Goal: Task Accomplishment & Management: Use online tool/utility

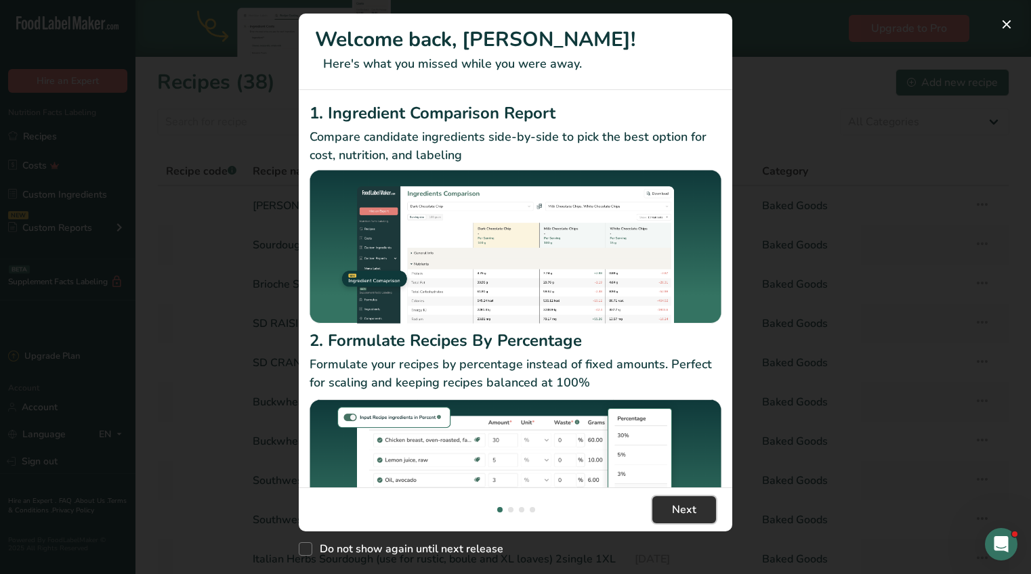
click at [685, 510] on span "Next" at bounding box center [684, 510] width 24 height 16
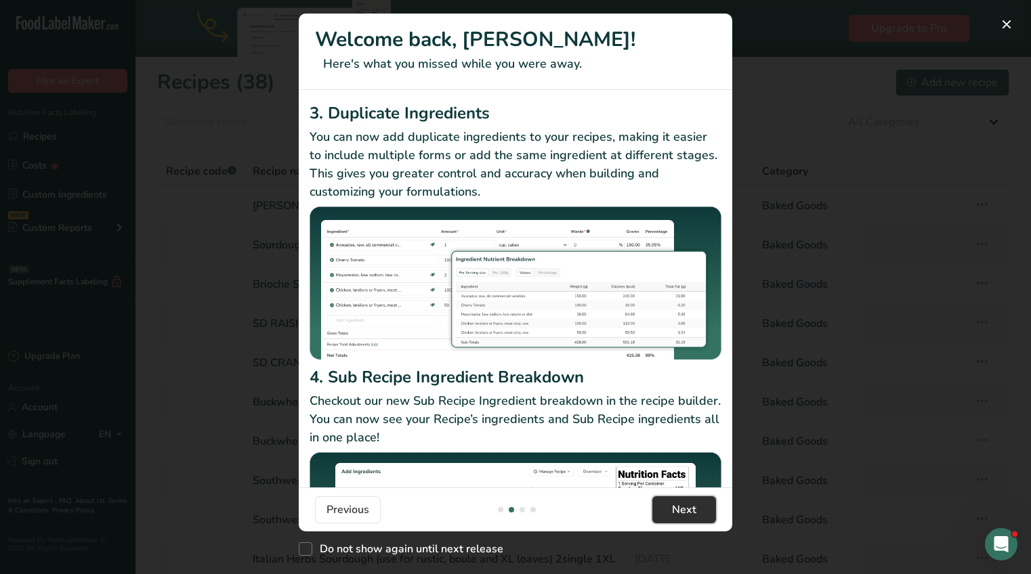
click at [685, 510] on span "Next" at bounding box center [684, 510] width 24 height 16
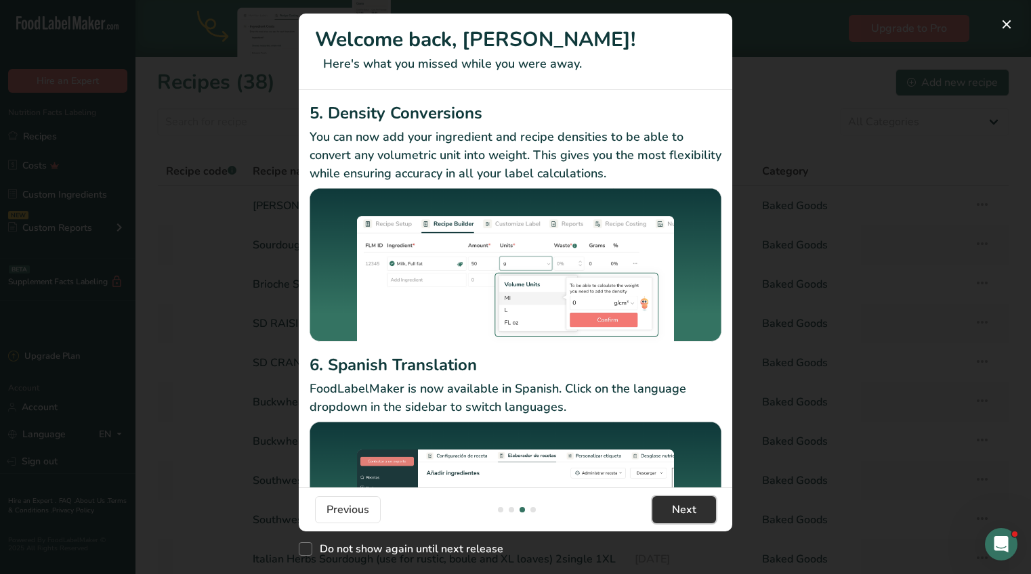
click at [685, 510] on span "Next" at bounding box center [684, 510] width 24 height 16
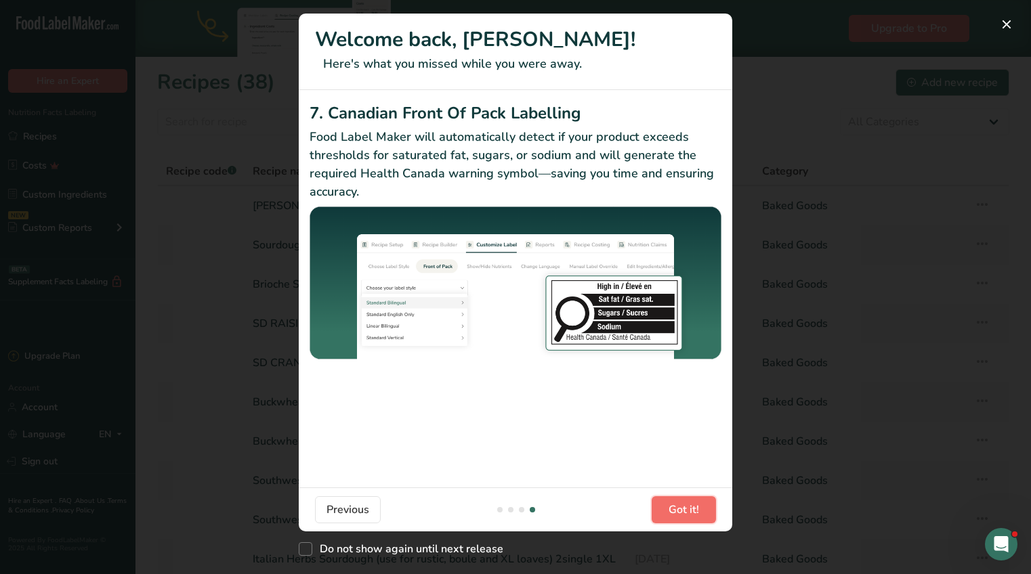
click at [685, 510] on span "Got it!" at bounding box center [683, 510] width 30 height 16
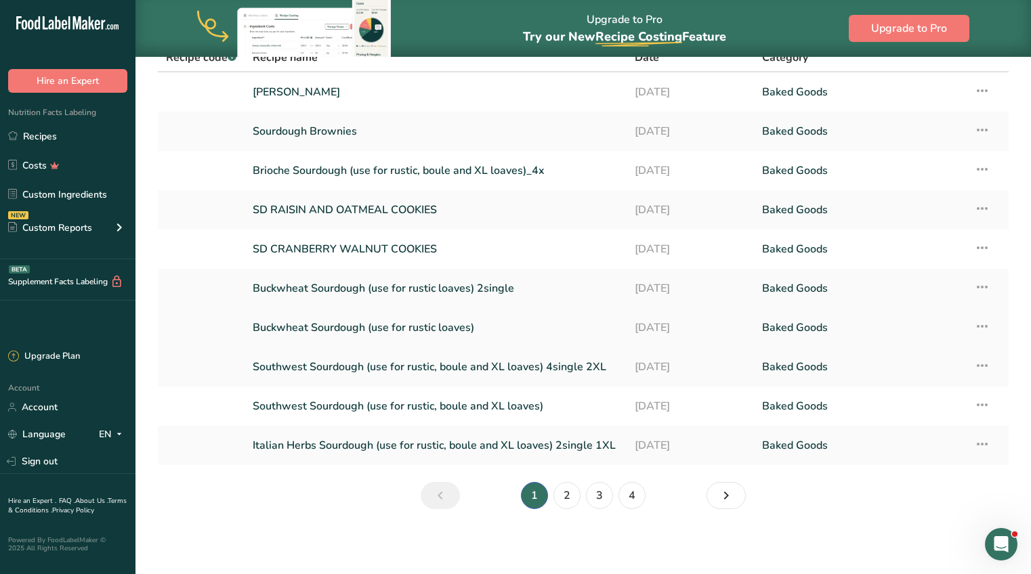
scroll to position [0, 0]
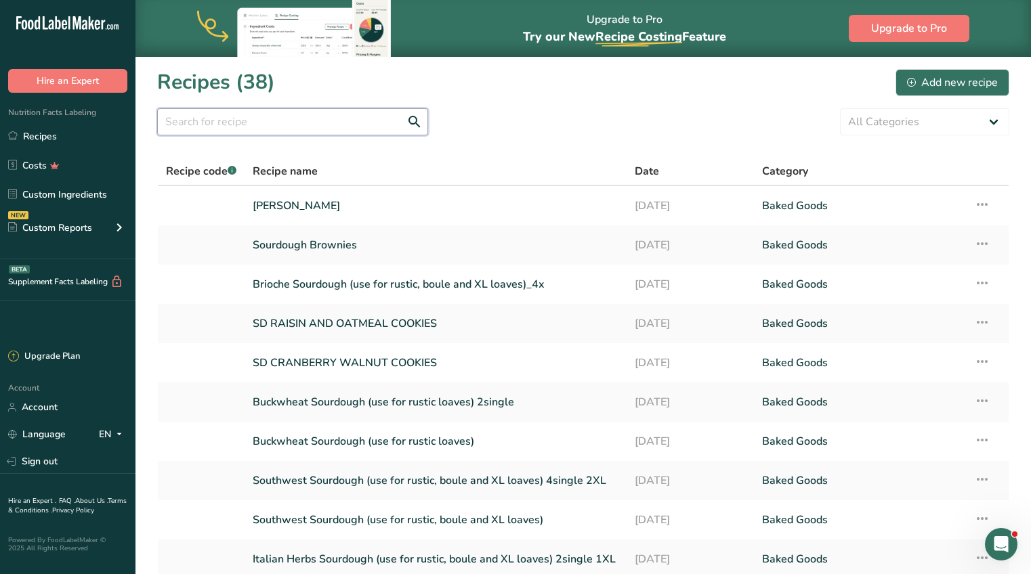
click at [280, 115] on input "text" at bounding box center [292, 121] width 271 height 27
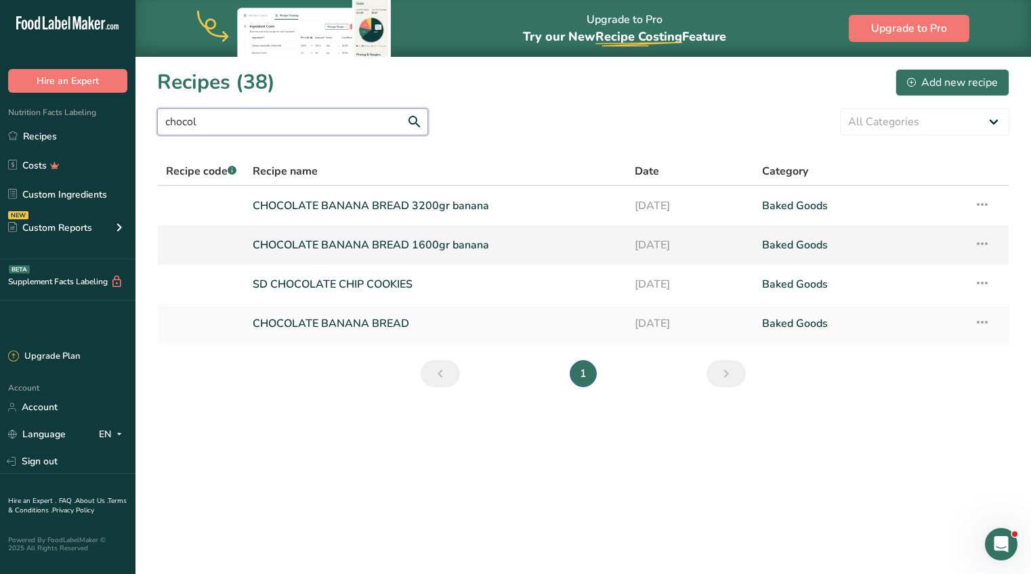
type input "chocol"
click at [387, 240] on link "CHOCOLATE BANANA BREAD 1600gr banana" at bounding box center [436, 245] width 366 height 28
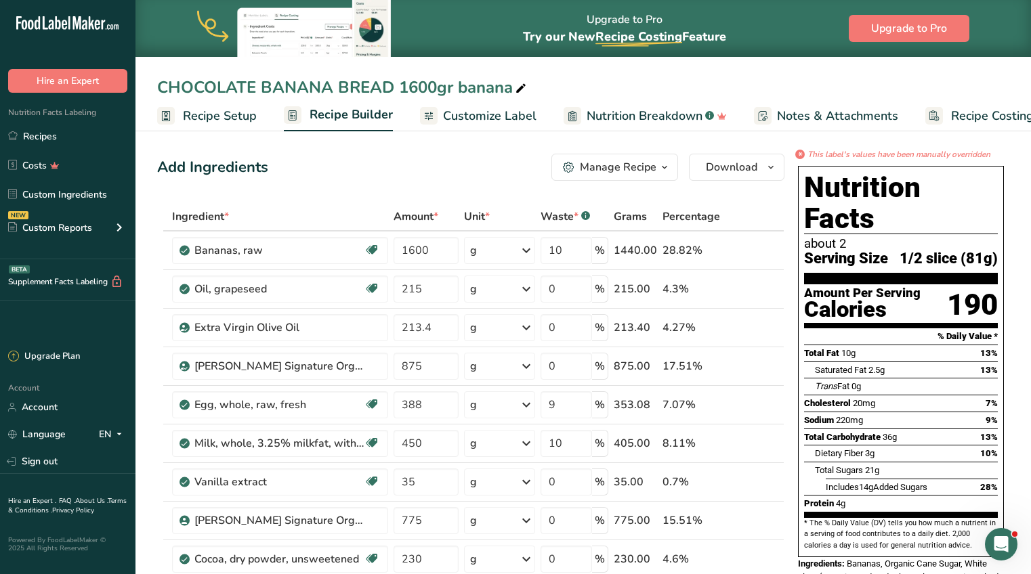
click at [215, 112] on span "Recipe Setup" at bounding box center [220, 116] width 74 height 18
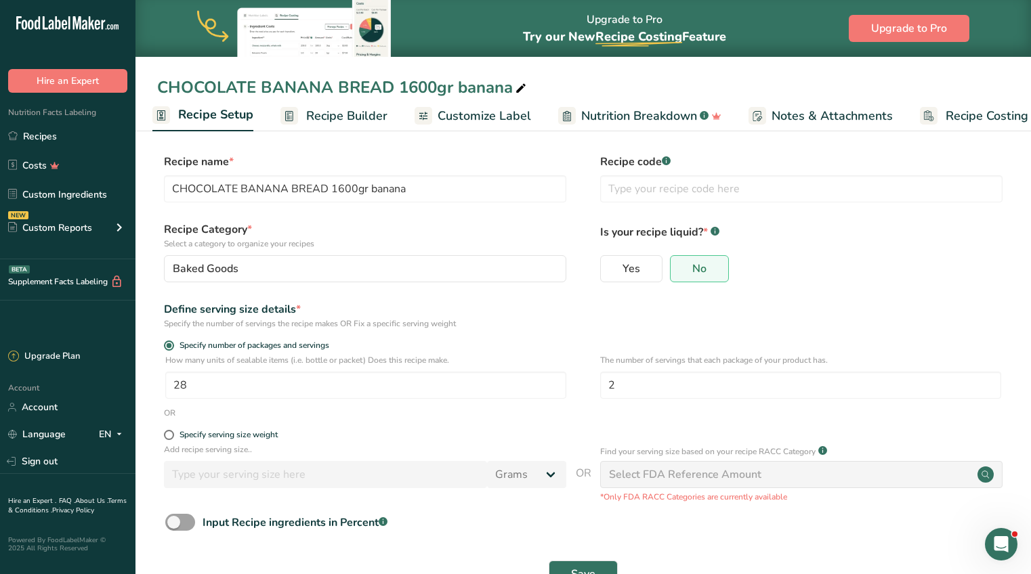
click at [379, 113] on span "Recipe Builder" at bounding box center [346, 116] width 81 height 18
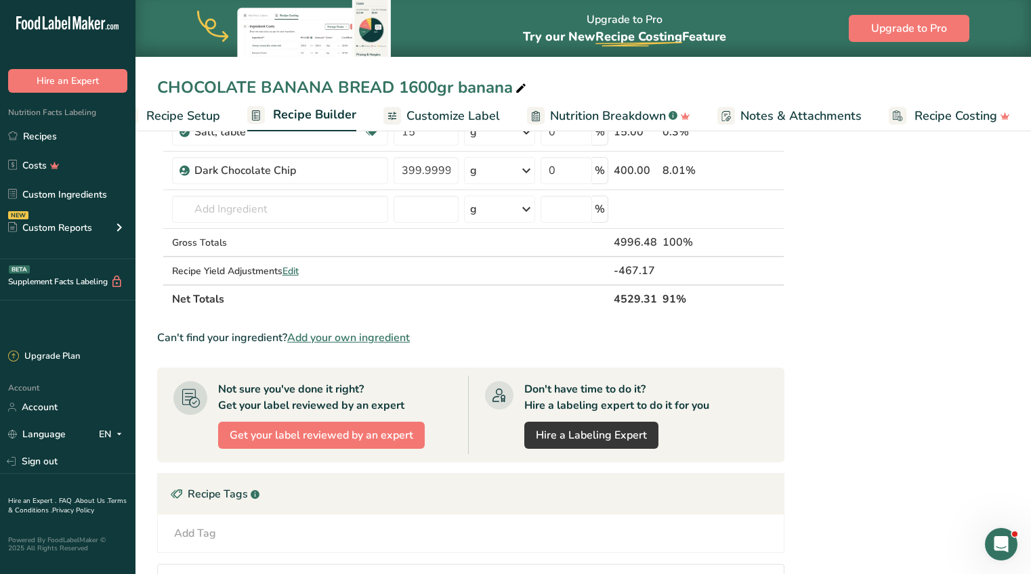
scroll to position [488, 0]
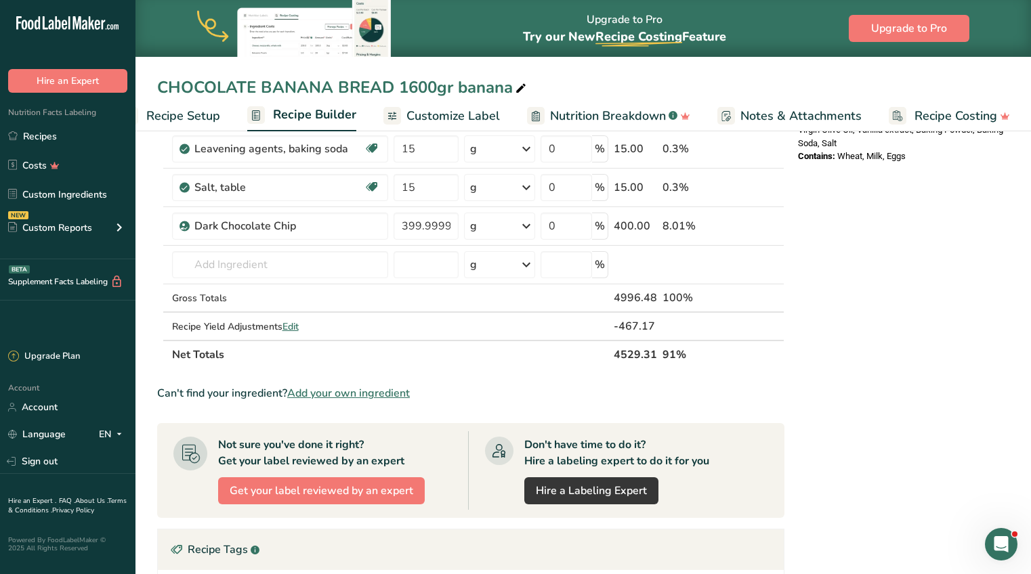
click at [178, 111] on span "Recipe Setup" at bounding box center [183, 116] width 74 height 18
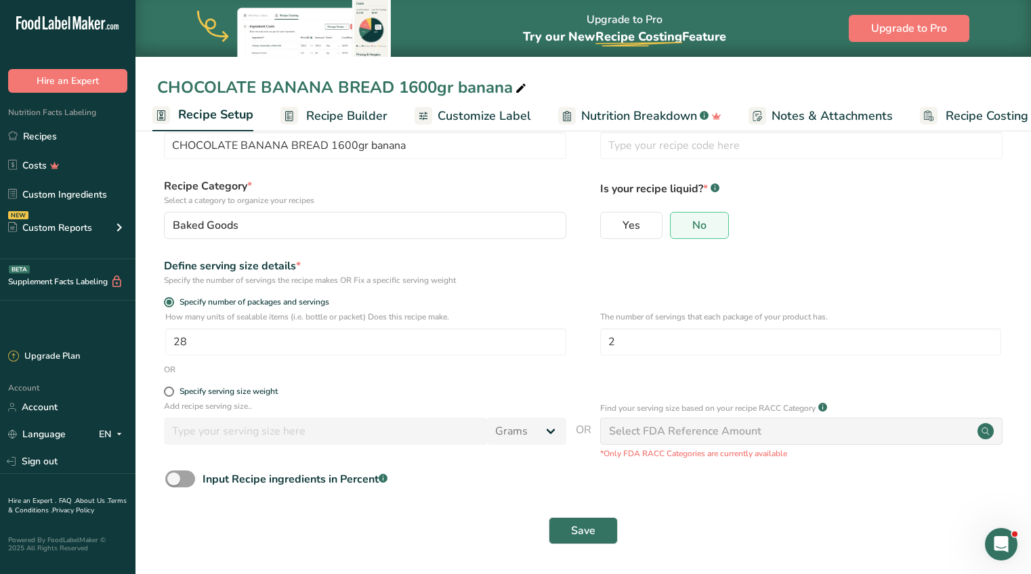
scroll to position [43, 0]
click at [186, 344] on input "28" at bounding box center [365, 341] width 401 height 27
type input "1"
type input "9"
click at [637, 337] on input "2" at bounding box center [800, 341] width 401 height 27
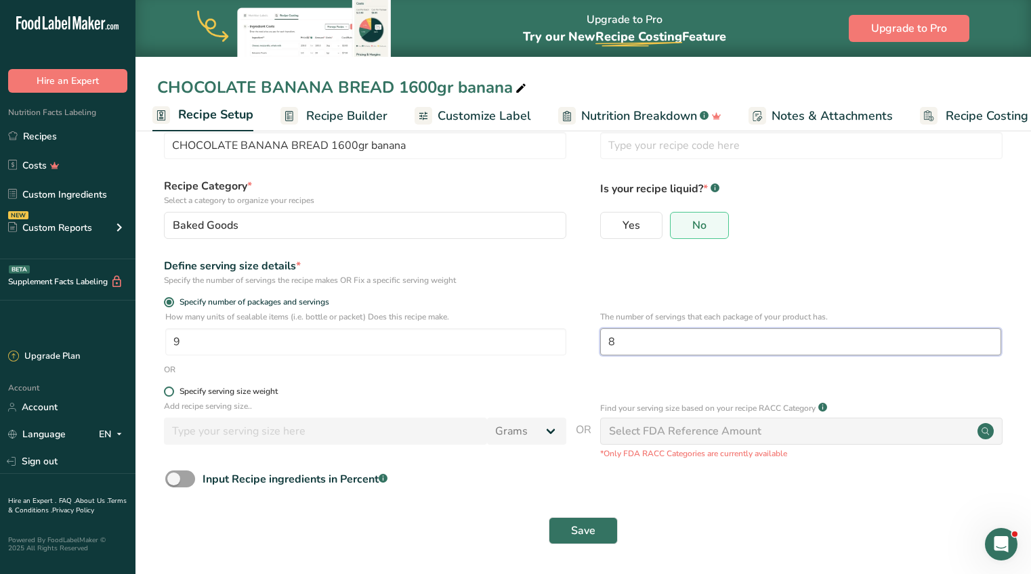
type input "8"
click at [528, 394] on label "Specify serving size weight" at bounding box center [365, 392] width 402 height 10
click at [173, 394] on input "Specify serving size weight" at bounding box center [168, 391] width 9 height 9
radio input "true"
radio input "false"
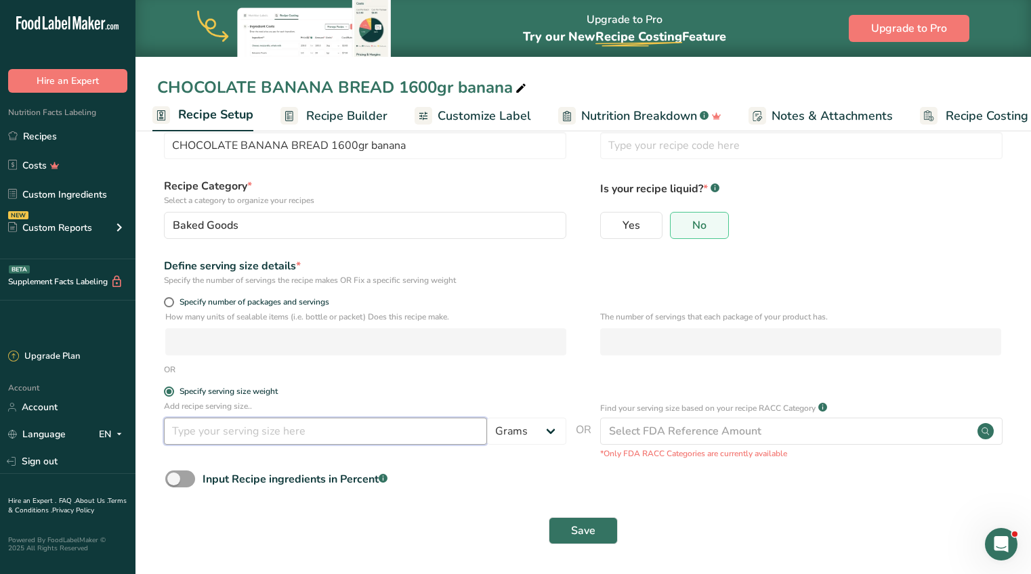
click at [267, 436] on input "number" at bounding box center [325, 431] width 323 height 27
type input "1"
click at [555, 437] on select "Grams kg mg mcg lb oz l mL fl oz tbsp tsp cup qt gallon" at bounding box center [526, 431] width 79 height 27
click at [166, 301] on span at bounding box center [169, 302] width 10 height 10
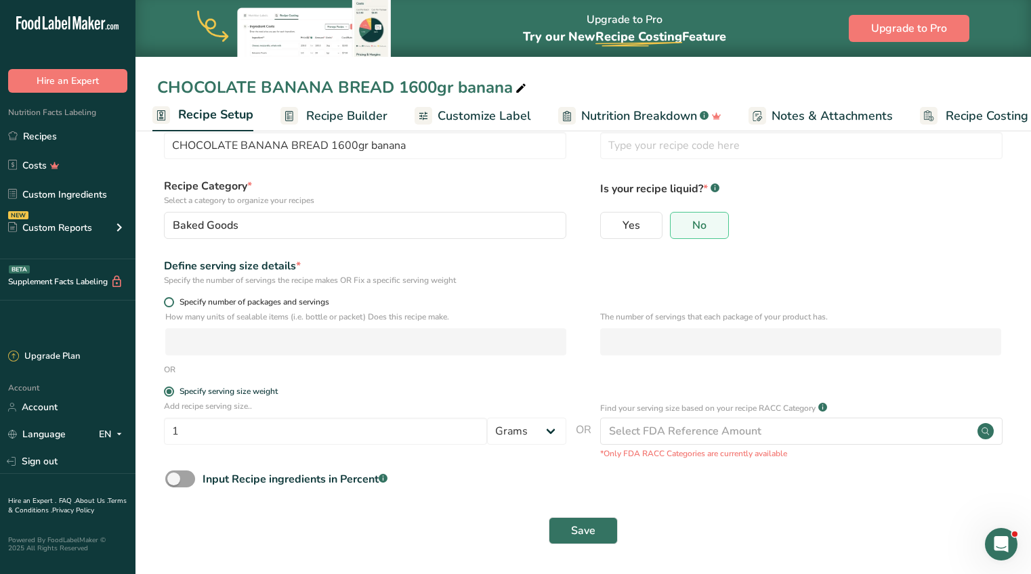
click at [166, 301] on input "Specify number of packages and servings" at bounding box center [168, 302] width 9 height 9
radio input "true"
radio input "false"
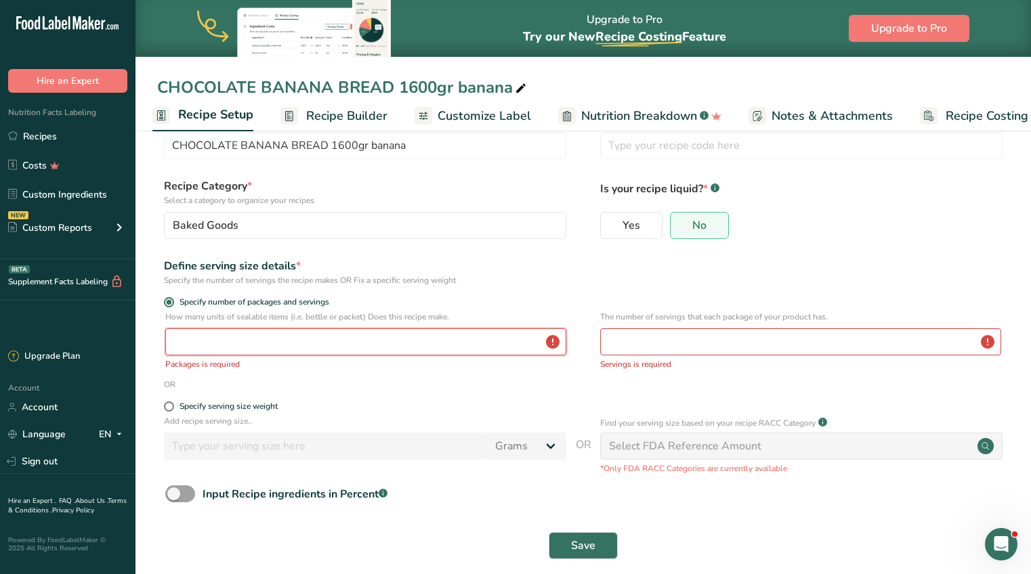
click at [257, 351] on input "number" at bounding box center [365, 341] width 401 height 27
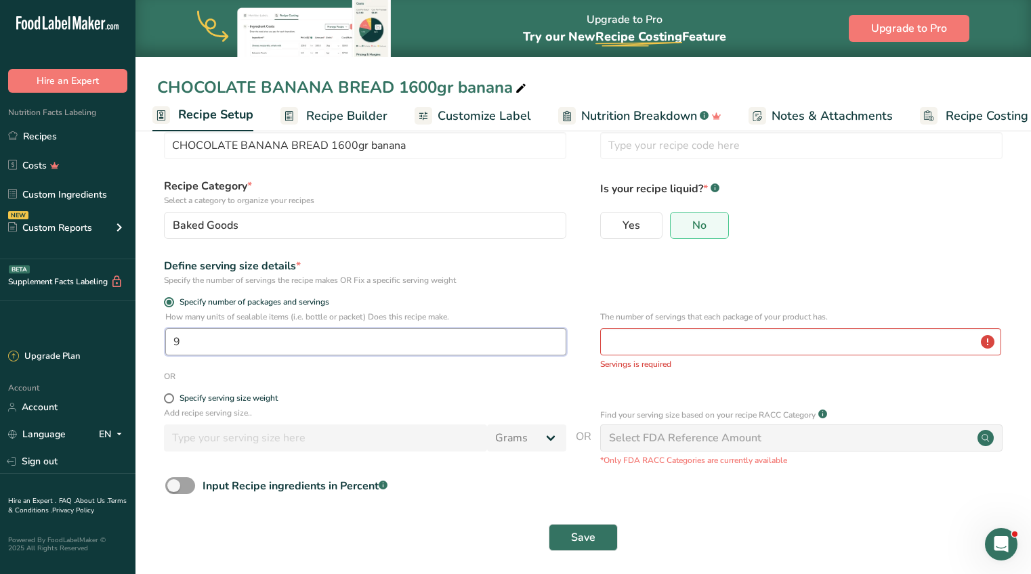
type input "9"
click at [634, 339] on input "number" at bounding box center [800, 341] width 401 height 27
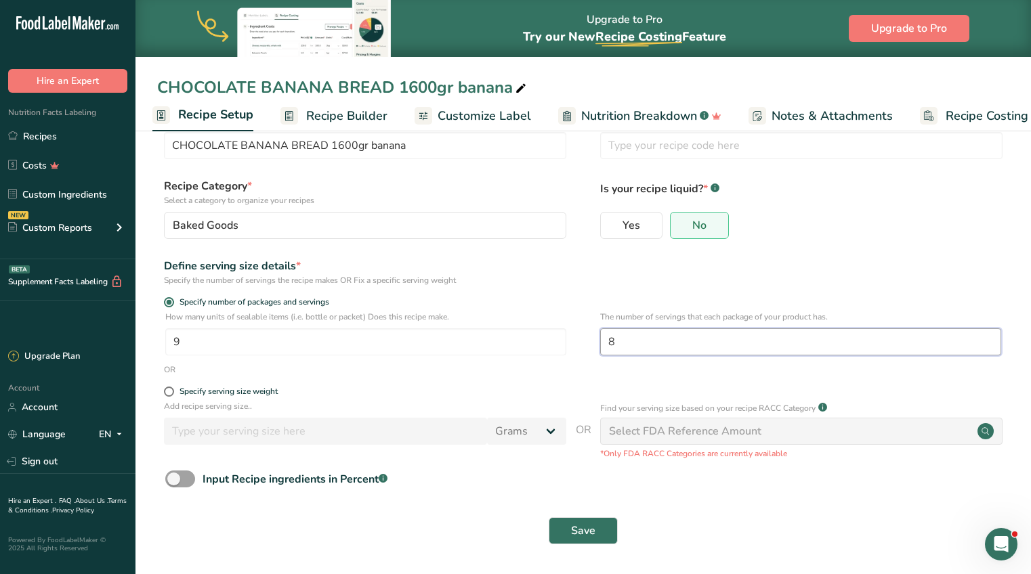
type input "8"
click at [532, 379] on form "Recipe name * CHOCOLATE BANANA BREAD 1600gr banana Recipe code .a-a{fill:#34736…" at bounding box center [583, 331] width 852 height 442
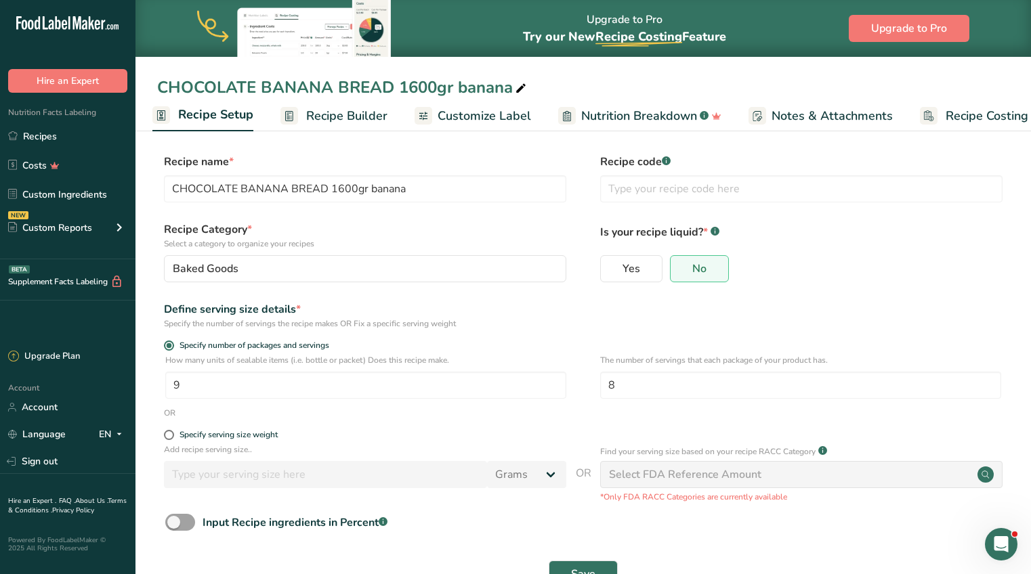
click at [526, 83] on icon at bounding box center [521, 88] width 12 height 19
click at [353, 226] on label "Recipe Category * Select a category to organize your recipes" at bounding box center [365, 235] width 402 height 28
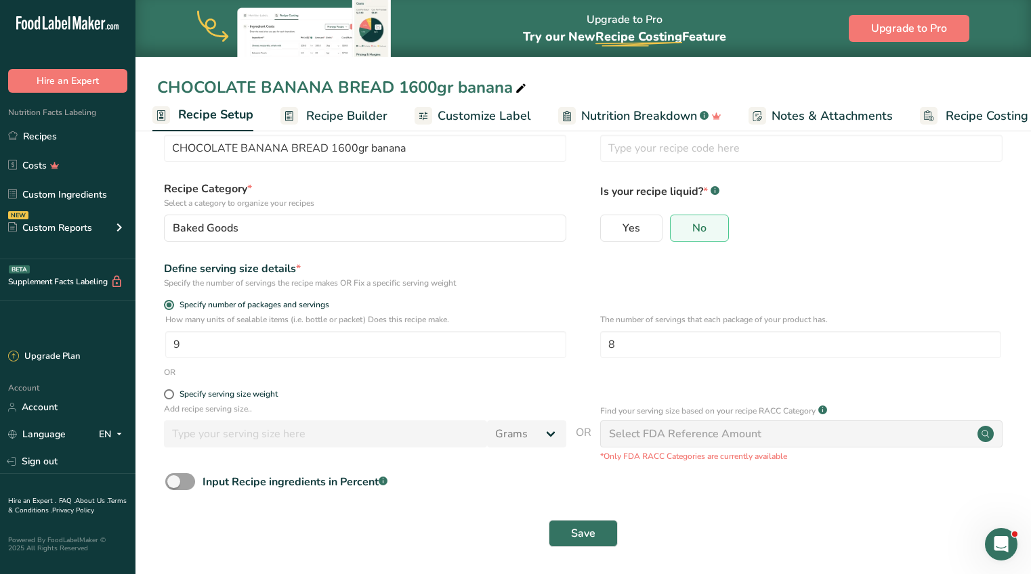
scroll to position [43, 0]
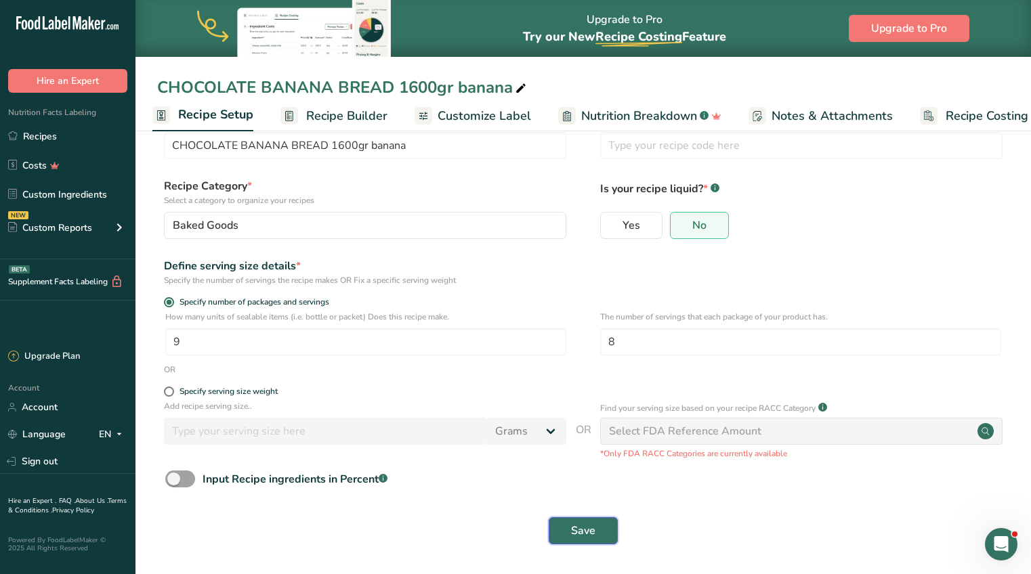
click at [574, 518] on button "Save" at bounding box center [582, 530] width 69 height 27
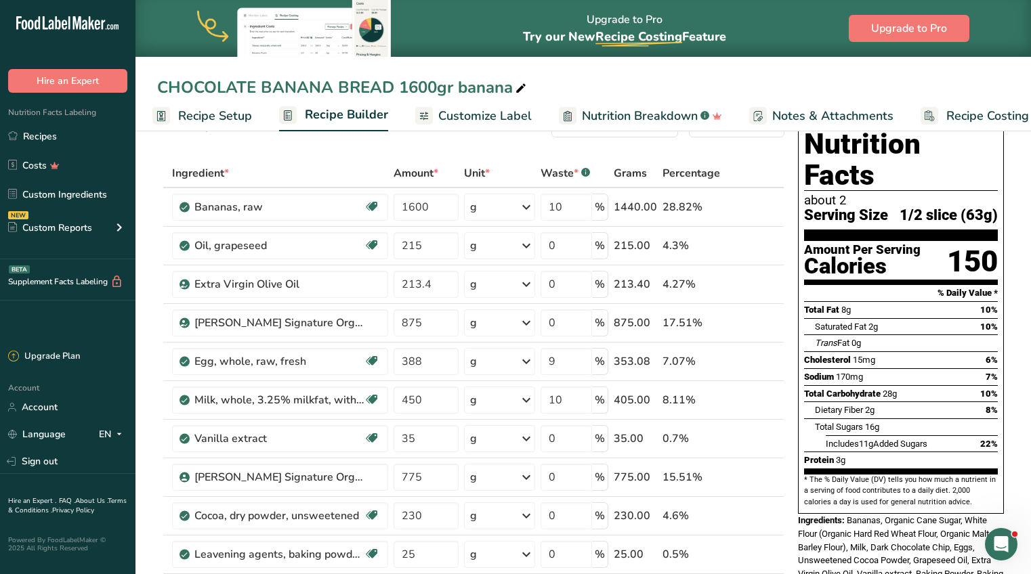
click at [236, 114] on span "Recipe Setup" at bounding box center [215, 116] width 74 height 18
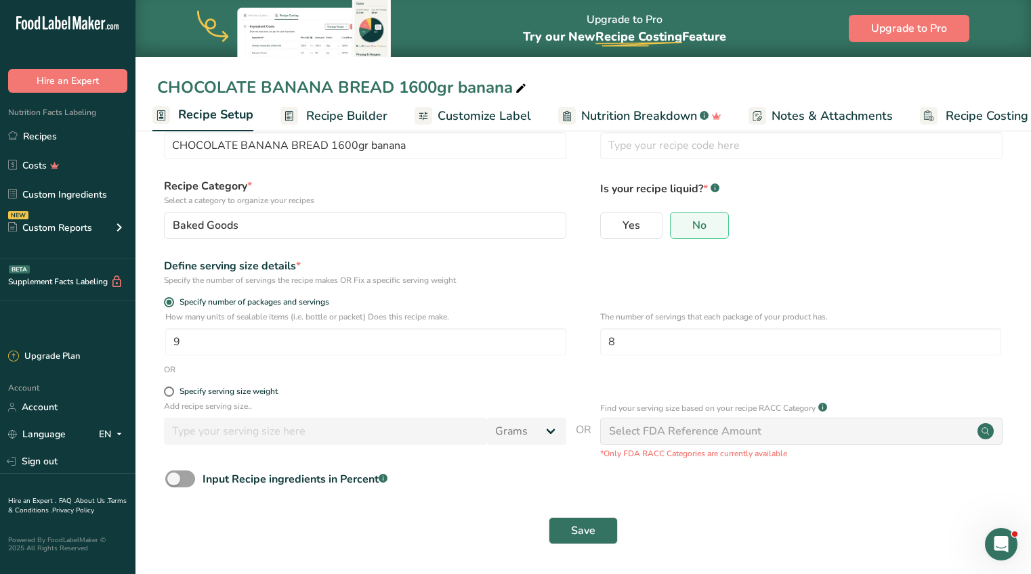
click at [312, 384] on form "Recipe name * CHOCOLATE BANANA BREAD 1600gr banana Recipe code .a-a{fill:#34736…" at bounding box center [583, 331] width 852 height 442
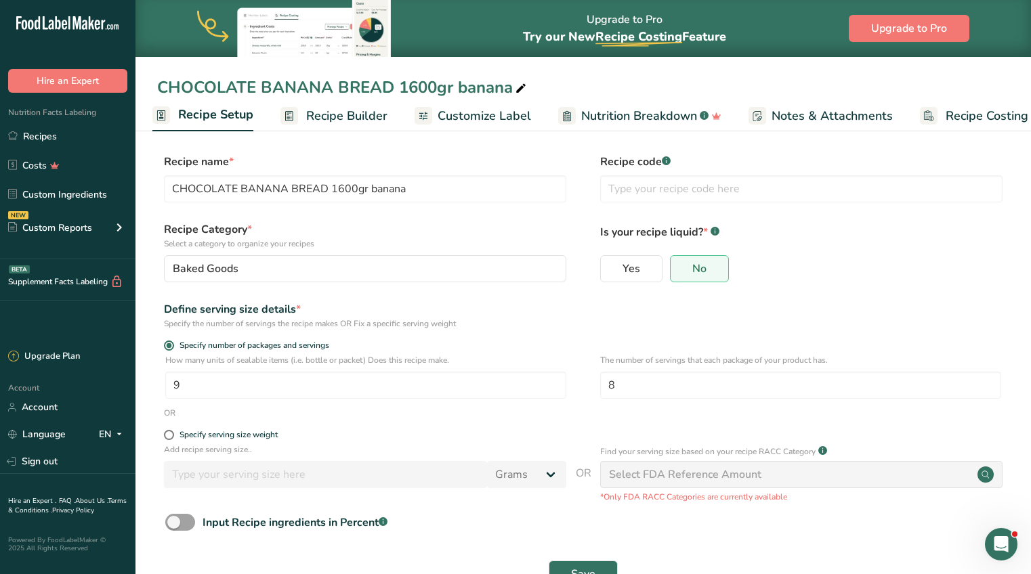
scroll to position [43, 0]
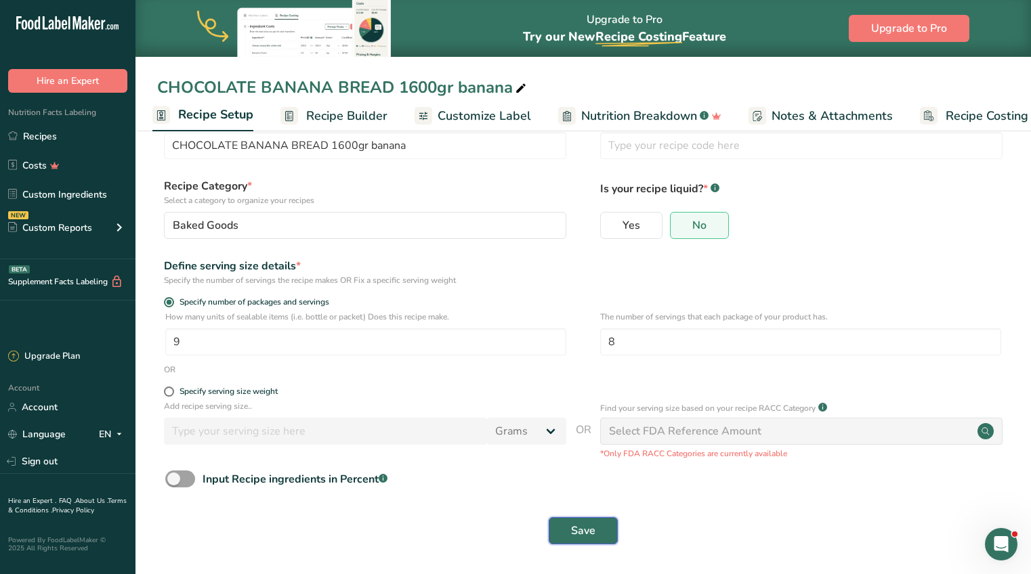
click at [574, 535] on span "Save" at bounding box center [583, 531] width 24 height 16
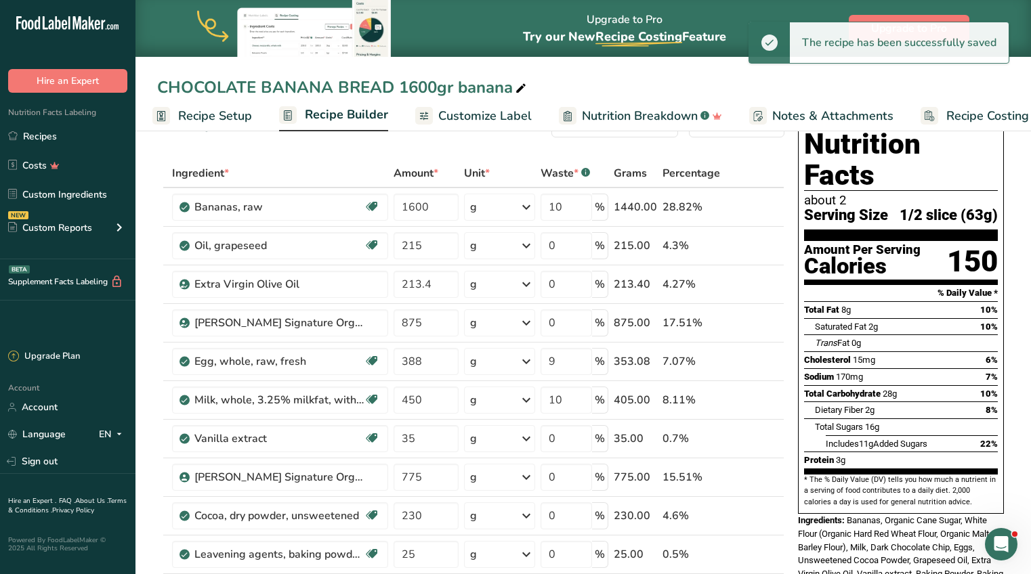
click at [331, 113] on span "Recipe Builder" at bounding box center [346, 115] width 83 height 18
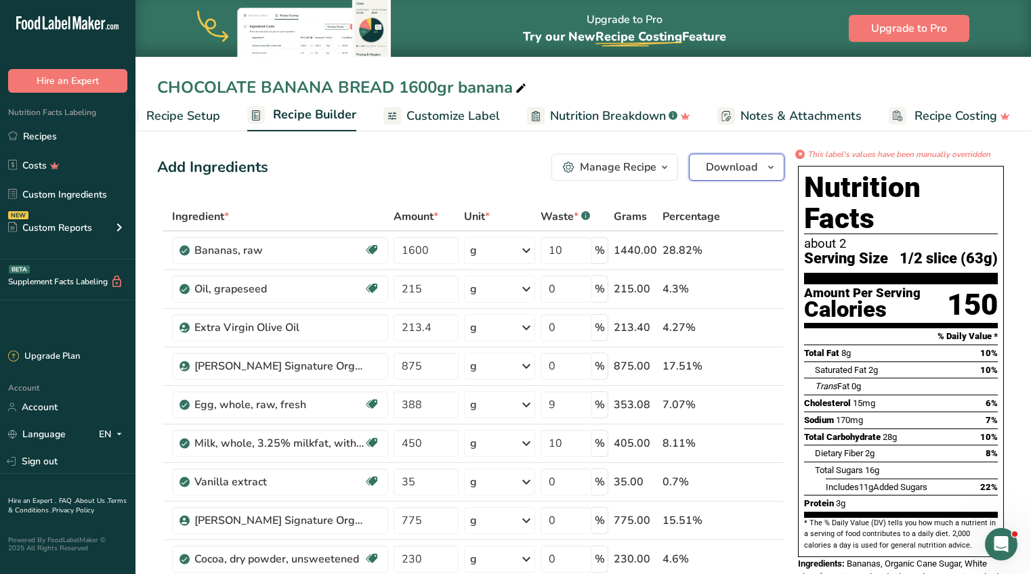
click at [775, 169] on icon "button" at bounding box center [770, 167] width 11 height 17
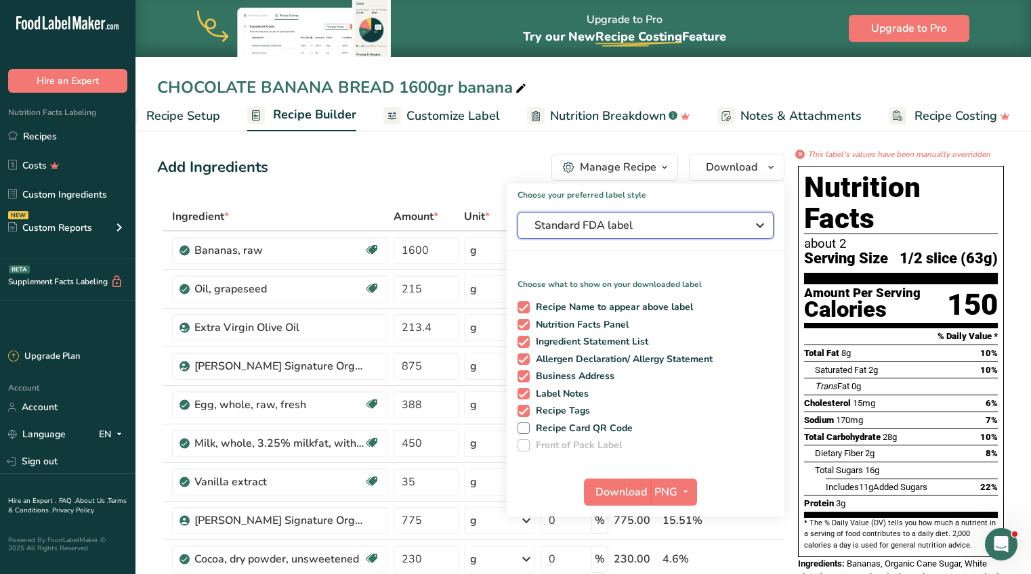
click at [759, 221] on icon "button" at bounding box center [760, 225] width 16 height 24
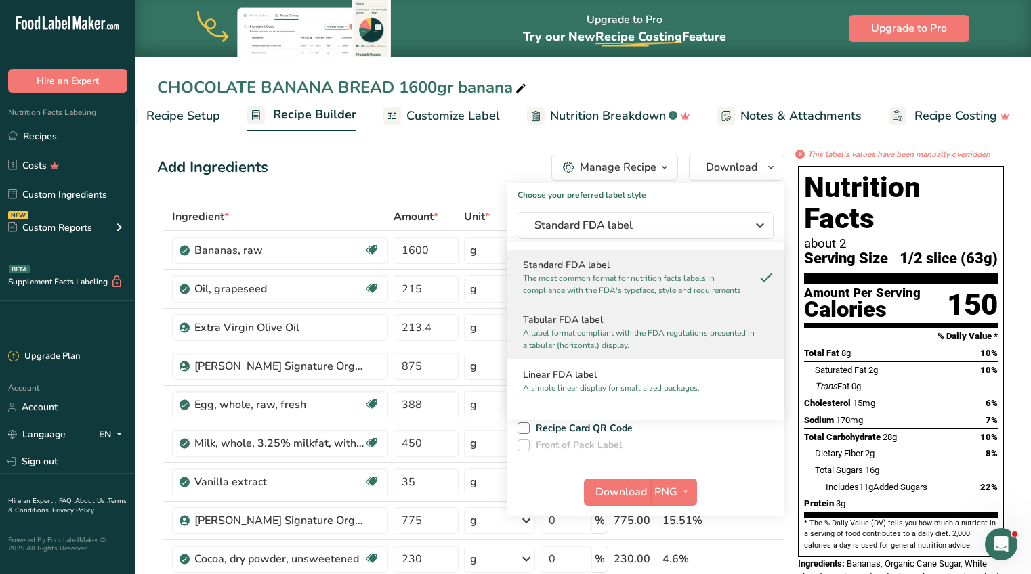
click at [670, 326] on h2 "Tabular FDA label" at bounding box center [645, 320] width 245 height 14
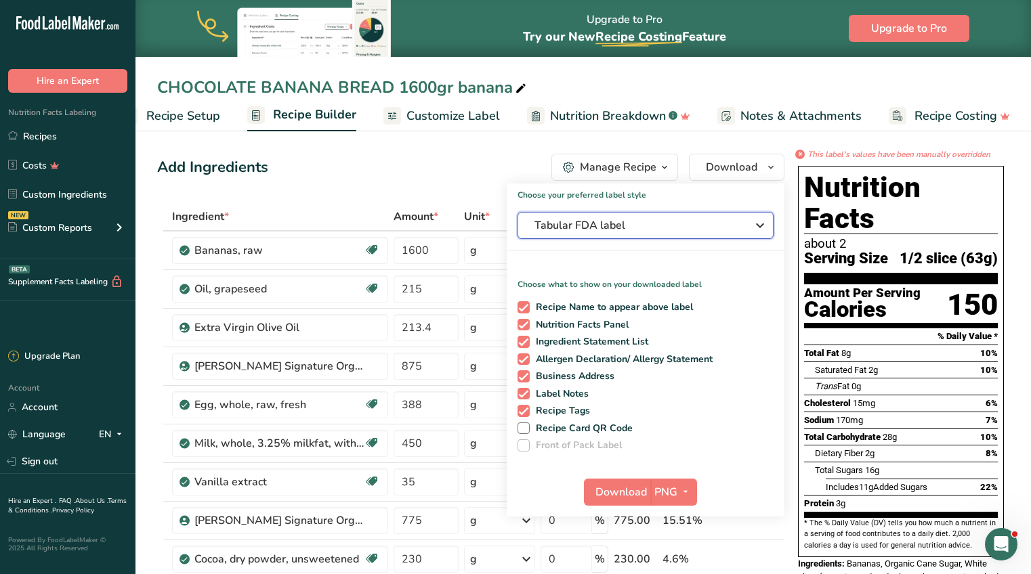
click at [757, 223] on icon "button" at bounding box center [760, 225] width 16 height 24
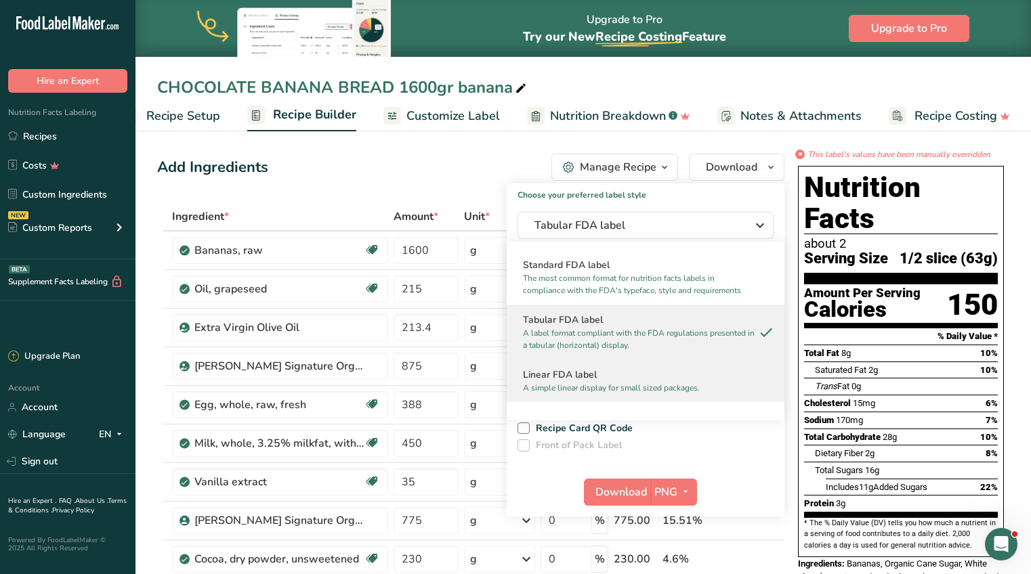
click at [643, 383] on p "A simple linear display for small sized packages." at bounding box center [639, 388] width 233 height 12
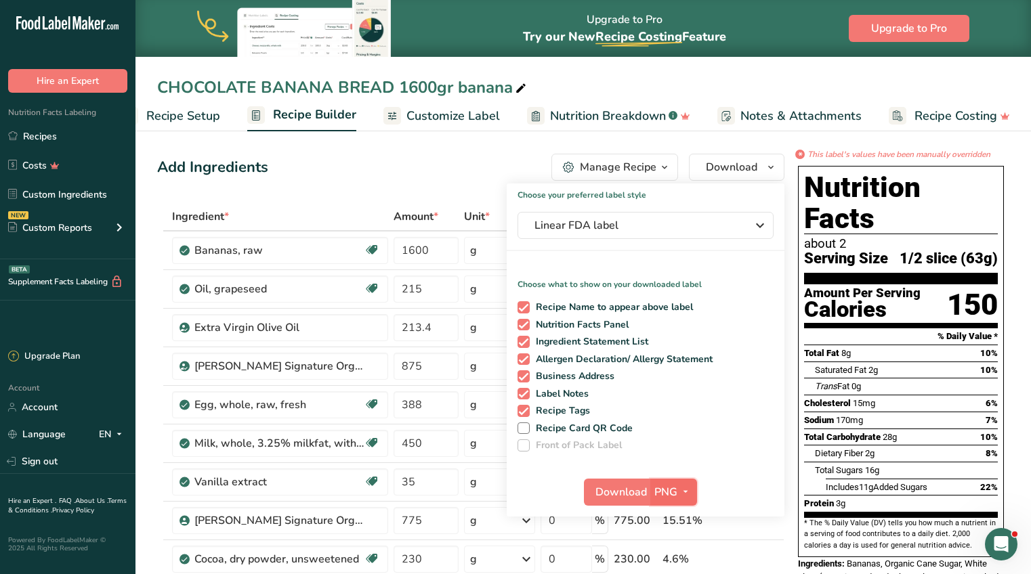
click at [663, 490] on span "PNG" at bounding box center [665, 492] width 23 height 16
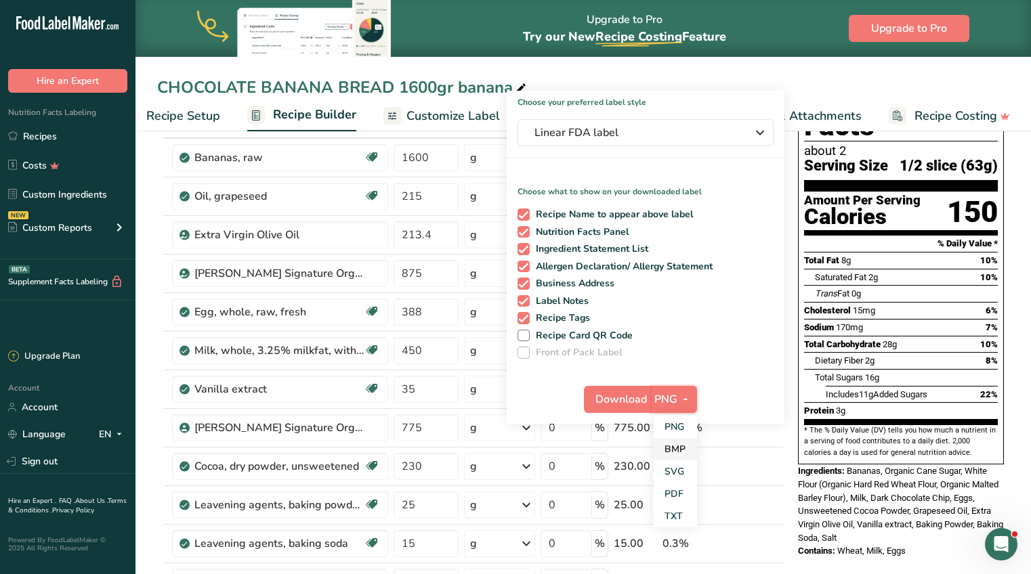
scroll to position [93, 0]
click at [676, 427] on link "PNG" at bounding box center [674, 426] width 43 height 22
click at [607, 396] on span "Download" at bounding box center [620, 399] width 51 height 16
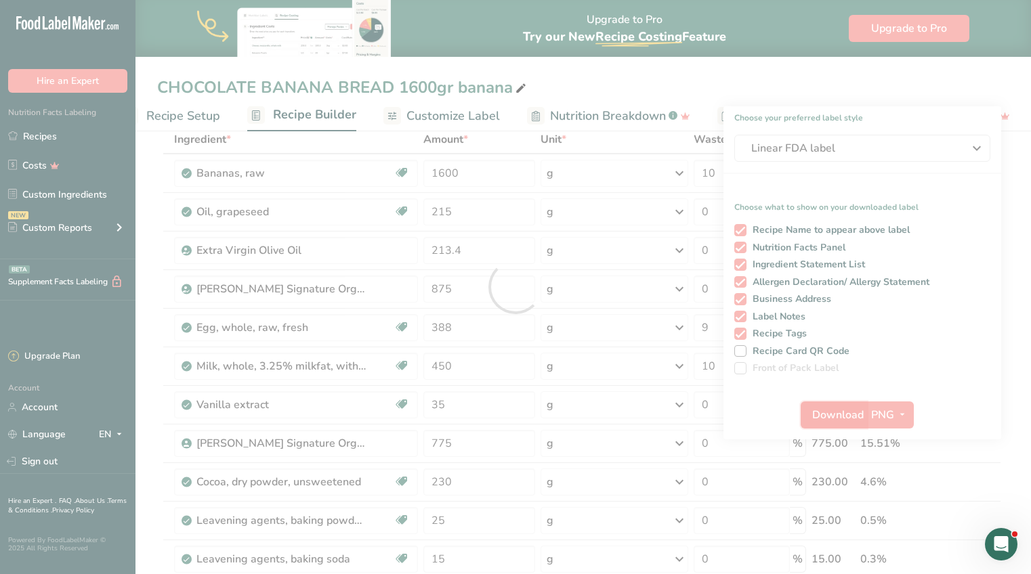
scroll to position [0, 0]
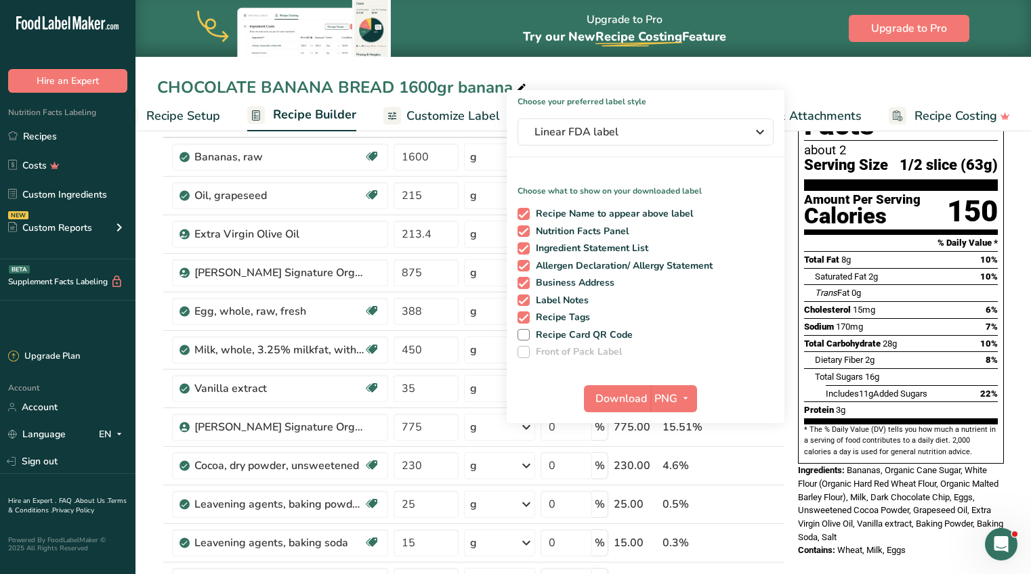
click at [584, 71] on div "CHOCOLATE BANANA BREAD 1600gr banana Recipe Setup Recipe Builder Customize Labe…" at bounding box center [582, 65] width 895 height 131
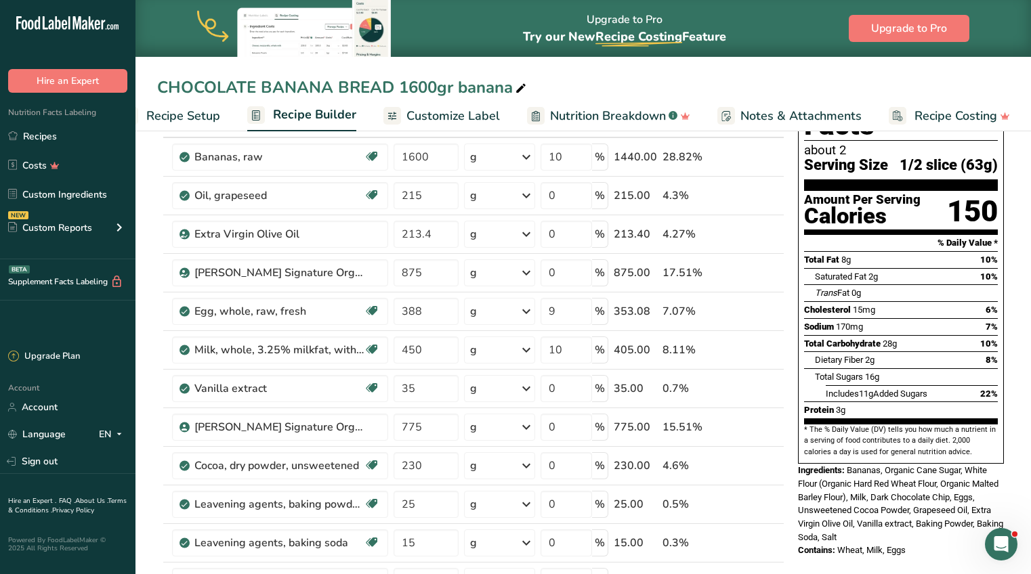
click at [169, 113] on span "Recipe Setup" at bounding box center [183, 116] width 74 height 18
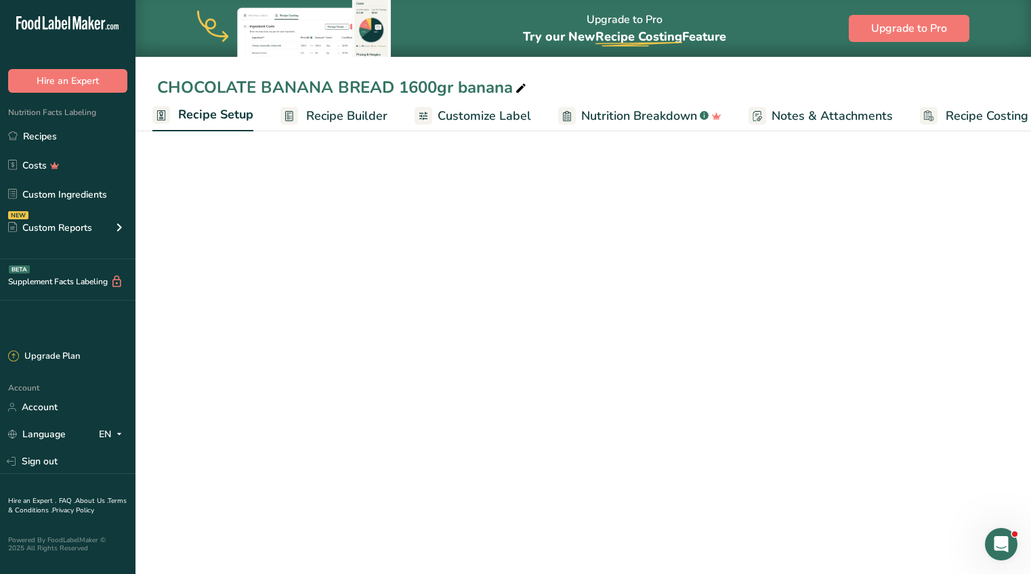
scroll to position [43, 0]
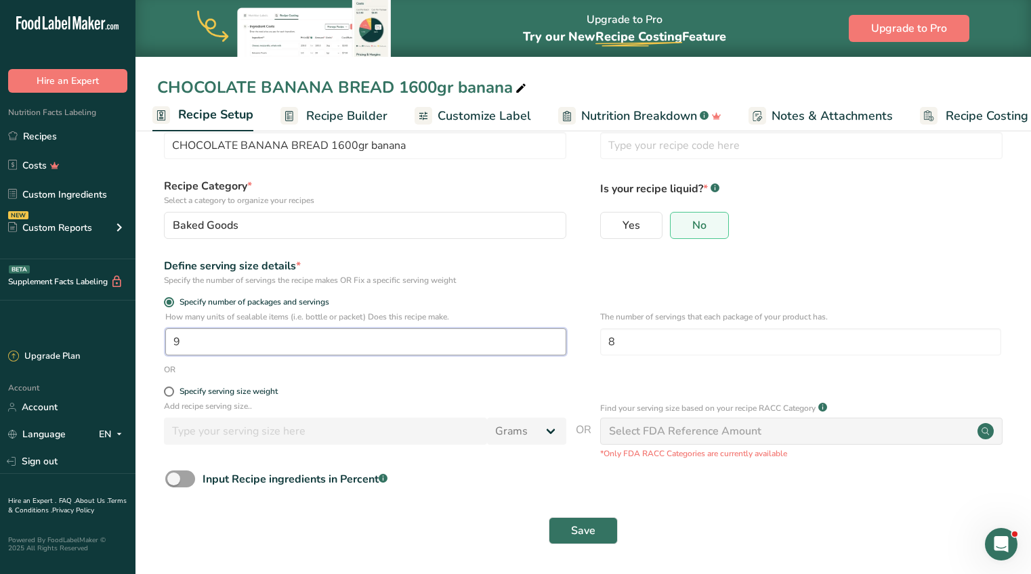
click at [263, 336] on input "9" at bounding box center [365, 341] width 401 height 27
click at [228, 392] on div "Specify serving size weight" at bounding box center [228, 392] width 98 height 10
click at [173, 392] on input "Specify serving size weight" at bounding box center [168, 391] width 9 height 9
radio input "true"
radio input "false"
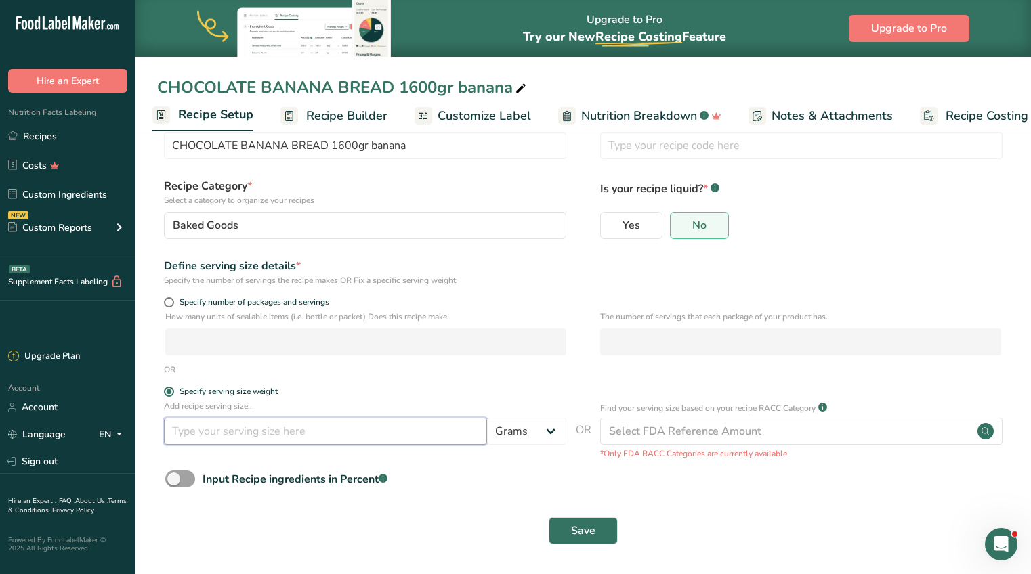
click at [196, 438] on input "number" at bounding box center [325, 431] width 323 height 27
type input "2.25"
click at [515, 433] on select "Grams kg mg mcg lb oz l mL fl oz tbsp tsp cup qt gallon" at bounding box center [526, 431] width 79 height 27
select select "5"
click at [487, 418] on select "Grams kg mg mcg lb oz l mL fl oz tbsp tsp cup qt gallon" at bounding box center [526, 431] width 79 height 27
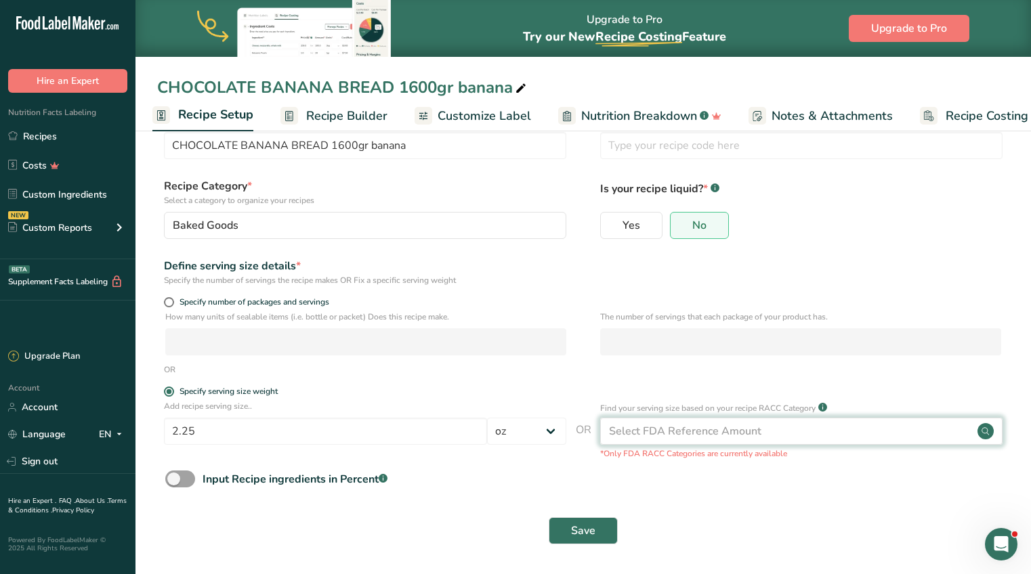
click at [677, 433] on div "Select FDA Reference Amount" at bounding box center [685, 431] width 152 height 16
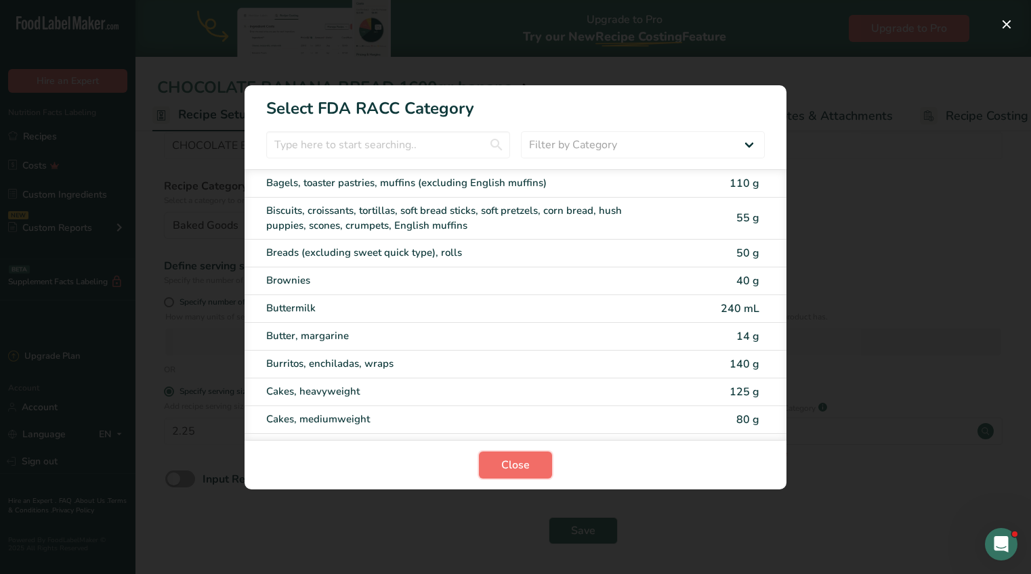
click at [542, 461] on button "Close" at bounding box center [515, 465] width 73 height 27
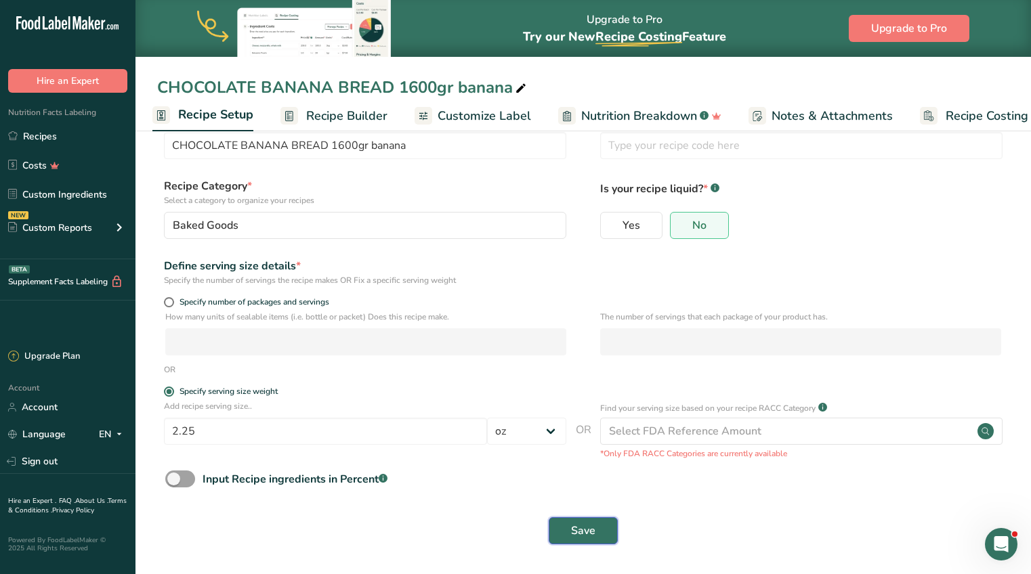
click at [592, 530] on span "Save" at bounding box center [583, 531] width 24 height 16
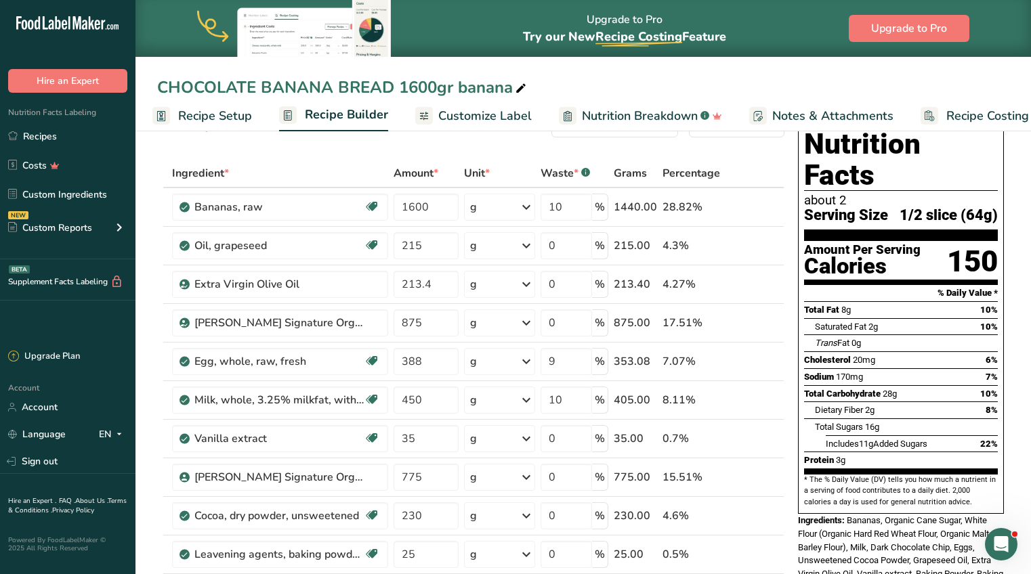
click at [846, 207] on span "Serving Size" at bounding box center [846, 215] width 84 height 17
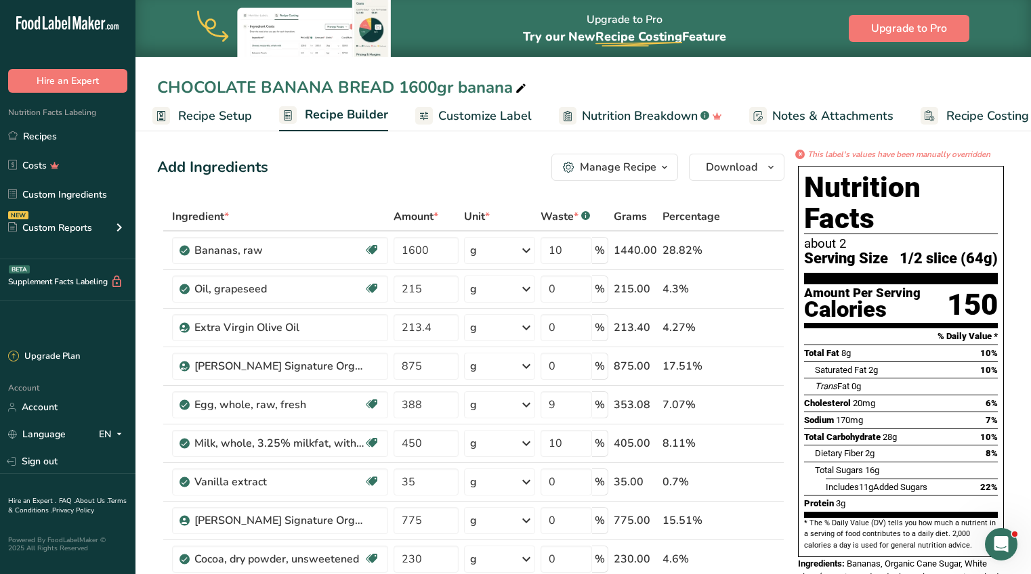
click at [662, 167] on icon "button" at bounding box center [664, 167] width 11 height 17
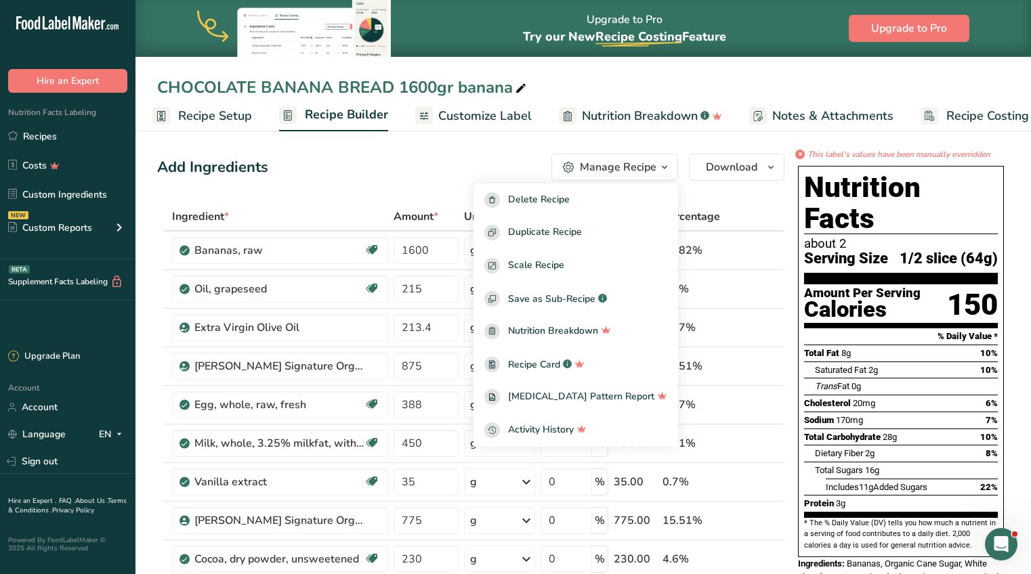
click at [222, 112] on span "Recipe Setup" at bounding box center [215, 116] width 74 height 18
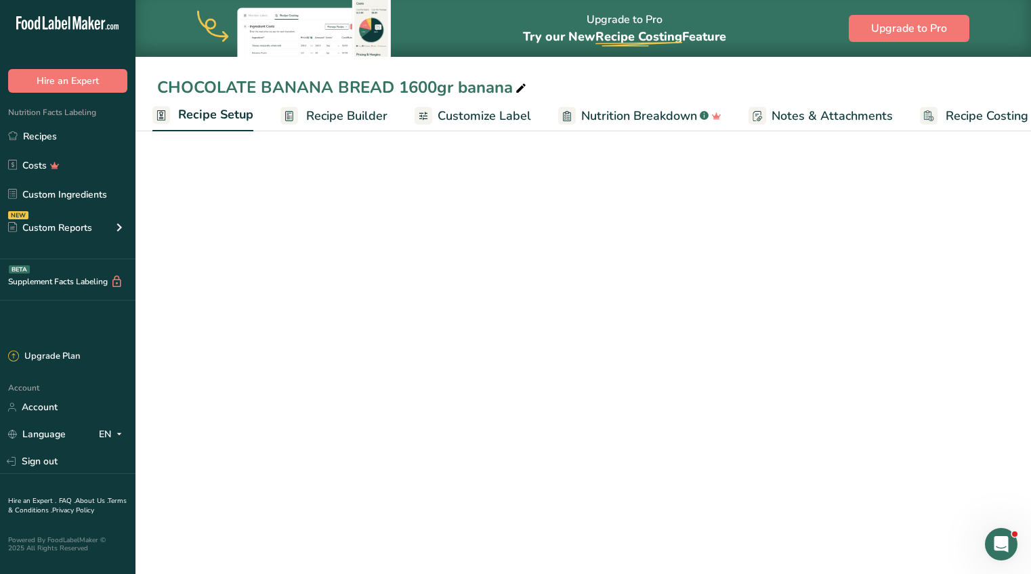
select select "5"
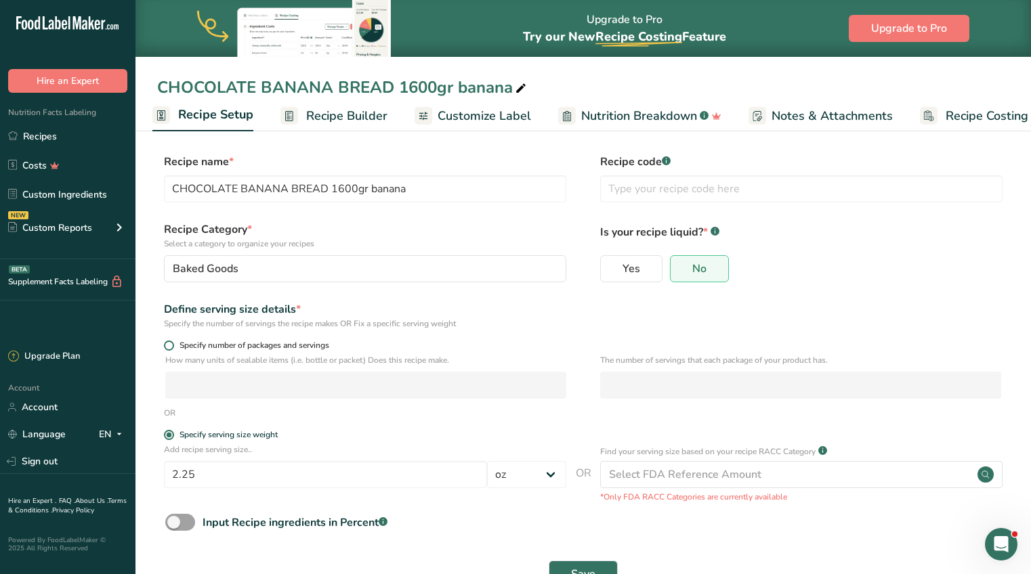
click at [173, 344] on span at bounding box center [169, 346] width 10 height 10
click at [173, 344] on input "Specify number of packages and servings" at bounding box center [168, 345] width 9 height 9
radio input "true"
radio input "false"
select select "0"
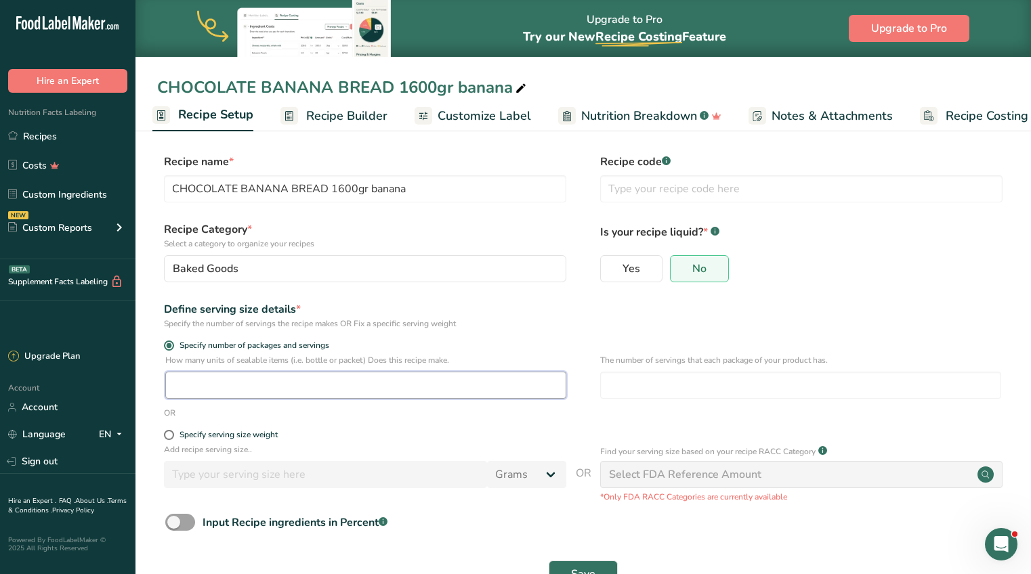
click at [177, 382] on input "number" at bounding box center [365, 385] width 401 height 27
type input "28"
click at [634, 374] on input "number" at bounding box center [800, 385] width 401 height 27
type input "2"
click at [572, 561] on button "Save" at bounding box center [582, 574] width 69 height 27
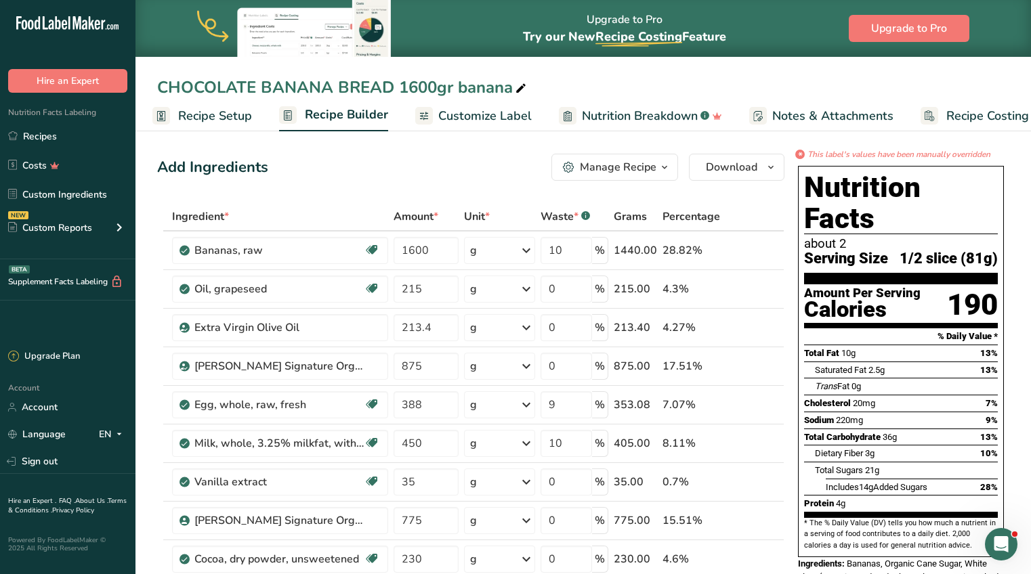
click at [666, 165] on icon "button" at bounding box center [664, 167] width 11 height 17
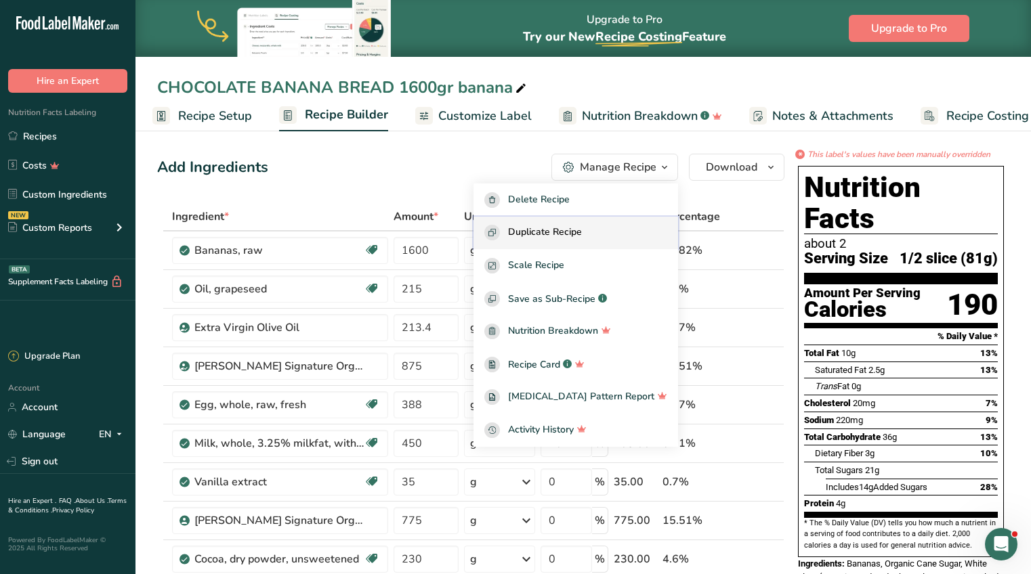
click at [578, 234] on span "Duplicate Recipe" at bounding box center [545, 233] width 74 height 16
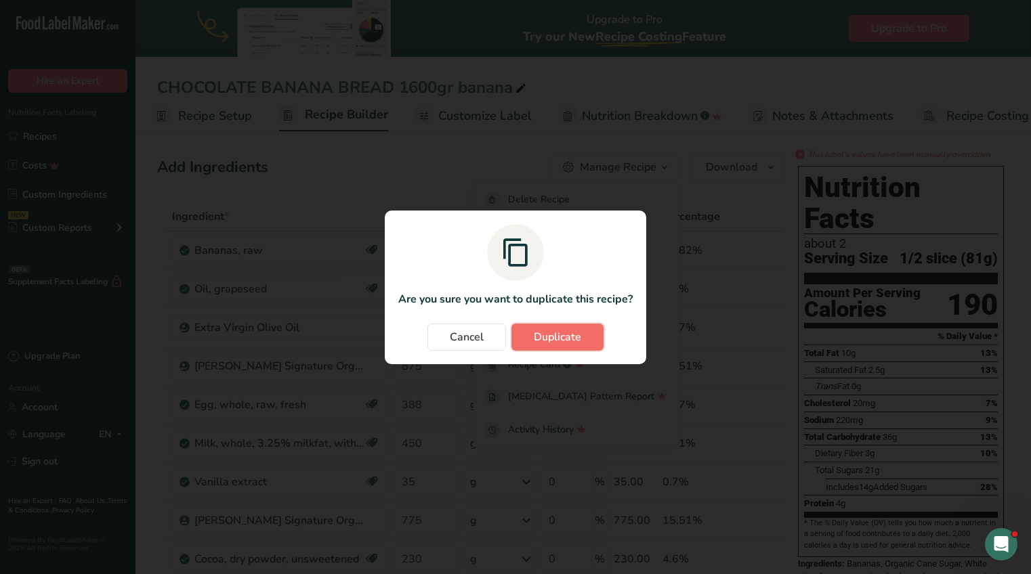
click at [552, 341] on span "Duplicate" at bounding box center [557, 337] width 47 height 16
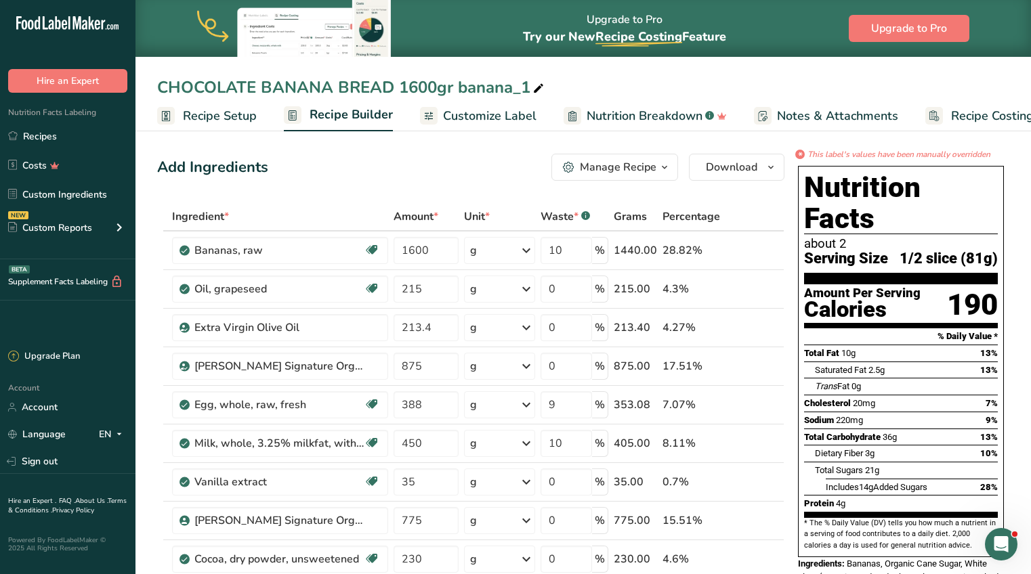
click at [513, 87] on div "CHOCOLATE BANANA BREAD 1600gr banana_1" at bounding box center [351, 87] width 389 height 24
click at [530, 89] on input "CHOCOLATE BANANA BREAD 1600gr banana_1" at bounding box center [583, 87] width 852 height 24
click at [516, 88] on input "CHOCOLATE BANANA BREAD 1600gr banana_1" at bounding box center [583, 87] width 852 height 24
click at [486, 90] on input "CHOCOLATE BANANA BREAD 1600gr banana_1" at bounding box center [583, 87] width 852 height 24
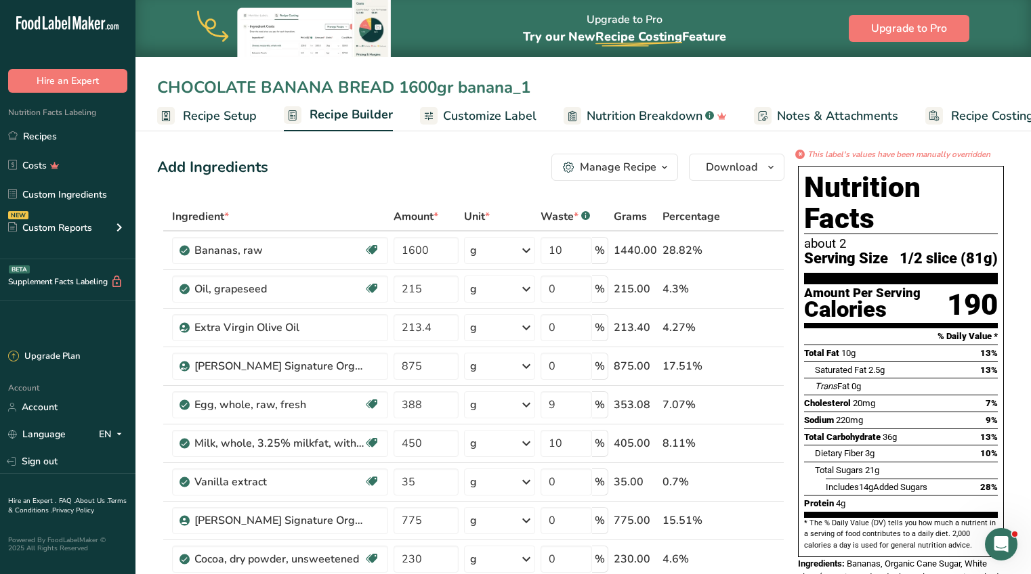
click at [537, 91] on input "CHOCOLATE BANANA BREAD 1600gr banana_1" at bounding box center [583, 87] width 852 height 24
type input "CHOCOLATE BANANA BREAD 1600gr banana loaves"
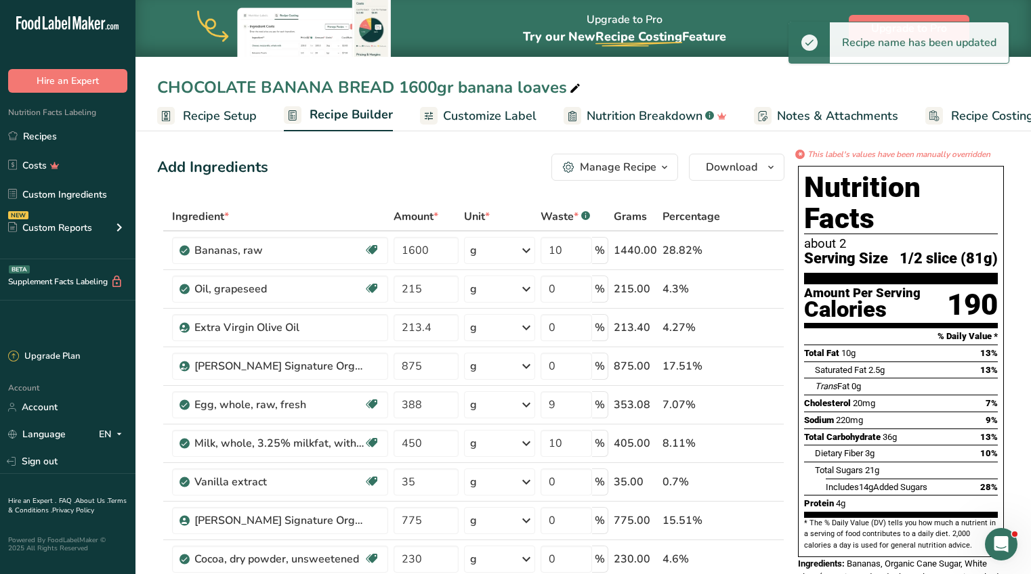
click at [221, 119] on span "Recipe Setup" at bounding box center [220, 116] width 74 height 18
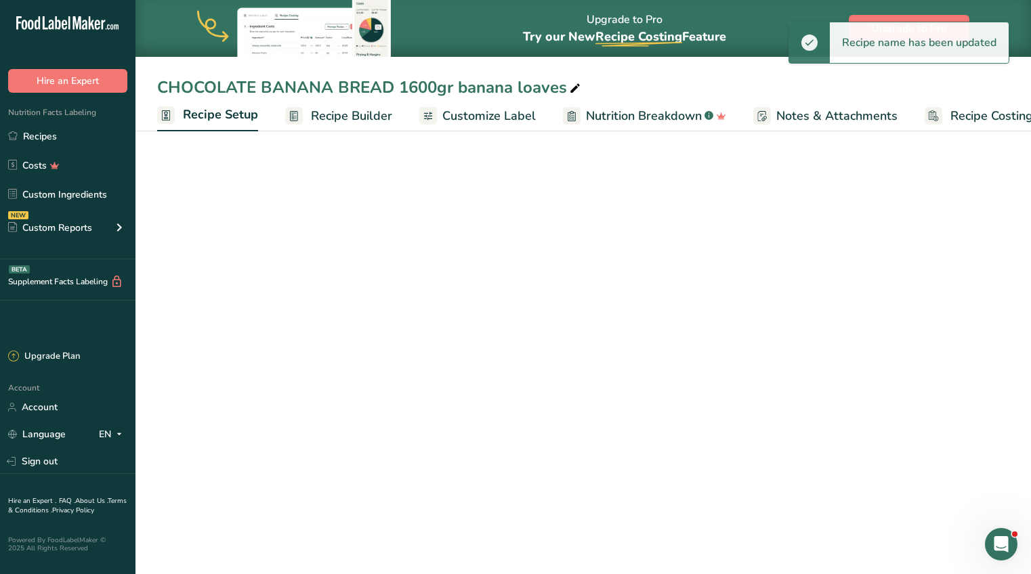
scroll to position [0, 5]
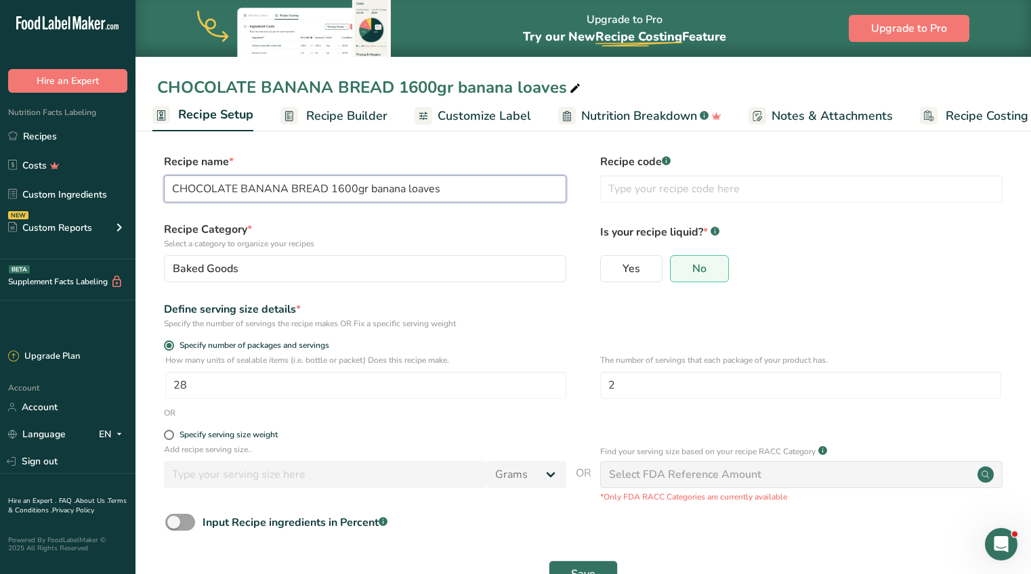
click at [454, 187] on input "CHOCOLATE BANANA BREAD 1600gr banana loaves" at bounding box center [365, 188] width 402 height 27
click at [433, 332] on form "Recipe name * CHOCOLATE BANANA BREAD 1600gr banana loaves Recipe code .a-a{fill…" at bounding box center [583, 375] width 852 height 442
click at [326, 385] on input "28" at bounding box center [365, 385] width 401 height 27
type input "1"
type input "9"
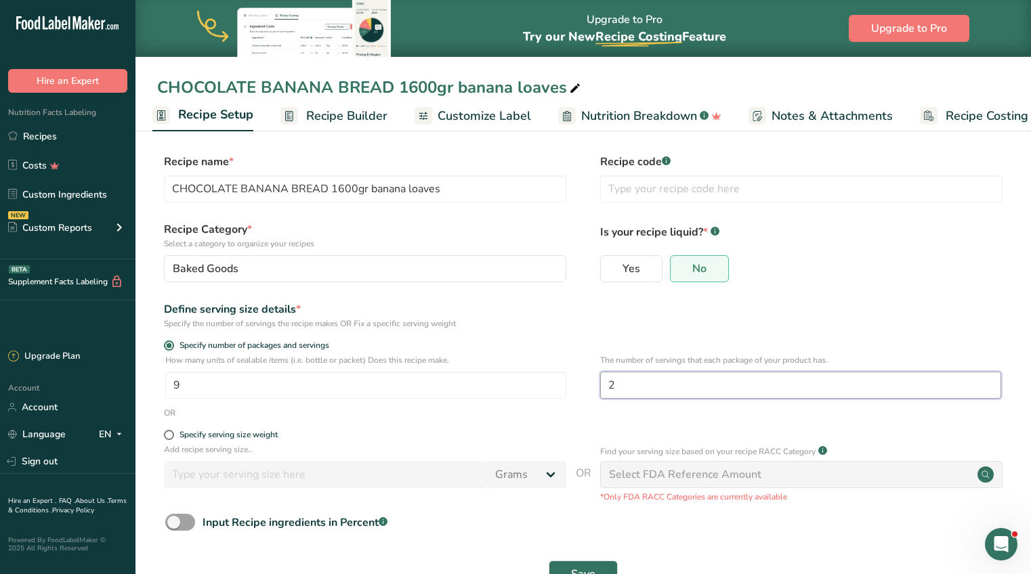
click at [752, 381] on input "2" at bounding box center [800, 385] width 401 height 27
type input "8"
click at [579, 421] on form "Recipe name * CHOCOLATE BANANA BREAD 1600gr banana loaves Recipe code .a-a{fill…" at bounding box center [583, 375] width 852 height 442
click at [586, 567] on span "Save" at bounding box center [583, 574] width 24 height 16
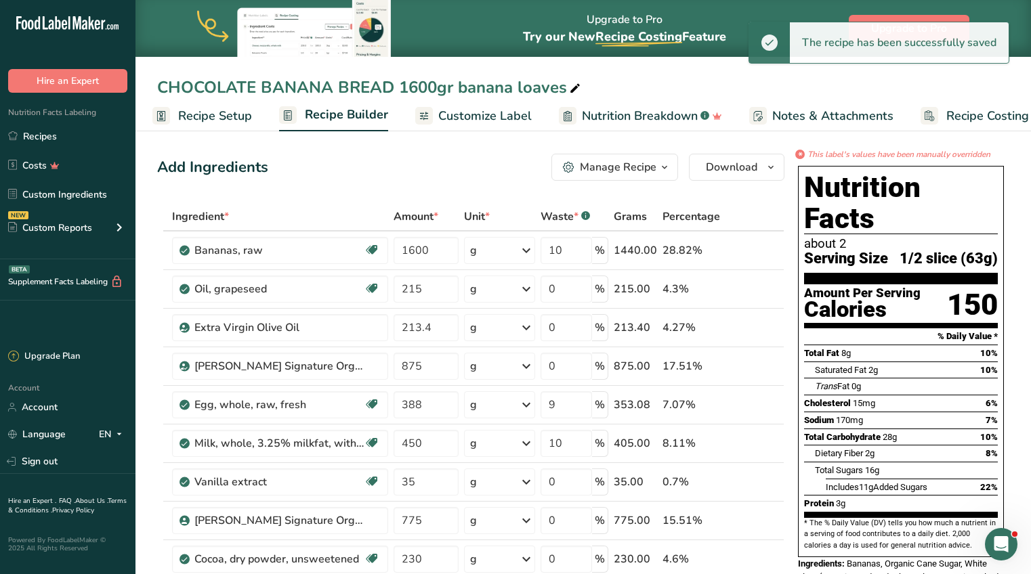
click at [836, 251] on span "Serving Size" at bounding box center [846, 259] width 84 height 17
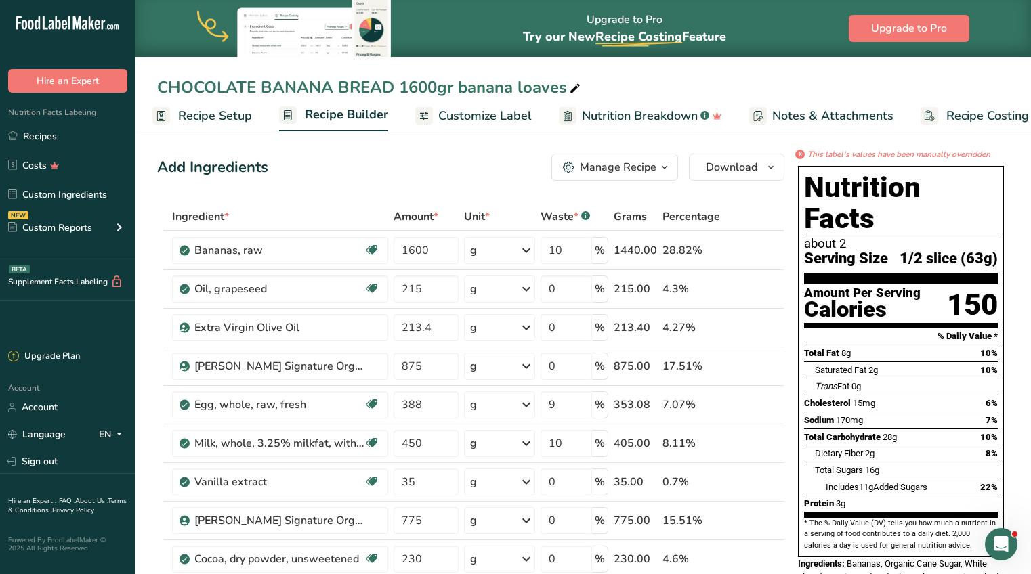
click at [802, 154] on div "*" at bounding box center [799, 154] width 9 height 9
click at [826, 251] on span "Serving Size" at bounding box center [846, 259] width 84 height 17
click at [817, 300] on div "Calories" at bounding box center [862, 310] width 116 height 20
click at [710, 171] on span "Download" at bounding box center [731, 167] width 51 height 16
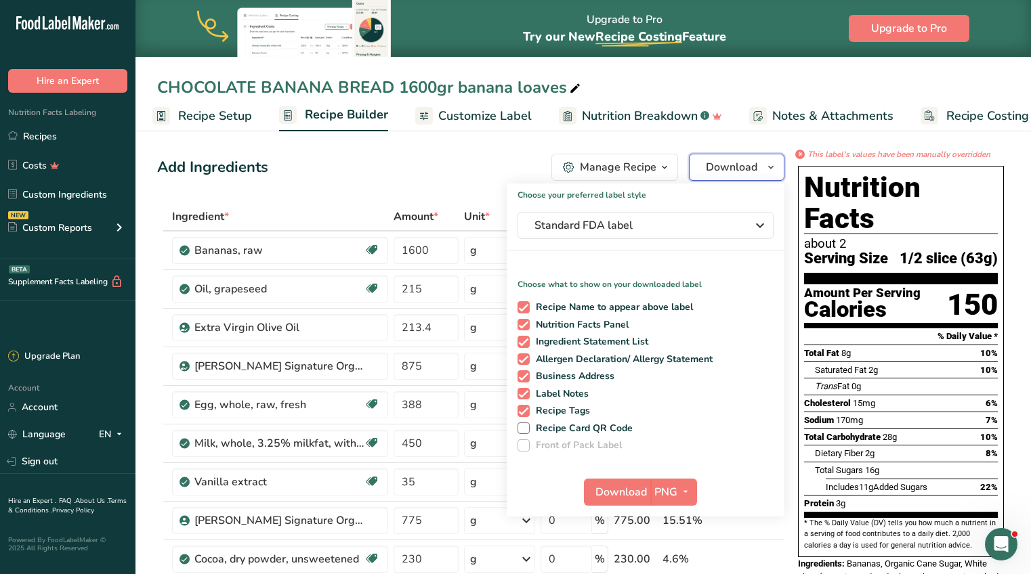
click at [710, 171] on span "Download" at bounding box center [731, 167] width 51 height 16
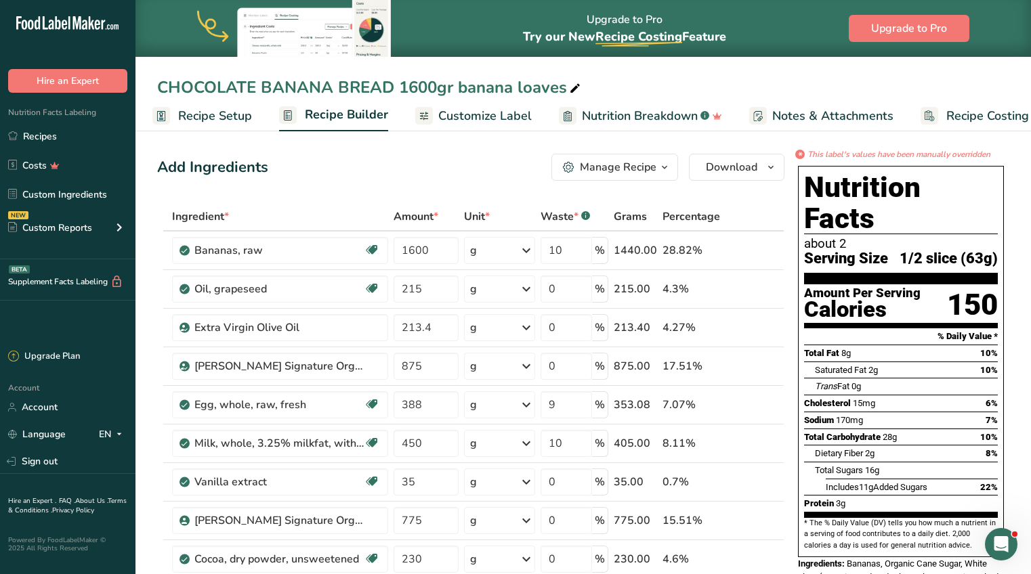
click at [644, 163] on div "Manage Recipe" at bounding box center [618, 167] width 77 height 16
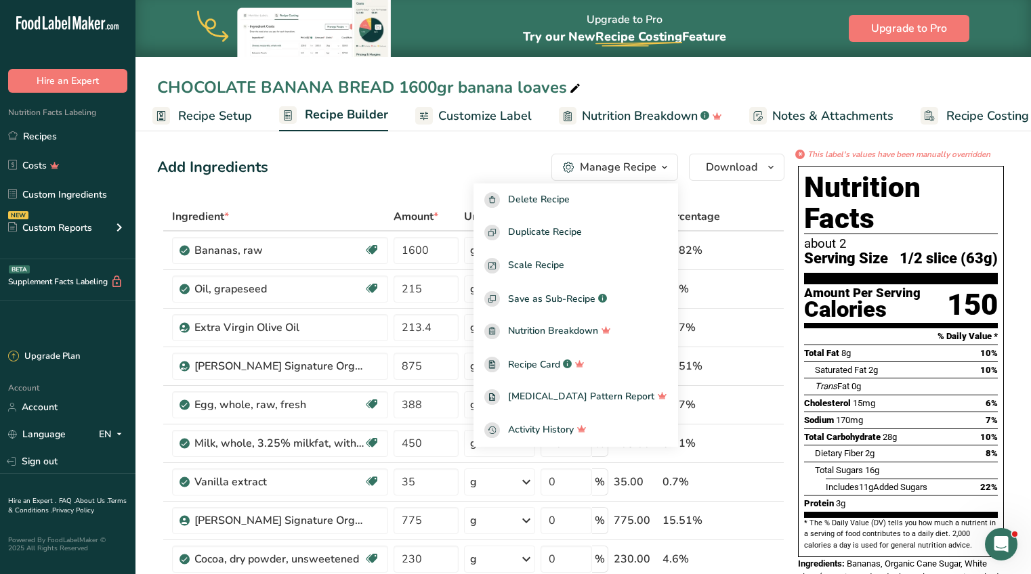
click at [330, 173] on div "Add Ingredients Manage Recipe Delete Recipe Duplicate Recipe Scale Recipe Save …" at bounding box center [470, 167] width 627 height 27
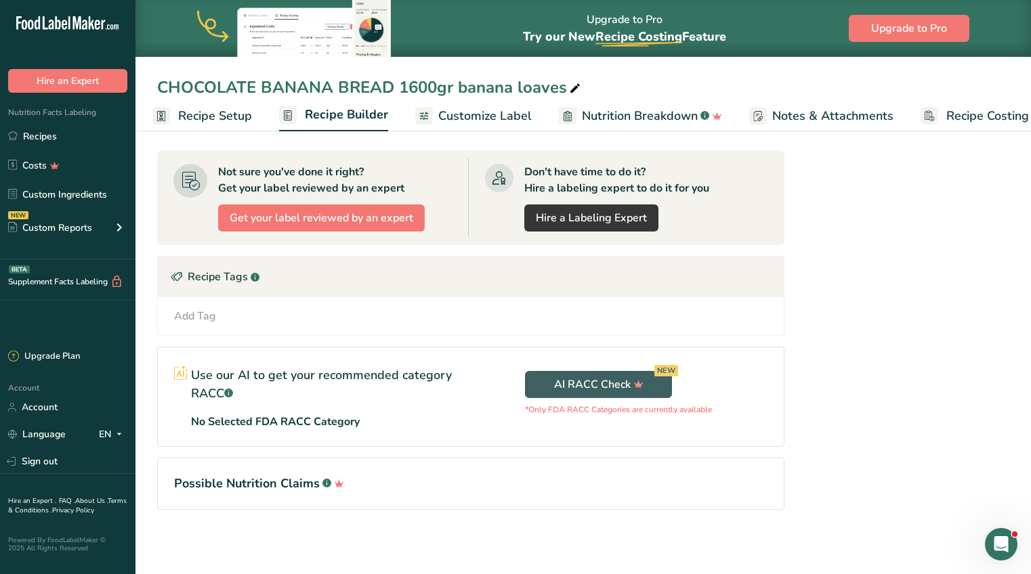
scroll to position [761, 0]
click at [236, 486] on h1 "Possible Nutrition Claims .a-a{fill:#347362;}.b-a{fill:#fff;}" at bounding box center [470, 483] width 593 height 18
click at [272, 408] on div "Use our AI to get your recommended category RACC .a-a{fill:#347362;}.b-a{fill:#…" at bounding box center [322, 396] width 263 height 66
click at [219, 385] on p "Use our AI to get your recommended category RACC .a-a{fill:#347362;}.b-a{fill:#…" at bounding box center [322, 384] width 263 height 37
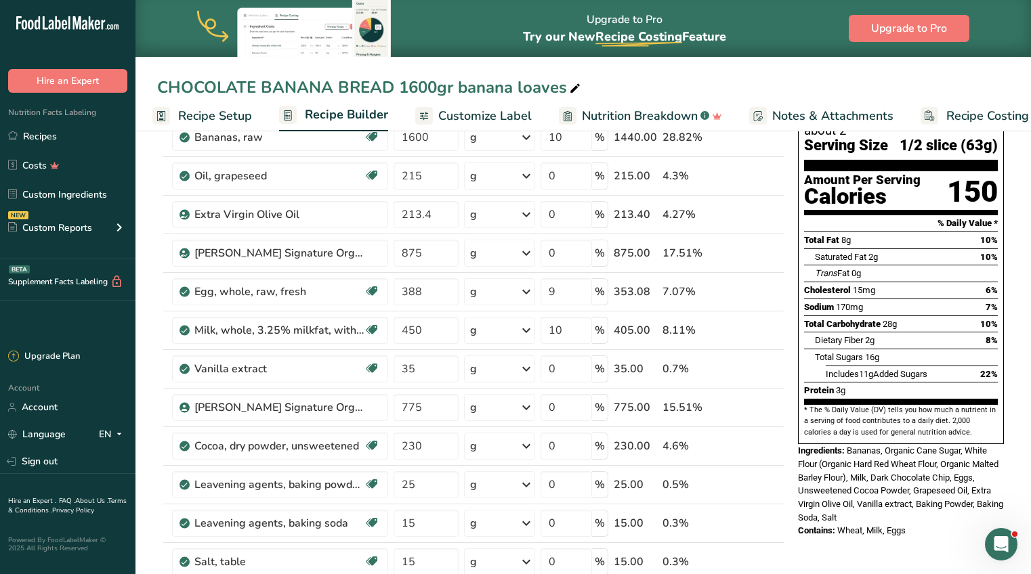
scroll to position [0, 0]
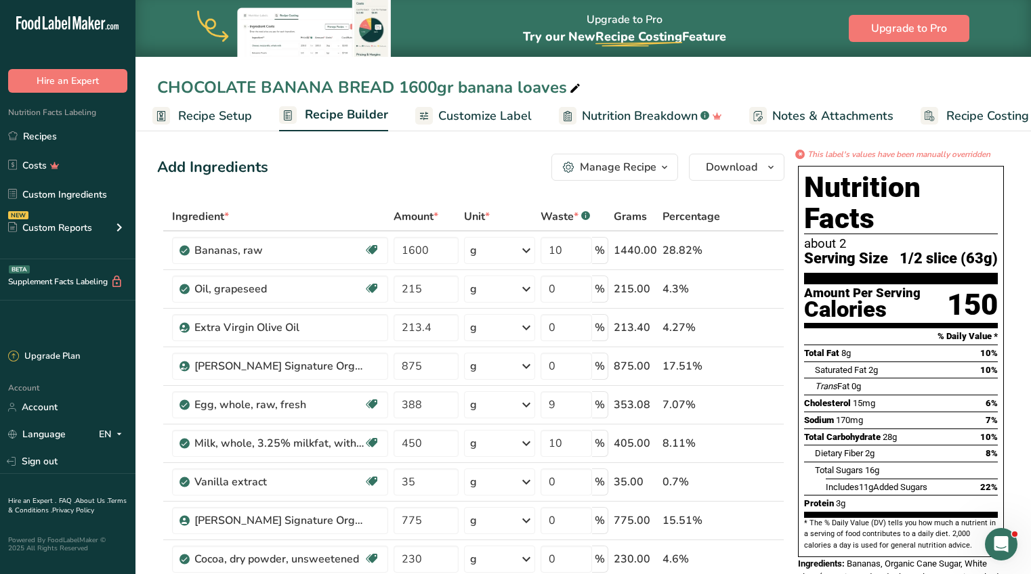
click at [209, 116] on span "Recipe Setup" at bounding box center [215, 116] width 74 height 18
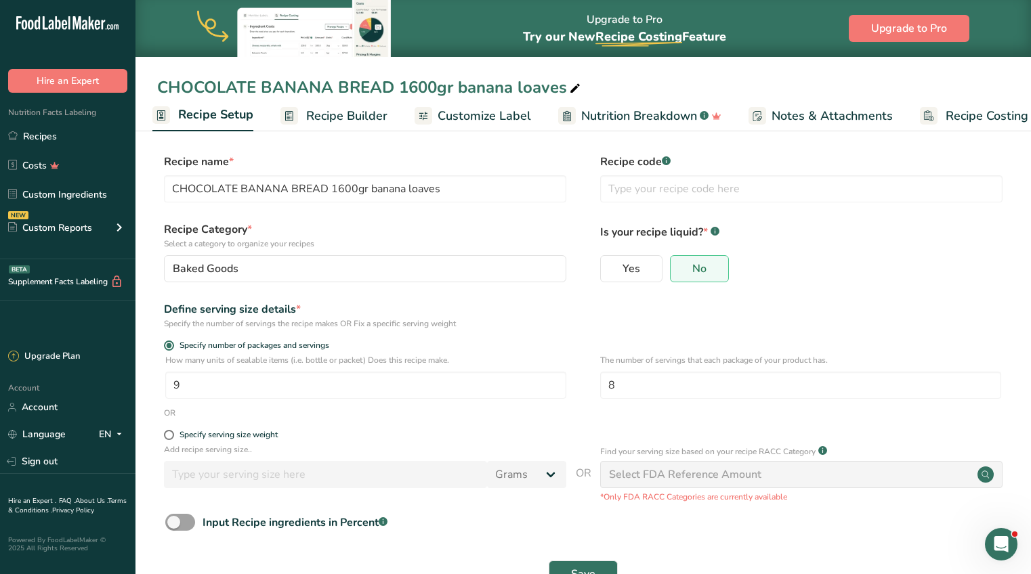
click at [646, 314] on div "Define serving size details * Specify the number of servings the recipe makes O…" at bounding box center [583, 315] width 852 height 28
click at [413, 433] on label "Specify serving size weight" at bounding box center [365, 435] width 402 height 10
click at [173, 433] on input "Specify serving size weight" at bounding box center [168, 435] width 9 height 9
radio input "true"
radio input "false"
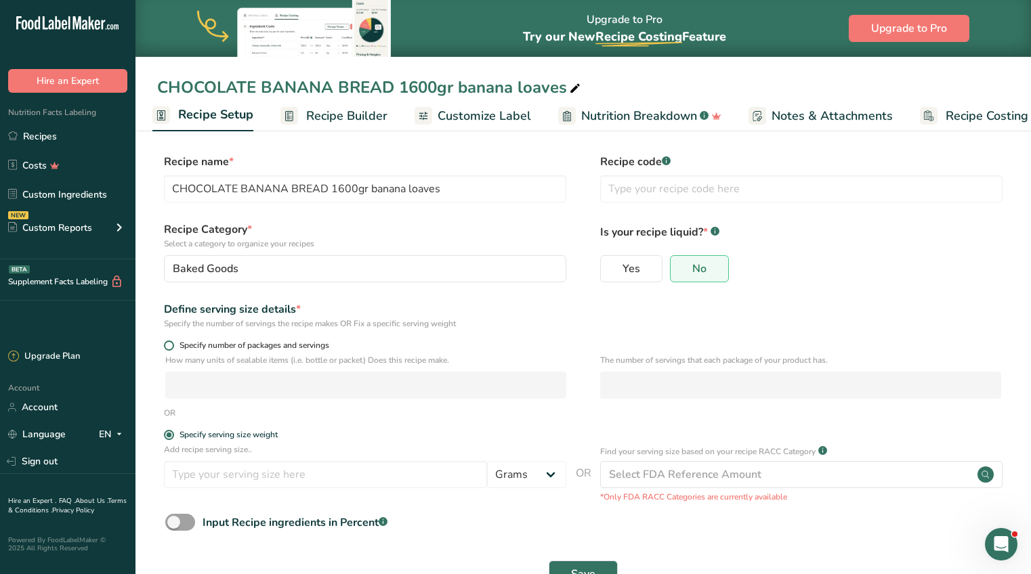
click at [165, 347] on span at bounding box center [169, 346] width 10 height 10
click at [165, 347] on input "Specify number of packages and servings" at bounding box center [168, 345] width 9 height 9
radio input "true"
radio input "false"
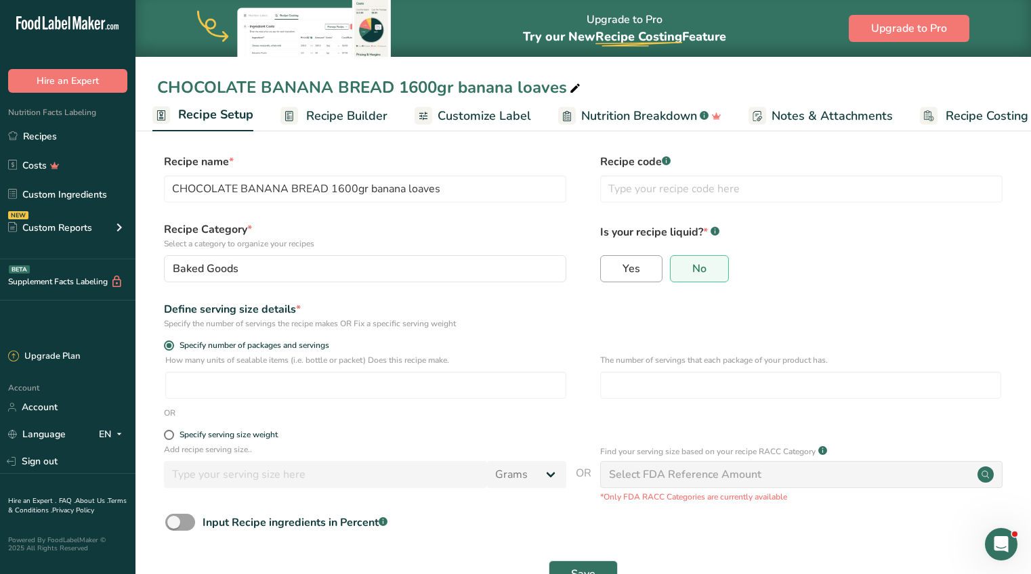
click at [630, 265] on span "Yes" at bounding box center [631, 269] width 18 height 14
click at [609, 265] on input "Yes" at bounding box center [605, 268] width 9 height 9
radio input "true"
radio input "false"
select select "22"
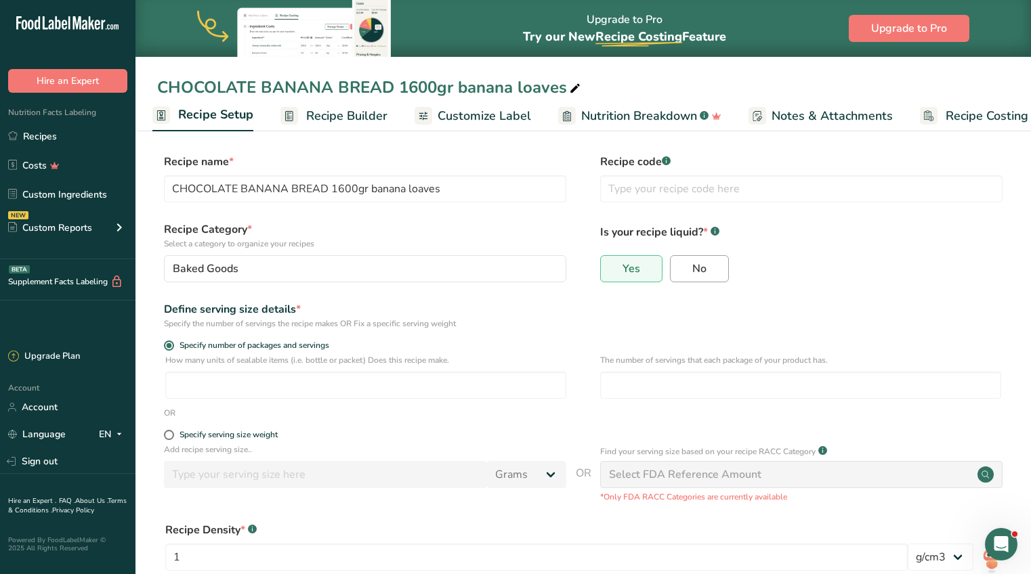
click at [704, 262] on span "No" at bounding box center [699, 269] width 14 height 14
click at [679, 264] on input "No" at bounding box center [674, 268] width 9 height 9
radio input "true"
radio input "false"
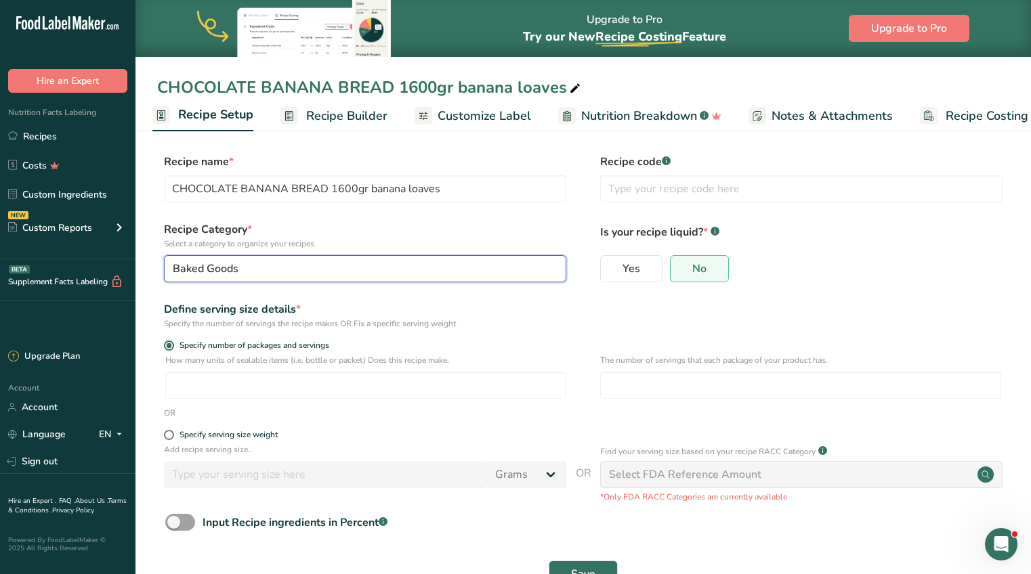
click at [371, 259] on button "Baked Goods" at bounding box center [365, 268] width 402 height 27
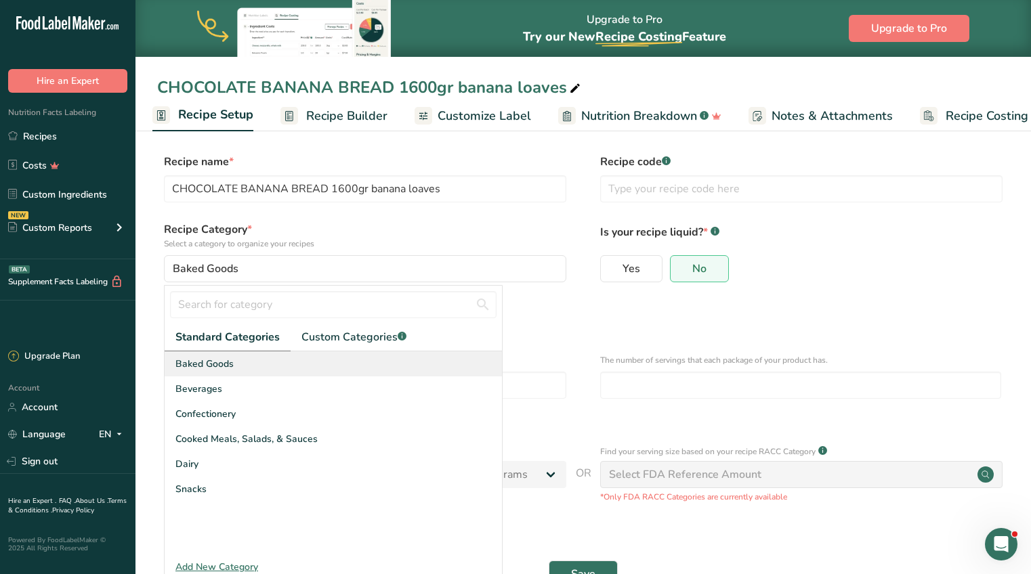
click at [207, 363] on span "Baked Goods" at bounding box center [204, 364] width 58 height 14
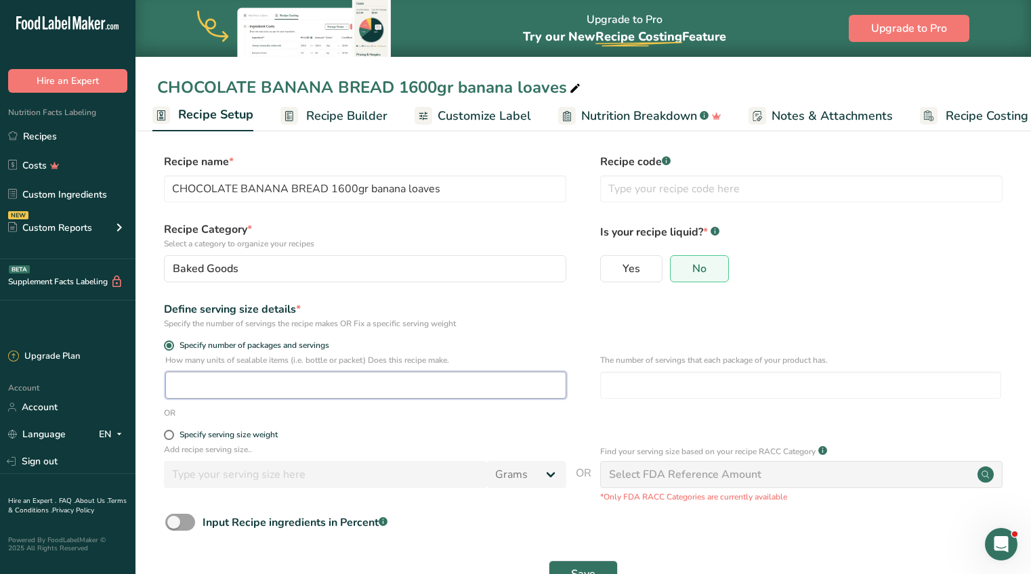
click at [194, 379] on input "number" at bounding box center [365, 385] width 401 height 27
type input "9"
click at [642, 379] on input "number" at bounding box center [800, 385] width 401 height 27
type input "8"
click at [582, 425] on form "Recipe name * CHOCOLATE BANANA BREAD 1600gr banana loaves Recipe code .a-a{fill…" at bounding box center [583, 375] width 852 height 442
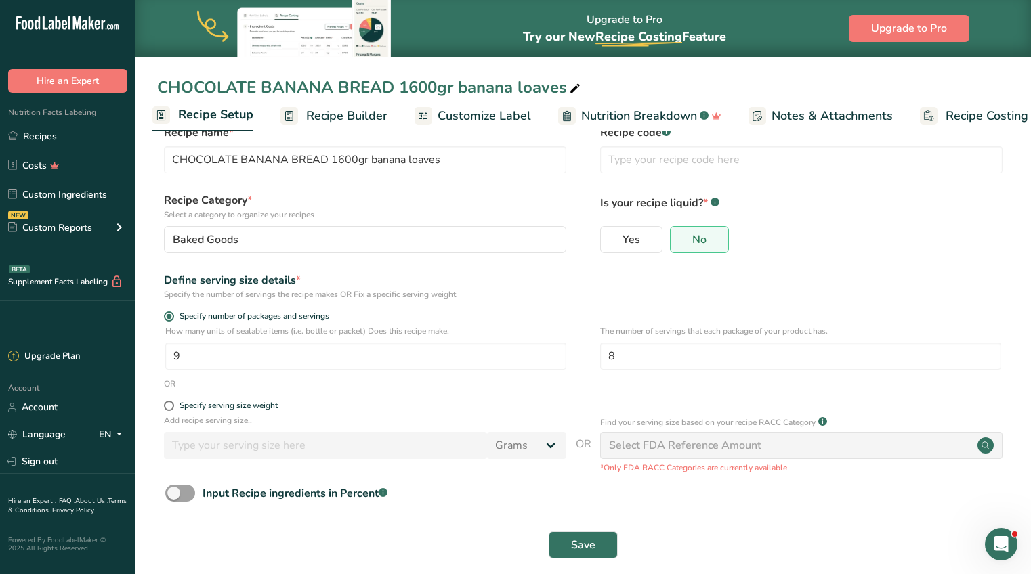
scroll to position [41, 0]
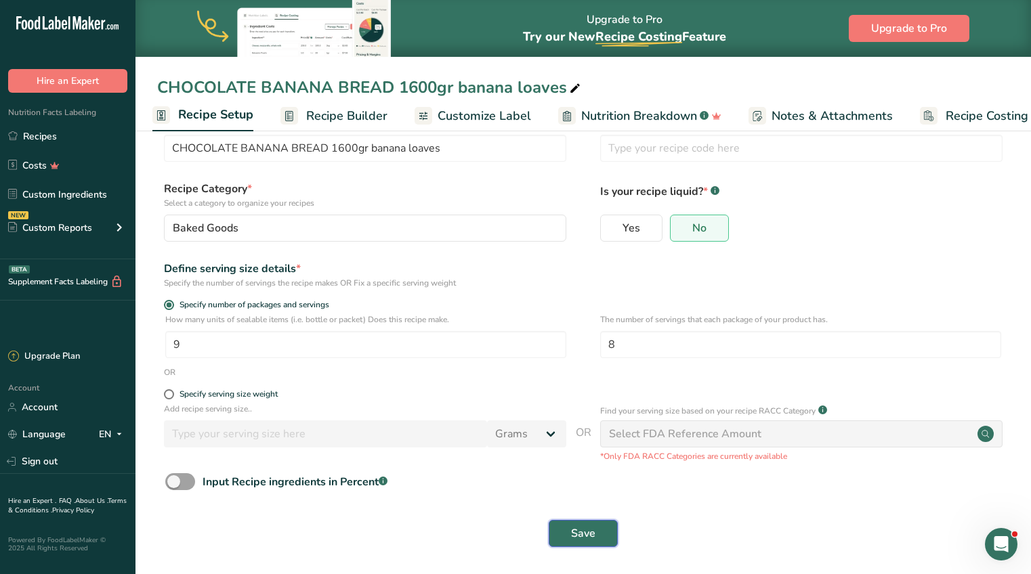
click at [584, 537] on span "Save" at bounding box center [583, 533] width 24 height 16
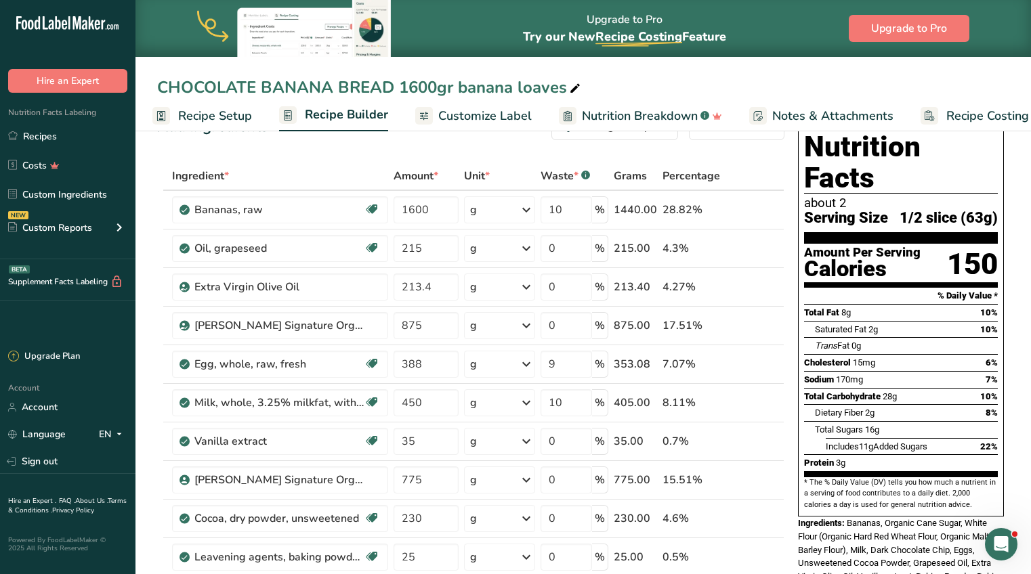
click at [822, 210] on span "Serving Size" at bounding box center [846, 218] width 84 height 17
click at [870, 210] on span "Serving Size" at bounding box center [846, 218] width 84 height 17
click at [838, 196] on div "about 2" at bounding box center [901, 203] width 194 height 14
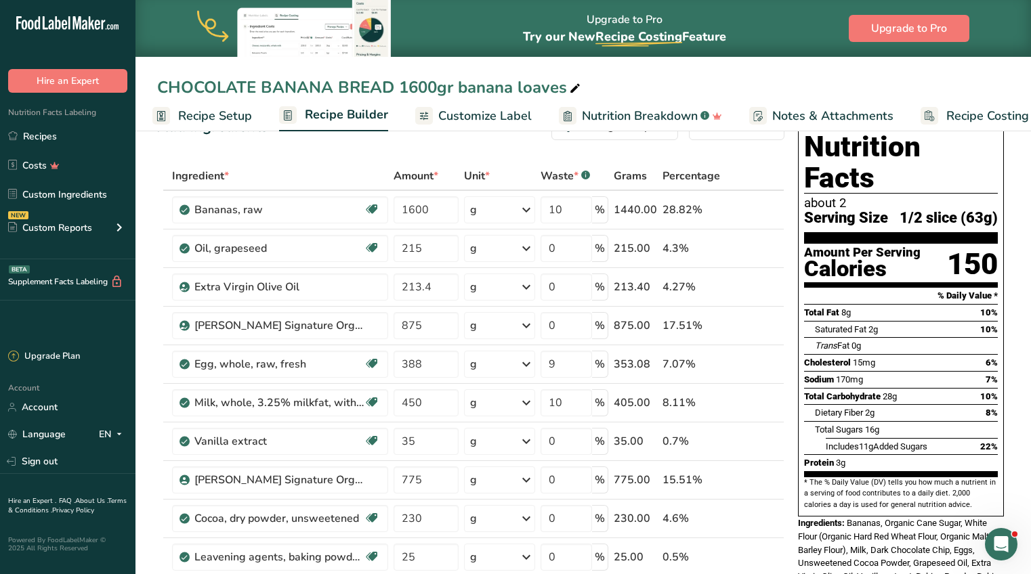
click at [866, 210] on span "Serving Size" at bounding box center [846, 218] width 84 height 17
click at [462, 102] on link "Customize Label" at bounding box center [473, 116] width 116 height 30
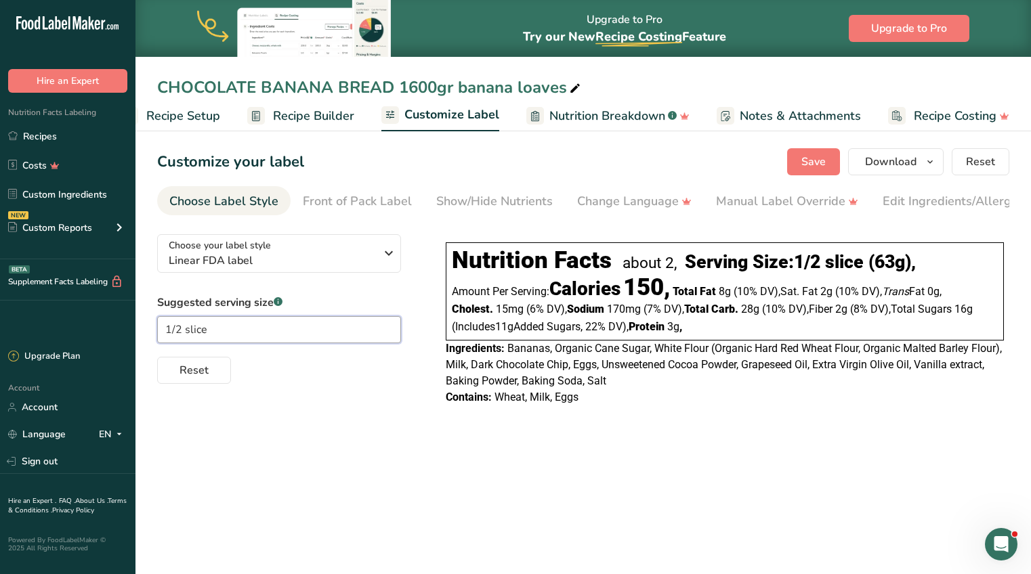
click at [268, 335] on input "1/2 slice" at bounding box center [279, 329] width 244 height 27
type input "1"
type input "1 slice"
click at [811, 163] on span "Save" at bounding box center [813, 162] width 24 height 16
click at [752, 266] on div "Serving Size: 1 slice (63g) ," at bounding box center [792, 262] width 215 height 22
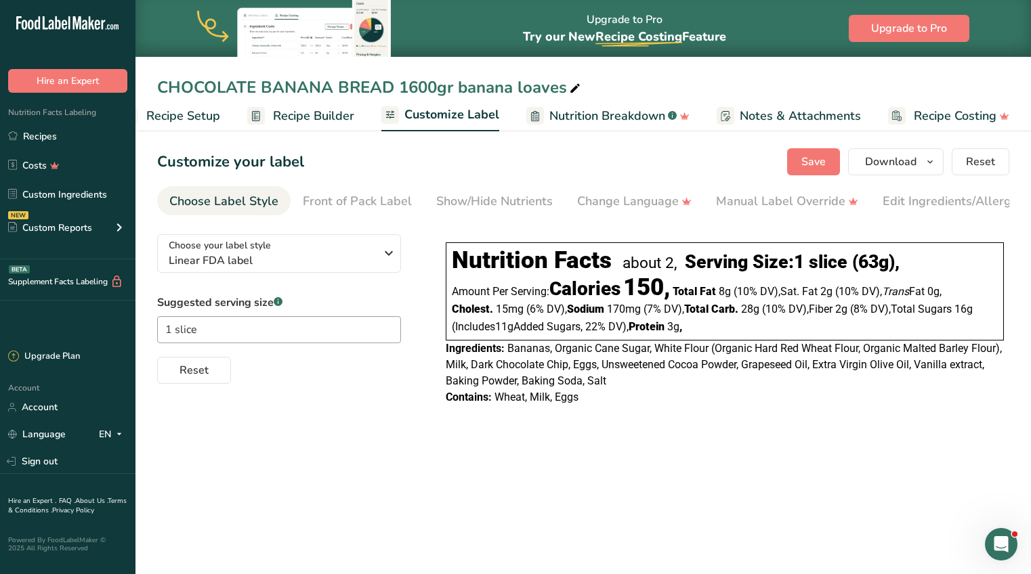
click at [660, 265] on div "about 2," at bounding box center [649, 263] width 54 height 18
click at [206, 371] on span "Reset" at bounding box center [193, 370] width 29 height 16
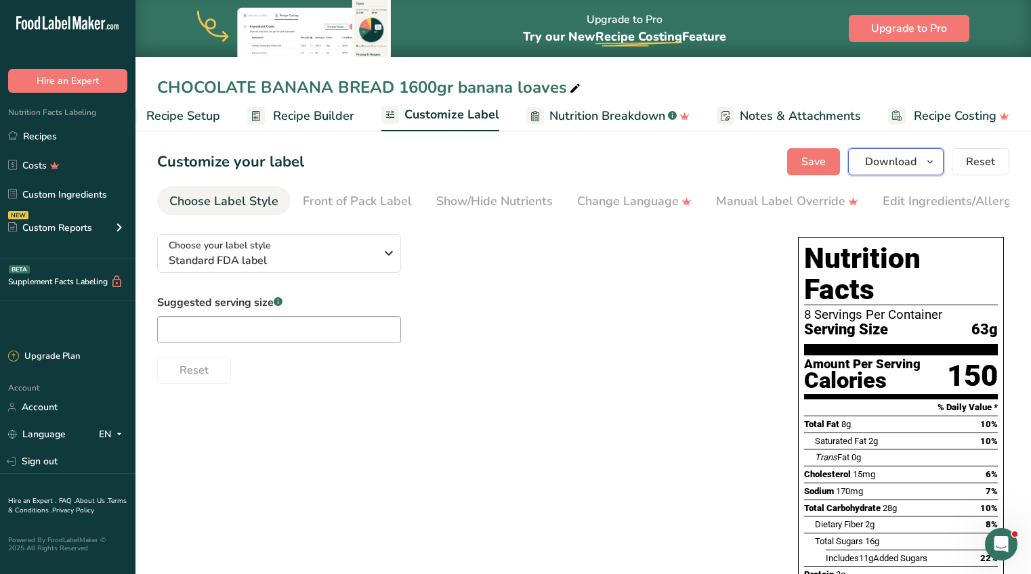
click at [901, 164] on span "Download" at bounding box center [890, 162] width 51 height 16
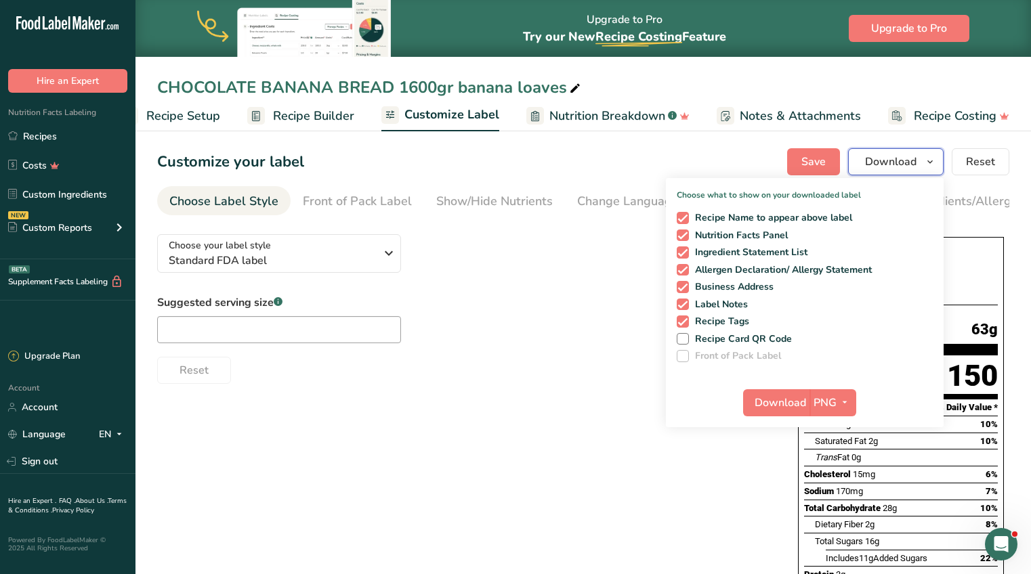
click at [930, 161] on icon "button" at bounding box center [929, 162] width 11 height 17
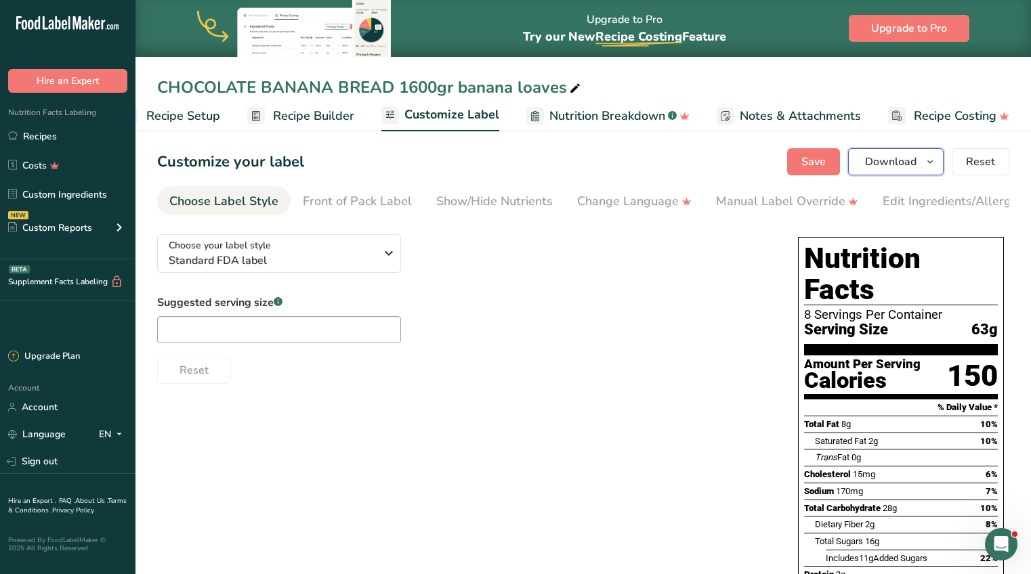
click at [930, 161] on icon "button" at bounding box center [929, 162] width 11 height 17
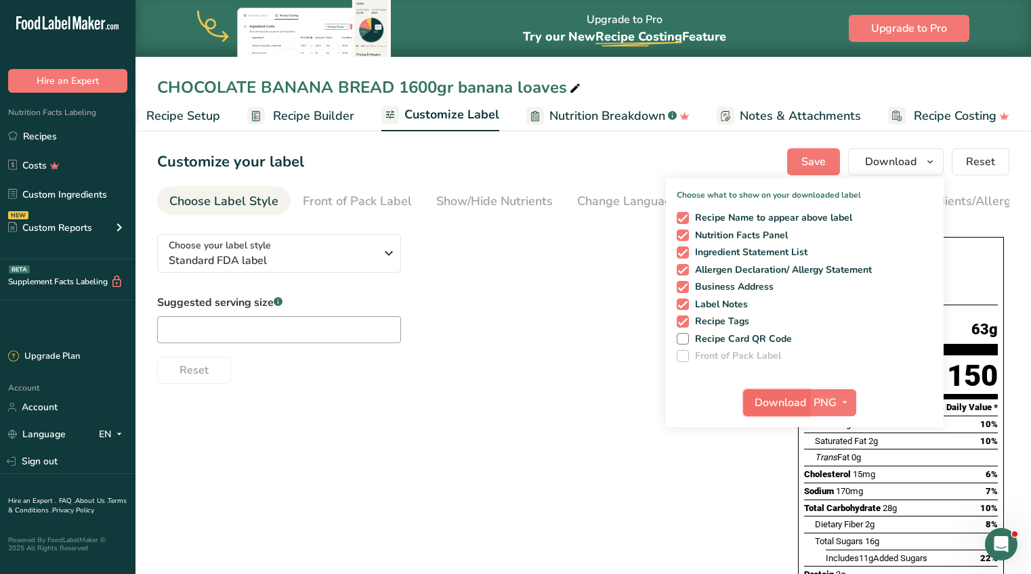
click at [792, 399] on span "Download" at bounding box center [779, 403] width 51 height 16
click at [389, 255] on icon "button" at bounding box center [389, 253] width 16 height 24
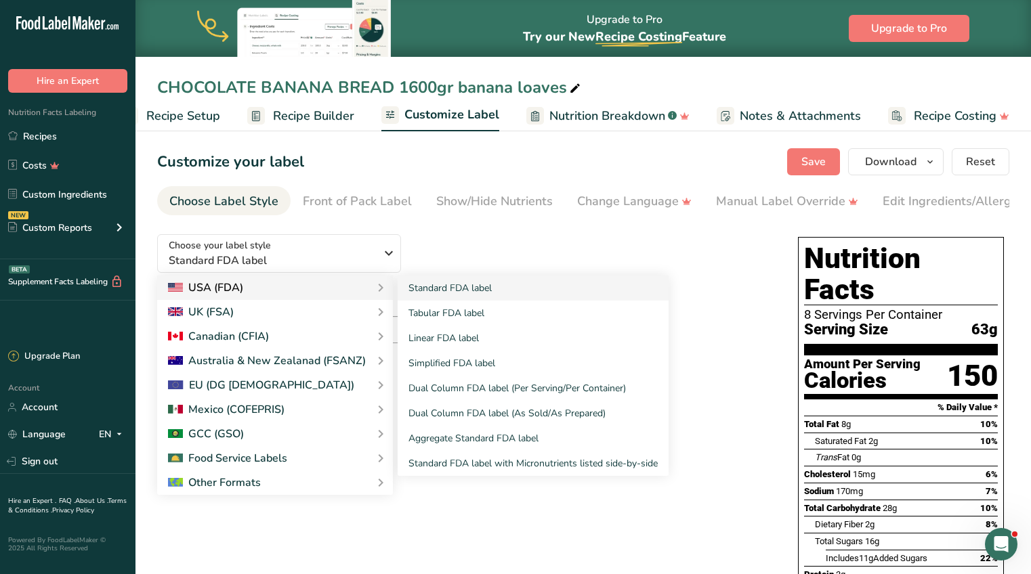
click at [336, 280] on div "USA (FDA)" at bounding box center [275, 288] width 236 height 24
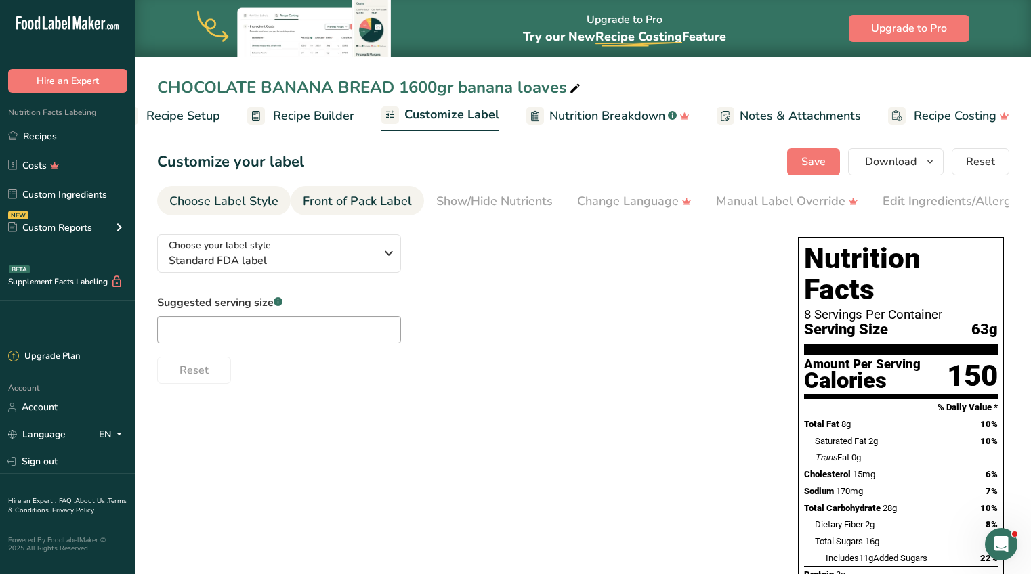
click at [349, 203] on div "Front of Pack Label" at bounding box center [357, 201] width 109 height 18
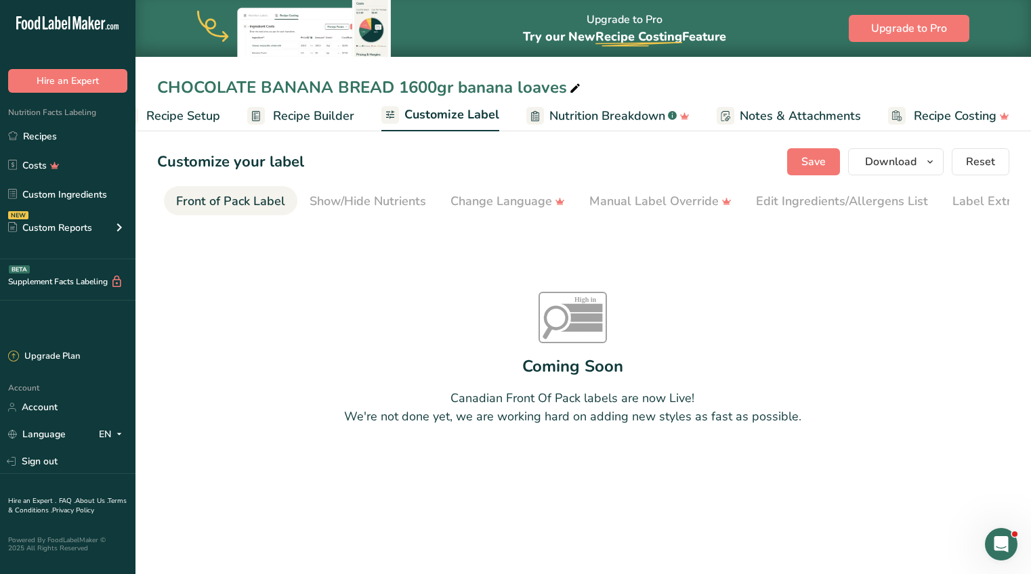
scroll to position [0, 131]
click at [353, 203] on div "Show/Hide Nutrients" at bounding box center [363, 201] width 116 height 18
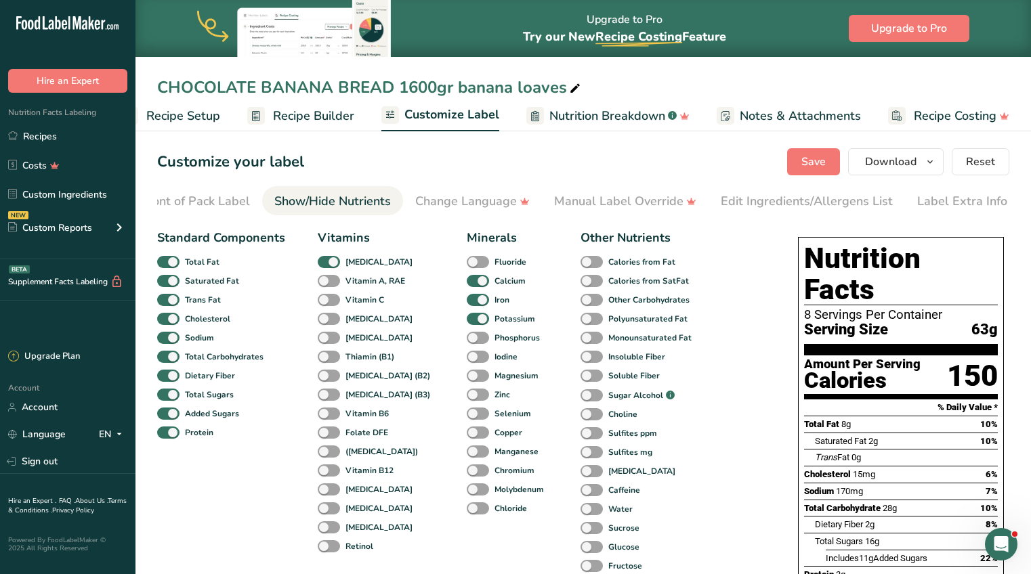
scroll to position [0, 164]
click at [425, 204] on div "Change Language" at bounding box center [470, 201] width 114 height 18
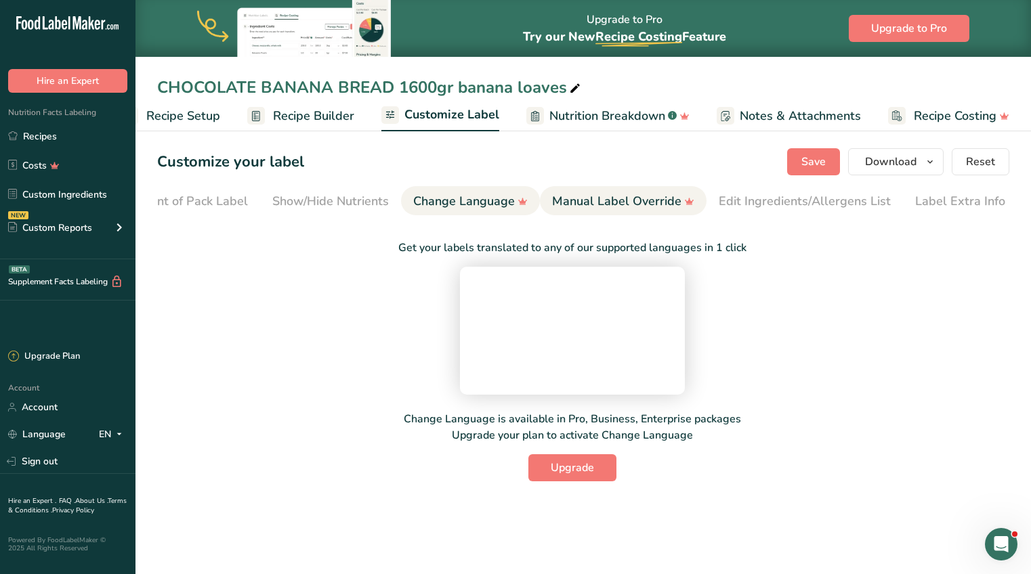
click at [619, 194] on div "Manual Label Override" at bounding box center [623, 201] width 142 height 18
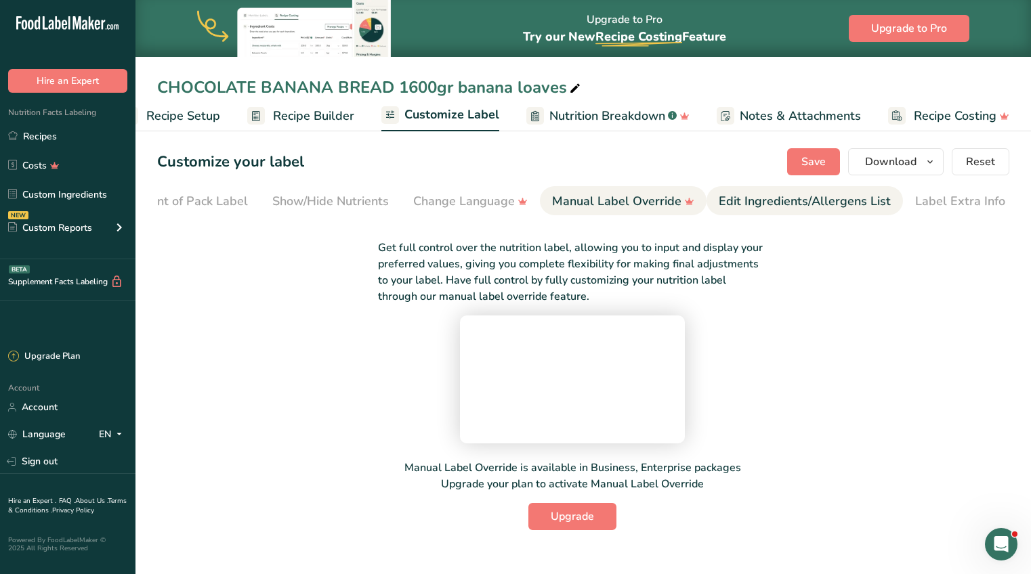
click at [760, 203] on div "Edit Ingredients/Allergens List" at bounding box center [804, 201] width 172 height 18
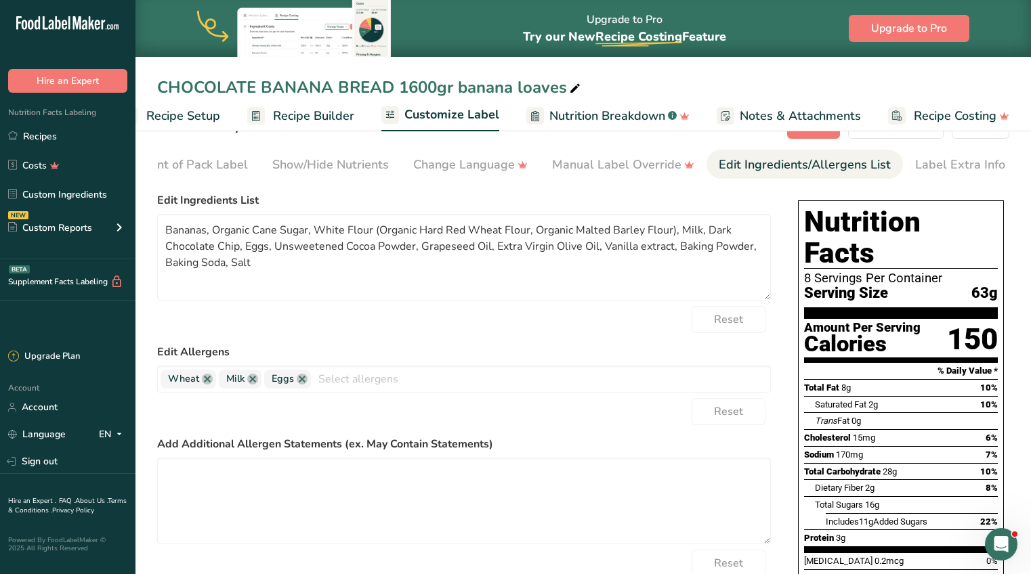
scroll to position [0, 0]
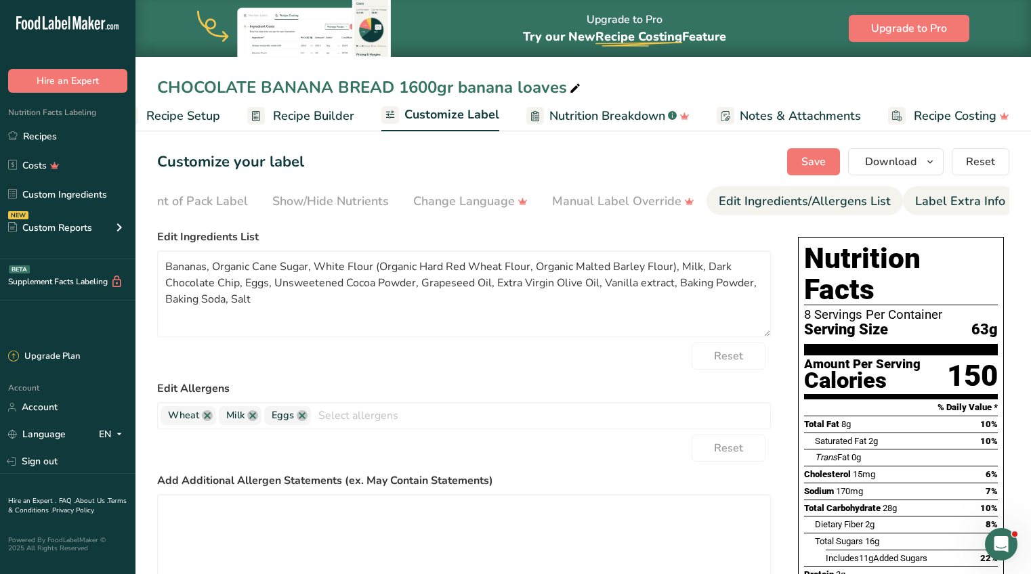
click at [941, 204] on div "Label Extra Info" at bounding box center [960, 201] width 90 height 18
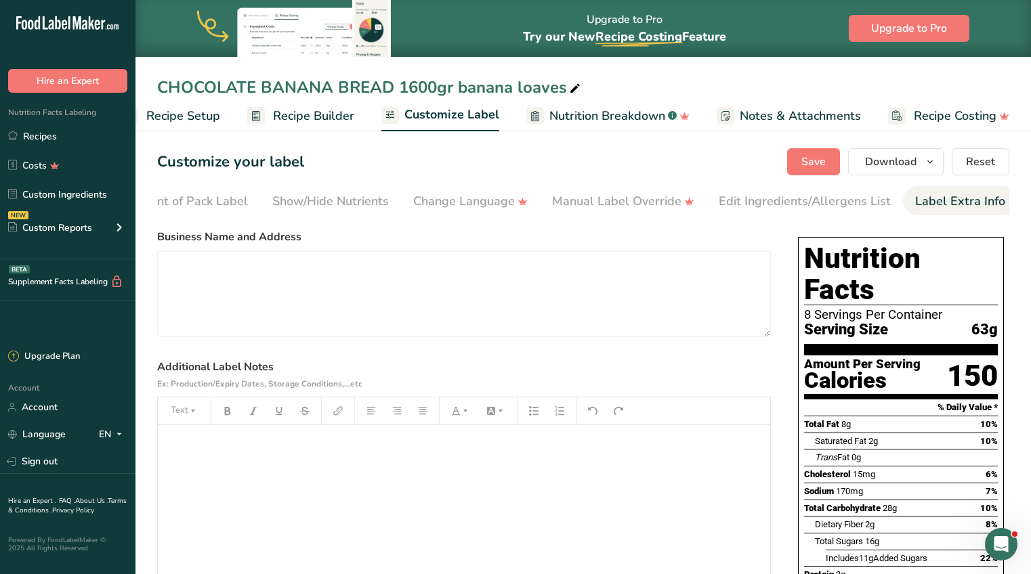
click at [746, 235] on label "Business Name and Address" at bounding box center [463, 237] width 613 height 16
click at [933, 158] on icon "button" at bounding box center [929, 162] width 11 height 17
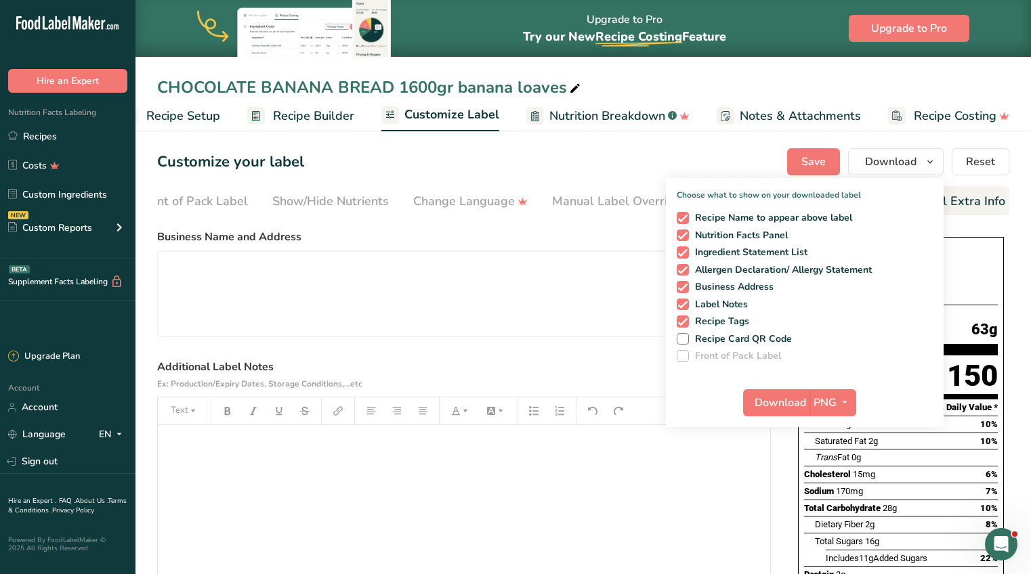
click at [603, 157] on div "Customize your label Save Download Choose what to show on your downloaded label…" at bounding box center [583, 161] width 852 height 27
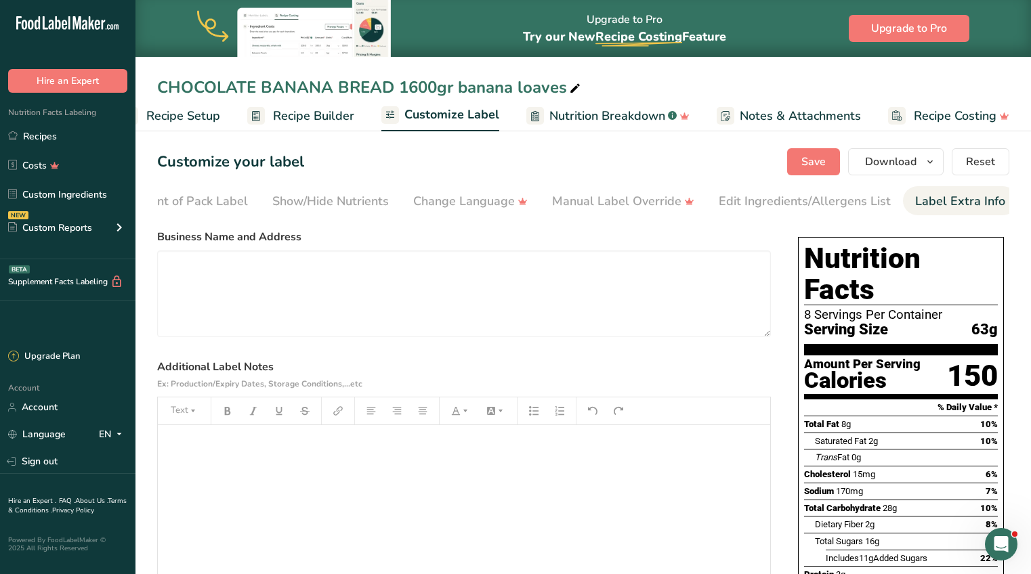
click at [198, 112] on span "Recipe Setup" at bounding box center [183, 116] width 74 height 18
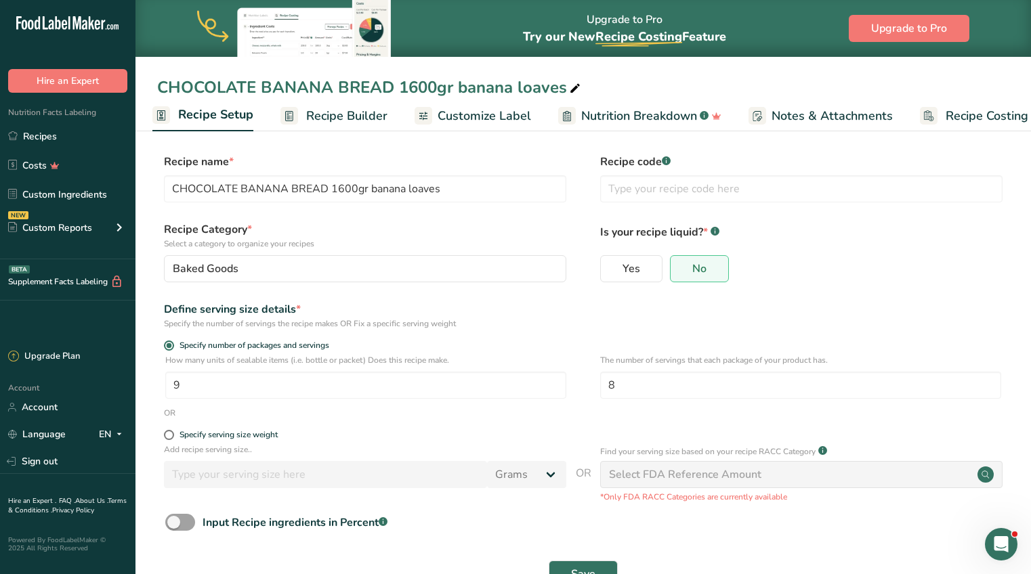
click at [347, 116] on span "Recipe Builder" at bounding box center [346, 116] width 81 height 18
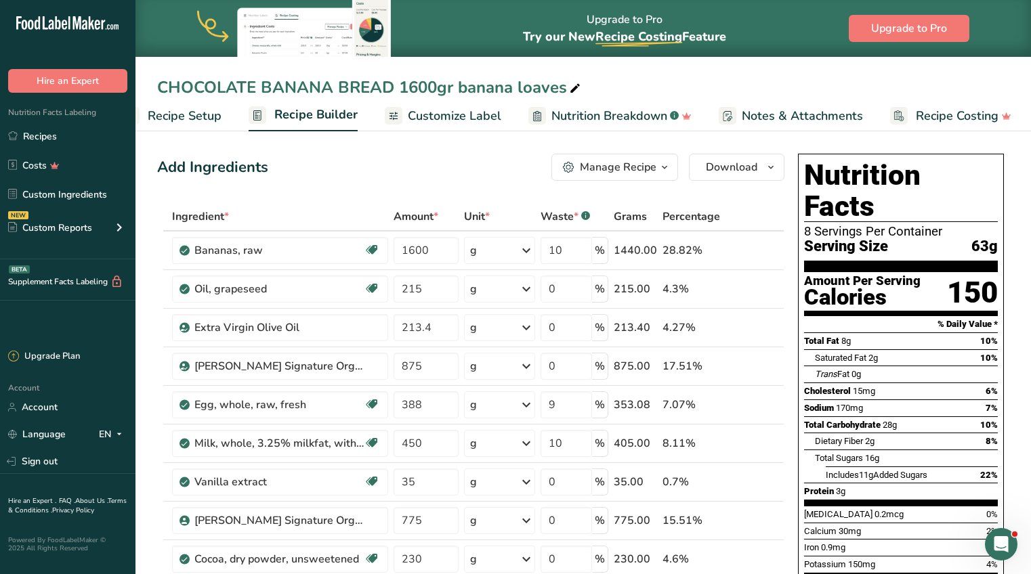
scroll to position [0, 37]
click at [664, 167] on icon "button" at bounding box center [664, 167] width 11 height 17
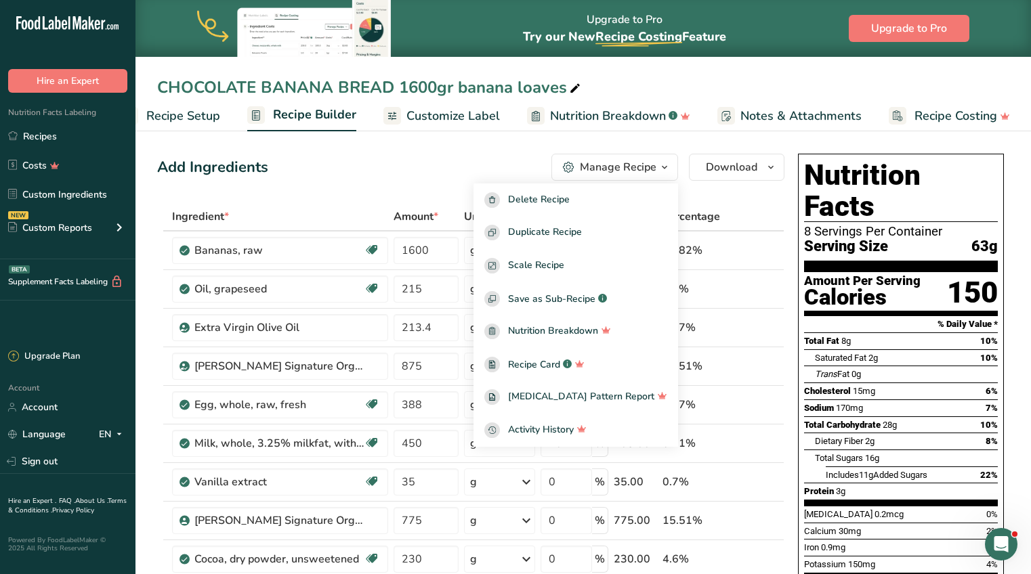
click at [664, 167] on icon "button" at bounding box center [664, 167] width 11 height 17
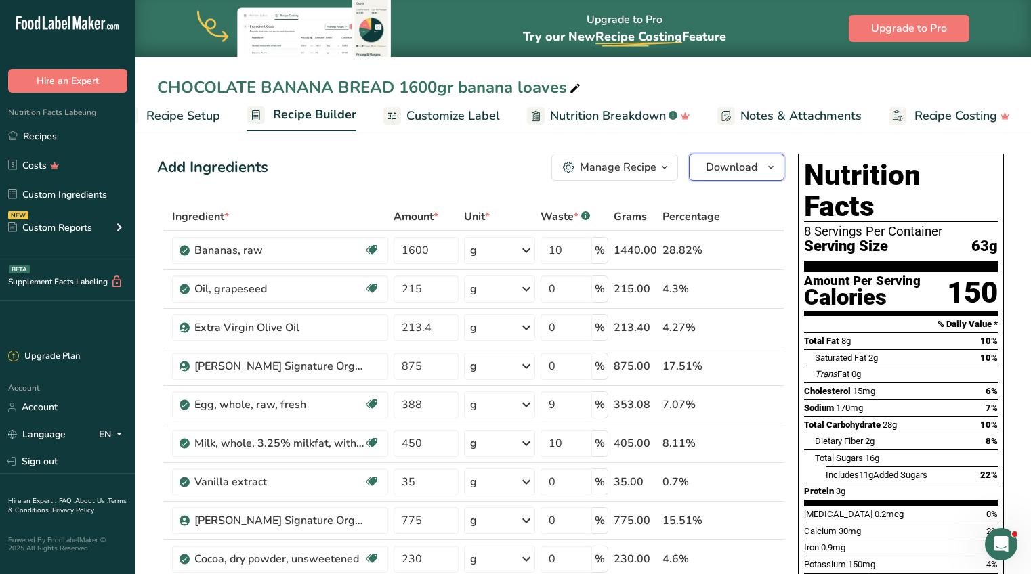
click at [766, 166] on icon "button" at bounding box center [770, 167] width 11 height 17
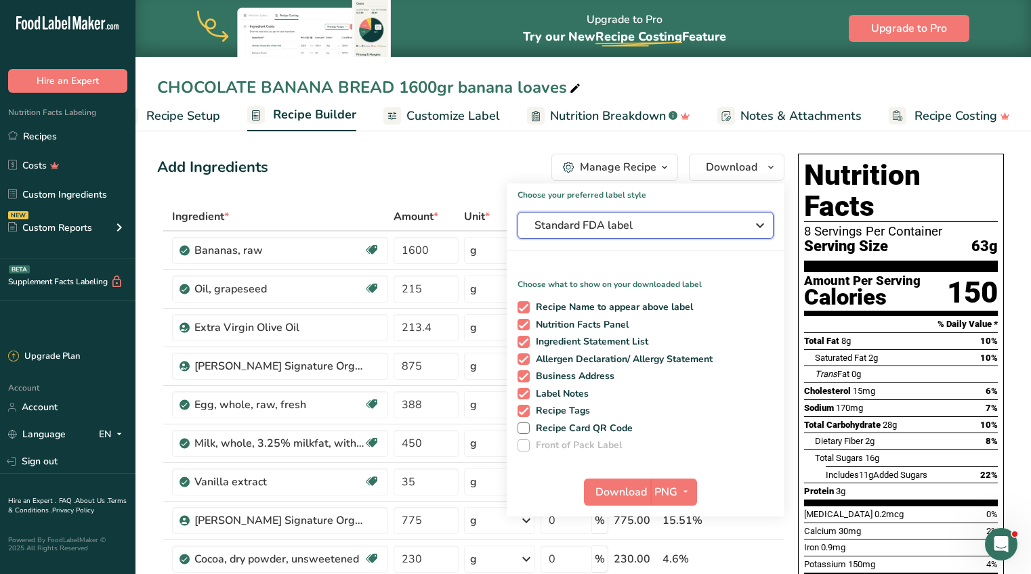
click at [756, 225] on icon "button" at bounding box center [760, 225] width 16 height 24
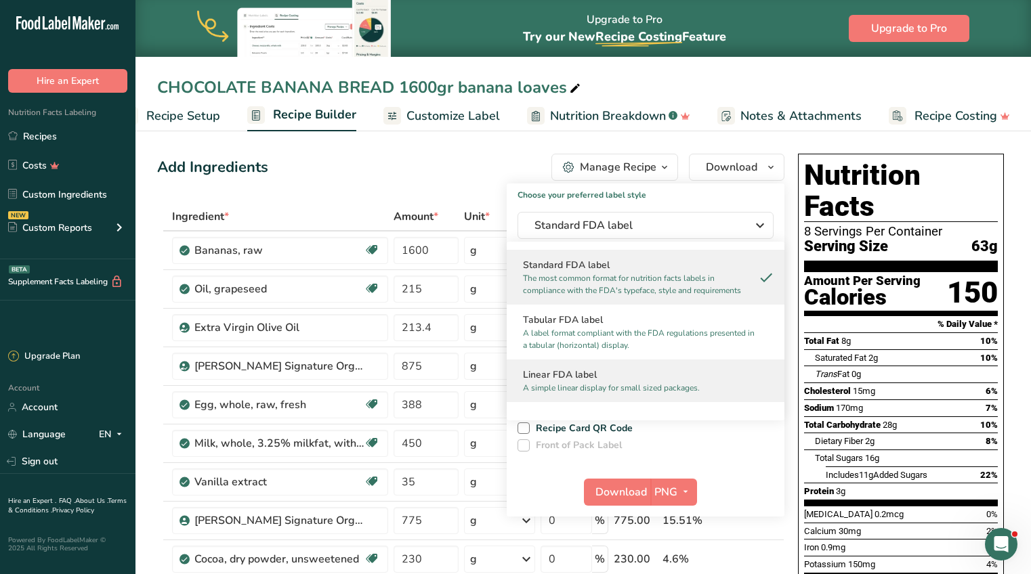
click at [624, 372] on h2 "Linear FDA label" at bounding box center [645, 375] width 245 height 14
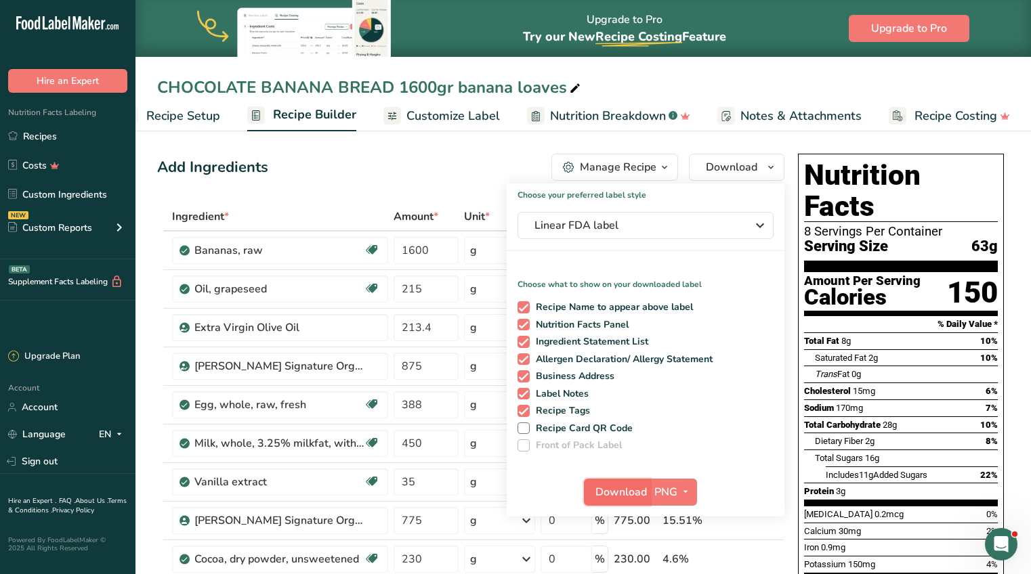
click at [603, 490] on span "Download" at bounding box center [620, 492] width 51 height 16
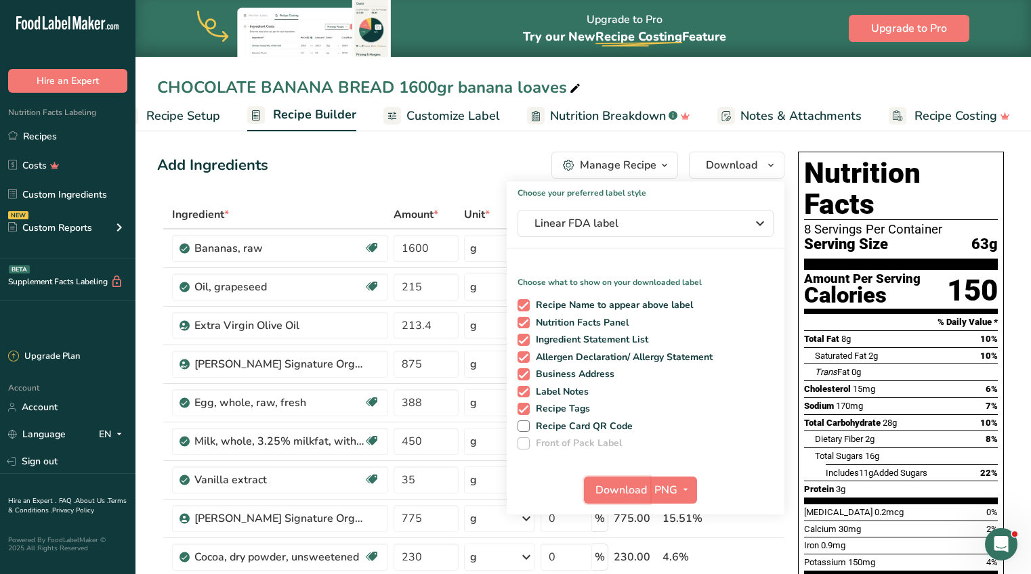
scroll to position [0, 0]
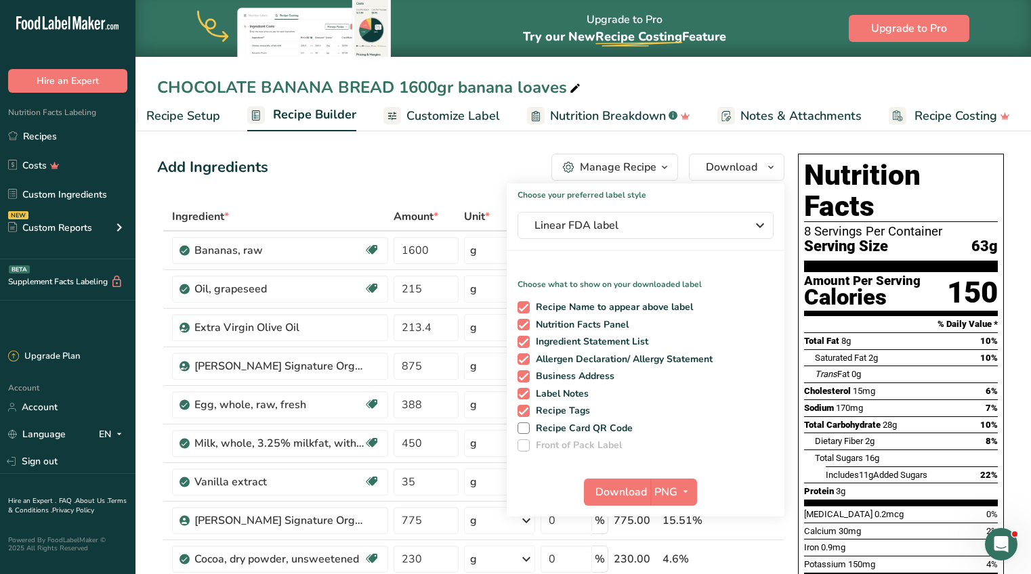
click at [659, 163] on icon "button" at bounding box center [664, 167] width 11 height 17
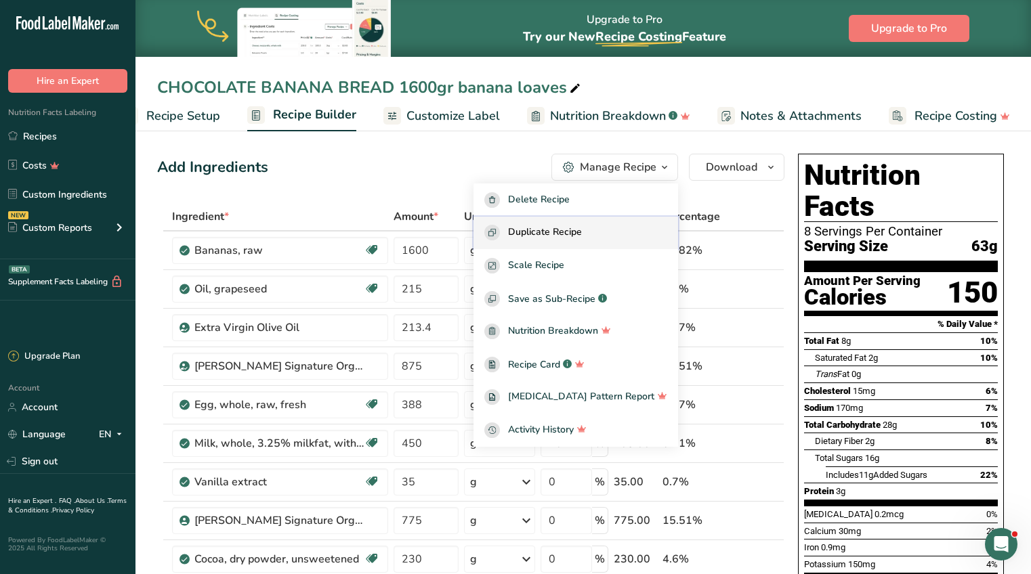
click at [567, 233] on span "Duplicate Recipe" at bounding box center [545, 233] width 74 height 16
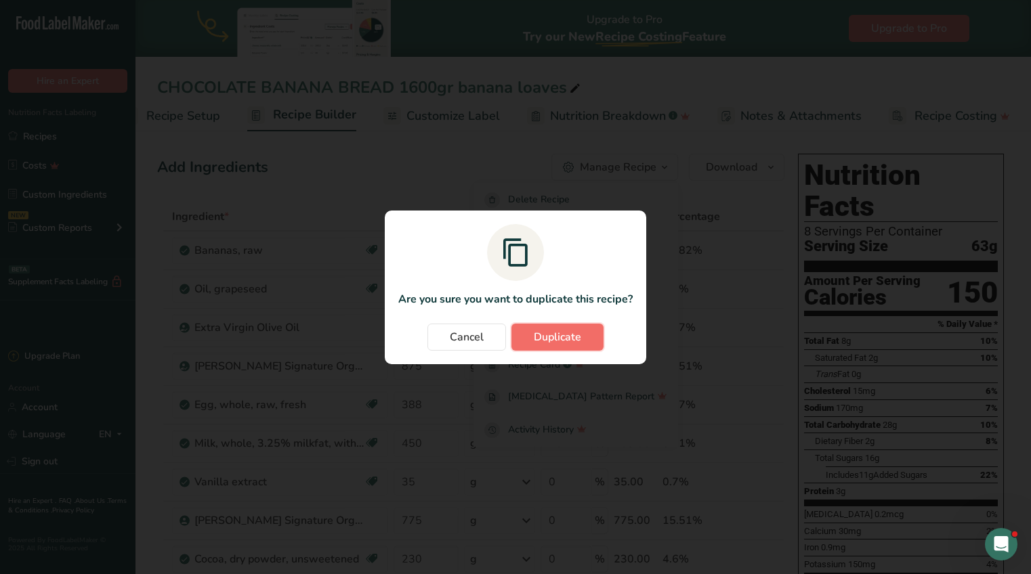
click at [567, 335] on span "Duplicate" at bounding box center [557, 337] width 47 height 16
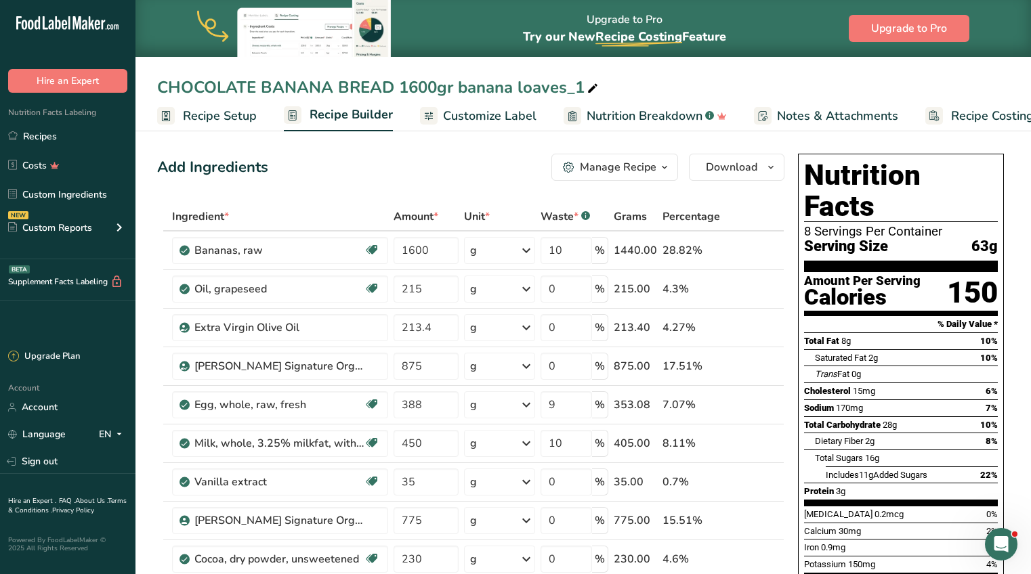
click at [536, 81] on div "CHOCOLATE BANANA BREAD 1600gr banana loaves_1" at bounding box center [379, 87] width 444 height 24
click at [576, 87] on input "CHOCOLATE BANANA BREAD 1600gr banana loaves_1" at bounding box center [583, 87] width 852 height 24
click at [580, 87] on input "CHOCOLATE BANANA BREAD 1600gr banana loaves_1" at bounding box center [583, 87] width 852 height 24
click at [394, 87] on input "CHOCOLATE BANANA BREAD 1600gr loaves" at bounding box center [583, 87] width 852 height 24
drag, startPoint x: 394, startPoint y: 87, endPoint x: 157, endPoint y: 88, distance: 237.0
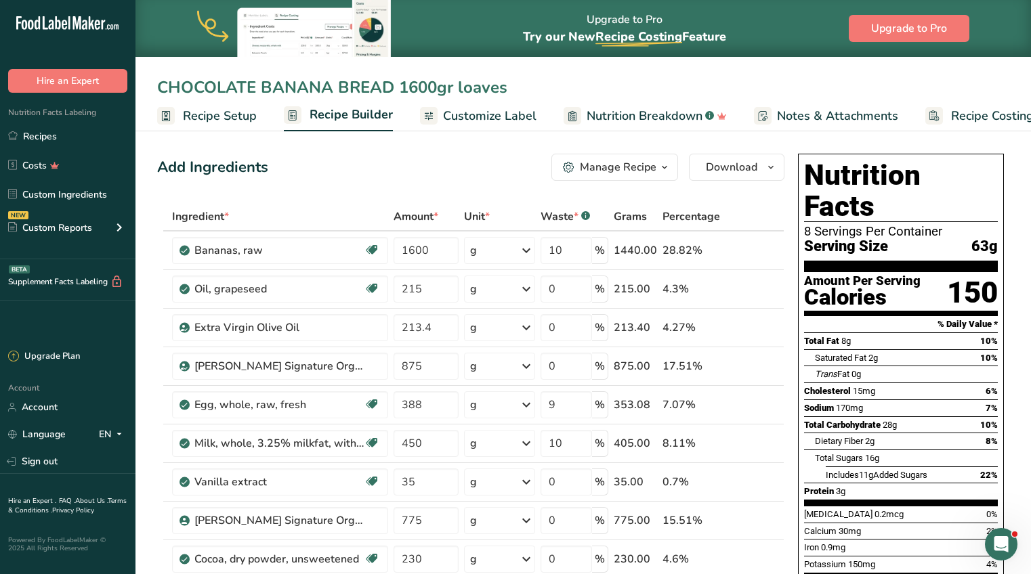
click at [157, 88] on input "CHOCOLATE BANANA BREAD 1600gr loaves" at bounding box center [583, 87] width 852 height 24
type input "Apple cake1600gr loaves"
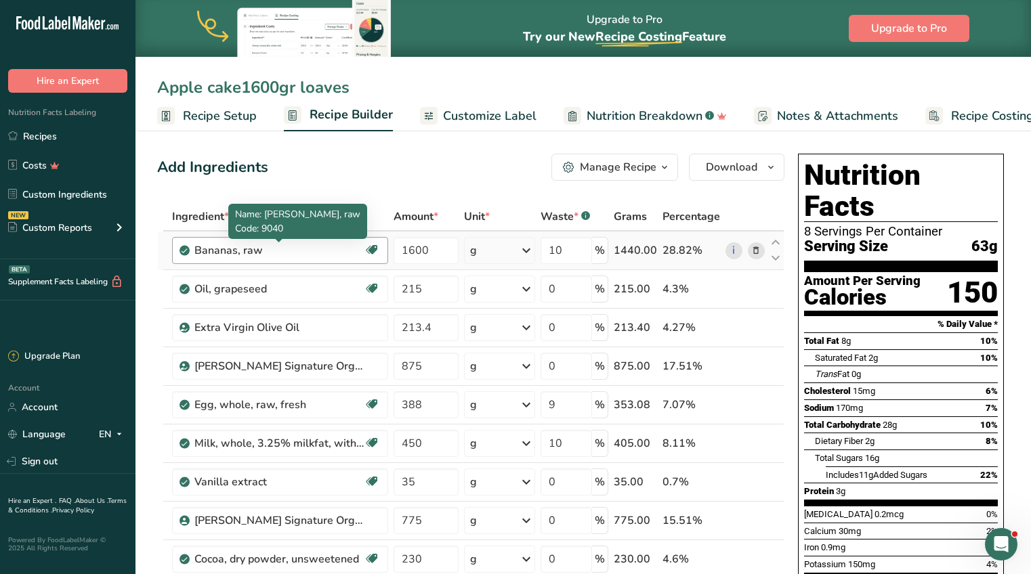
click at [347, 251] on div "Bananas, raw" at bounding box center [278, 250] width 169 height 16
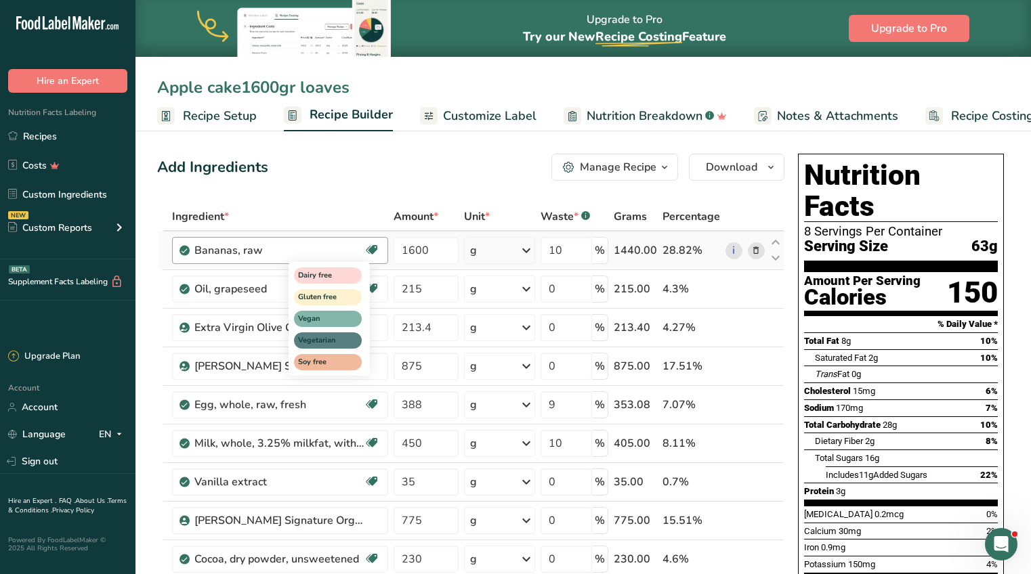
click at [376, 244] on icon at bounding box center [372, 250] width 14 height 21
click at [759, 248] on icon at bounding box center [755, 251] width 9 height 14
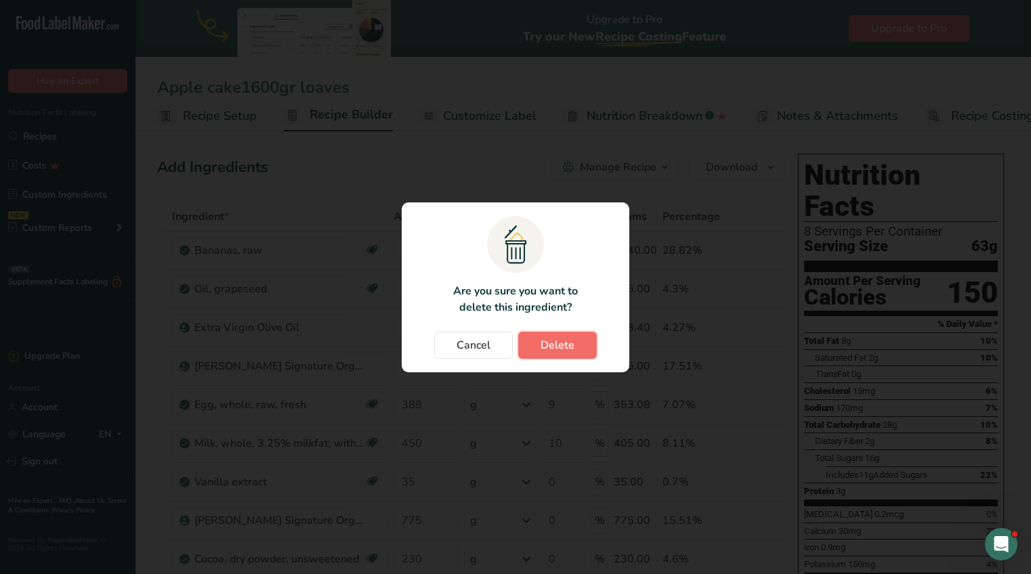
click at [580, 342] on button "Delete" at bounding box center [557, 345] width 79 height 27
type input "215"
type input "0"
type input "213.4"
type input "875"
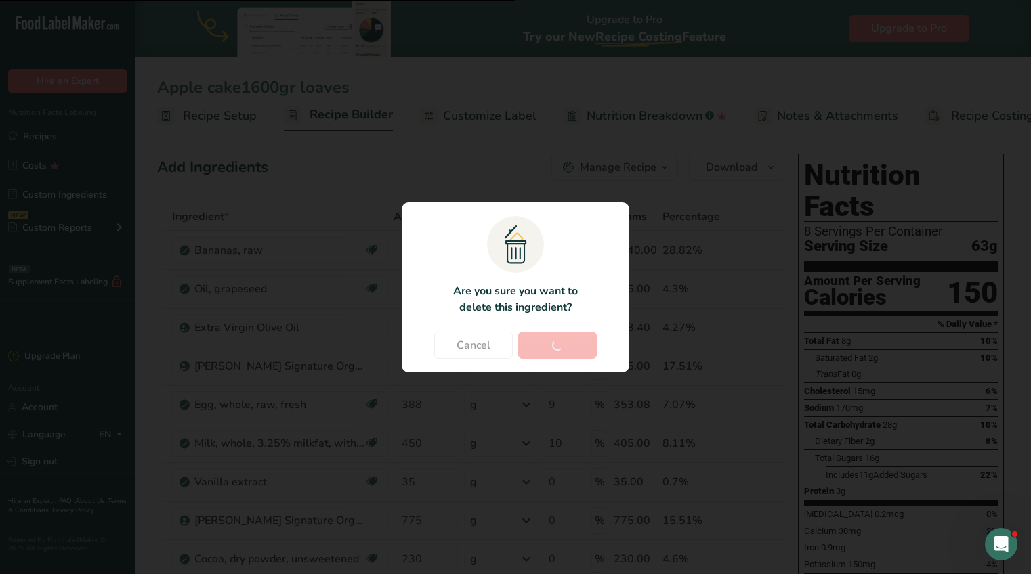
type input "388"
type input "9"
type input "450"
type input "10"
type input "35"
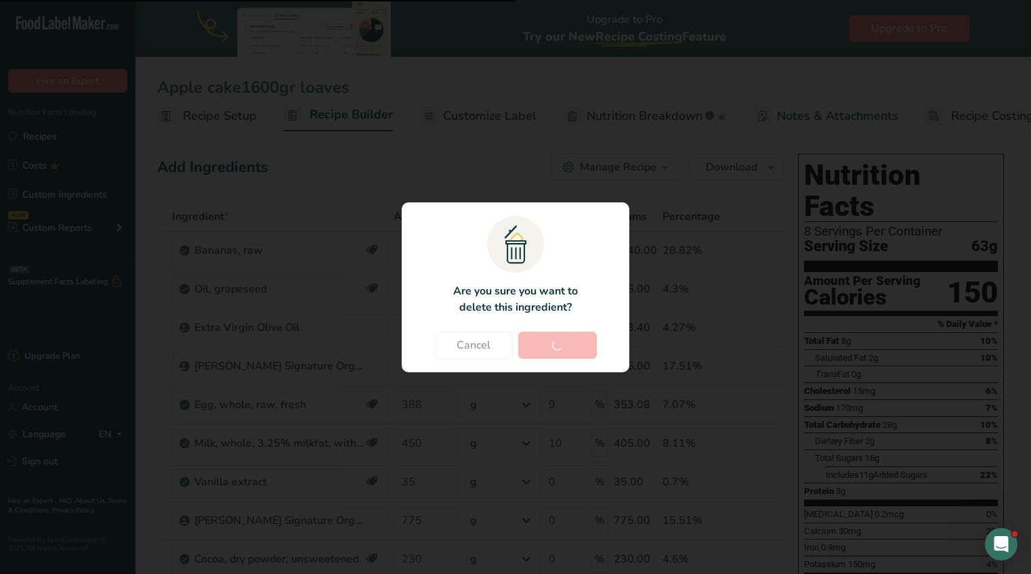
type input "0"
type input "775"
type input "230"
type input "25"
type input "15"
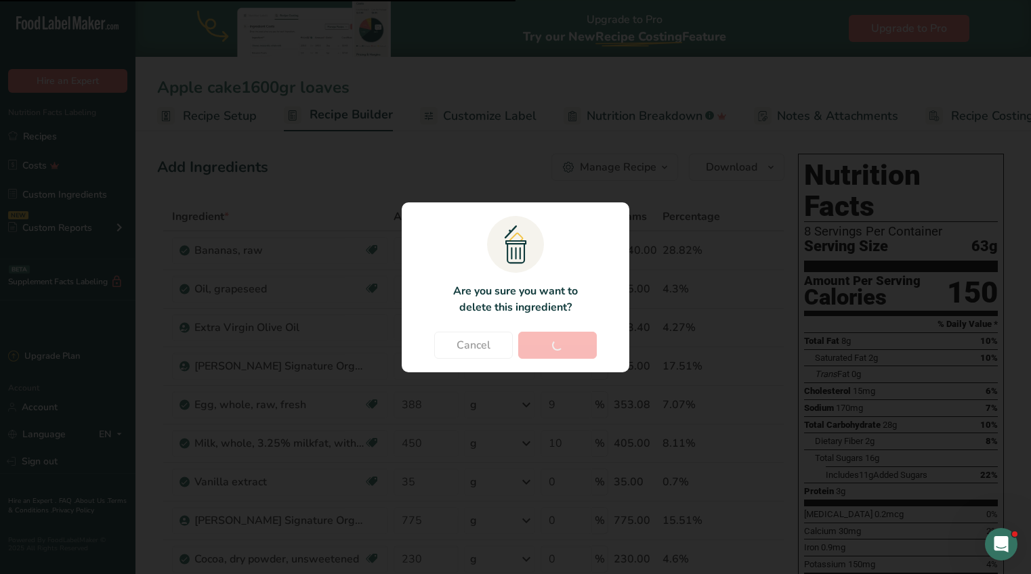
type input "399.999993"
type input "CHOCOLATE BANANA BREAD 1600gr banana loaves_1"
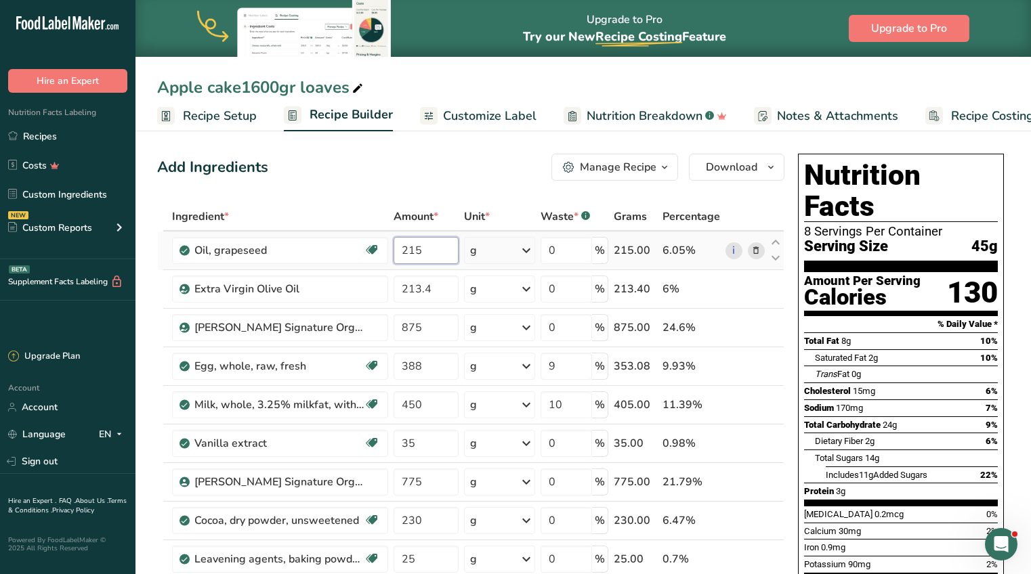
click at [417, 255] on input "215" at bounding box center [425, 250] width 65 height 27
type input "200"
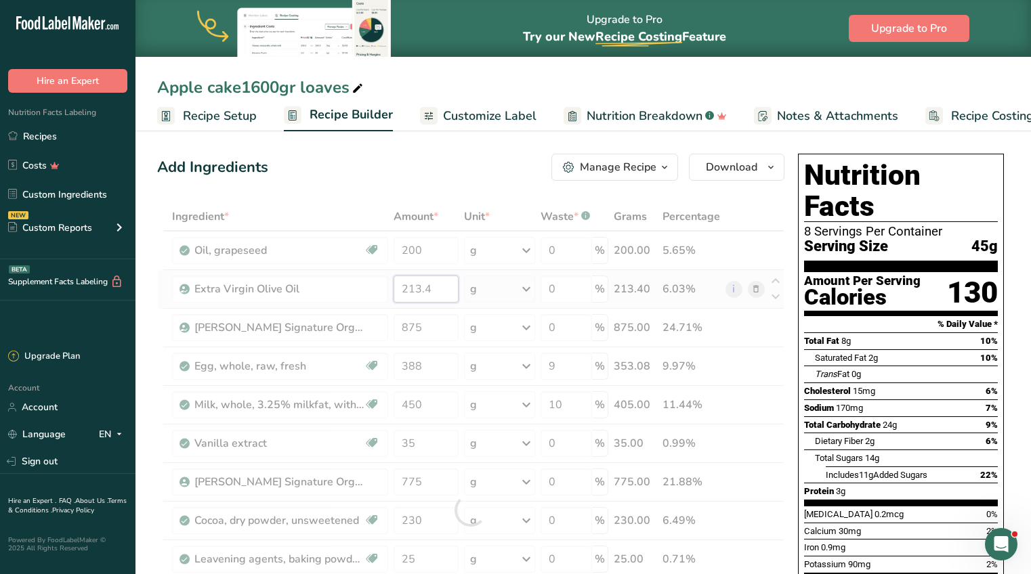
click at [434, 294] on div "Ingredient * Amount * Unit * Waste * .a-a{fill:#347362;}.b-a{fill:#fff;} Grams …" at bounding box center [470, 510] width 627 height 616
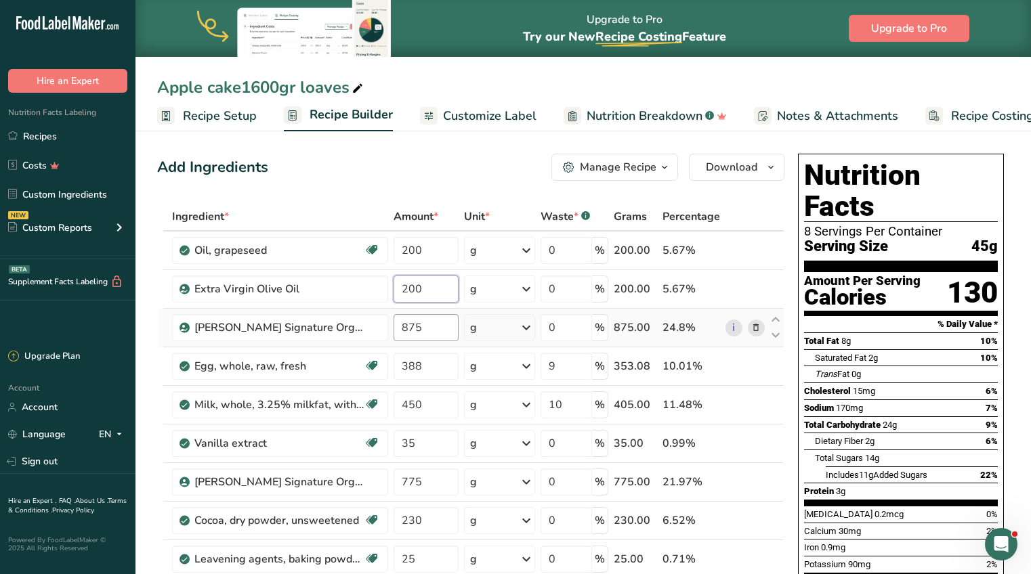
type input "200"
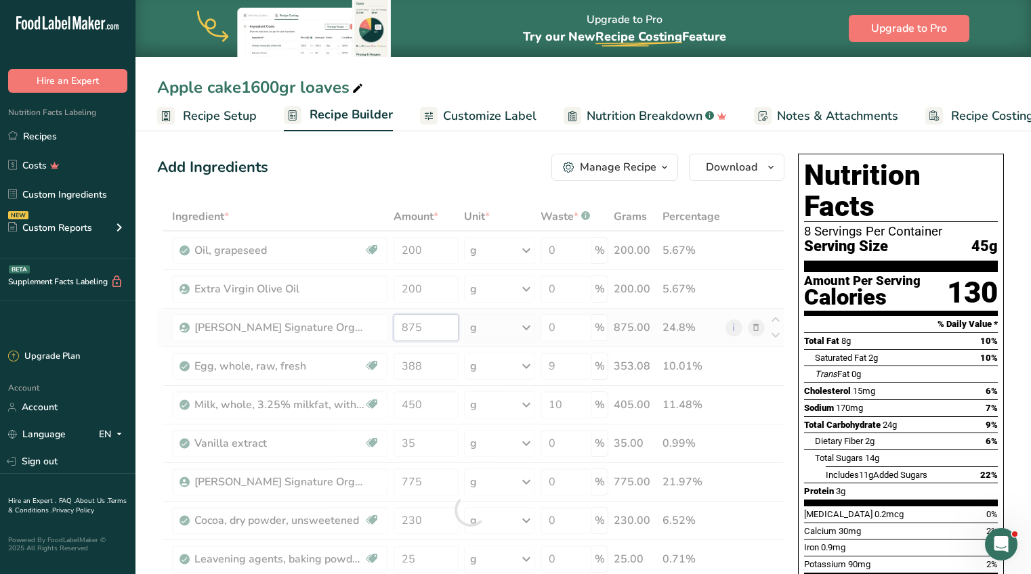
click at [424, 330] on div "Ingredient * Amount * Unit * Waste * .a-a{fill:#347362;}.b-a{fill:#fff;} Grams …" at bounding box center [470, 510] width 627 height 616
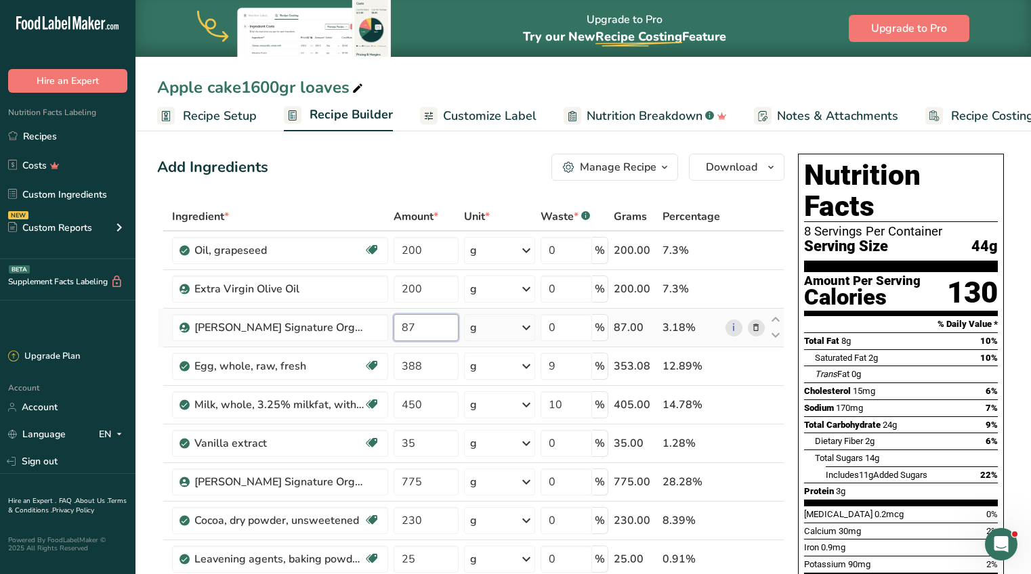
type input "8"
type input "750"
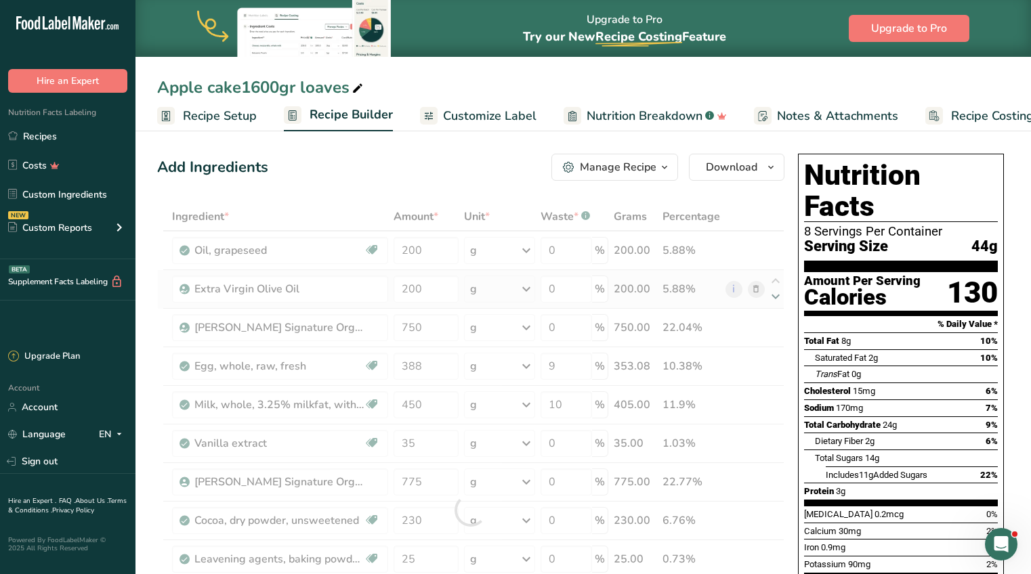
click at [775, 296] on div "Ingredient * Amount * Unit * Waste * .a-a{fill:#347362;}.b-a{fill:#fff;} Grams …" at bounding box center [470, 510] width 627 height 616
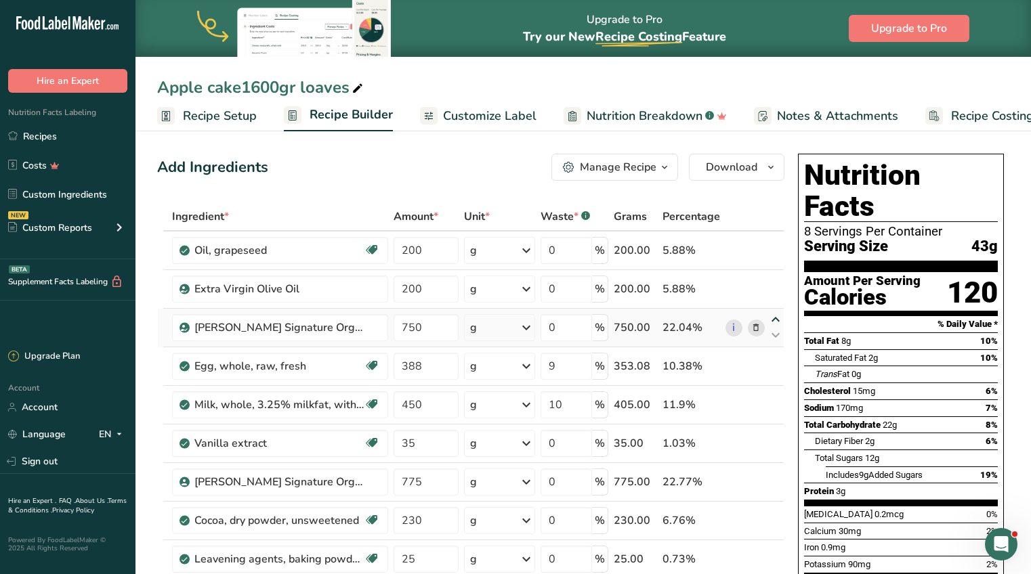
click at [777, 318] on icon at bounding box center [775, 320] width 16 height 10
type input "750"
type input "200"
click at [438, 479] on input "775" at bounding box center [425, 482] width 65 height 27
type input "7"
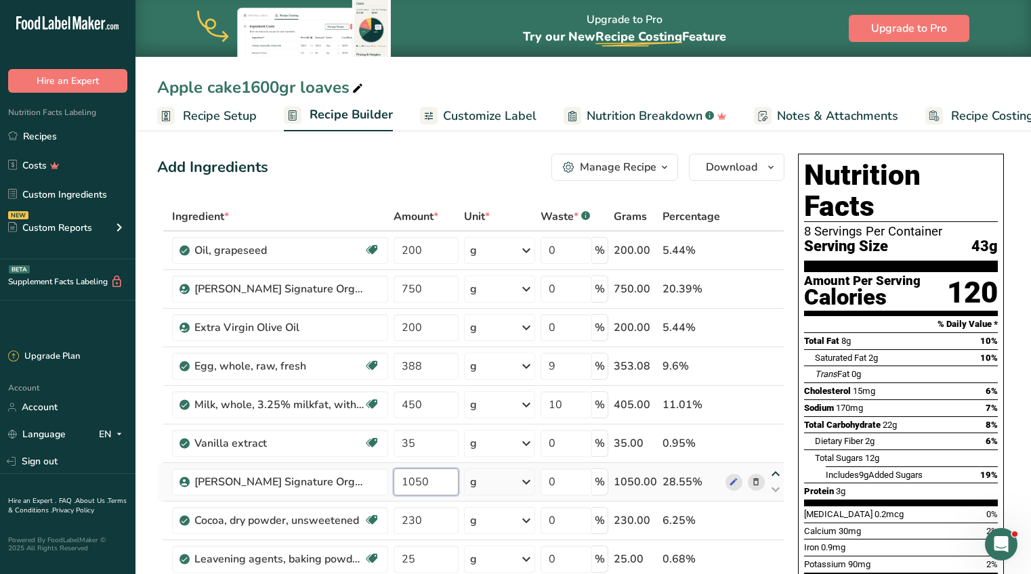
type input "1050"
click at [777, 471] on div "Ingredient * Amount * Unit * Waste * .a-a{fill:#347362;}.b-a{fill:#fff;} Grams …" at bounding box center [470, 510] width 627 height 616
drag, startPoint x: 776, startPoint y: 478, endPoint x: 773, endPoint y: 284, distance: 194.4
click at [773, 284] on tbody "Oil, grapeseed Dairy free Gluten free Vegan Vegetarian Soy free 200 g Portions …" at bounding box center [471, 510] width 626 height 557
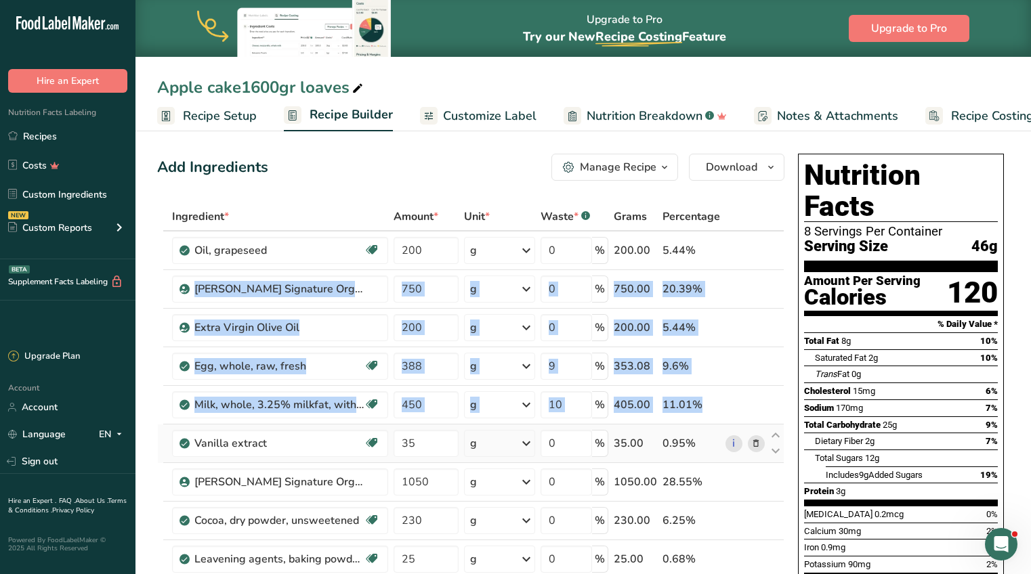
drag, startPoint x: 163, startPoint y: 282, endPoint x: 162, endPoint y: 448, distance: 165.9
click at [162, 448] on tbody "Oil, grapeseed Dairy free Gluten free Vegan Vegetarian Soy free 200 g Portions …" at bounding box center [471, 510] width 626 height 557
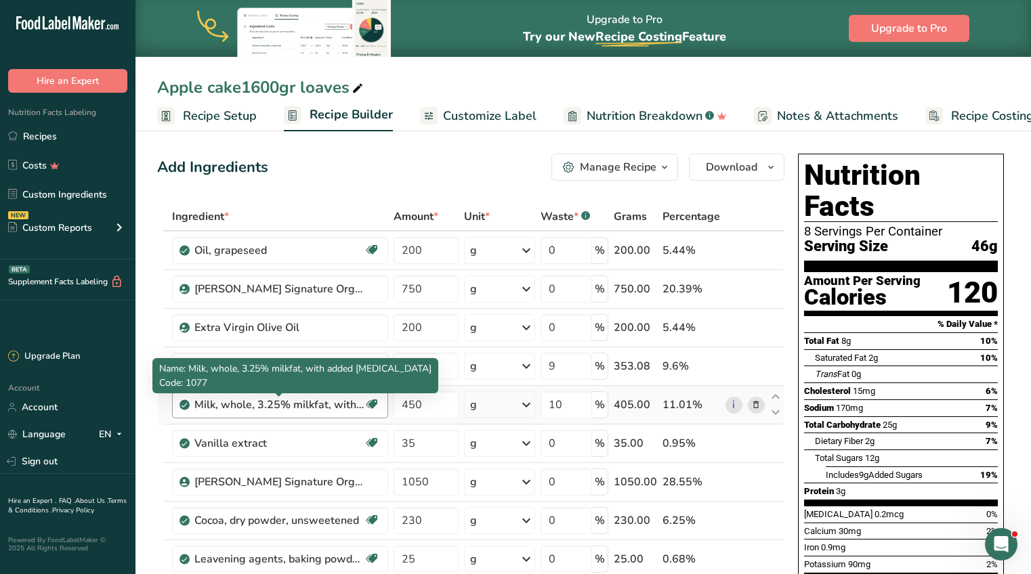
click at [215, 398] on div "Milk, whole, 3.25% milkfat, with added [MEDICAL_DATA]" at bounding box center [278, 405] width 169 height 16
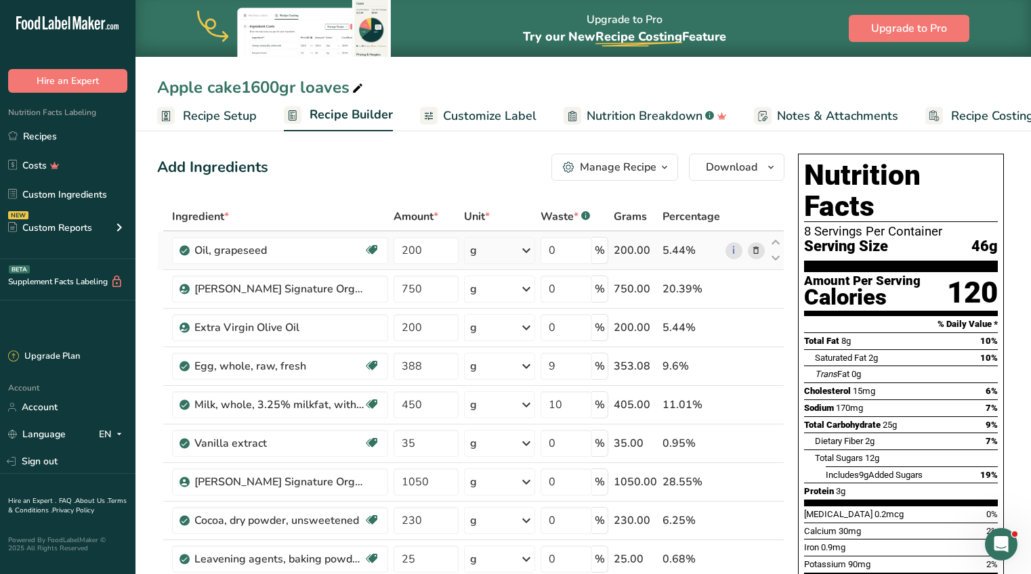
click at [755, 249] on icon at bounding box center [755, 251] width 9 height 14
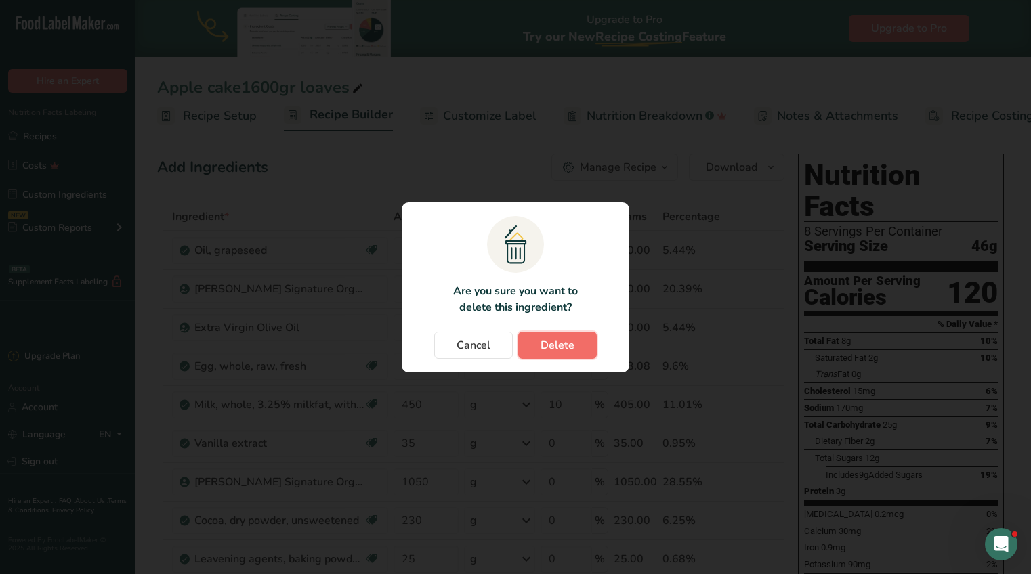
click at [569, 351] on span "Delete" at bounding box center [557, 345] width 34 height 16
type input "750"
type input "200"
type input "388"
type input "9"
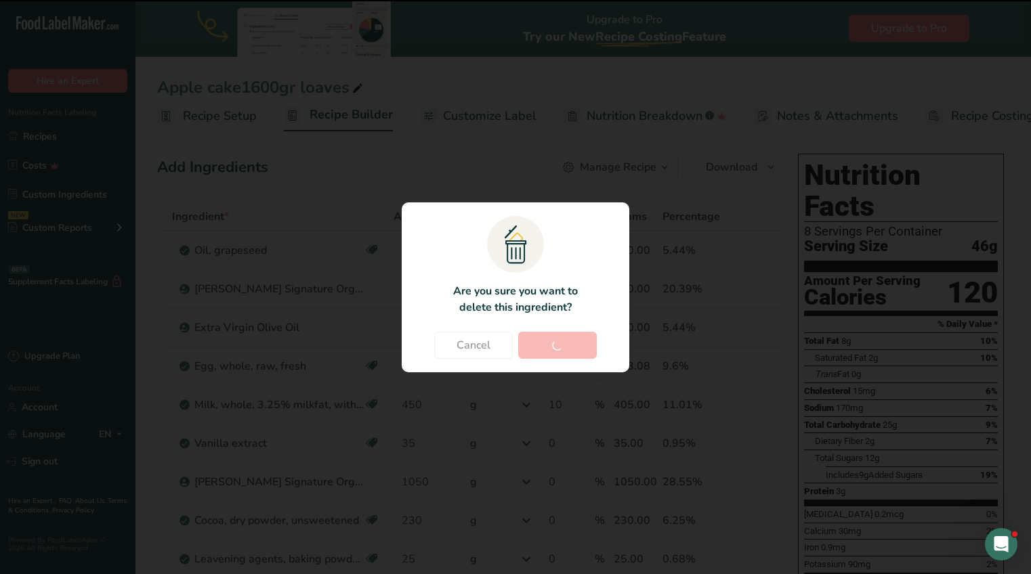
type input "450"
type input "10"
type input "35"
type input "0"
type input "1050"
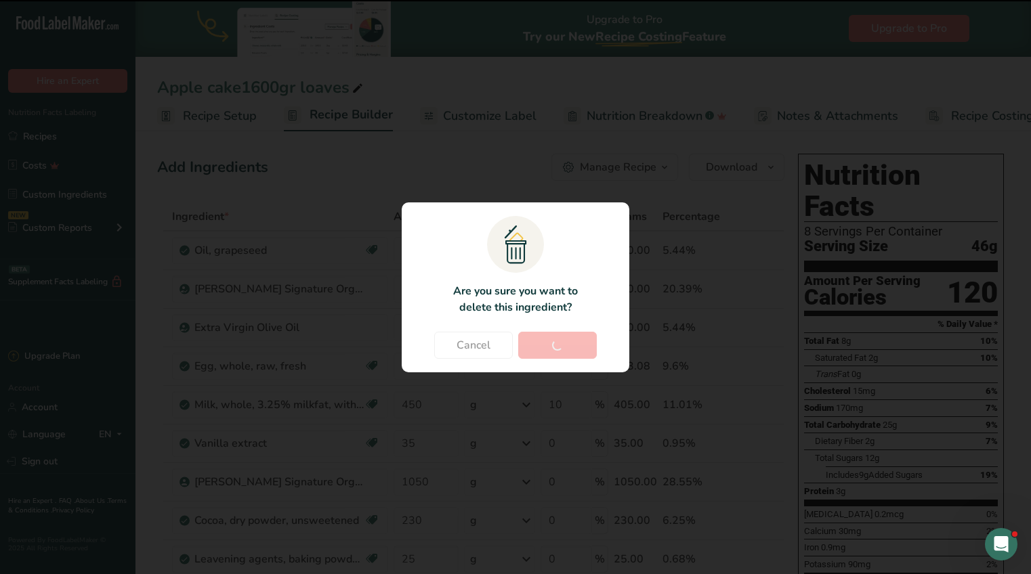
type input "230"
type input "25"
type input "15"
type input "399.999993"
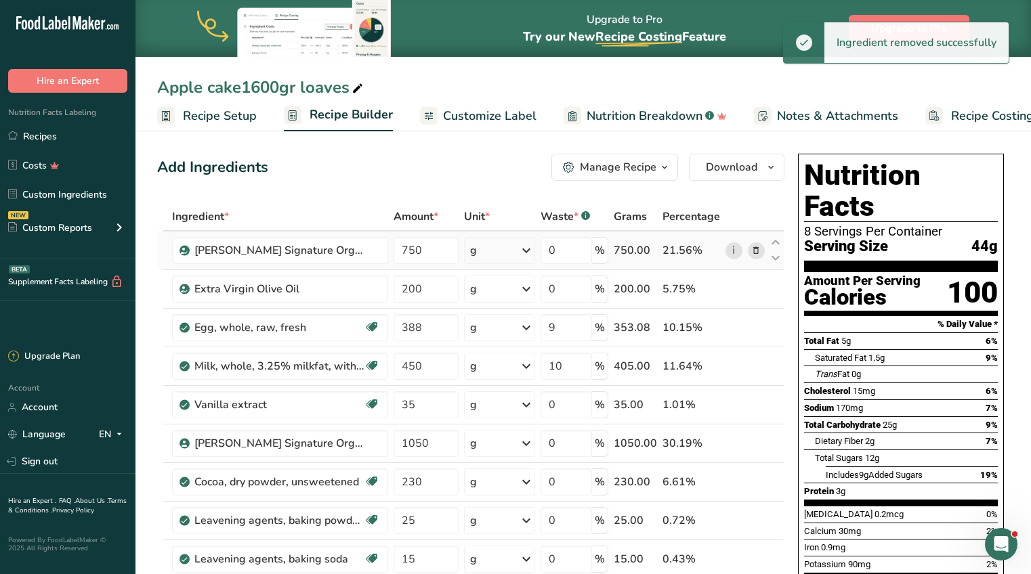
click at [760, 249] on icon at bounding box center [755, 251] width 9 height 14
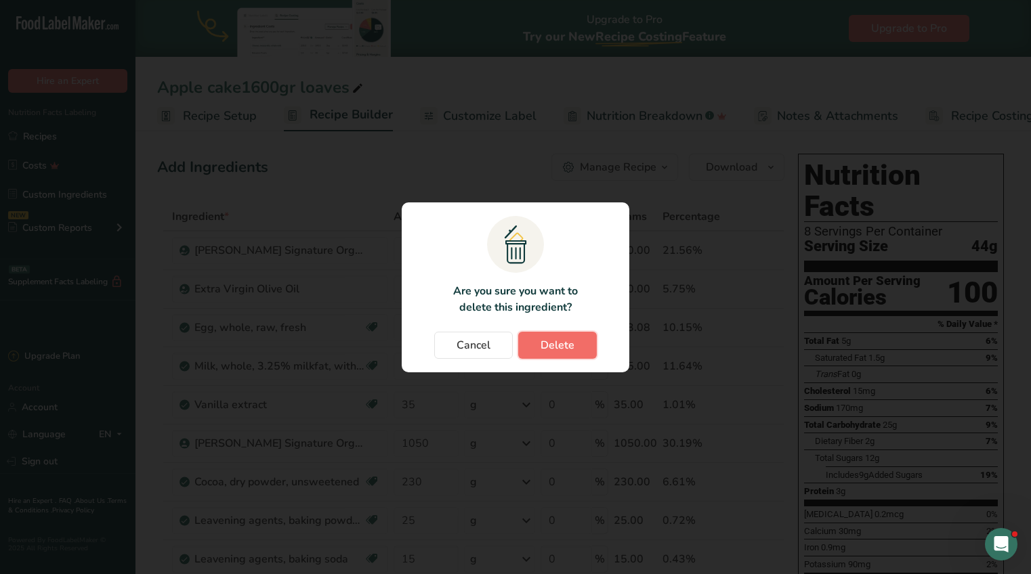
click at [578, 350] on button "Delete" at bounding box center [557, 345] width 79 height 27
type input "200"
type input "388"
type input "9"
type input "450"
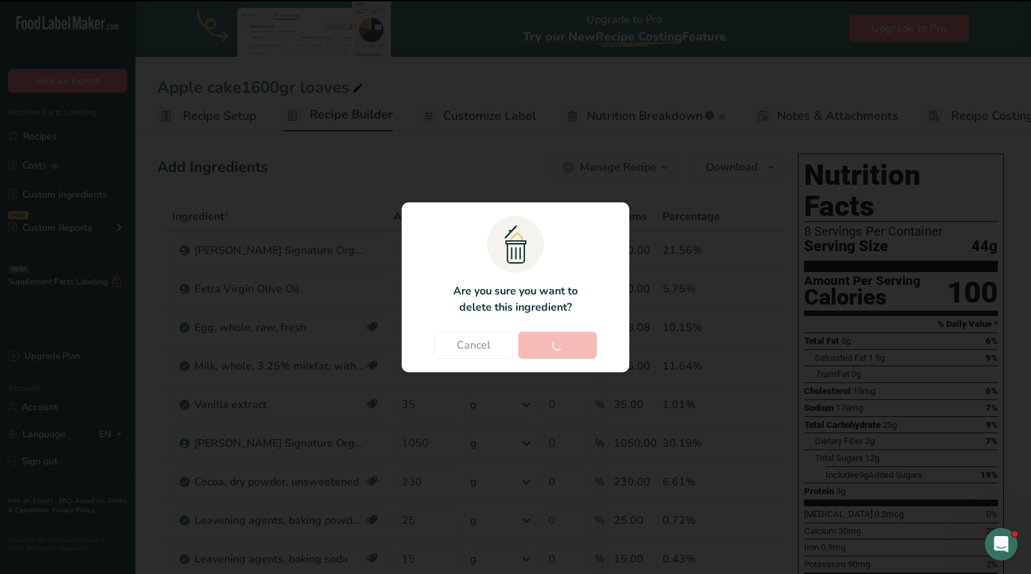
type input "10"
type input "35"
type input "0"
type input "1050"
type input "230"
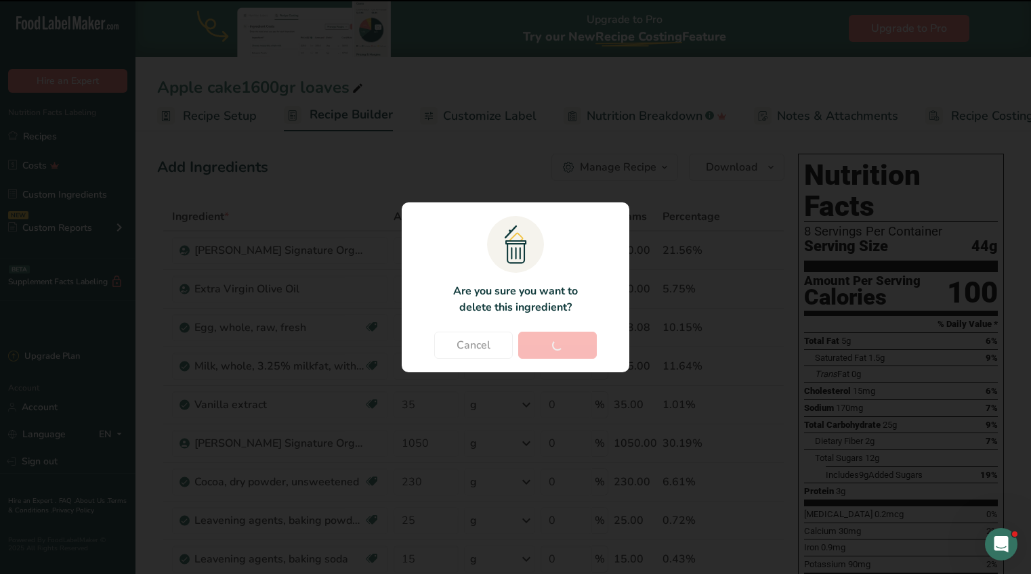
type input "25"
type input "15"
type input "399.999993"
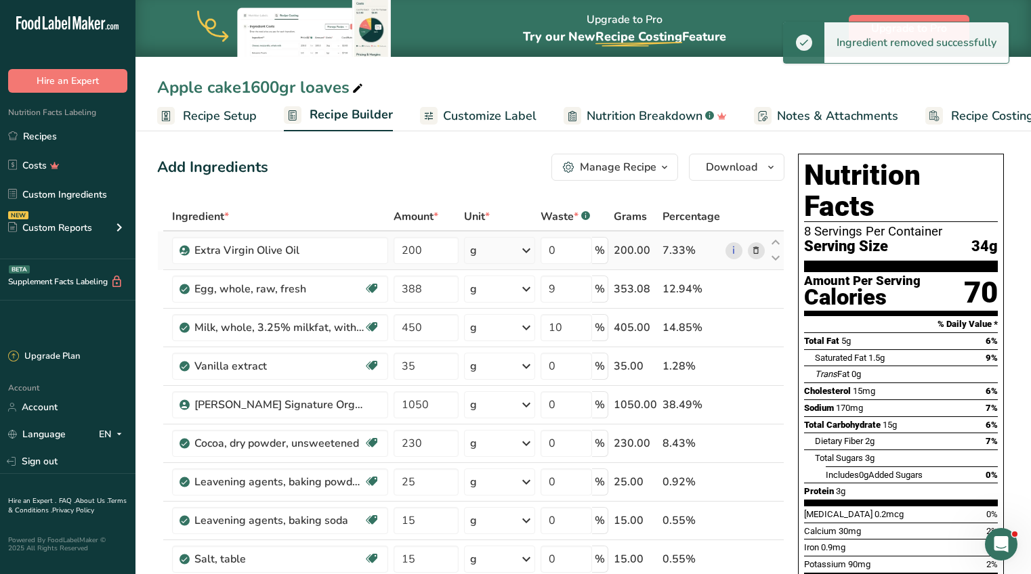
click at [755, 250] on icon at bounding box center [755, 251] width 9 height 14
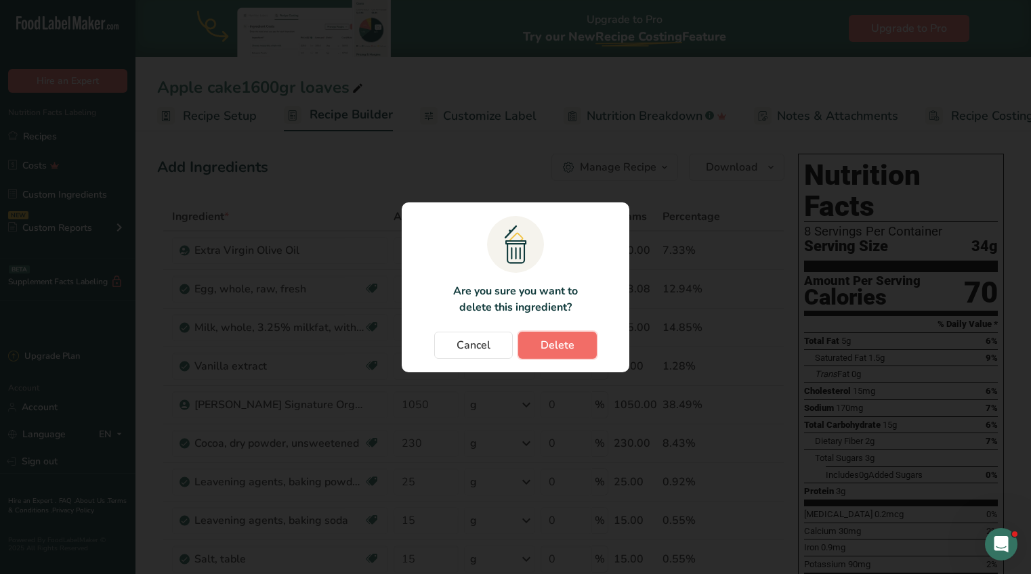
click at [569, 344] on span "Delete" at bounding box center [557, 345] width 34 height 16
type input "388"
type input "9"
type input "450"
type input "10"
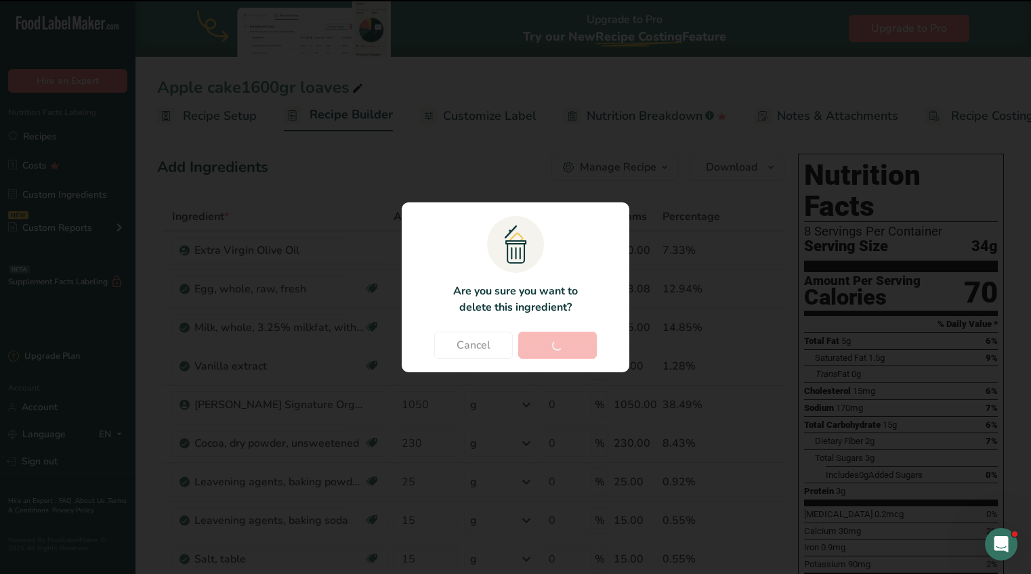
type input "35"
type input "0"
type input "1050"
type input "230"
type input "25"
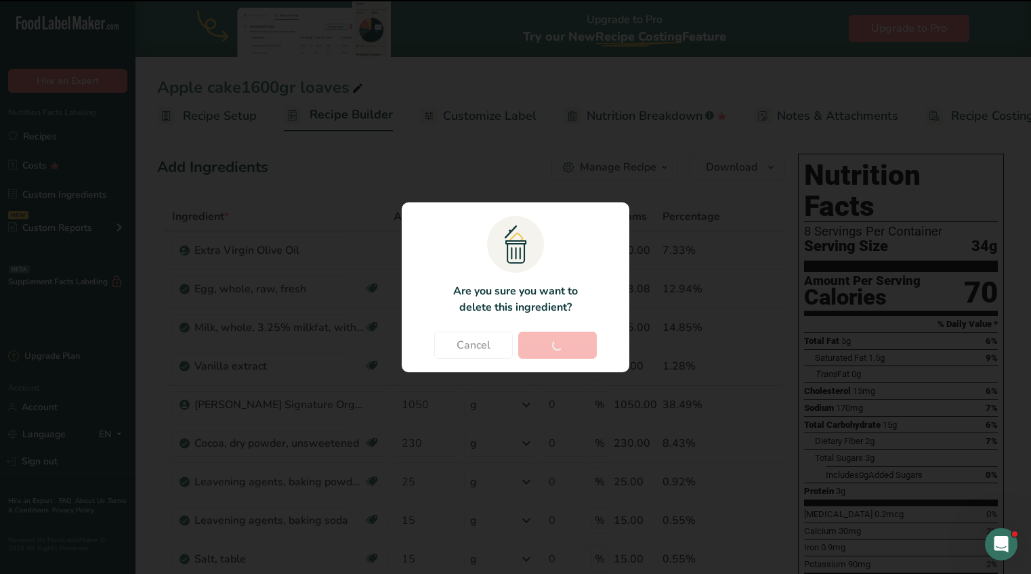
type input "15"
type input "399.999993"
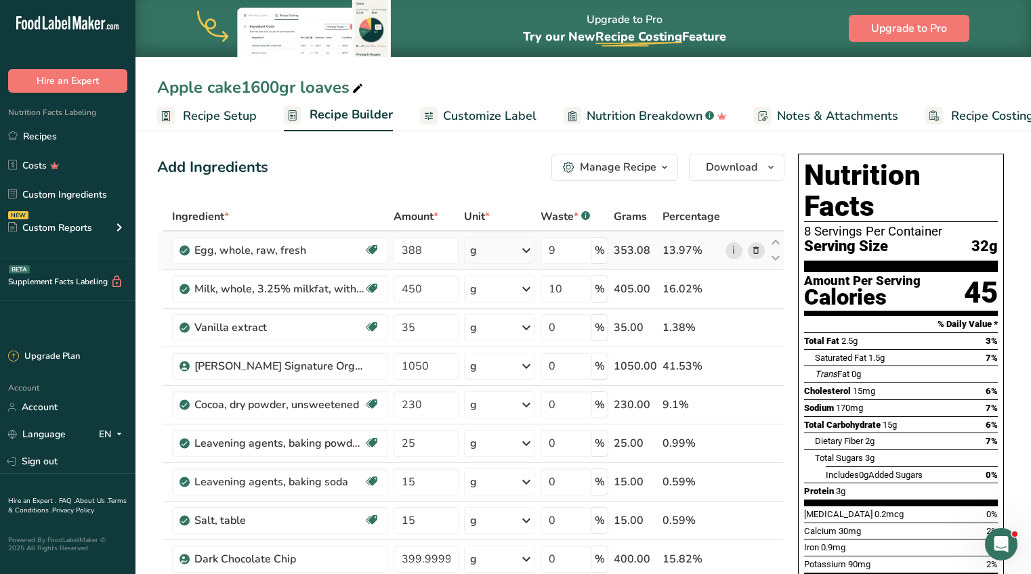
click at [761, 246] on span at bounding box center [756, 250] width 16 height 16
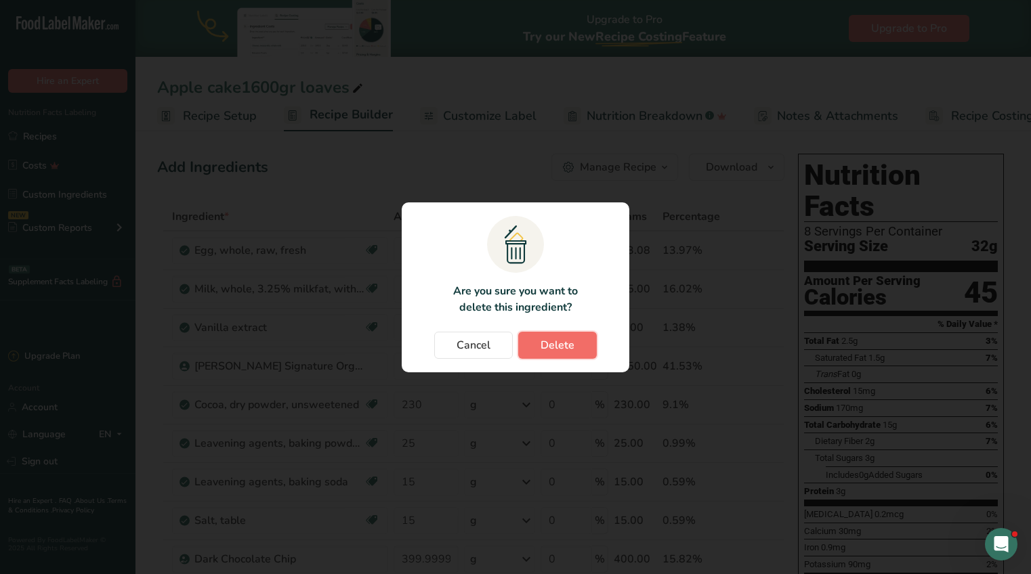
click at [565, 336] on button "Delete" at bounding box center [557, 345] width 79 height 27
type input "450"
type input "10"
type input "35"
type input "0"
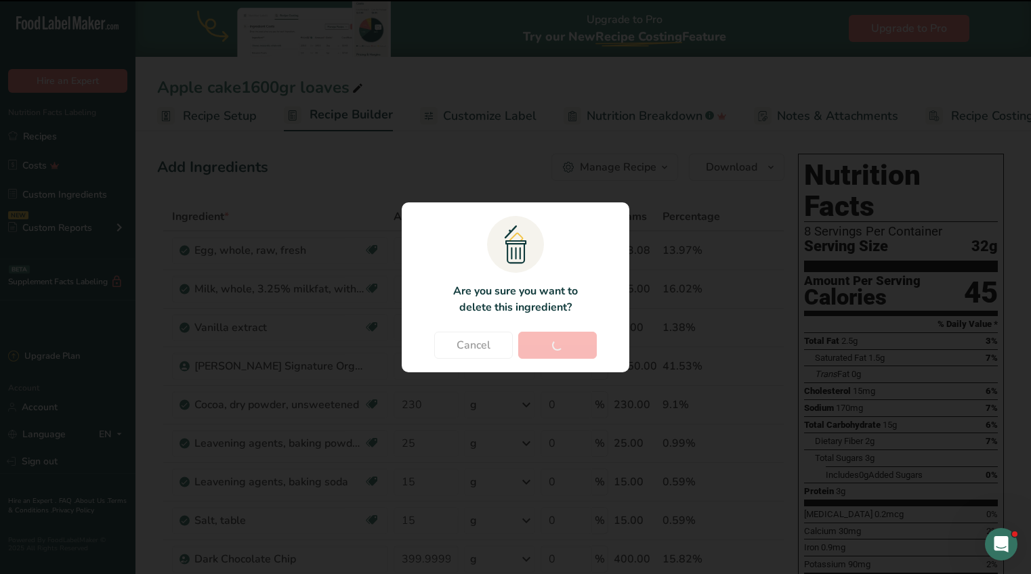
type input "1050"
type input "230"
type input "25"
type input "15"
type input "399.999993"
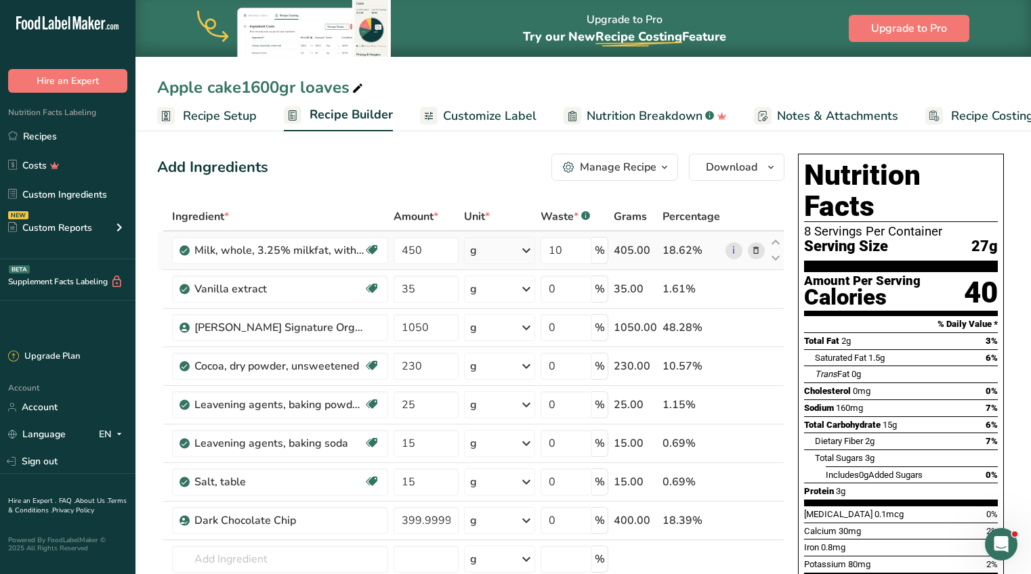
click at [756, 245] on icon at bounding box center [755, 251] width 9 height 14
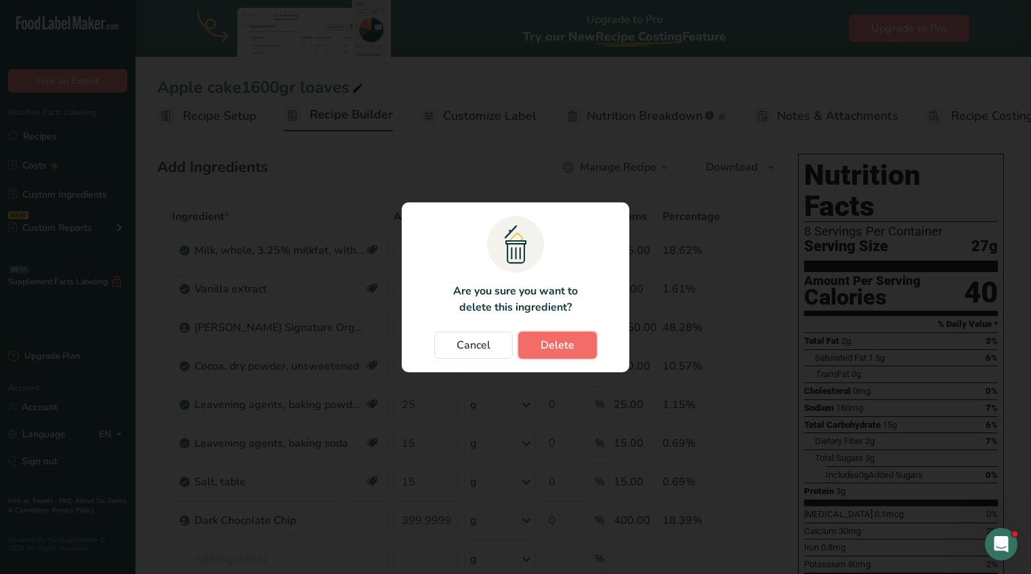
click at [581, 343] on button "Delete" at bounding box center [557, 345] width 79 height 27
type input "35"
type input "0"
type input "1050"
type input "230"
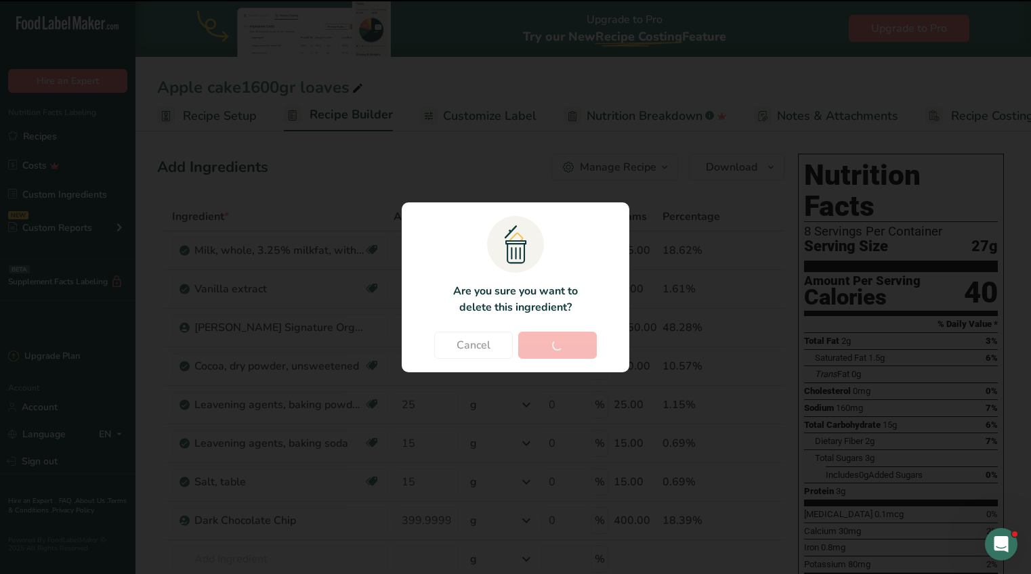
type input "25"
type input "15"
type input "399.999993"
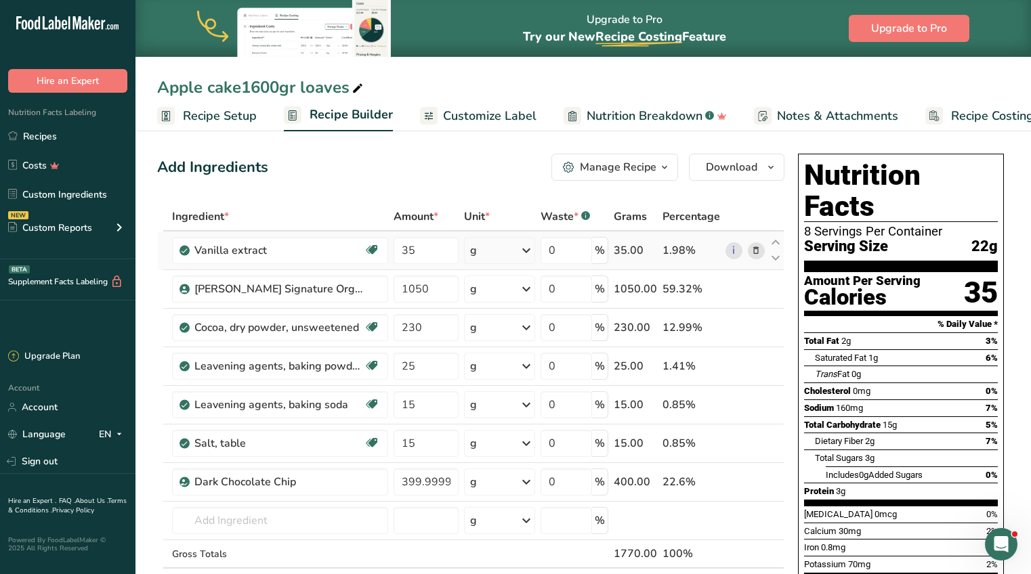
click at [754, 251] on icon at bounding box center [755, 251] width 9 height 14
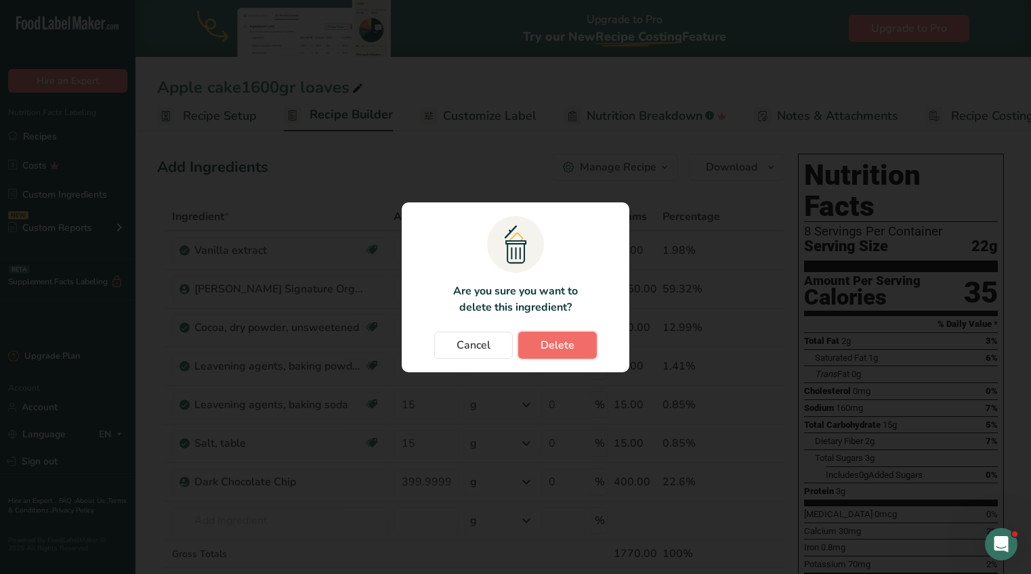
click at [549, 341] on span "Delete" at bounding box center [557, 345] width 34 height 16
type input "1050"
type input "230"
type input "25"
type input "15"
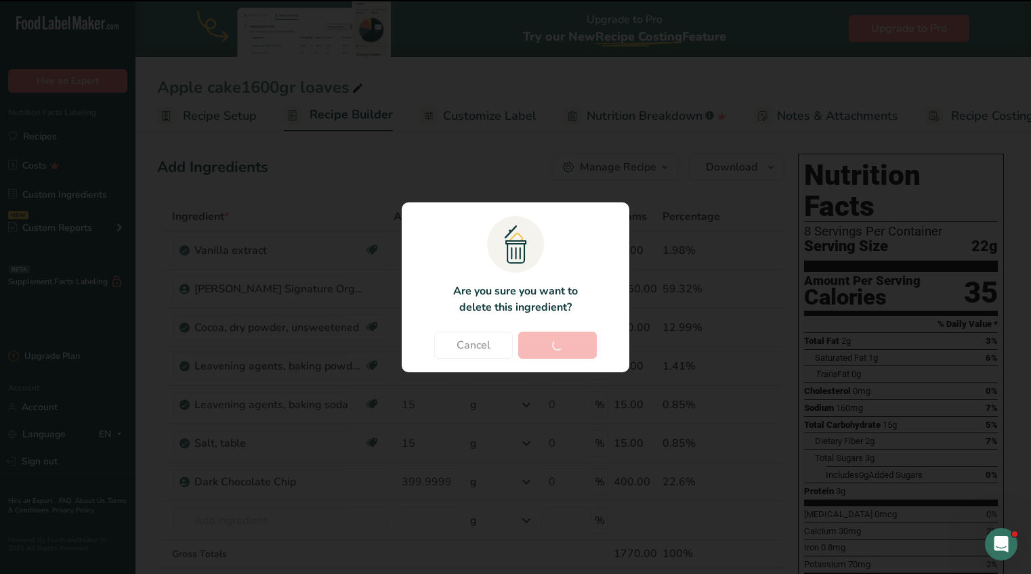
type input "399.999993"
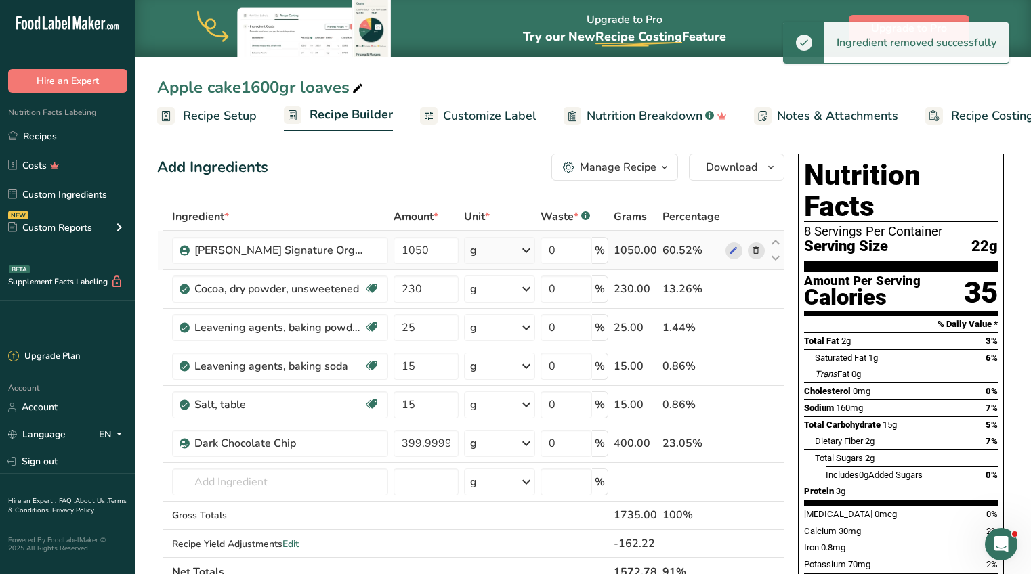
click at [756, 245] on icon at bounding box center [755, 251] width 9 height 14
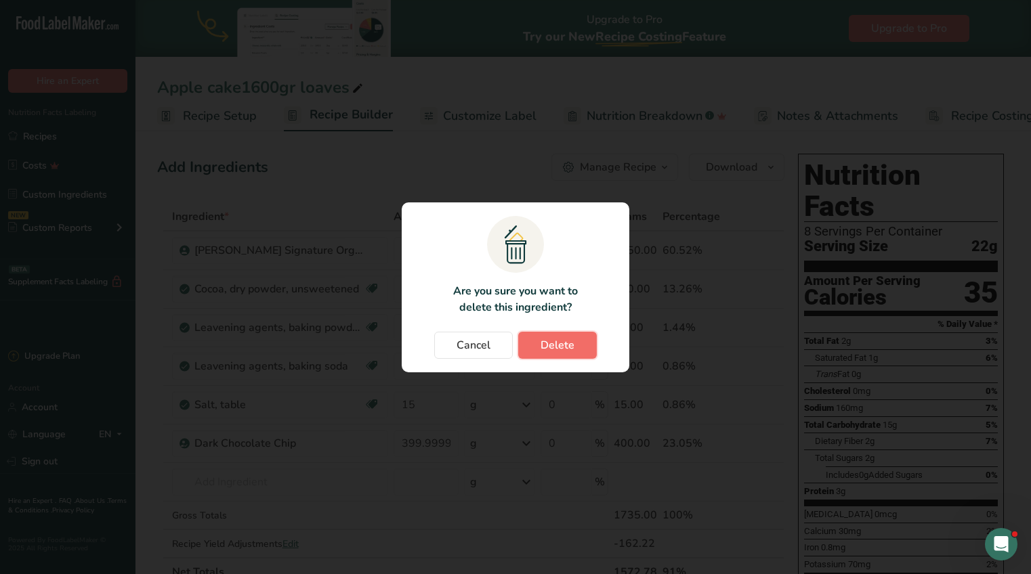
click at [581, 341] on button "Delete" at bounding box center [557, 345] width 79 height 27
type input "230"
type input "25"
type input "15"
type input "399.999993"
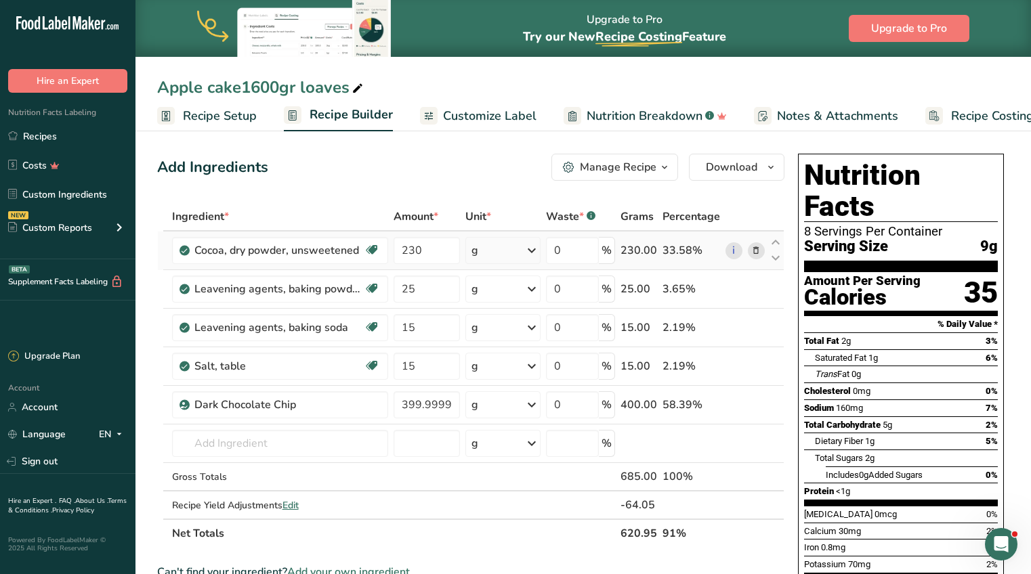
click at [754, 247] on icon at bounding box center [755, 251] width 9 height 14
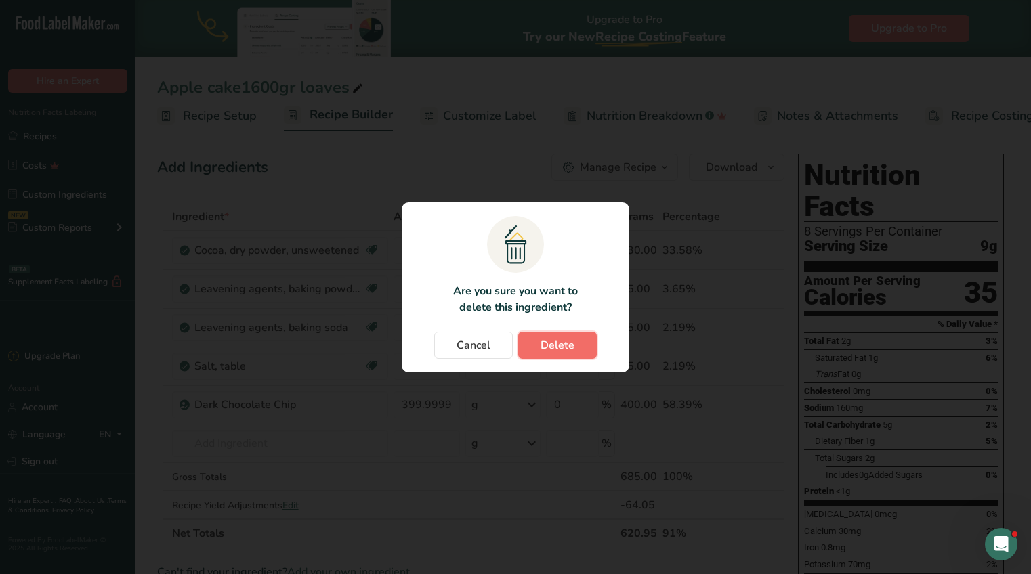
click at [587, 340] on button "Delete" at bounding box center [557, 345] width 79 height 27
type input "25"
type input "15"
type input "399.999993"
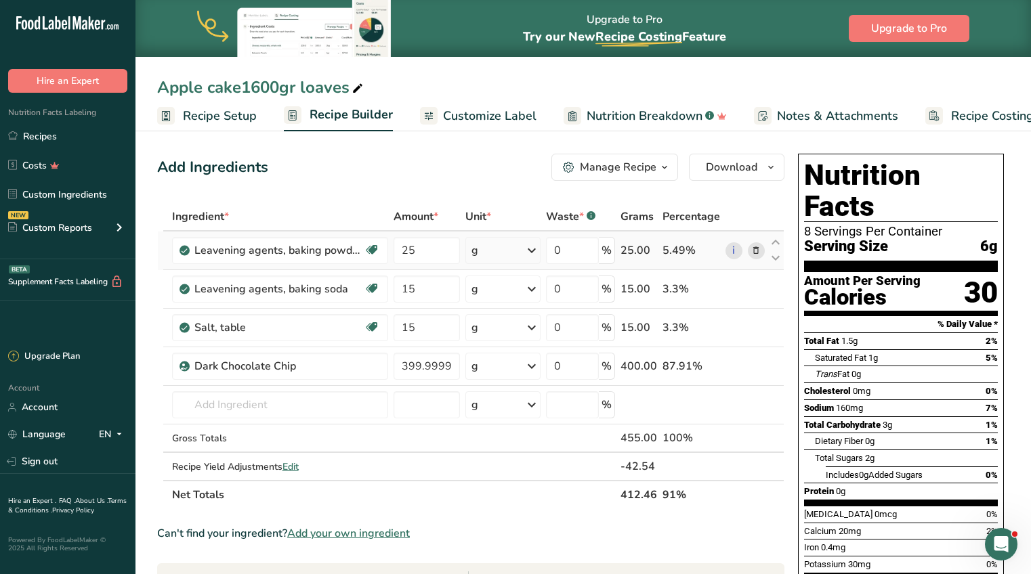
click at [758, 252] on icon at bounding box center [755, 251] width 9 height 14
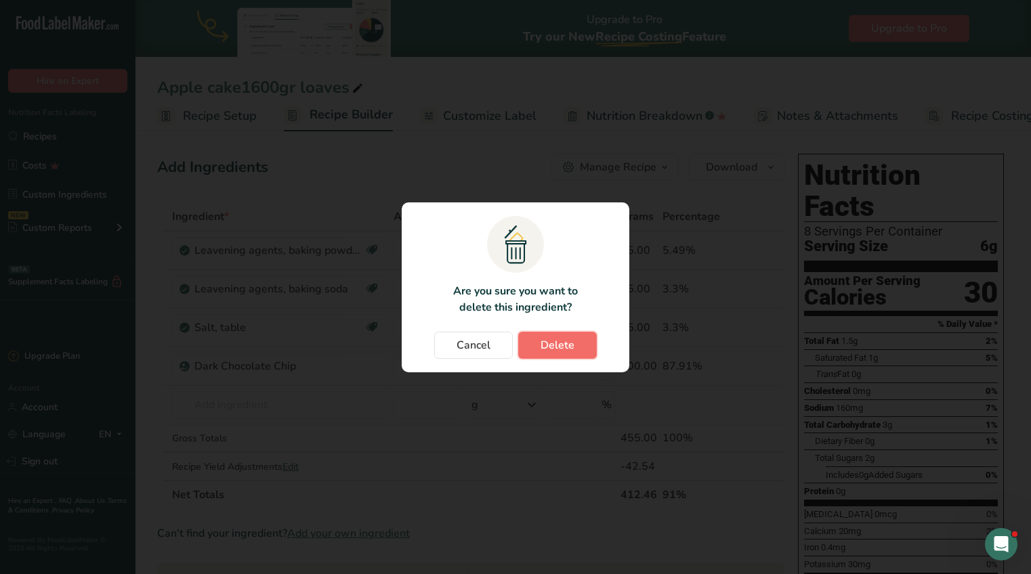
click at [566, 347] on span "Delete" at bounding box center [557, 345] width 34 height 16
type input "15"
type input "399.999993"
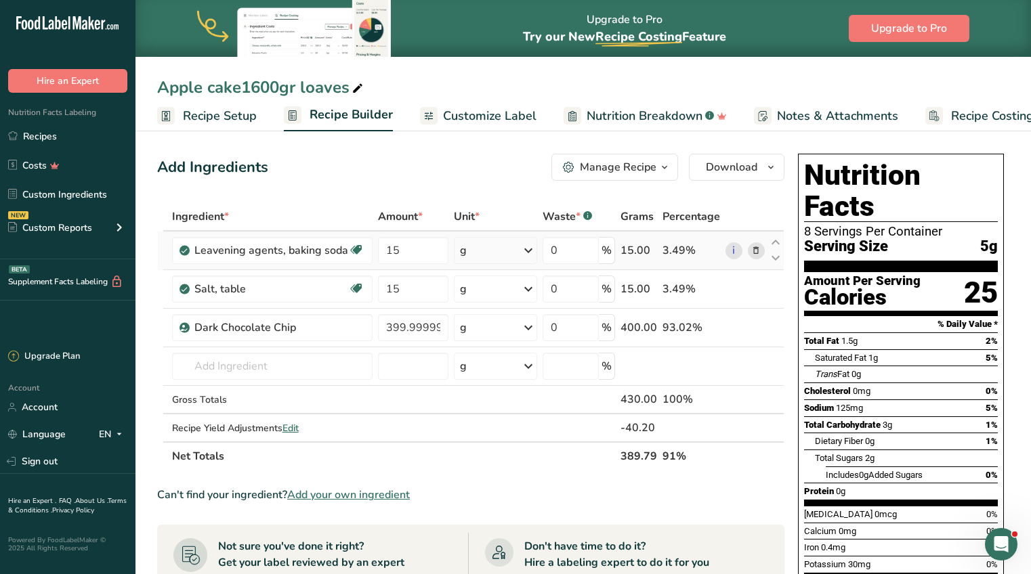
click at [753, 255] on icon at bounding box center [755, 251] width 9 height 14
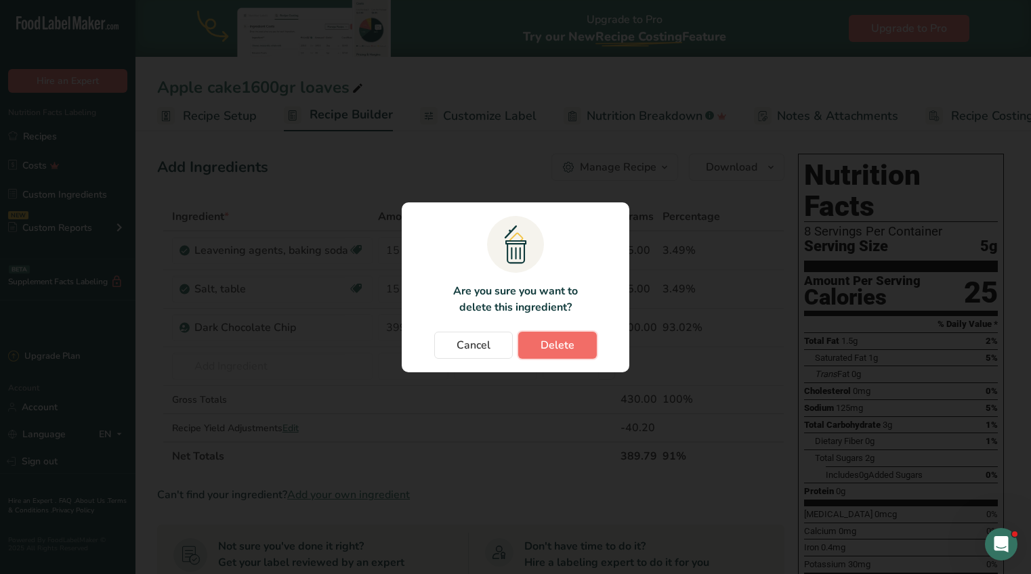
click at [573, 346] on span "Delete" at bounding box center [557, 345] width 34 height 16
type input "399.999993"
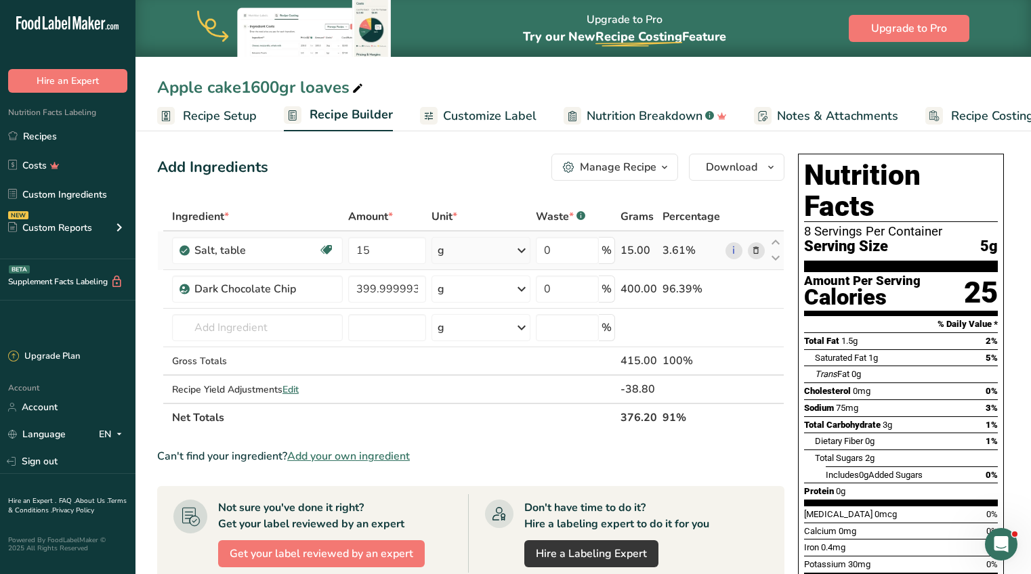
click at [756, 246] on icon at bounding box center [755, 251] width 9 height 14
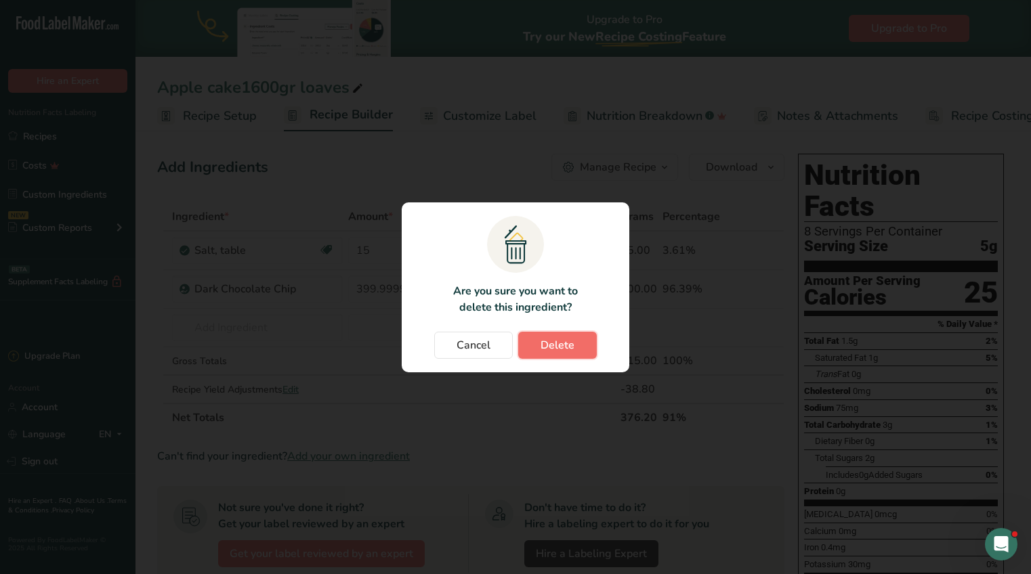
click at [551, 348] on span "Delete" at bounding box center [557, 345] width 34 height 16
type input "399.999993"
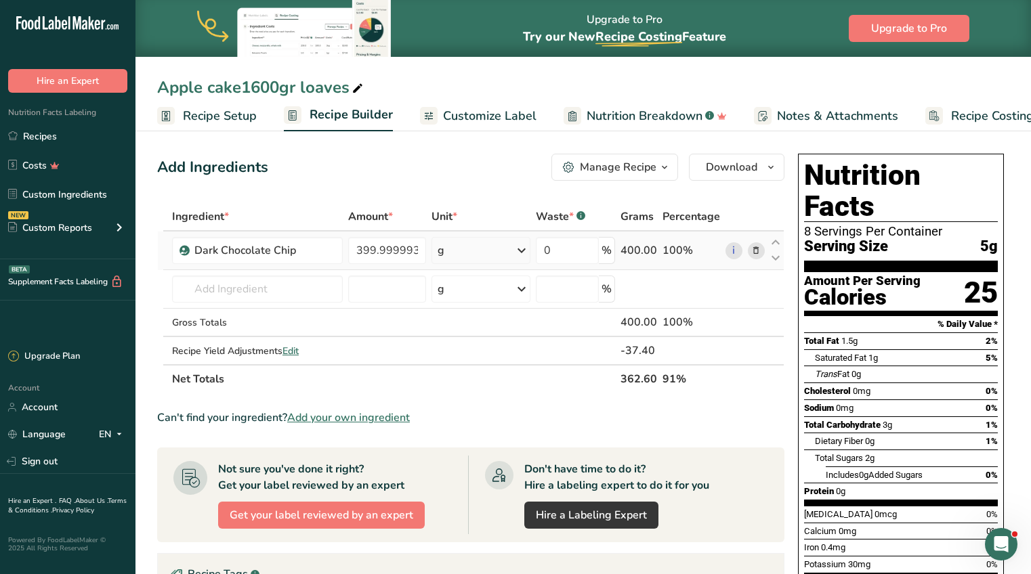
click at [754, 249] on icon at bounding box center [755, 251] width 9 height 14
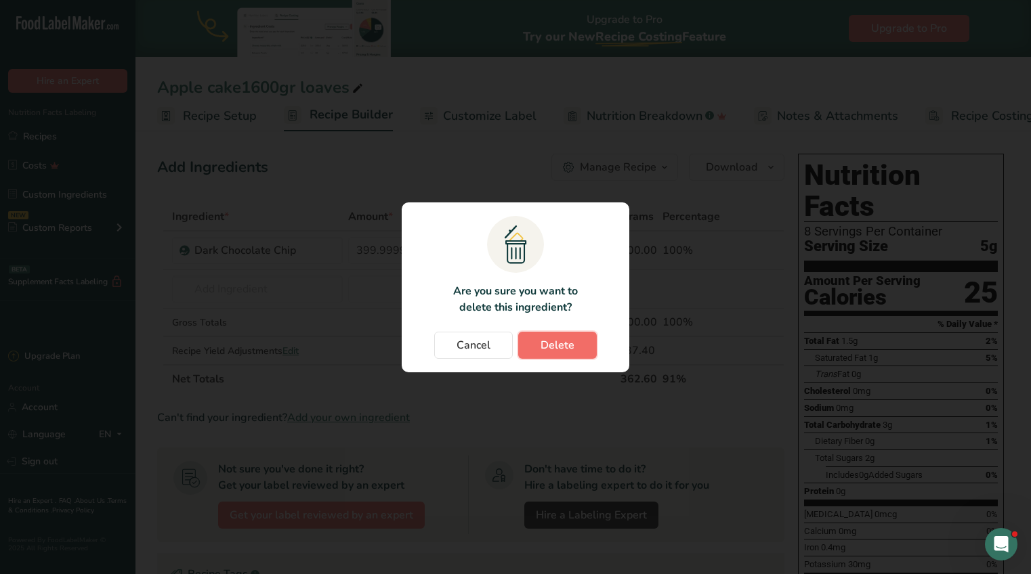
click at [562, 348] on span "Delete" at bounding box center [557, 345] width 34 height 16
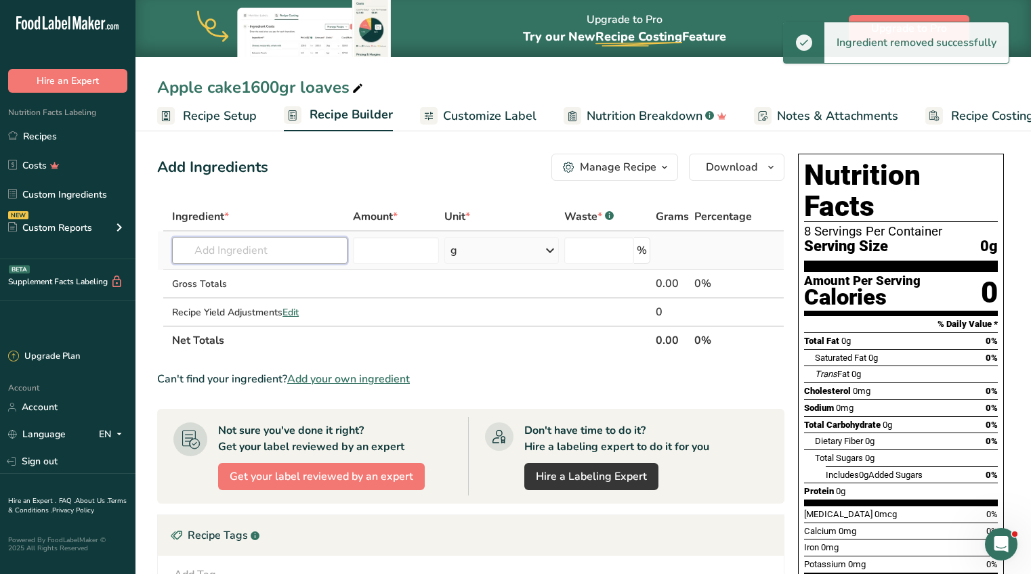
click at [286, 250] on input "text" at bounding box center [259, 250] width 175 height 27
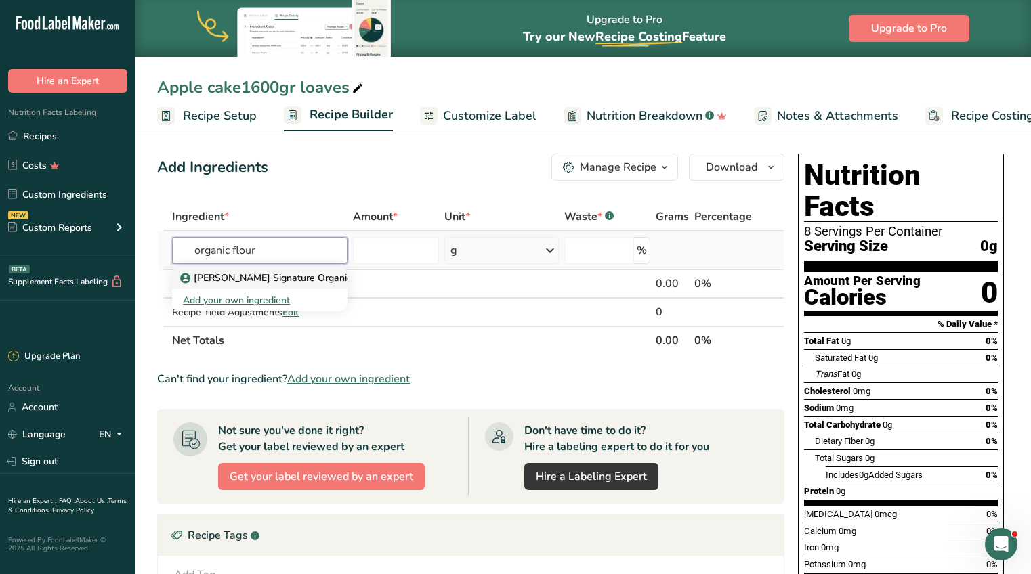
type input "organic flour"
click at [302, 280] on p "[PERSON_NAME] Signature Organic Wheat Flour, all-purpose, 11,5% protein, unblea…" at bounding box center [411, 278] width 456 height 14
type input "[PERSON_NAME] Signature Organic Wheat Flour, all-purpose, 11,5% protein, unblea…"
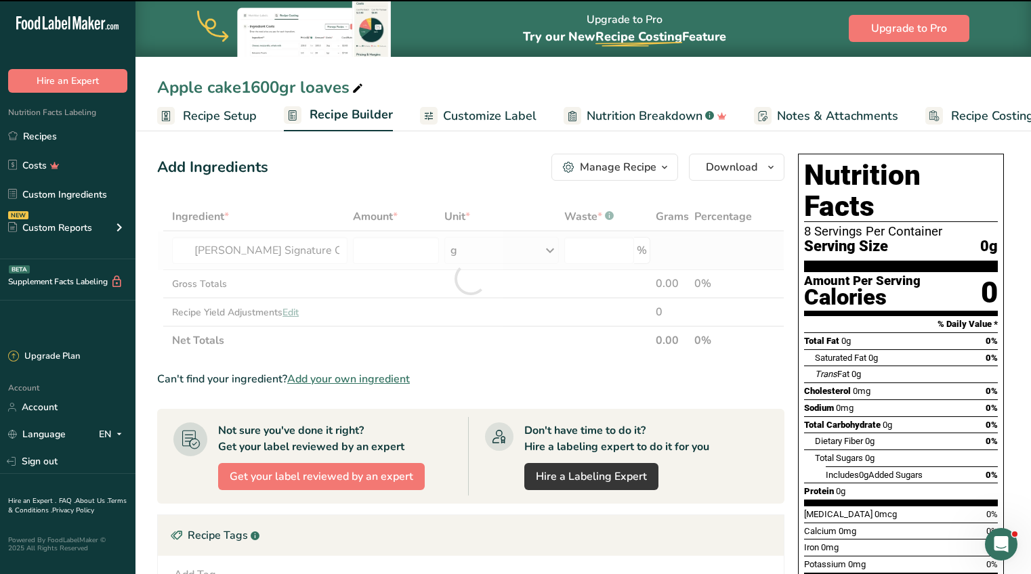
type input "0"
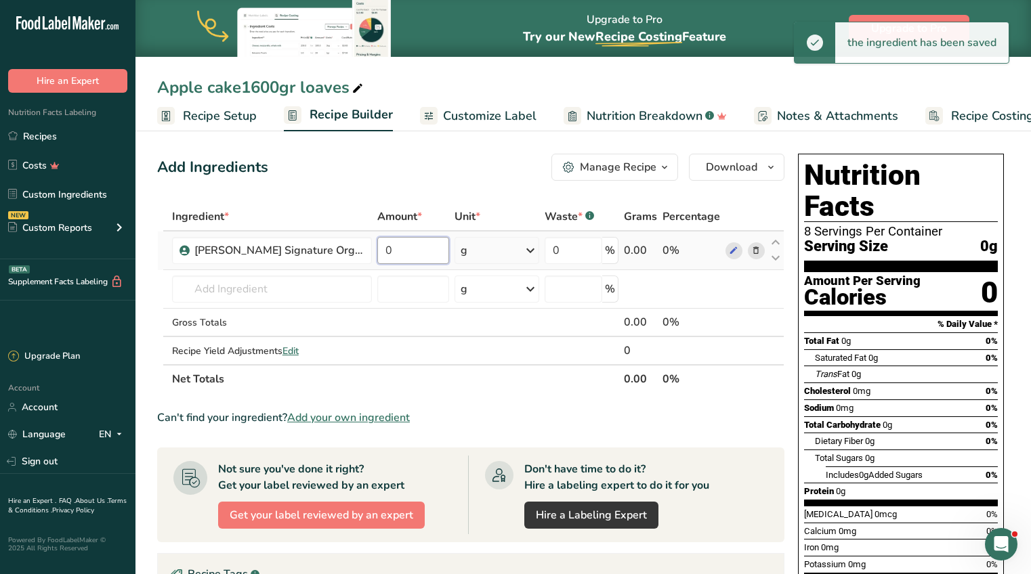
click at [436, 251] on input "0" at bounding box center [413, 250] width 72 height 27
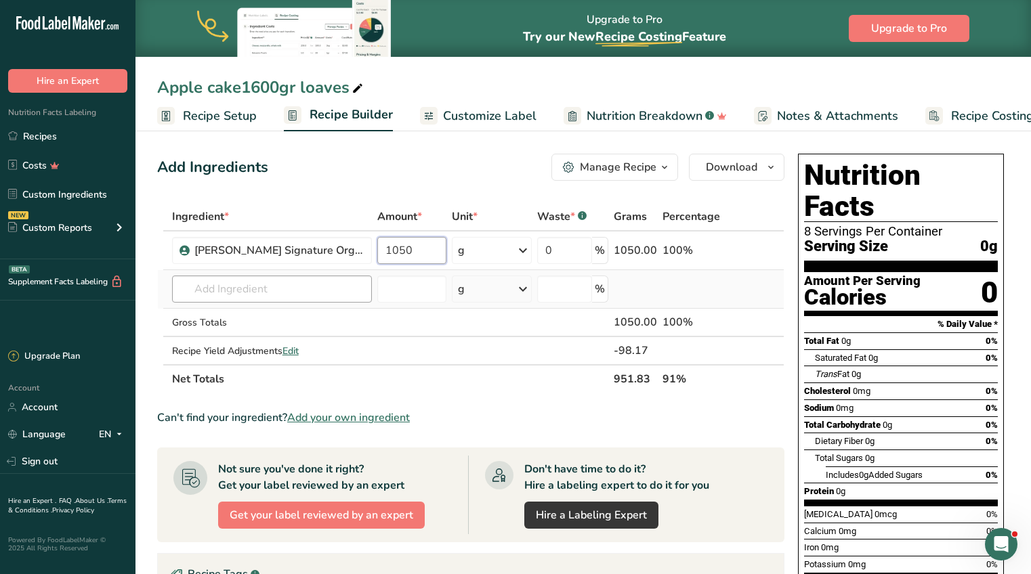
type input "1050"
click at [266, 293] on div "Ingredient * Amount * Unit * Waste * .a-a{fill:#347362;}.b-a{fill:#fff;} Grams …" at bounding box center [470, 297] width 627 height 191
type input "one degree"
click at [222, 337] on div "Add your own ingredient" at bounding box center [272, 339] width 178 height 14
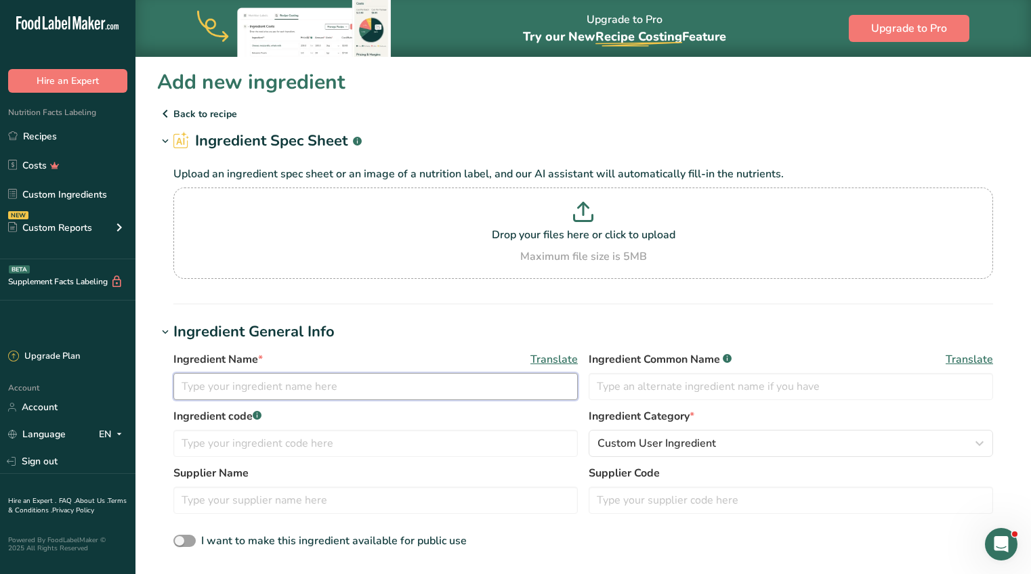
click at [230, 384] on input "text" at bounding box center [375, 386] width 404 height 27
type input "One Degree Sprouted Spelt Flour"
click at [657, 383] on input "text" at bounding box center [790, 386] width 404 height 27
type input "Spelt Flour"
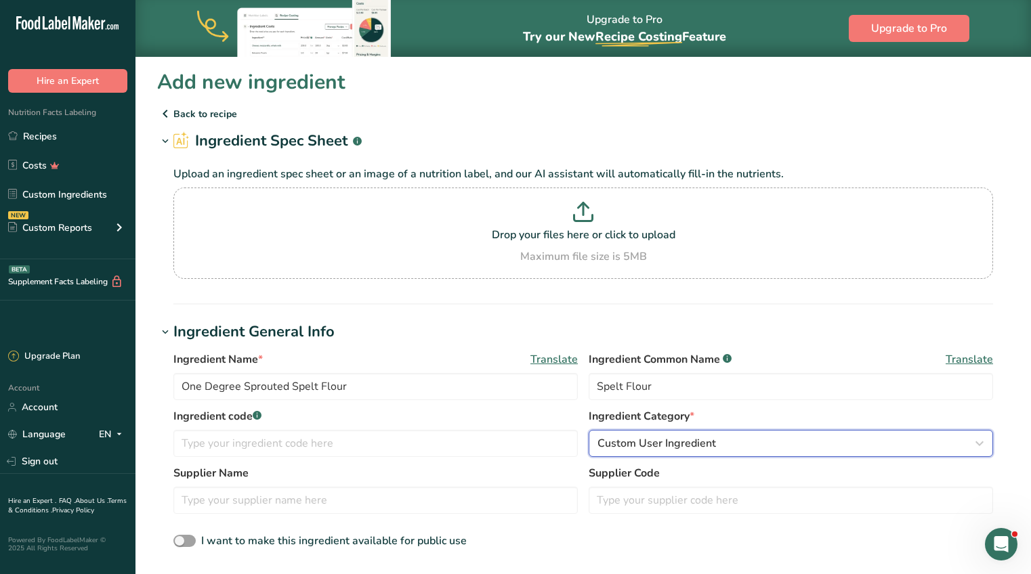
click at [619, 448] on span "Custom User Ingredient" at bounding box center [656, 443] width 118 height 16
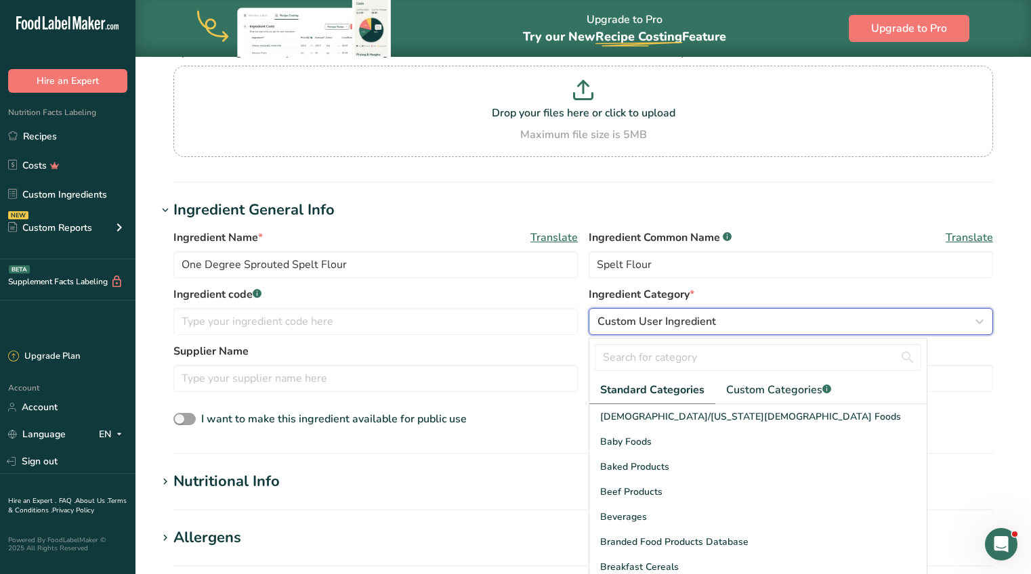
scroll to position [125, 0]
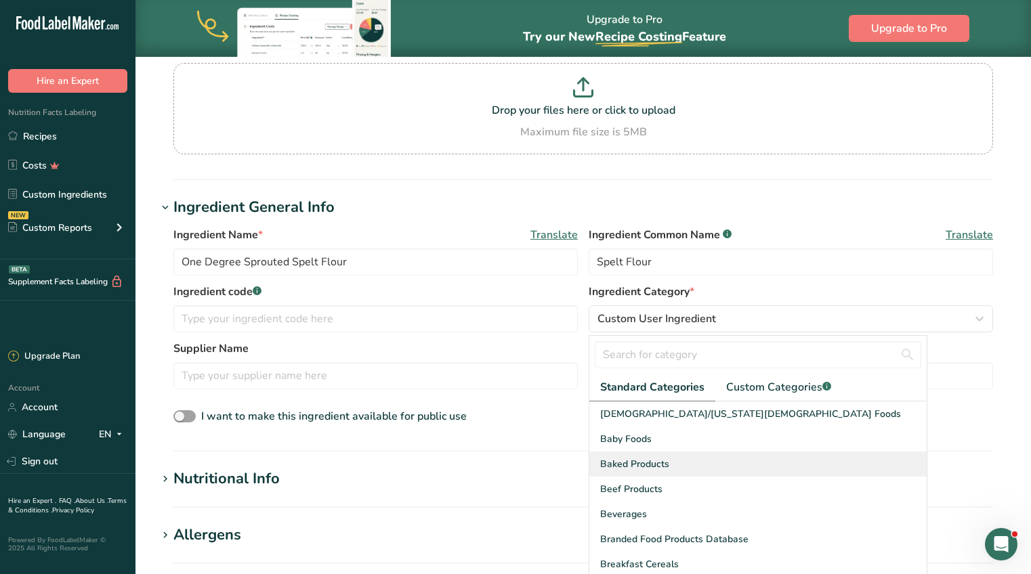
click at [618, 464] on span "Baked Products" at bounding box center [634, 464] width 69 height 14
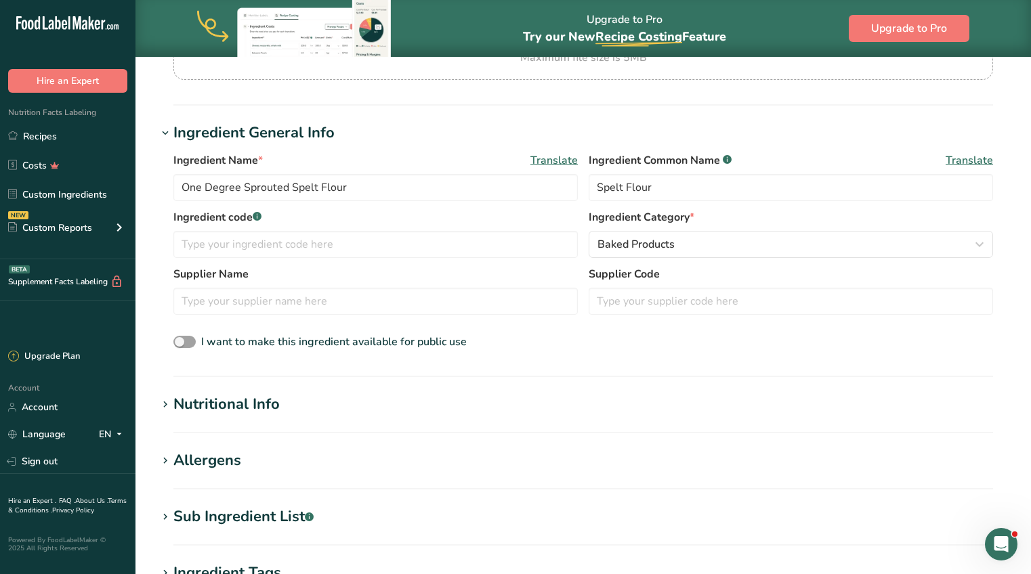
scroll to position [208, 0]
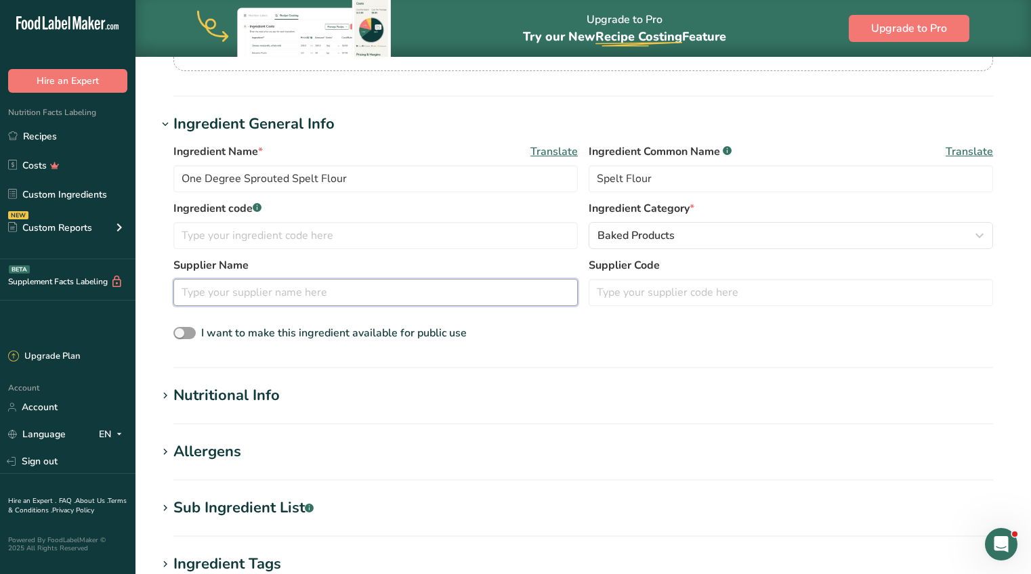
click at [469, 299] on input "text" at bounding box center [375, 292] width 404 height 27
type input "Azure"
click at [564, 352] on section "Ingredient General Info Ingredient Name * Translate One Degree Sprouted Spelt F…" at bounding box center [583, 240] width 852 height 255
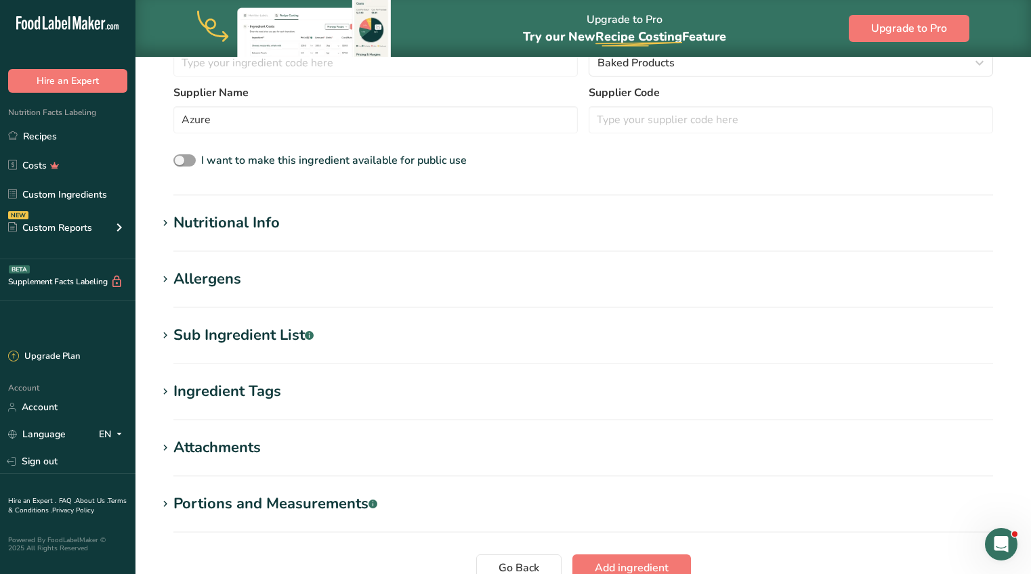
scroll to position [382, 0]
click at [166, 226] on icon at bounding box center [165, 222] width 12 height 19
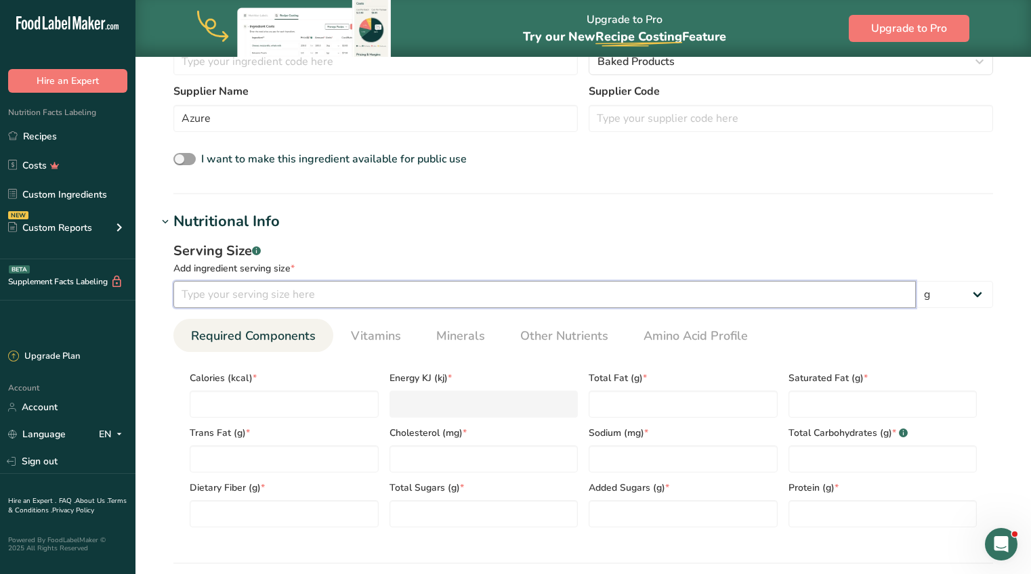
click at [240, 297] on input "number" at bounding box center [544, 294] width 742 height 27
type input "37"
click at [254, 399] on input "number" at bounding box center [284, 404] width 189 height 27
type input "1"
type KJ "4.2"
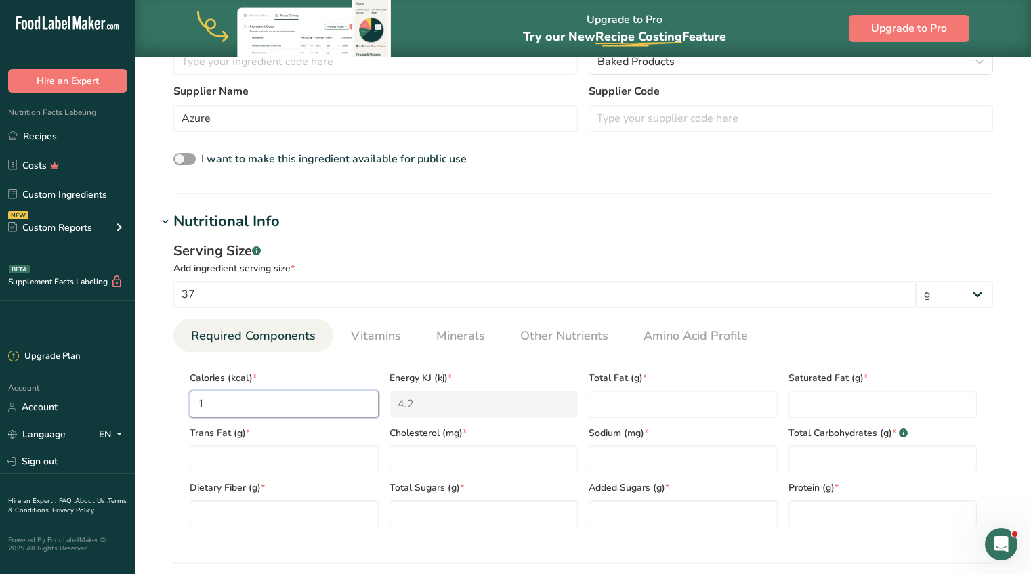
type input "13"
type KJ "54.4"
type input "130"
type KJ "543.9"
type input "130"
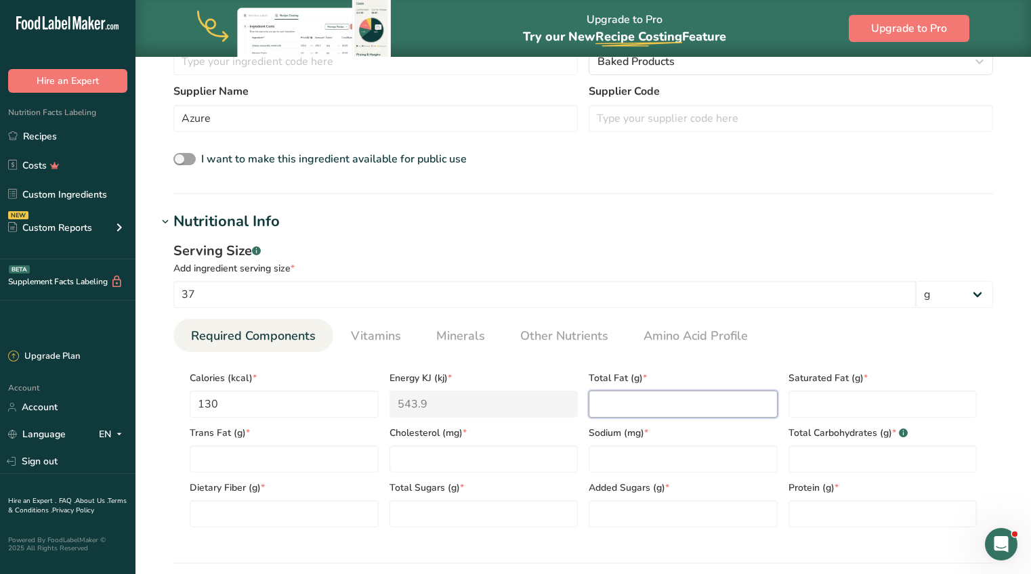
click at [639, 397] on Fat "number" at bounding box center [682, 404] width 189 height 27
type Fat "1"
click at [842, 398] on Fat "number" at bounding box center [882, 404] width 189 height 27
type Fat "0"
click at [290, 457] on Fat "number" at bounding box center [284, 459] width 189 height 27
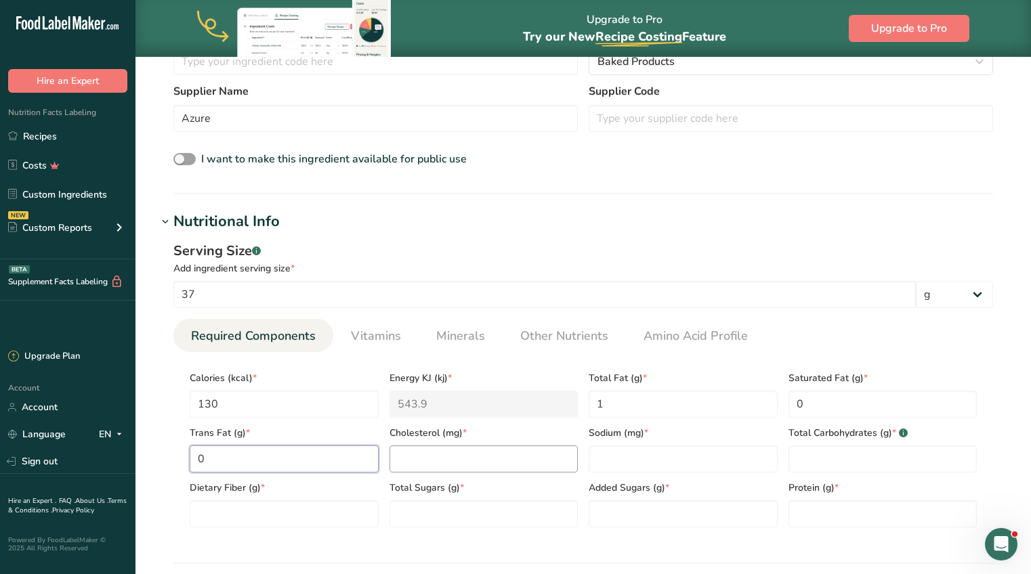
type Fat "0"
click at [418, 471] on input "number" at bounding box center [483, 459] width 189 height 27
type input "0"
click at [609, 460] on input "number" at bounding box center [682, 459] width 189 height 27
type input "0"
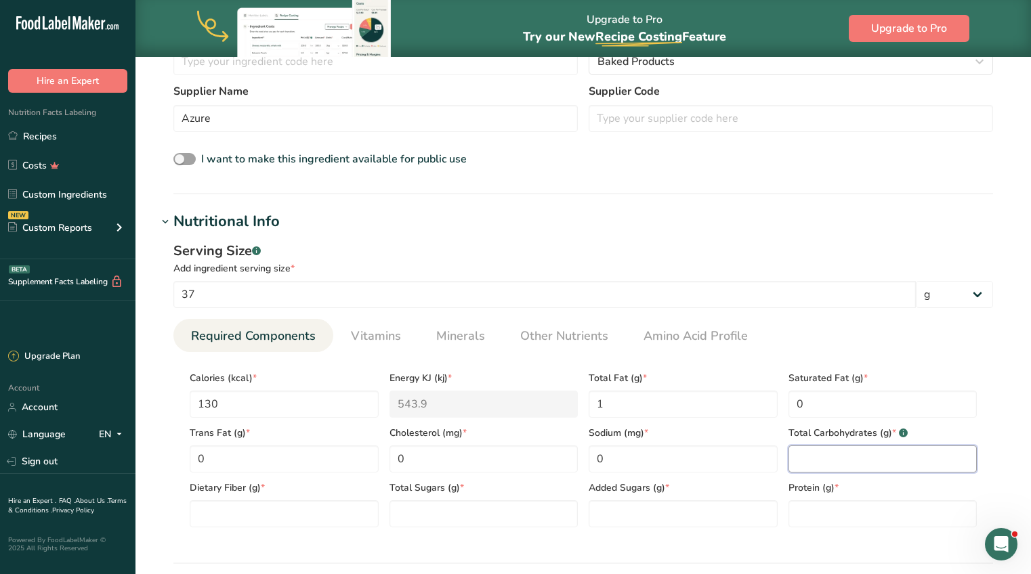
click at [804, 464] on Carbohydrates "number" at bounding box center [882, 459] width 189 height 27
type Carbohydrates "26"
click at [345, 513] on Fiber "number" at bounding box center [284, 513] width 189 height 27
type Fiber "4"
click at [494, 515] on Sugars "number" at bounding box center [483, 513] width 189 height 27
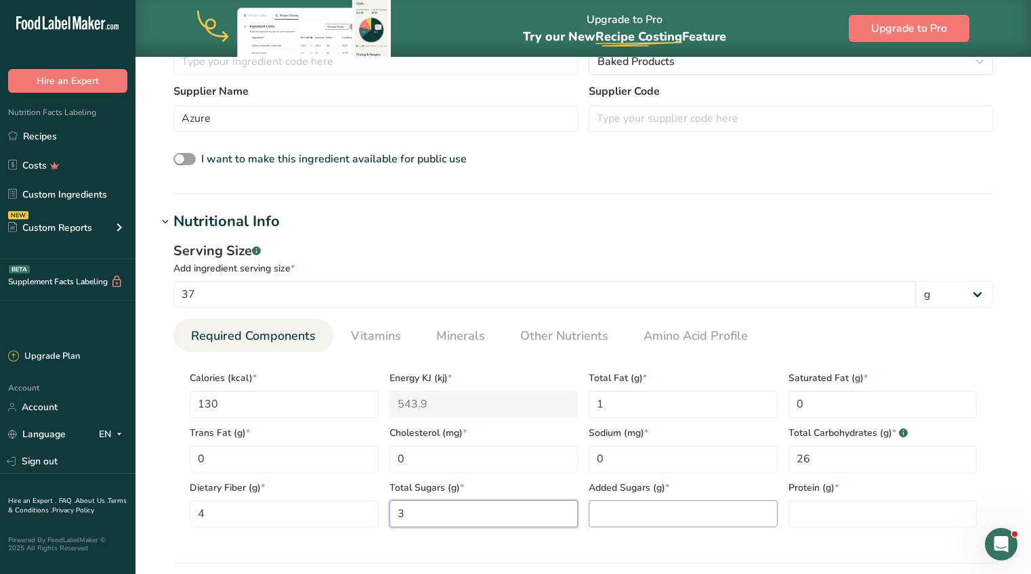
type Sugars "3"
click at [652, 509] on Sugars "number" at bounding box center [682, 513] width 189 height 27
type Sugars "0"
click at [815, 513] on input "number" at bounding box center [882, 513] width 189 height 27
type input "5"
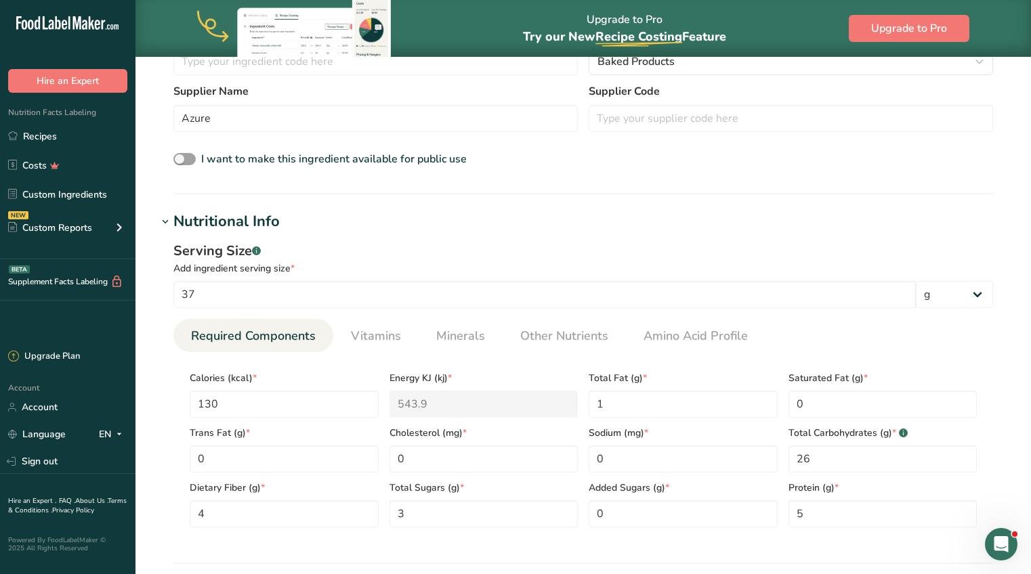
click at [772, 483] on span "Added Sugars (g) *" at bounding box center [682, 488] width 189 height 14
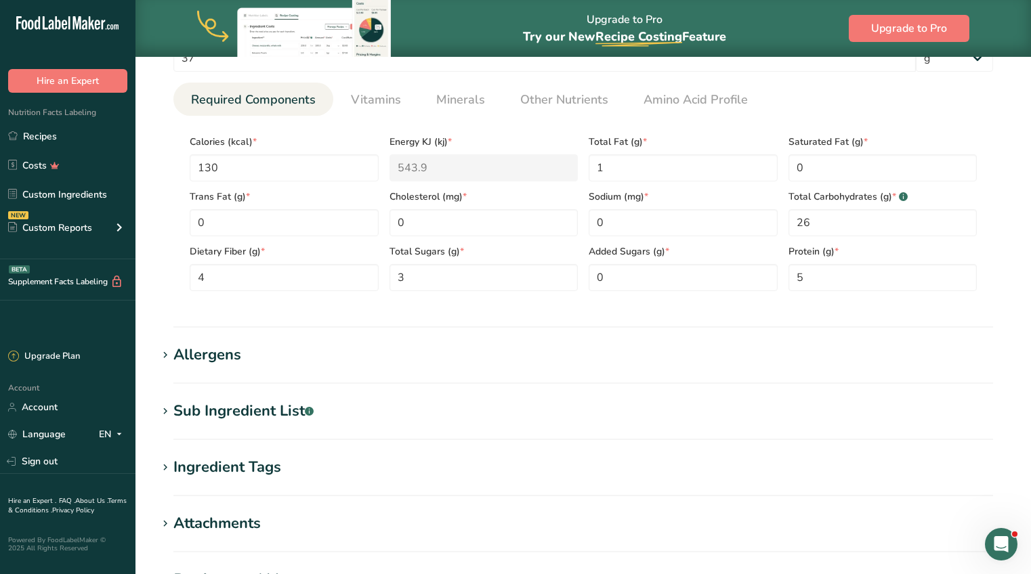
scroll to position [630, 0]
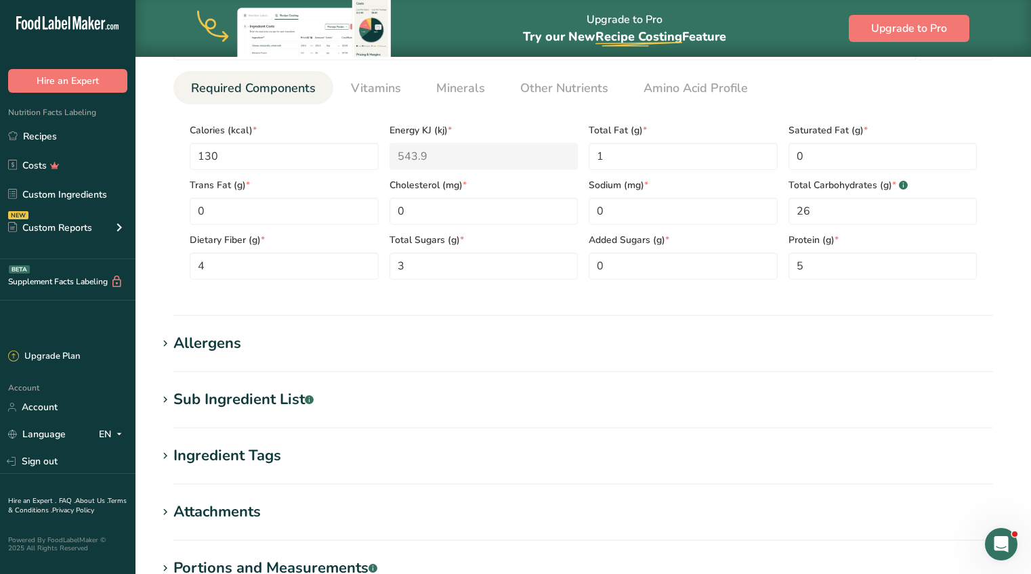
click at [182, 343] on div "Allergens" at bounding box center [207, 343] width 68 height 22
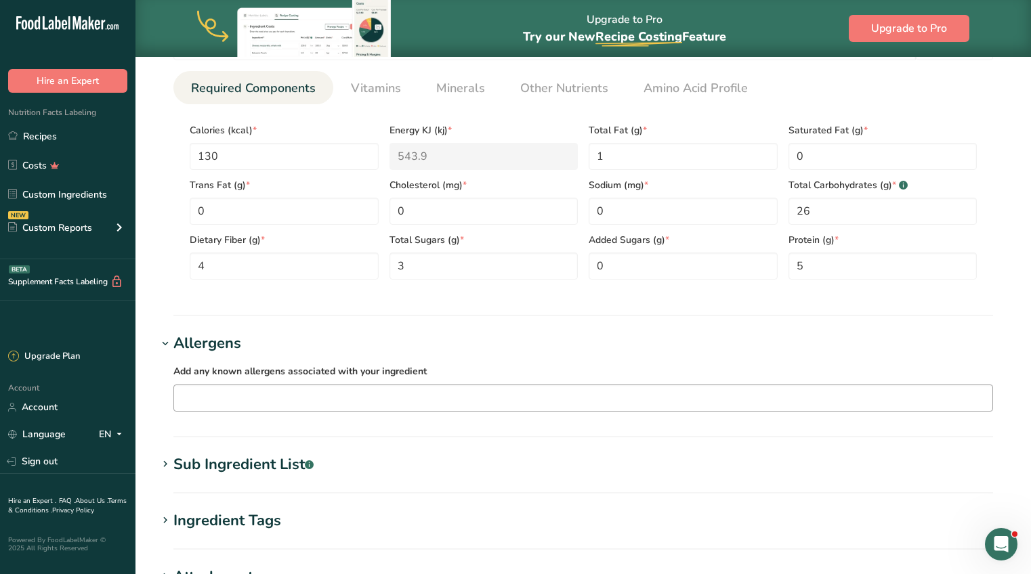
click at [186, 399] on input "text" at bounding box center [583, 397] width 818 height 21
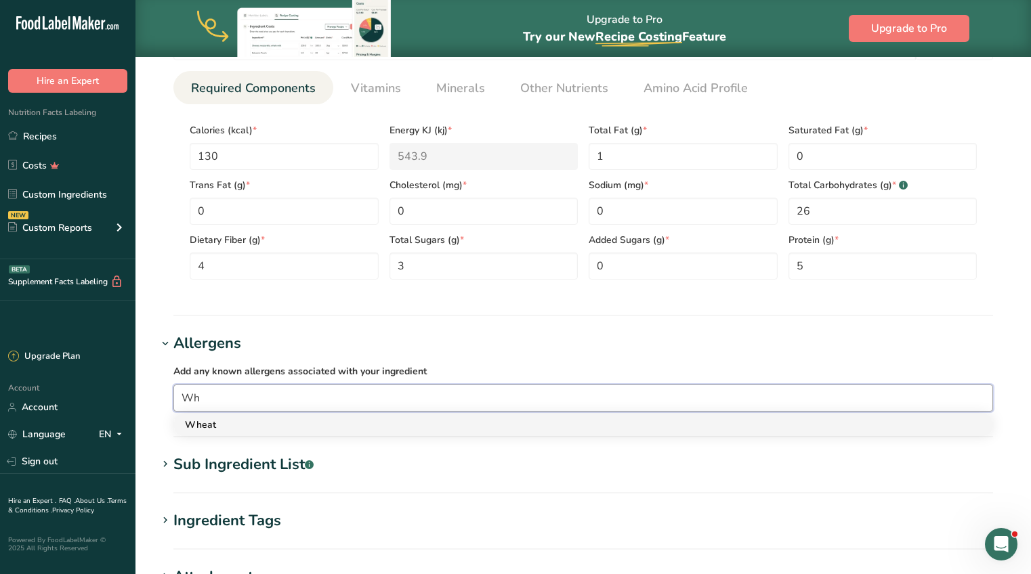
type input "Wh"
click at [187, 421] on div "Wheat" at bounding box center [572, 425] width 775 height 14
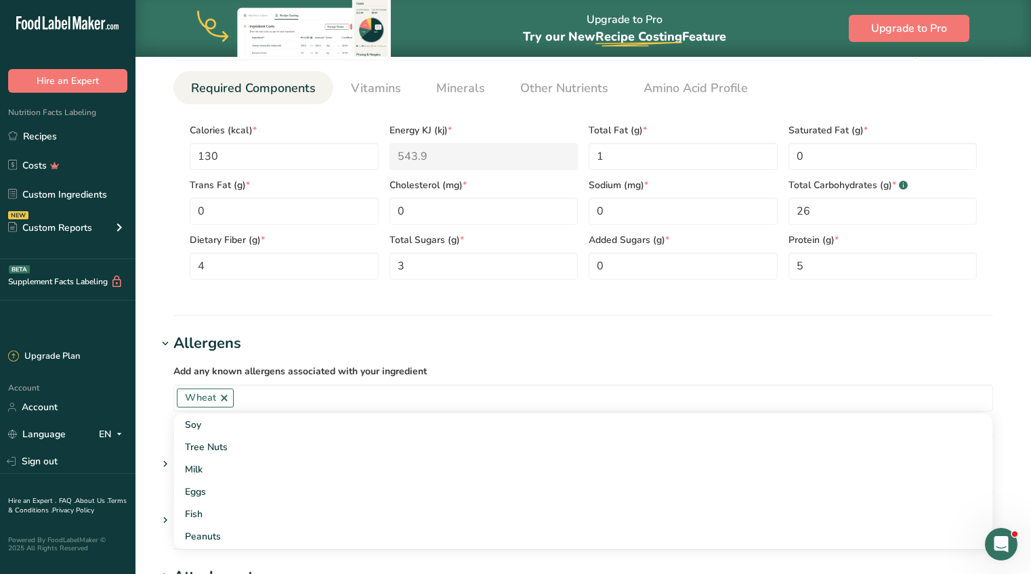
click at [146, 412] on section "Add new ingredient Back to recipe Ingredient Spec Sheet .a-a{fill:#347362;}.b-a…" at bounding box center [582, 104] width 895 height 1356
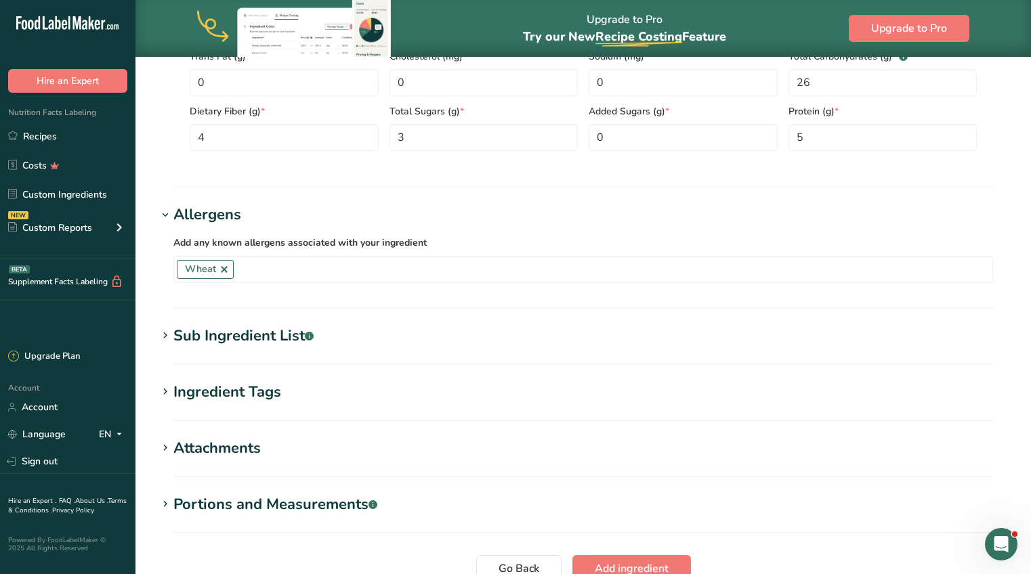
scroll to position [882, 0]
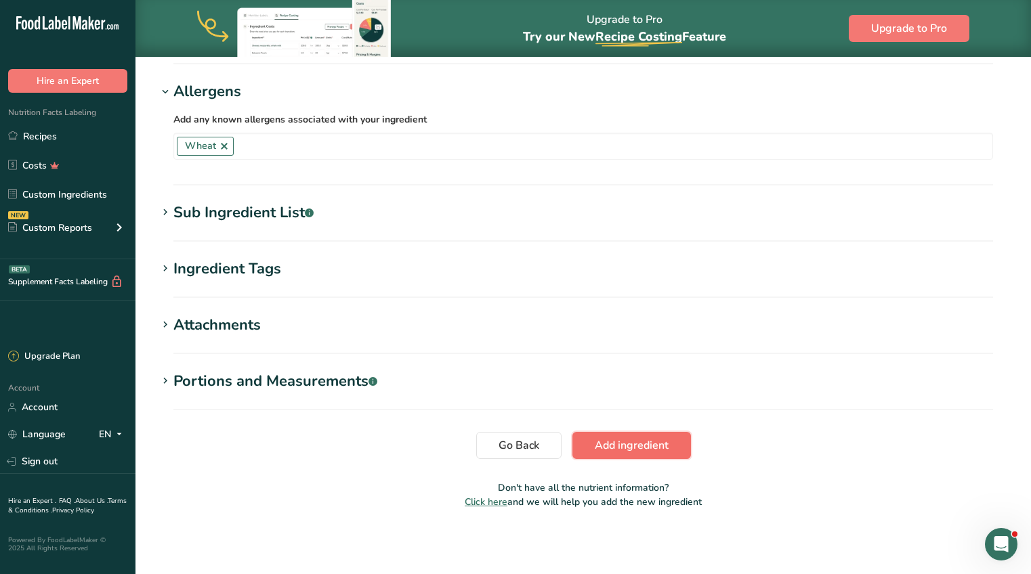
click at [602, 452] on span "Add ingredient" at bounding box center [632, 445] width 74 height 16
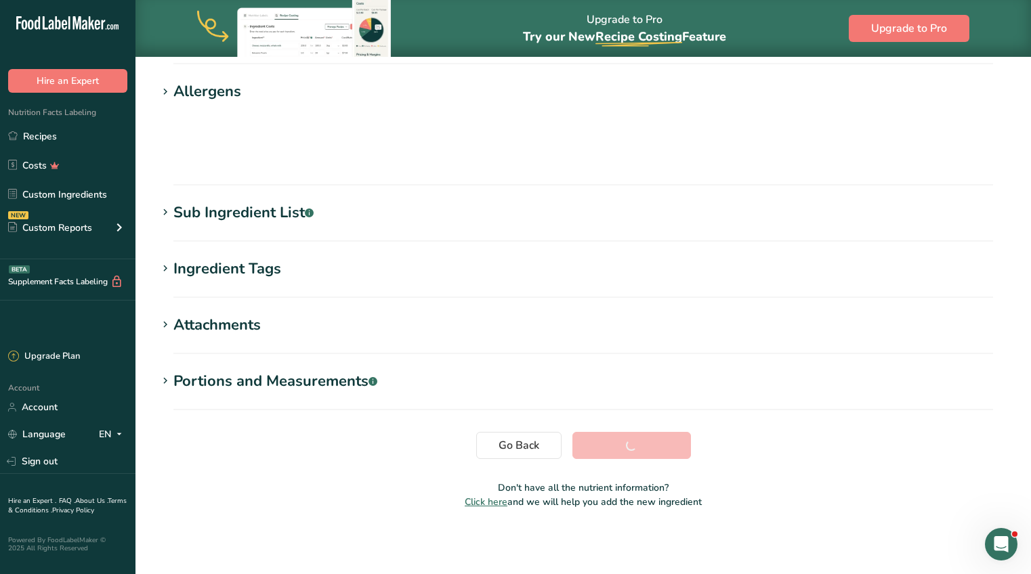
scroll to position [153, 0]
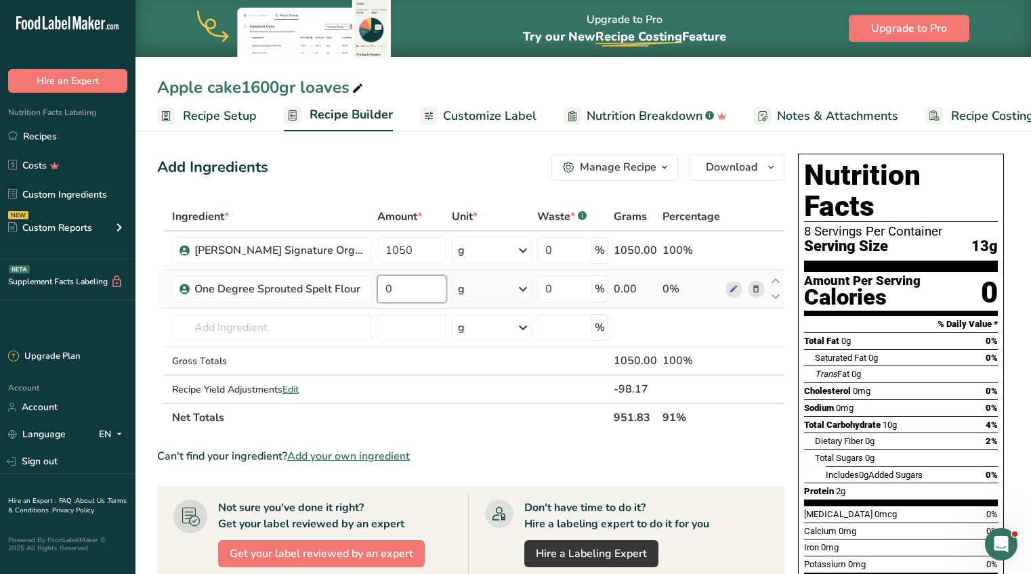
click at [431, 291] on input "0" at bounding box center [411, 289] width 69 height 27
type input "350"
click at [301, 327] on div "Ingredient * Amount * Unit * Waste * .a-a{fill:#347362;}.b-a{fill:#fff;} Grams …" at bounding box center [470, 317] width 627 height 230
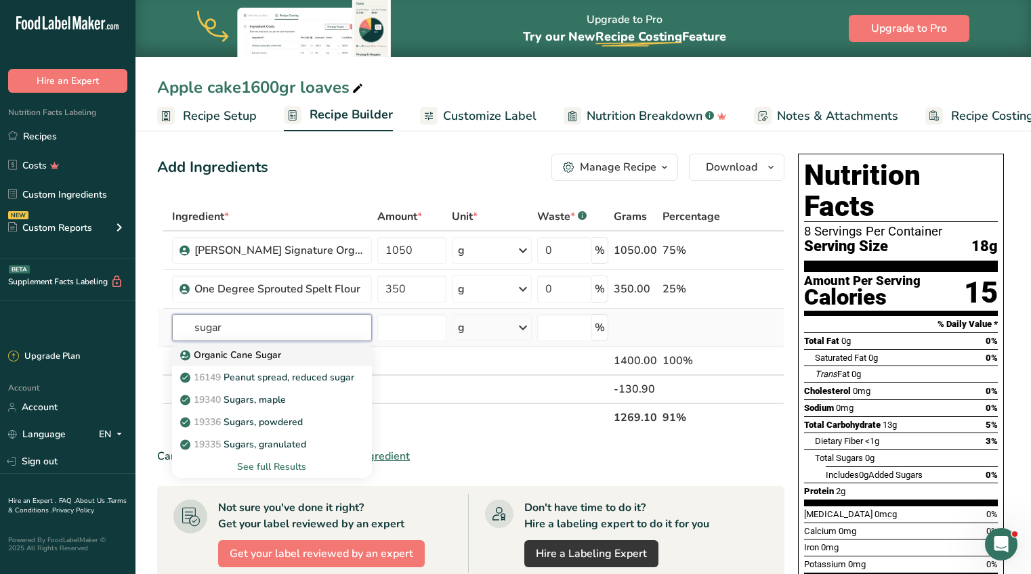
type input "sugar"
click at [280, 354] on div "Organic Cane Sugar" at bounding box center [261, 355] width 156 height 14
type input "Organic Cane Sugar"
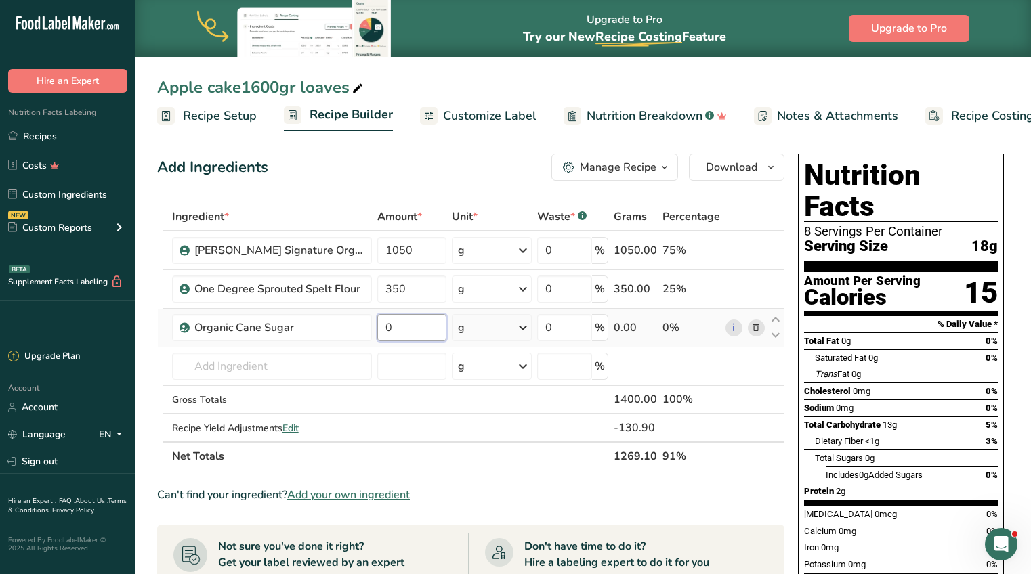
click at [403, 332] on input "0" at bounding box center [411, 327] width 69 height 27
click at [264, 338] on div "Ingredient * Amount * Unit * Waste * .a-a{fill:#347362;}.b-a{fill:#fff;} Grams …" at bounding box center [470, 336] width 627 height 268
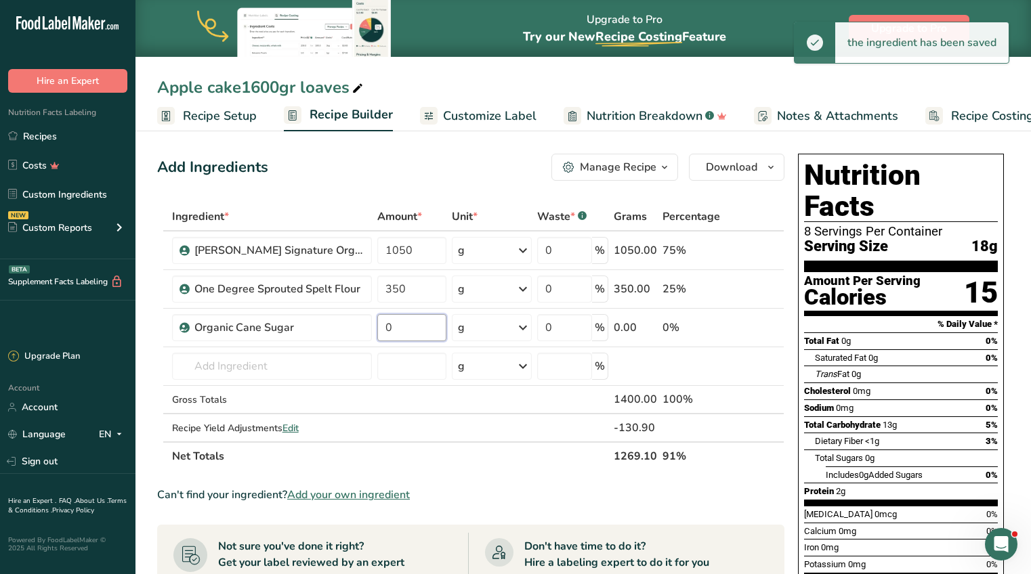
click at [410, 328] on input "0" at bounding box center [411, 327] width 69 height 27
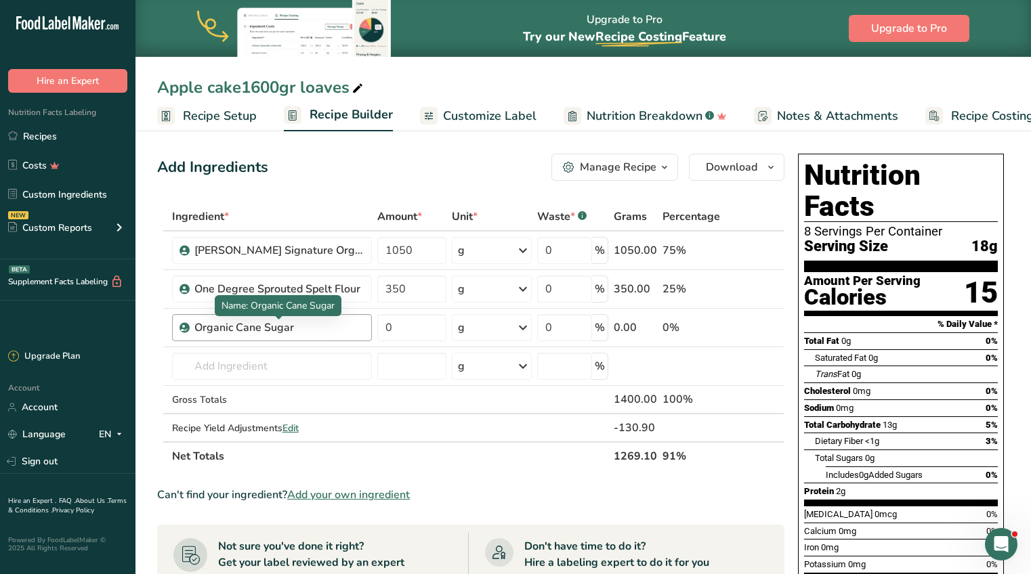
click at [322, 328] on div "Ingredient * Amount * Unit * Waste * .a-a{fill:#347362;}.b-a{fill:#fff;} Grams …" at bounding box center [470, 336] width 627 height 268
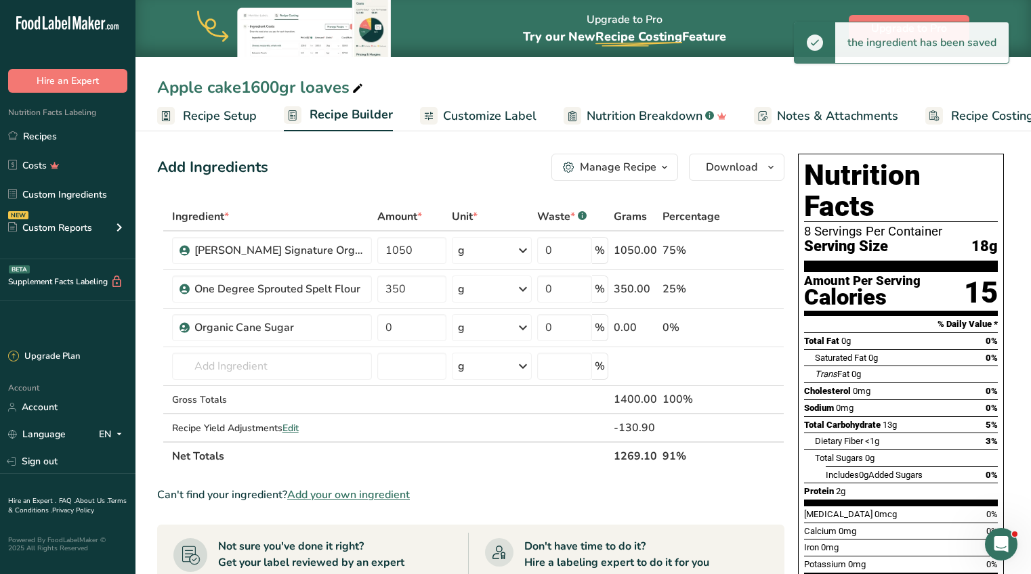
click at [754, 326] on icon at bounding box center [755, 328] width 9 height 14
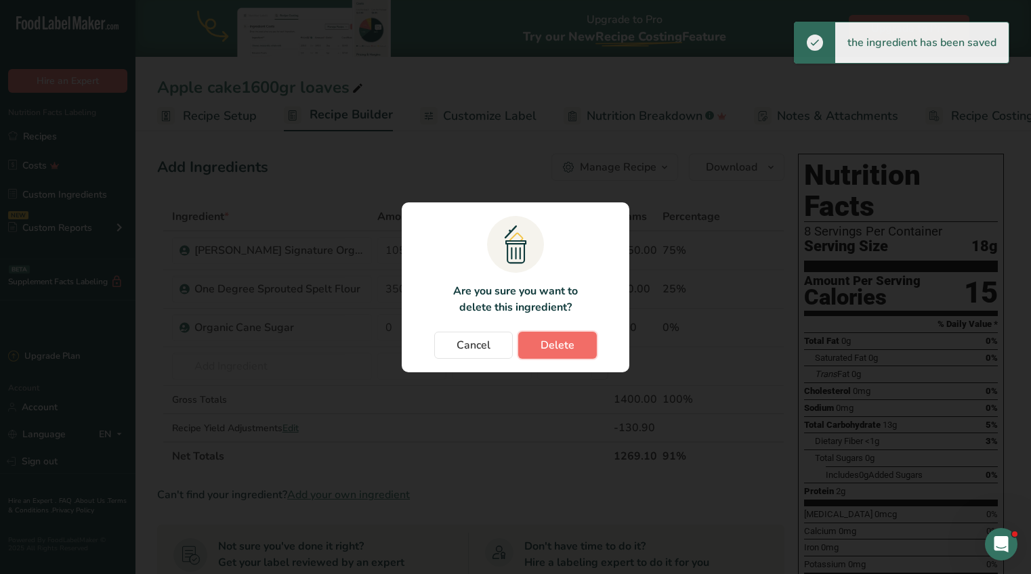
click at [530, 347] on button "Delete" at bounding box center [557, 345] width 79 height 27
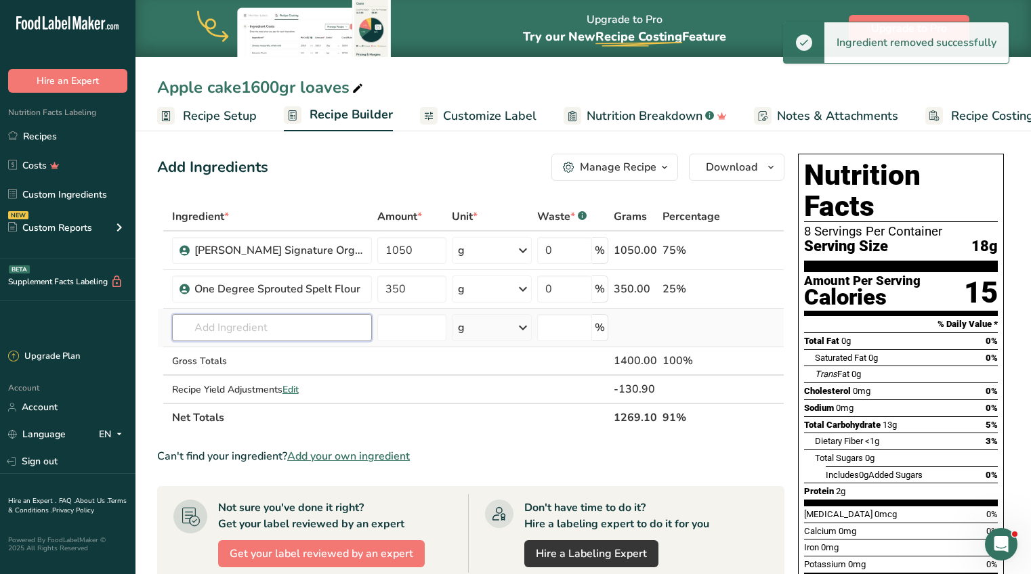
click at [262, 324] on input "text" at bounding box center [272, 327] width 200 height 27
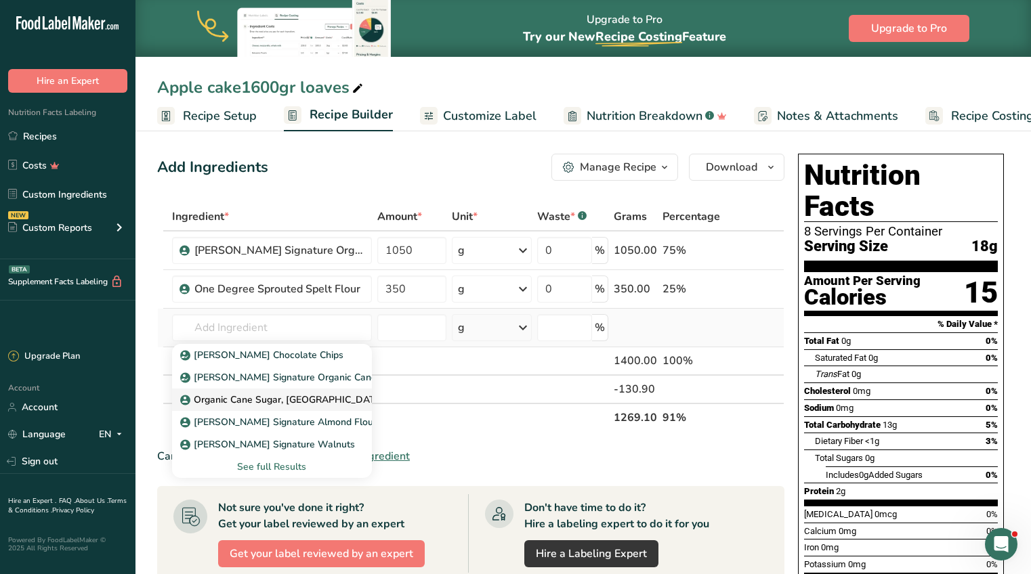
click at [221, 401] on p "Organic Cane Sugar, [GEOGRAPHIC_DATA]" at bounding box center [284, 400] width 202 height 14
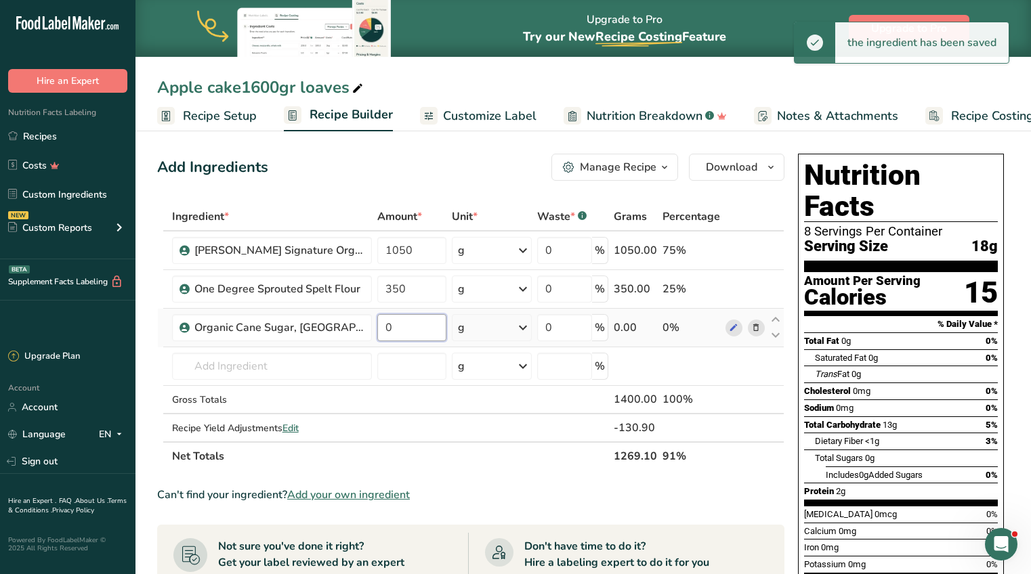
click at [398, 330] on input "0" at bounding box center [411, 327] width 69 height 27
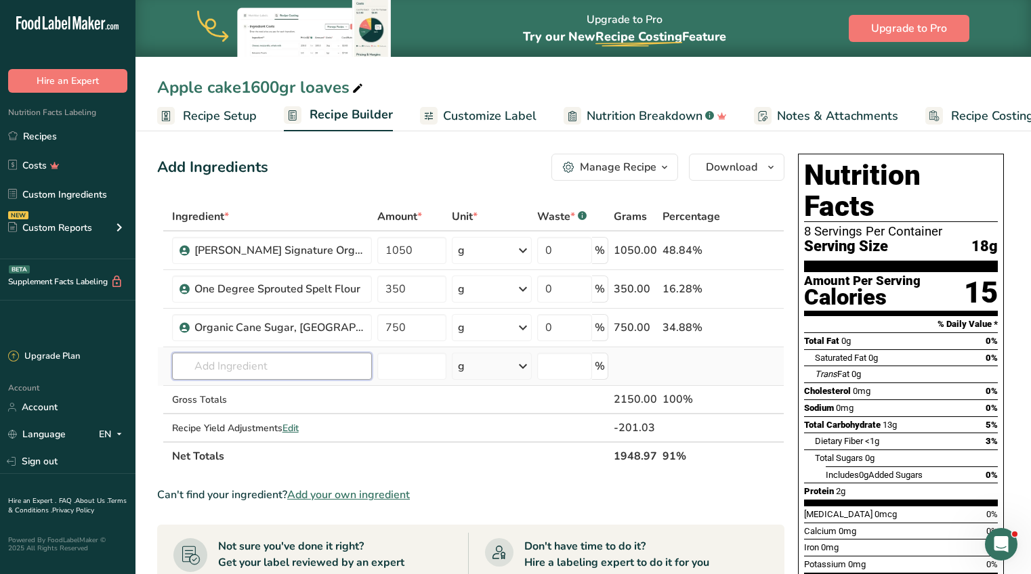
click at [284, 365] on div "Ingredient * Amount * Unit * Waste * .a-a{fill:#347362;}.b-a{fill:#fff;} Grams …" at bounding box center [470, 336] width 627 height 268
click at [253, 421] on div "Add your own ingredient" at bounding box center [272, 416] width 178 height 14
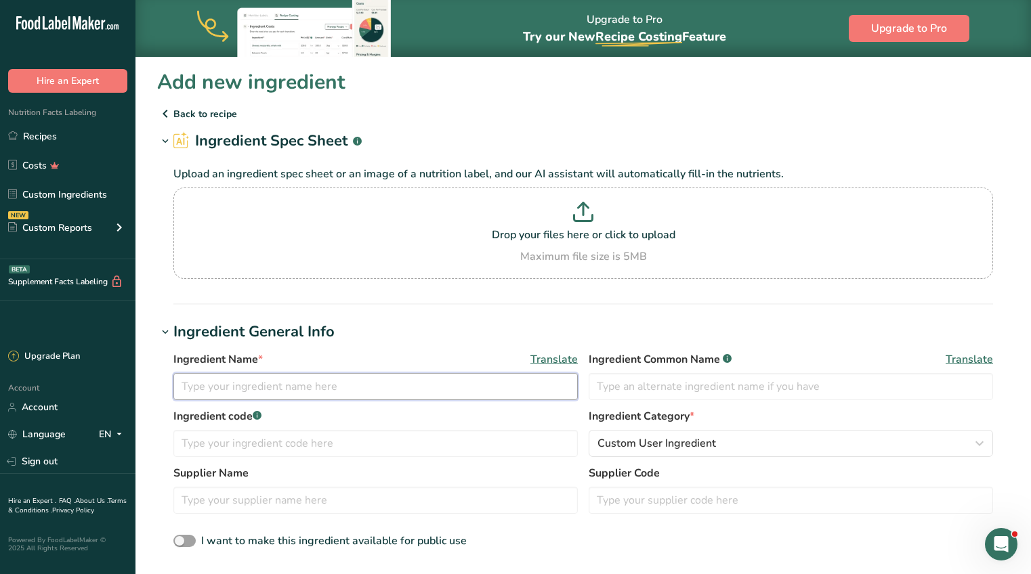
click at [251, 387] on input "text" at bounding box center [375, 386] width 404 height 27
click at [637, 390] on input "text" at bounding box center [790, 386] width 404 height 27
click at [452, 441] on input "text" at bounding box center [375, 443] width 404 height 27
drag, startPoint x: 651, startPoint y: 386, endPoint x: 589, endPoint y: 385, distance: 62.3
click at [589, 385] on input "cane sugar" at bounding box center [790, 386] width 404 height 27
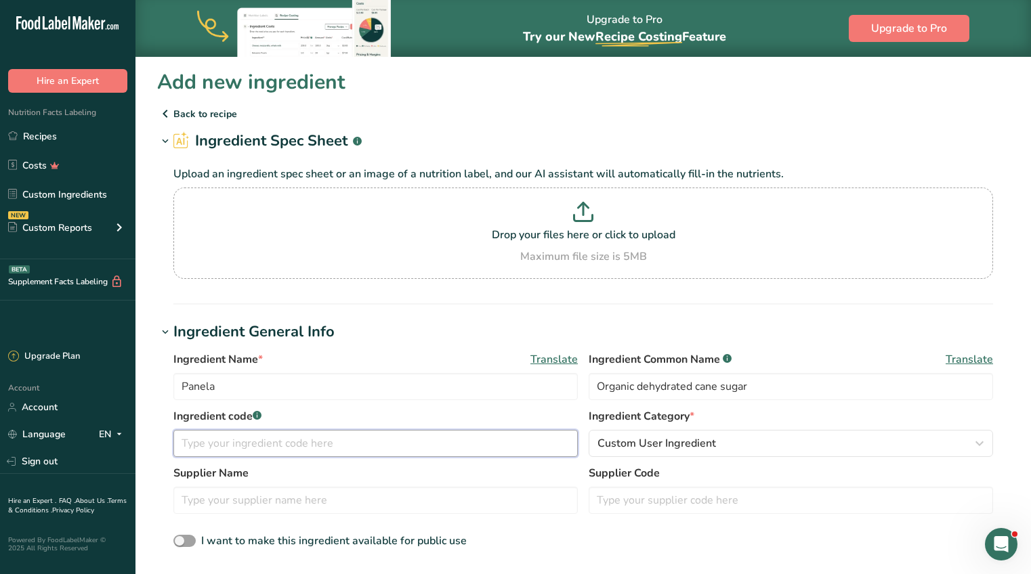
click at [268, 444] on input "text" at bounding box center [375, 443] width 404 height 27
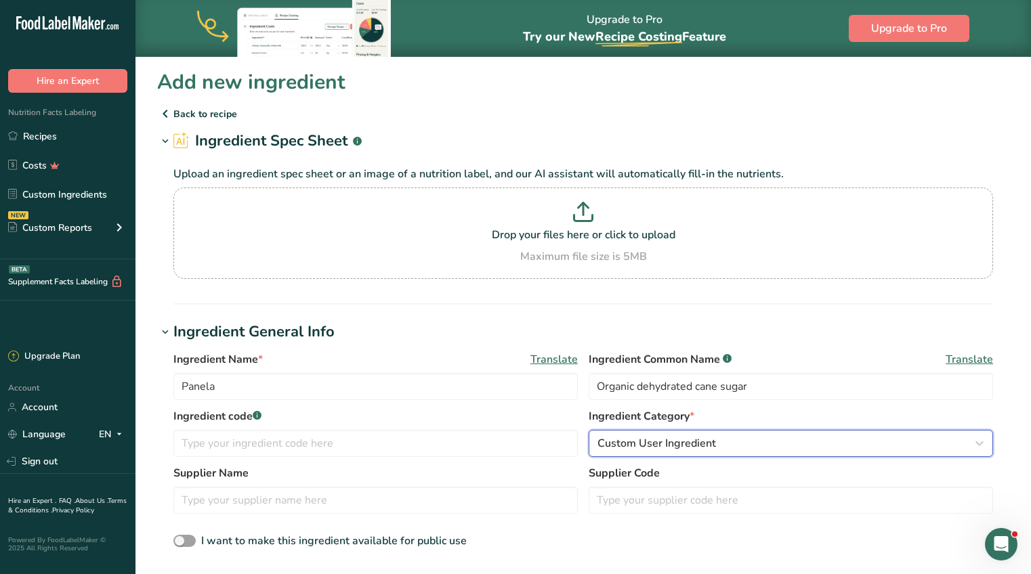
click at [675, 446] on span "Custom User Ingredient" at bounding box center [656, 443] width 118 height 16
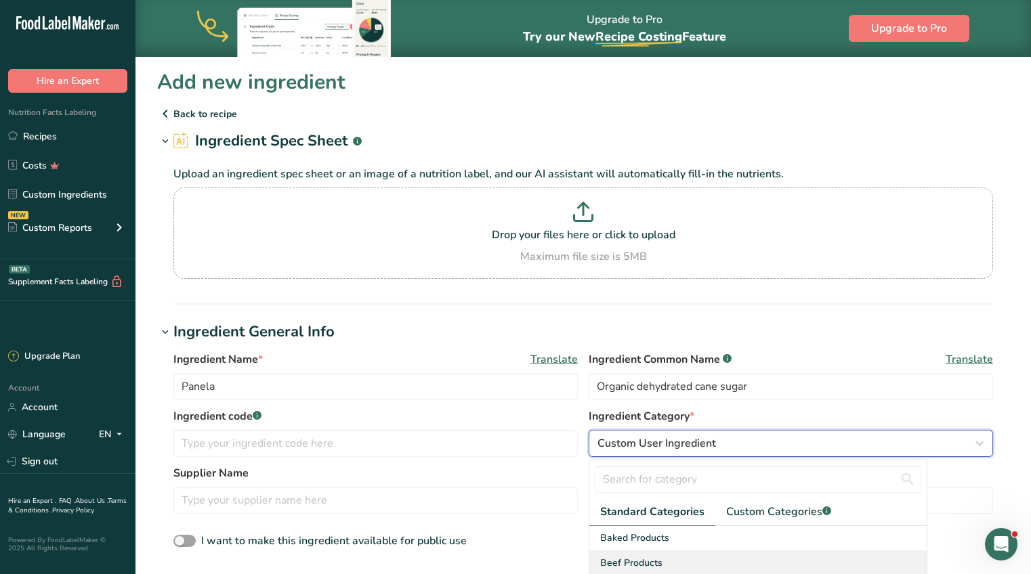
scroll to position [42, 0]
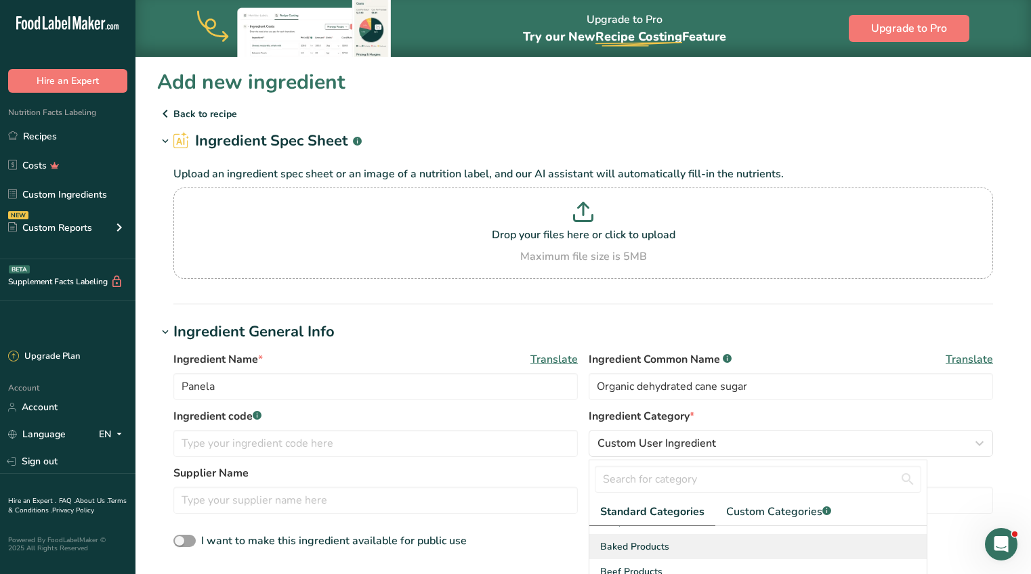
click at [654, 546] on span "Baked Products" at bounding box center [634, 547] width 69 height 14
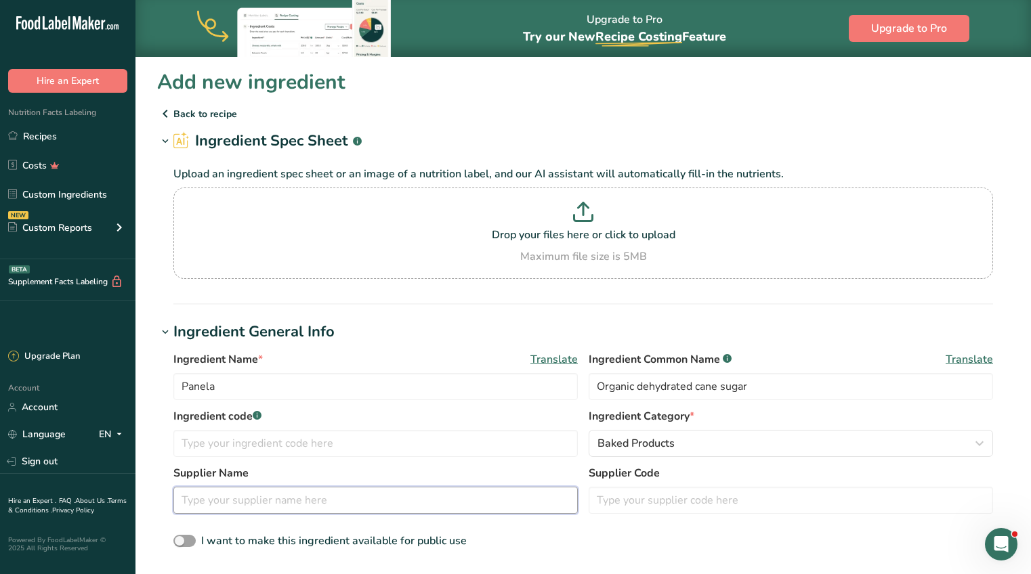
click at [413, 505] on input "text" at bounding box center [375, 500] width 404 height 27
type input "Just Panela"
click at [838, 345] on div "Ingredient Name * Translate Panela Ingredient Common Name .a-a{fill:#347362;}.b…" at bounding box center [583, 450] width 852 height 215
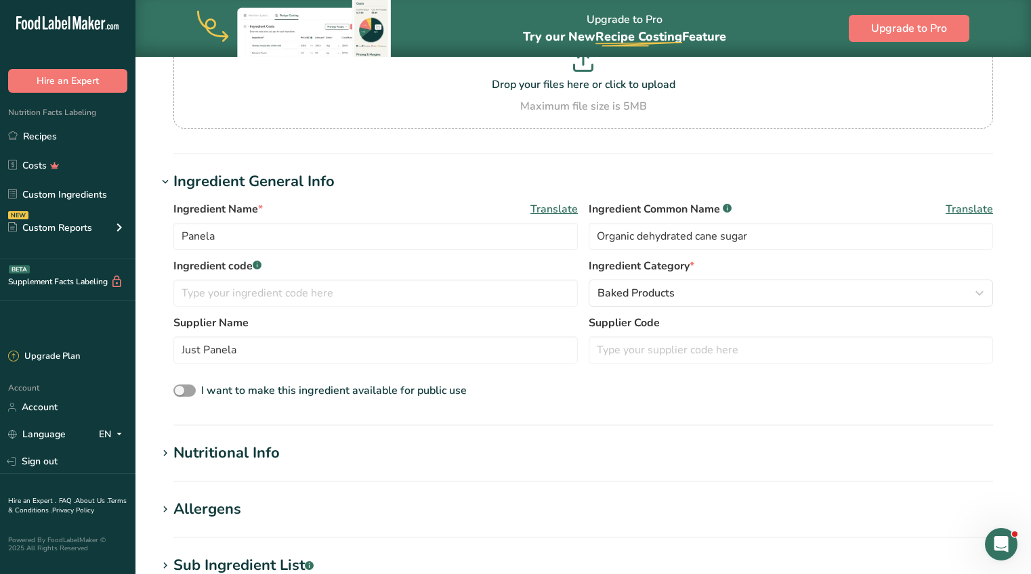
scroll to position [152, 0]
click at [634, 235] on input "Organic dehydrated cane sugar" at bounding box center [790, 234] width 404 height 27
type input "Organic, dehydrated cane sugar"
click at [192, 451] on div "Nutritional Info" at bounding box center [226, 452] width 106 height 22
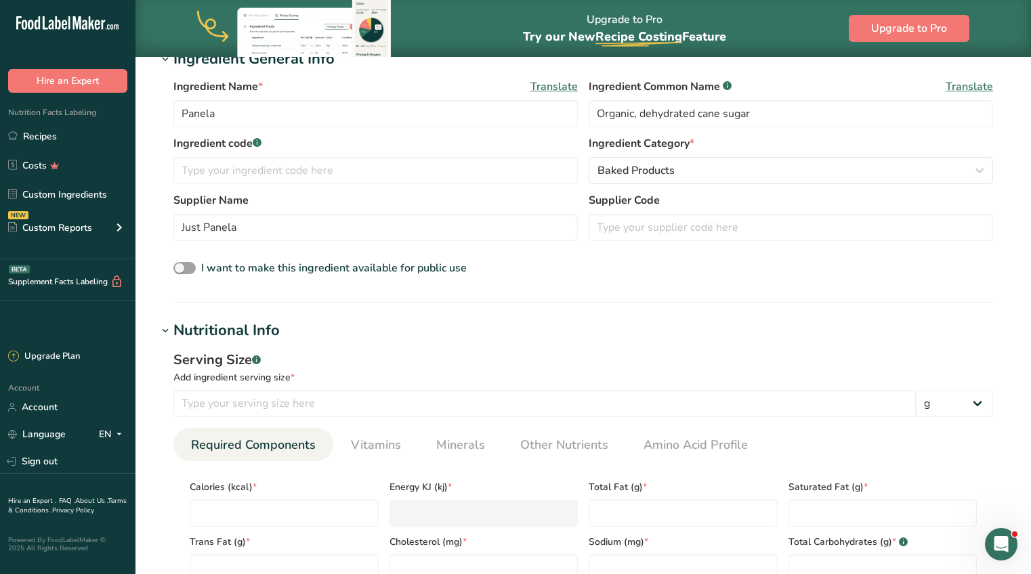
scroll to position [288, 0]
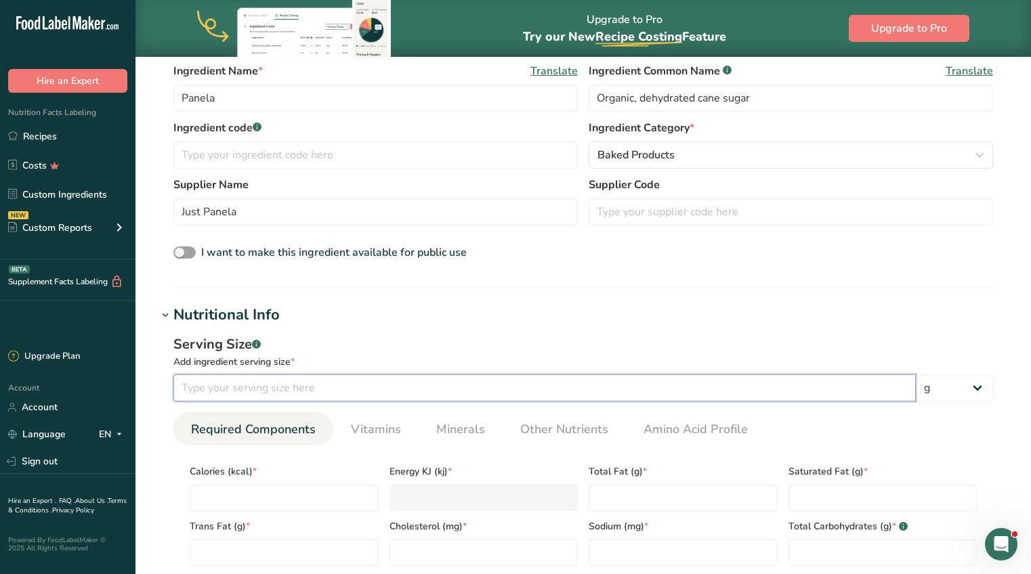
click at [296, 391] on input "number" at bounding box center [544, 387] width 742 height 27
type input "5"
click at [218, 504] on input "number" at bounding box center [284, 497] width 189 height 27
type input "1"
type KJ "4.2"
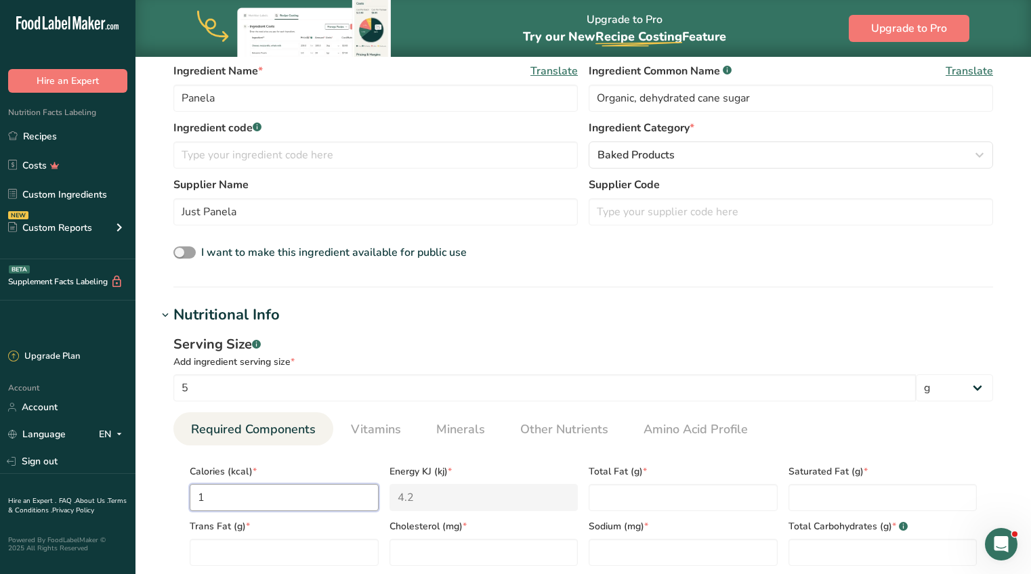
type input "18"
type KJ "75.3"
type input "18"
click at [605, 494] on Fat "number" at bounding box center [682, 497] width 189 height 27
type Fat "0"
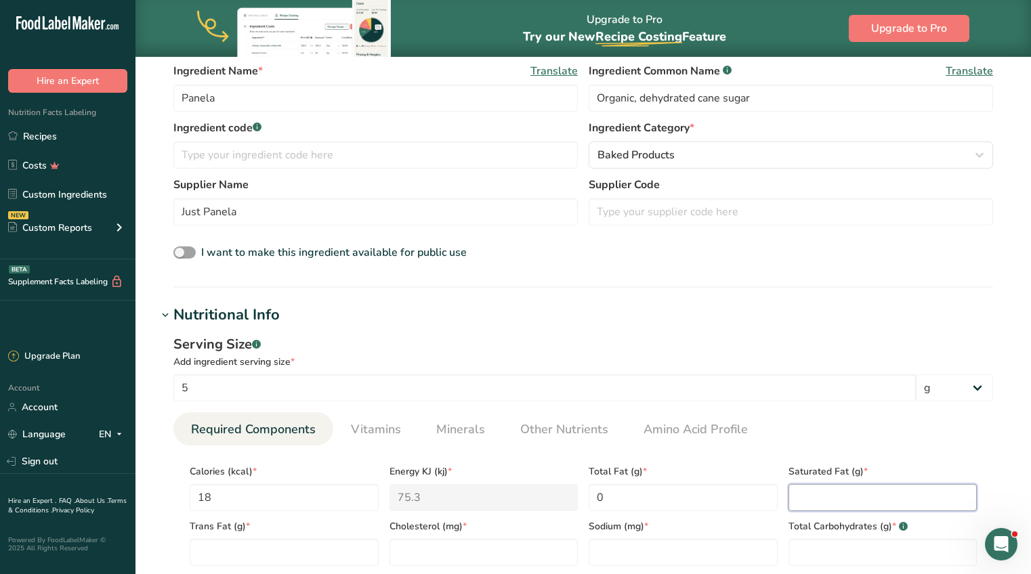
click at [809, 498] on Fat "number" at bounding box center [882, 497] width 189 height 27
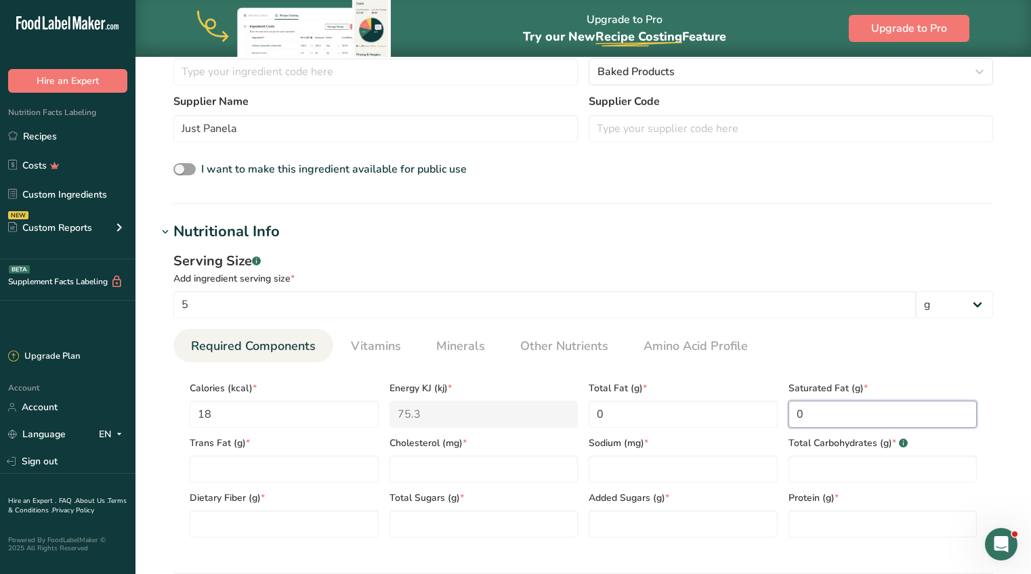
scroll to position [419, 0]
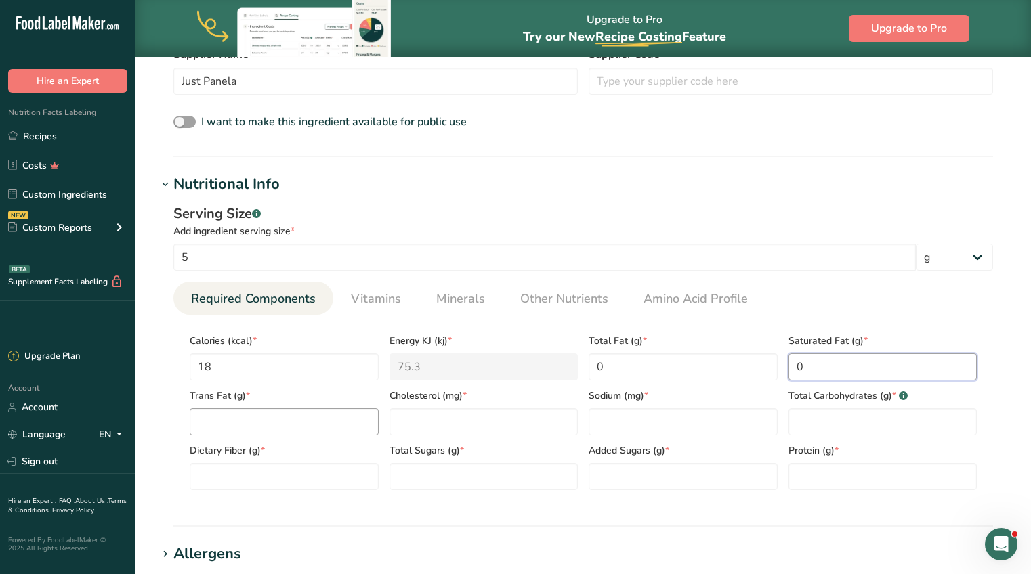
type Fat "0"
click at [368, 423] on Fat "number" at bounding box center [284, 421] width 189 height 27
type Fat "0"
click at [515, 427] on input "number" at bounding box center [483, 421] width 189 height 27
type input "0"
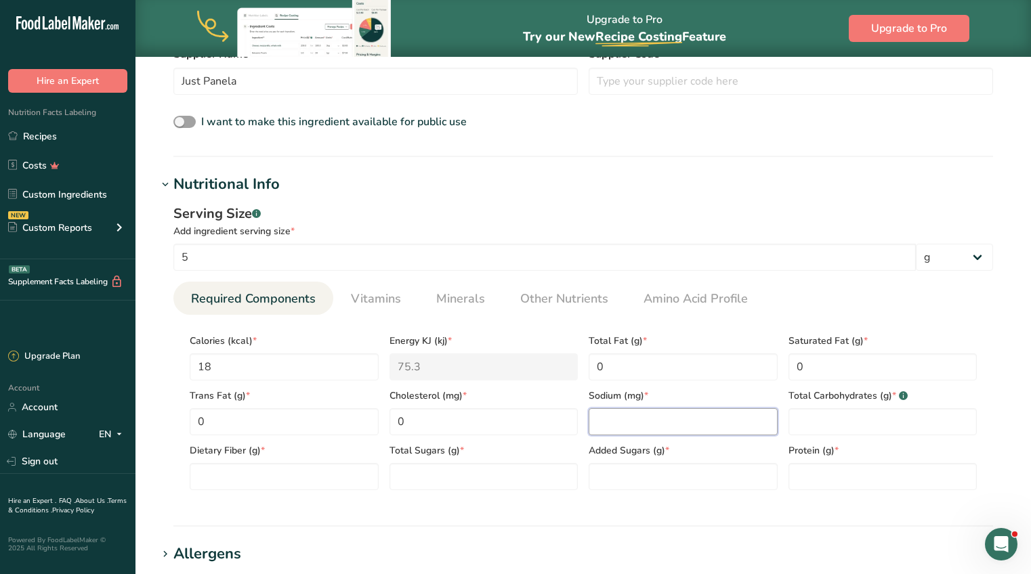
click at [661, 429] on input "number" at bounding box center [682, 421] width 189 height 27
type input "0"
click at [811, 420] on Carbohydrates "number" at bounding box center [882, 421] width 189 height 27
type Carbohydrates "4"
click at [357, 469] on Fiber "number" at bounding box center [284, 476] width 189 height 27
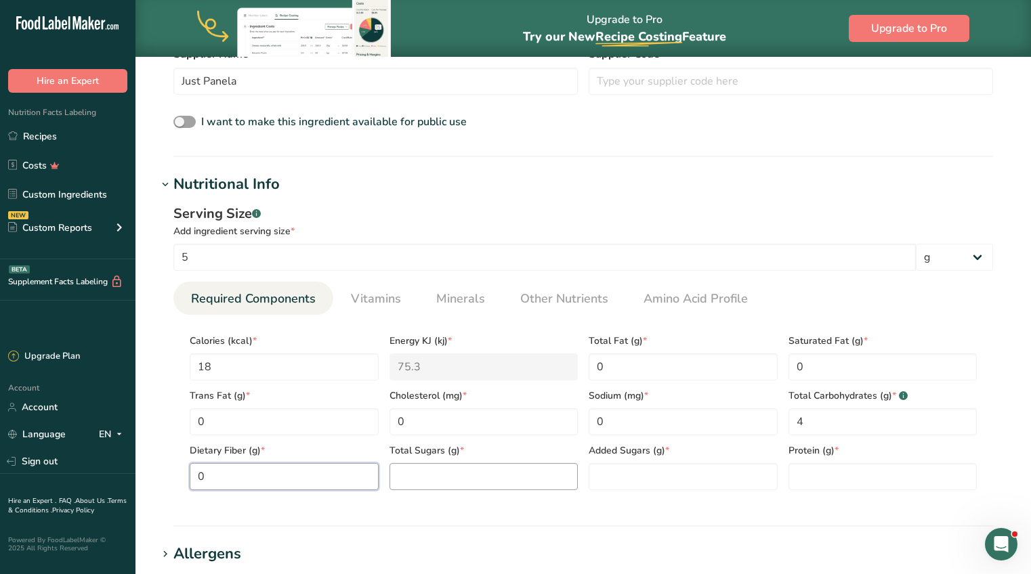
type Fiber "0"
click at [473, 485] on Sugars "number" at bounding box center [483, 476] width 189 height 27
type Sugars "4"
click at [619, 474] on Sugars "number" at bounding box center [682, 476] width 189 height 27
type Sugars "0"
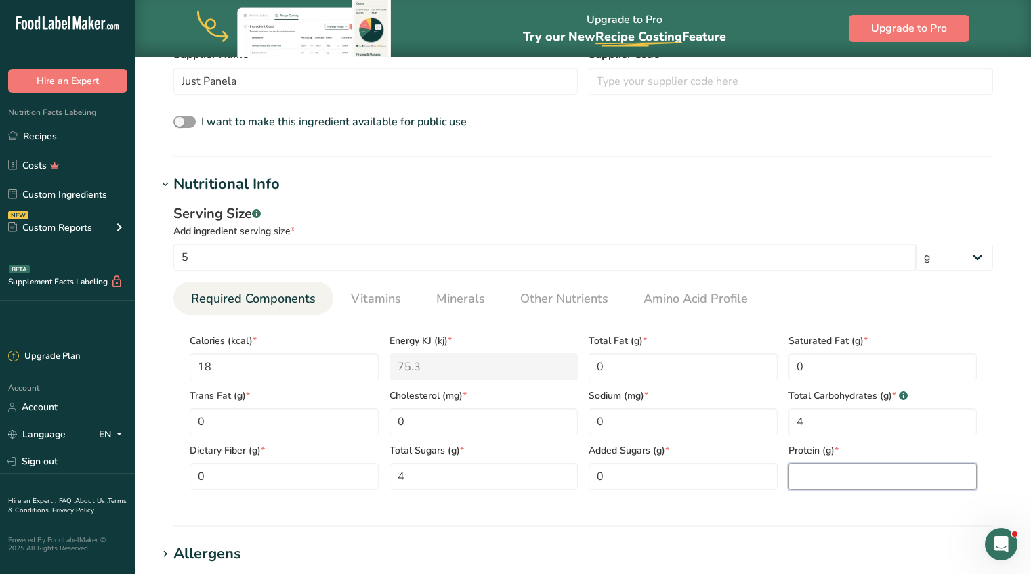
click at [843, 467] on input "number" at bounding box center [882, 476] width 189 height 27
type input "0"
click at [639, 515] on section "Nutritional Info Serving Size .a-a{fill:#347362;}.b-a{fill:#fff;} Add ingredien…" at bounding box center [583, 349] width 852 height 353
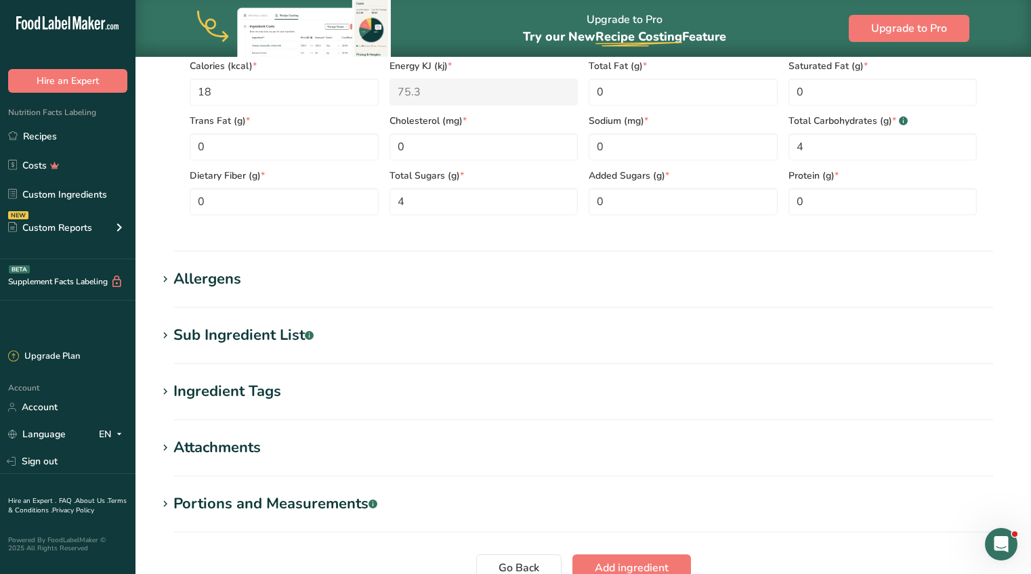
scroll to position [817, 0]
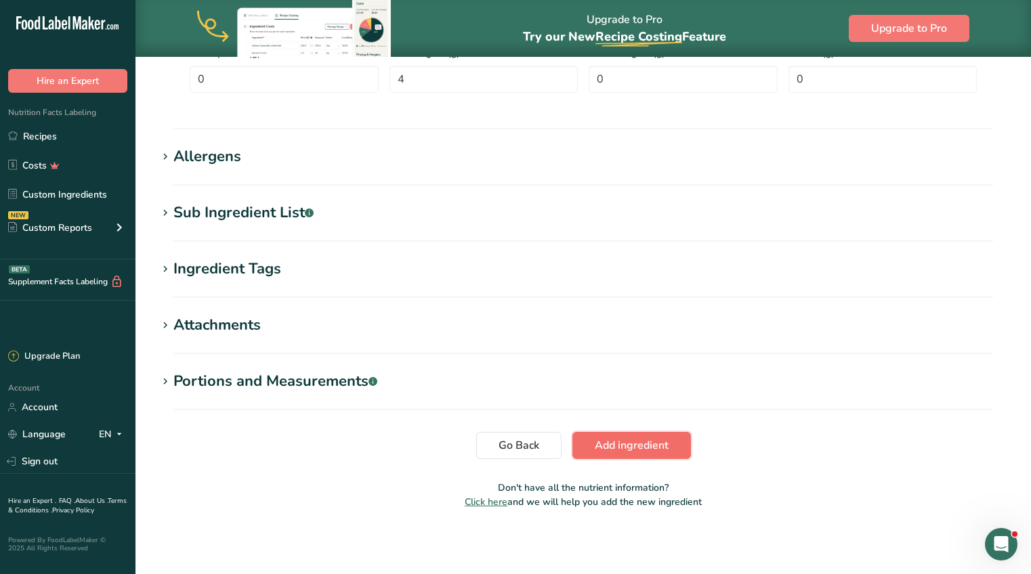
click at [610, 448] on span "Add ingredient" at bounding box center [632, 445] width 74 height 16
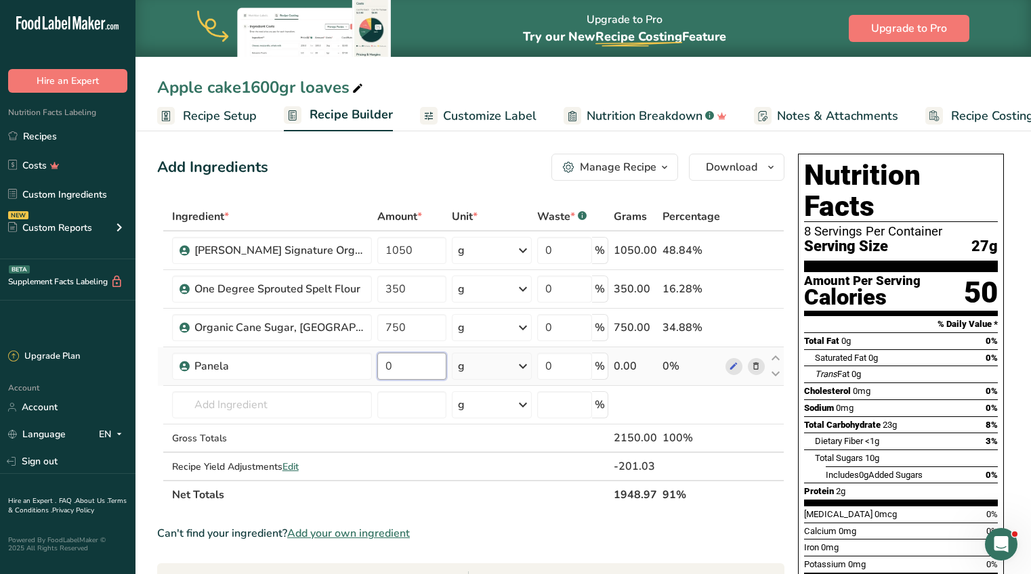
click at [414, 366] on input "0" at bounding box center [411, 366] width 69 height 27
type input "250"
click at [337, 406] on div "Ingredient * Amount * Unit * Waste * .a-a{fill:#347362;}.b-a{fill:#fff;} Grams …" at bounding box center [470, 355] width 627 height 307
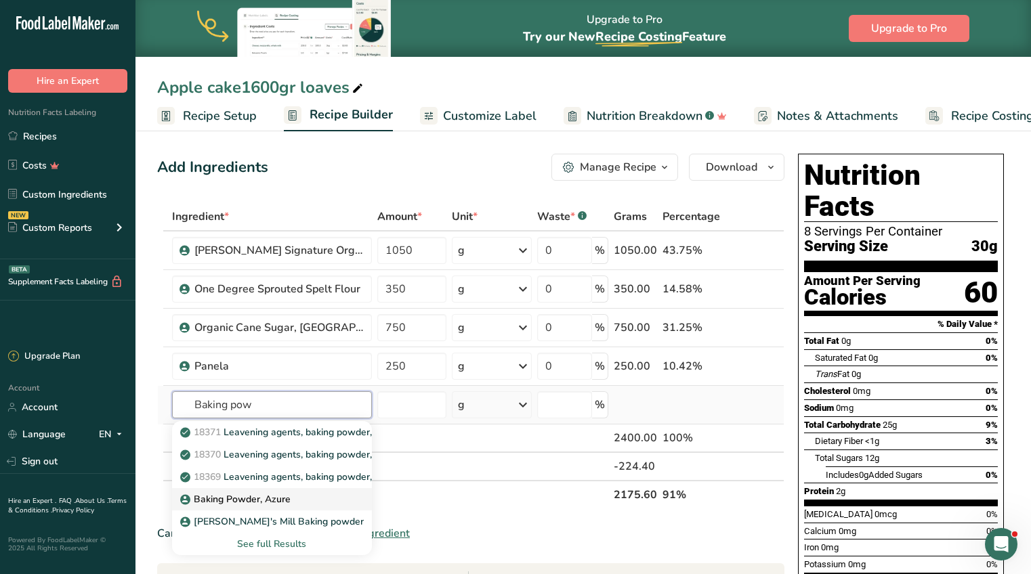
type input "Baking pow"
click at [282, 500] on p "Baking Powder, Azure" at bounding box center [237, 499] width 108 height 14
type input "Baking Powder, Azure"
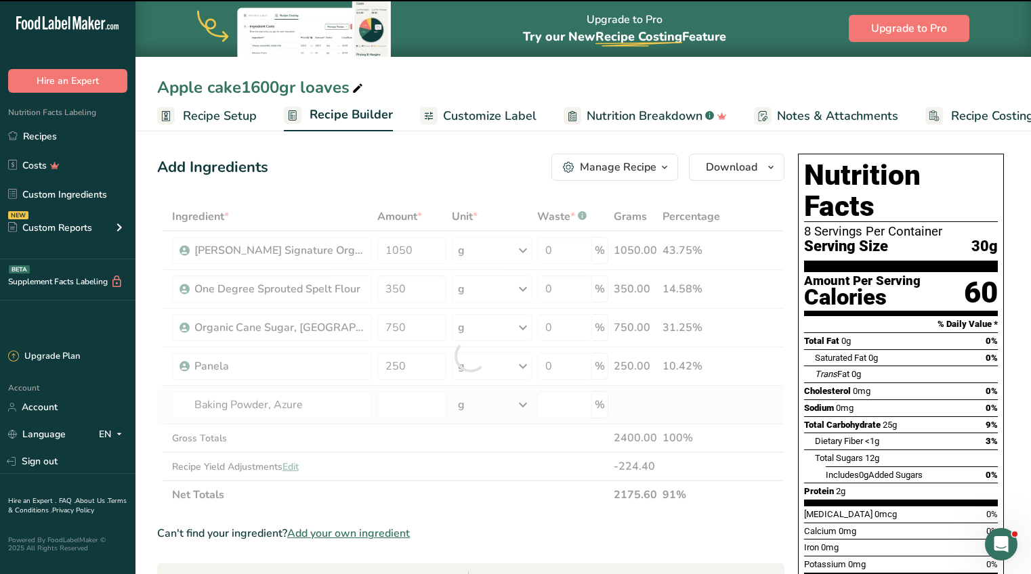
type input "0"
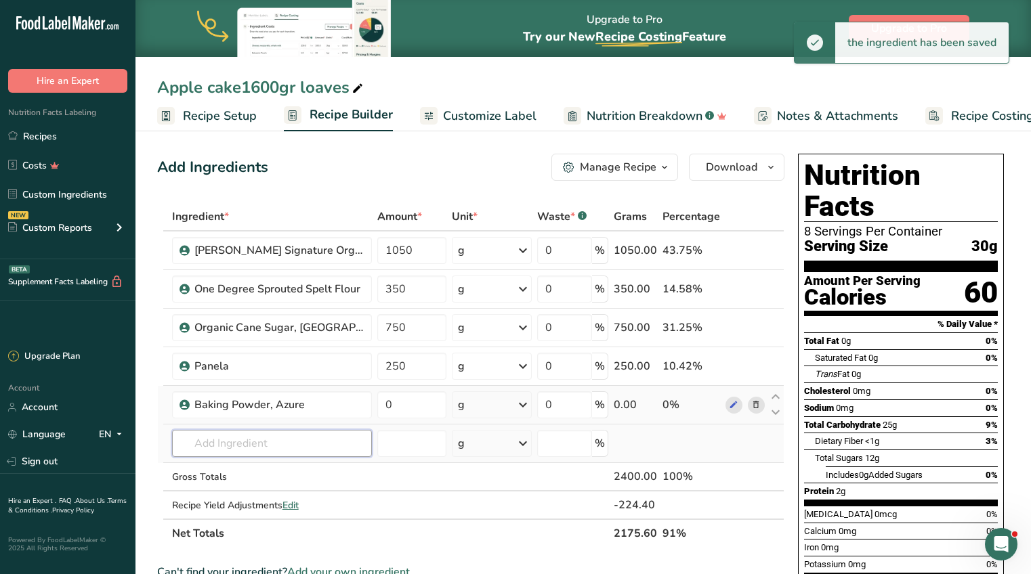
click at [275, 444] on input "text" at bounding box center [272, 443] width 200 height 27
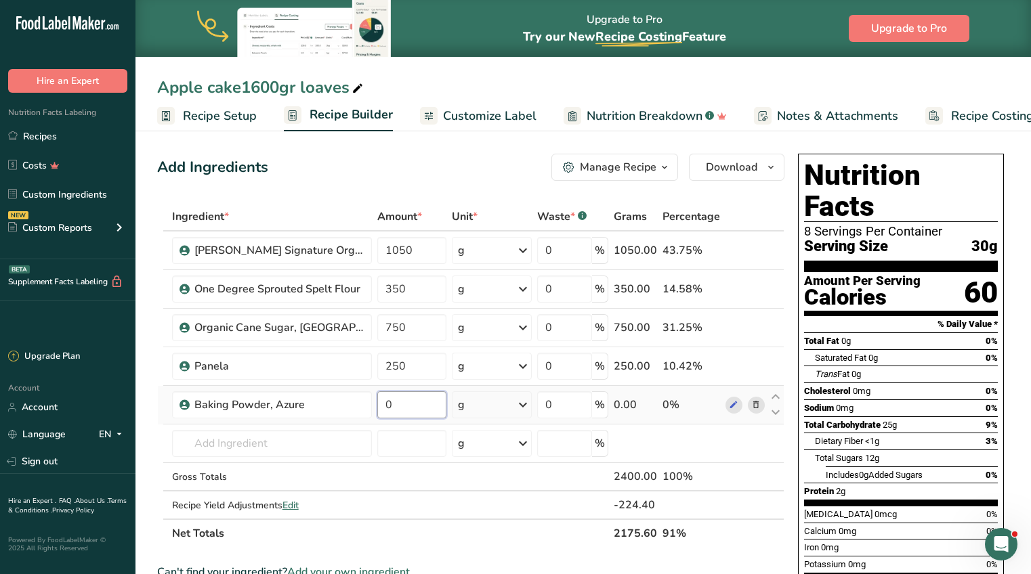
click at [416, 407] on input "0" at bounding box center [411, 404] width 69 height 27
type input "50"
click at [286, 447] on div "Ingredient * Amount * Unit * Waste * .a-a{fill:#347362;}.b-a{fill:#fff;} Grams …" at bounding box center [470, 374] width 627 height 345
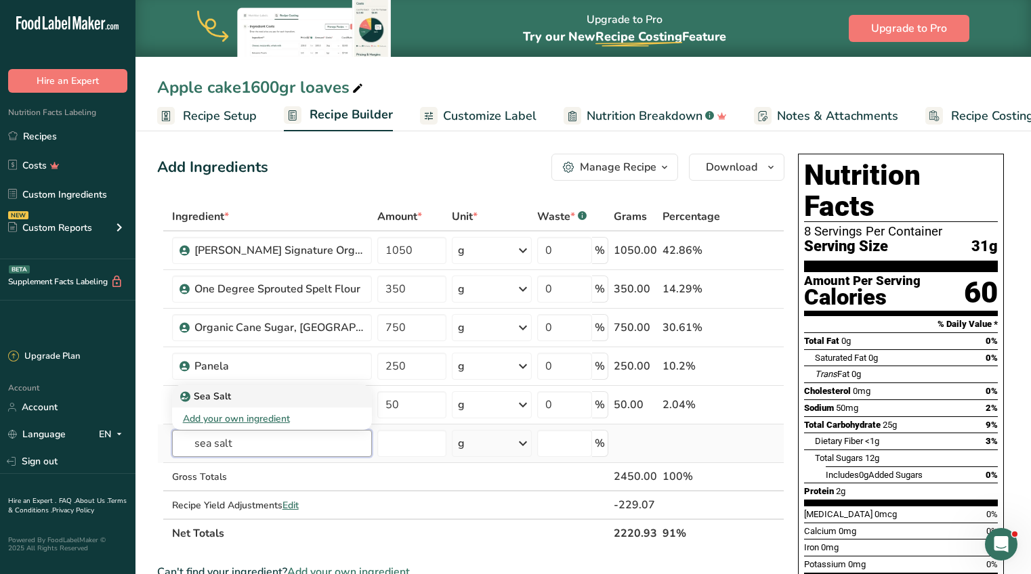
type input "sea salt"
click at [222, 398] on p "Sea Salt" at bounding box center [207, 396] width 48 height 14
type input "Sea Salt"
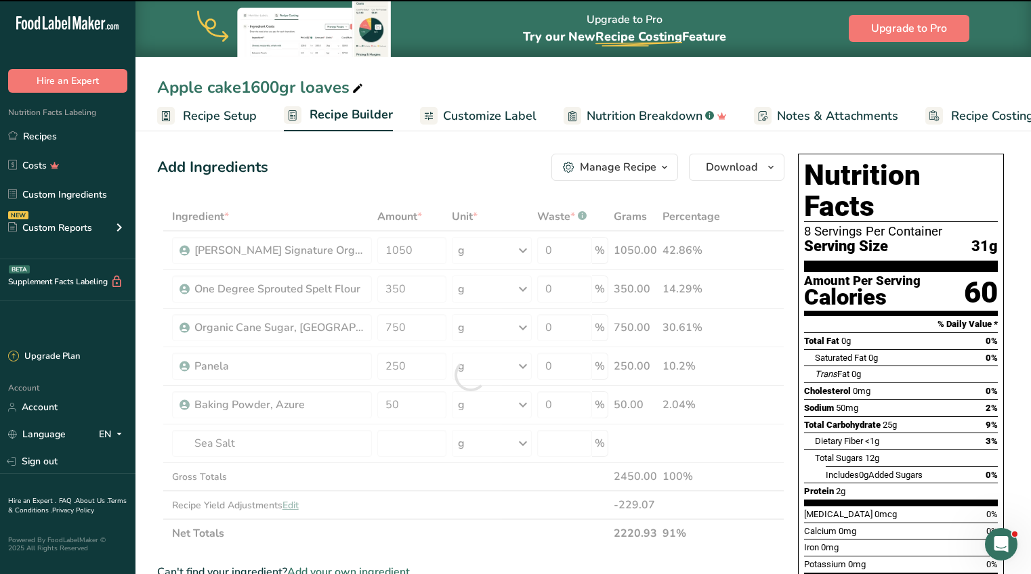
type input "0"
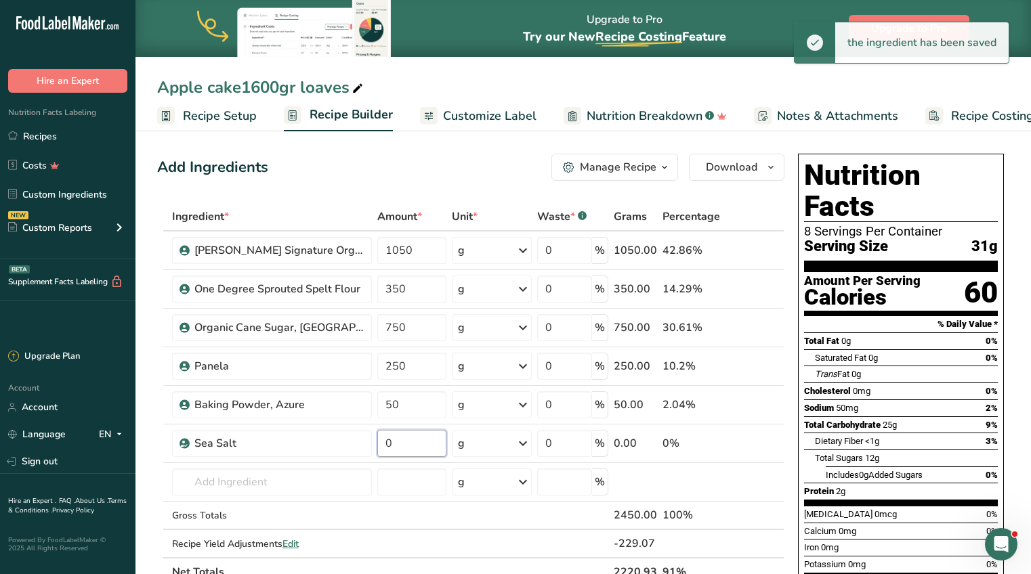
click at [400, 444] on input "0" at bounding box center [411, 443] width 69 height 27
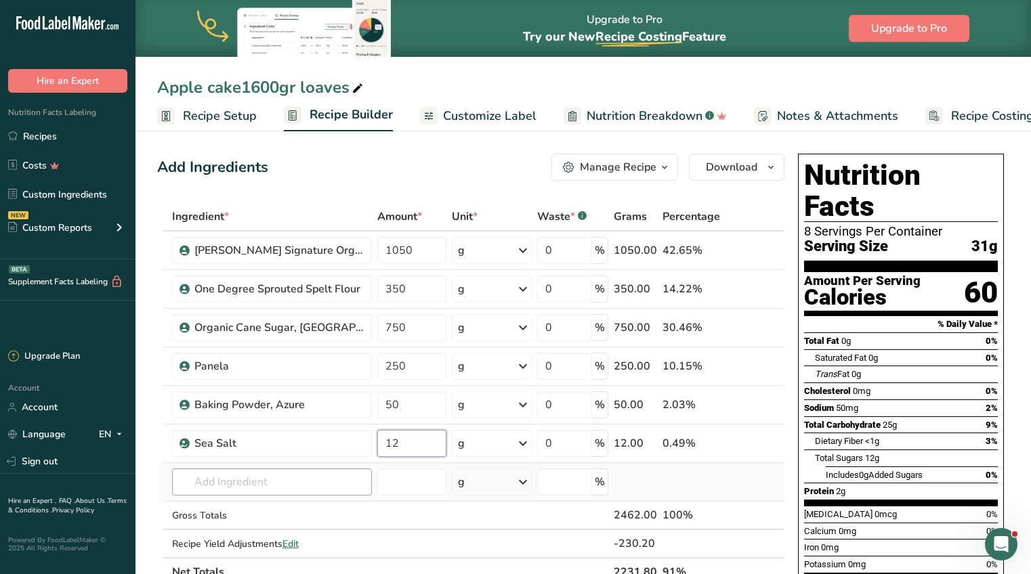
type input "12"
click at [272, 479] on div "Ingredient * Amount * Unit * Waste * .a-a{fill:#347362;}.b-a{fill:#fff;} Grams …" at bounding box center [470, 394] width 627 height 384
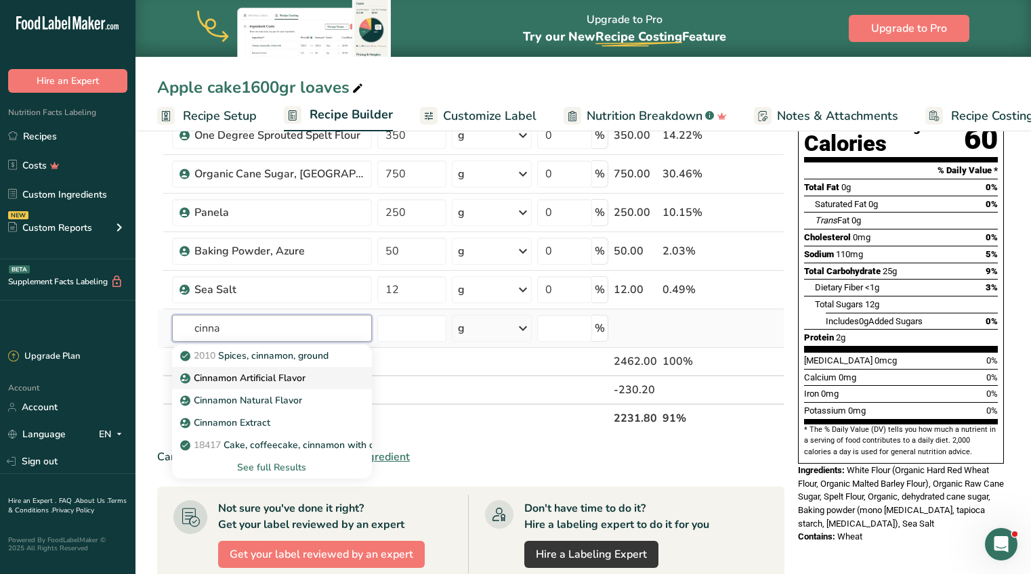
scroll to position [159, 0]
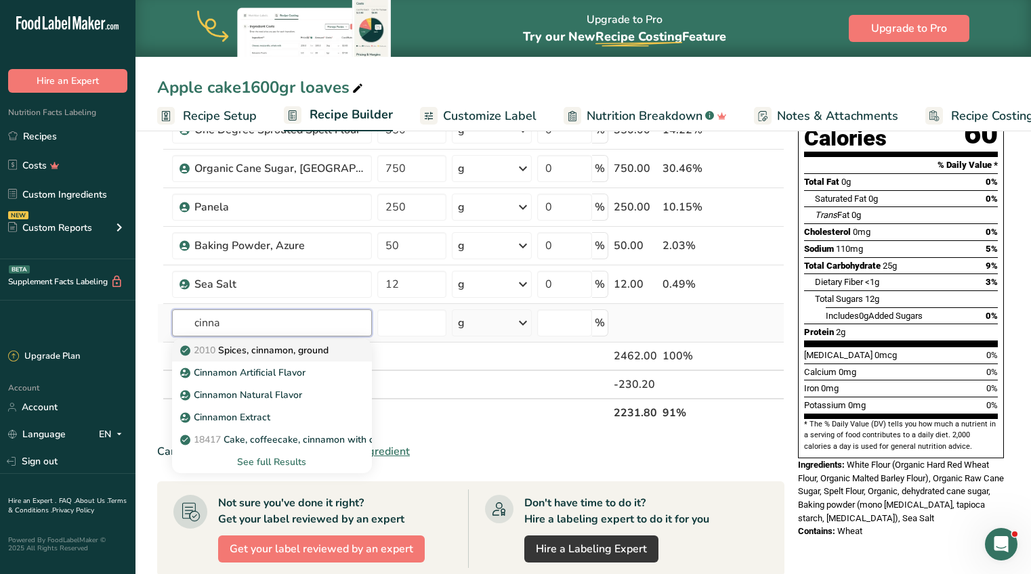
type input "cinna"
click at [322, 348] on p "2010 Spices, cinnamon, ground" at bounding box center [256, 350] width 146 height 14
type input "Spices, cinnamon, ground"
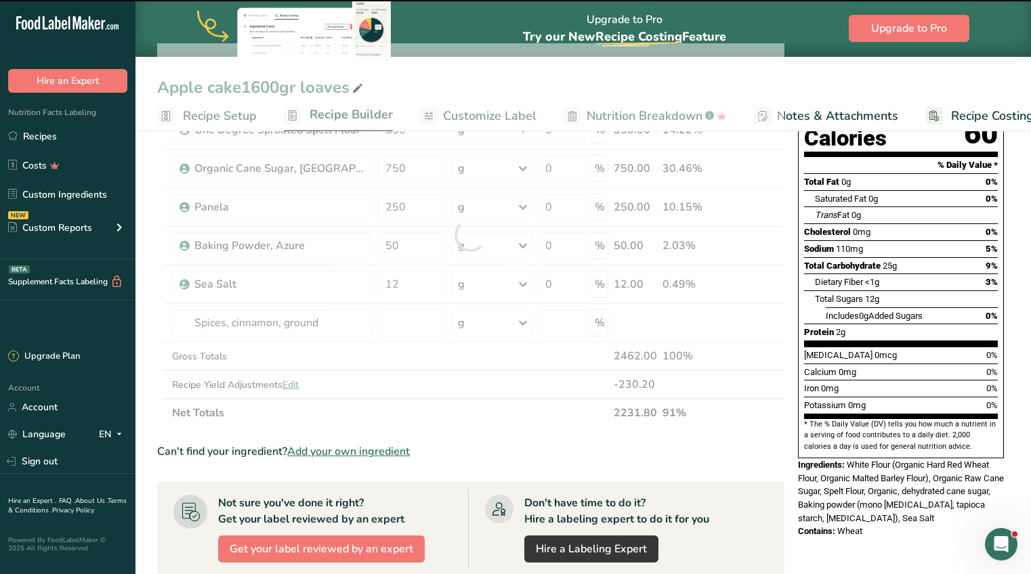
type input "0"
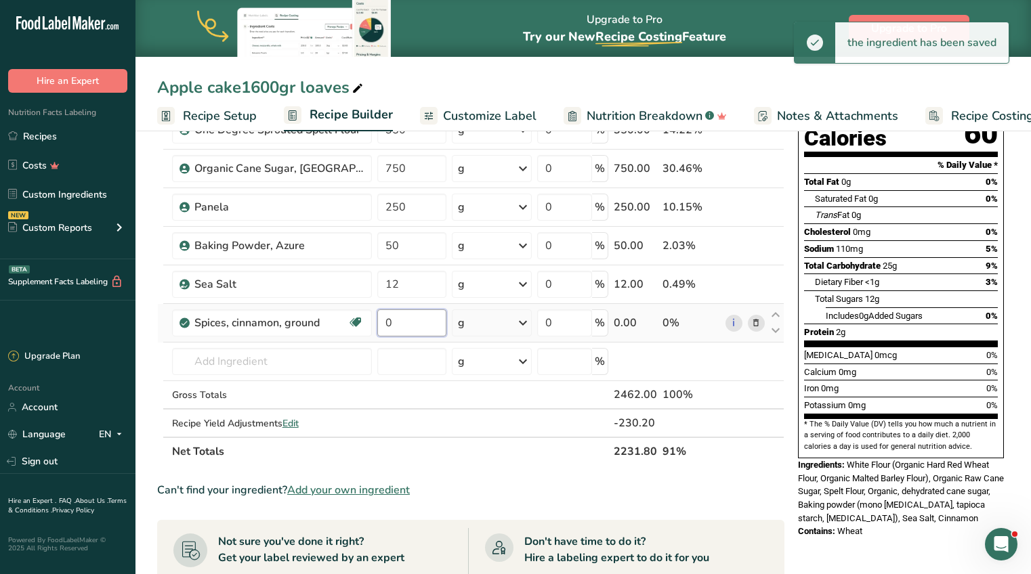
click at [417, 322] on input "0" at bounding box center [411, 322] width 69 height 27
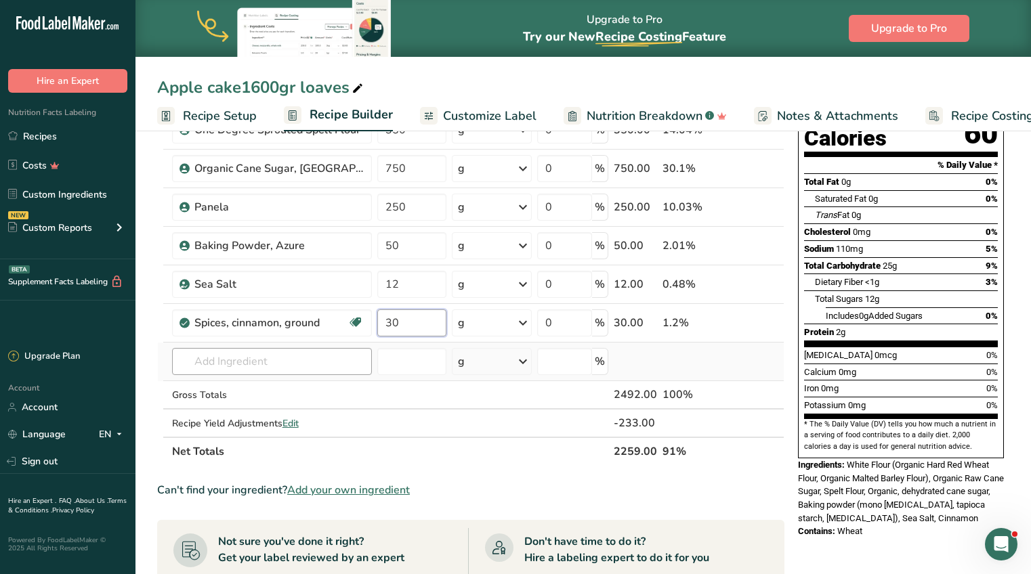
type input "30"
click at [236, 371] on div "Ingredient * Amount * Unit * Waste * .a-a{fill:#347362;}.b-a{fill:#fff;} Grams …" at bounding box center [470, 254] width 627 height 423
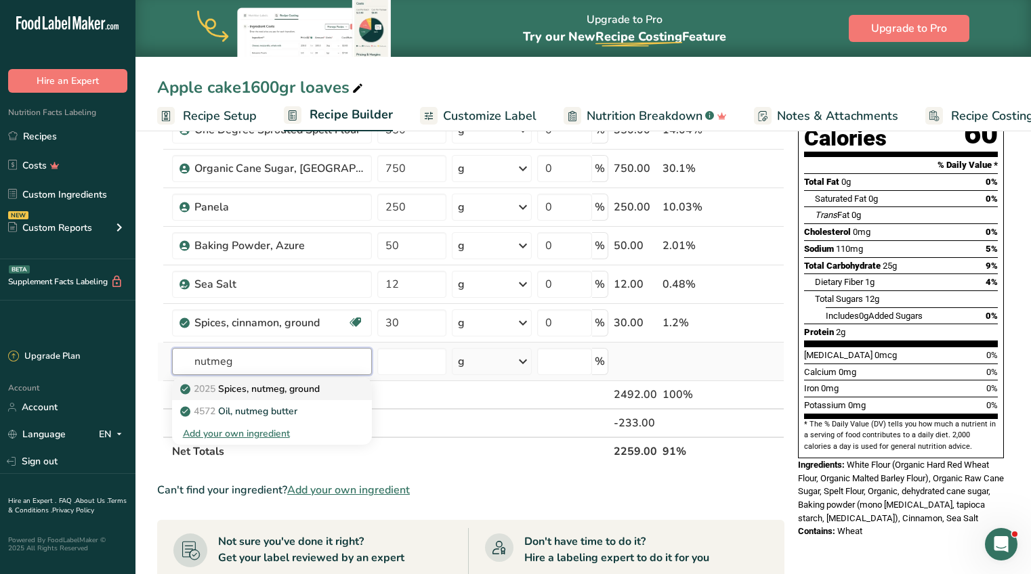
type input "nutmeg"
click at [272, 389] on p "2025 Spices, nutmeg, ground" at bounding box center [251, 389] width 137 height 14
type input "Spices, nutmeg, ground"
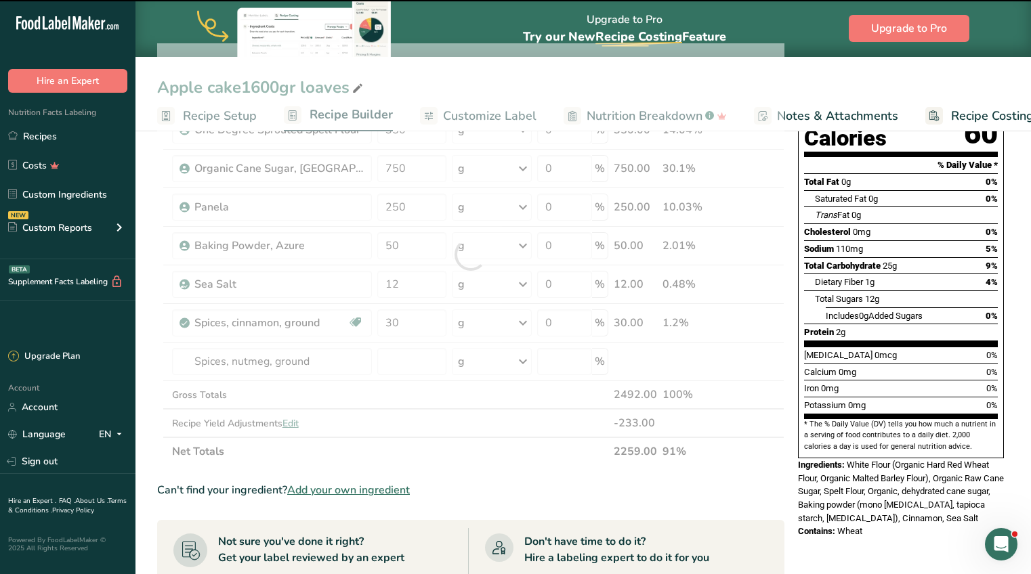
click at [395, 354] on div at bounding box center [470, 254] width 627 height 423
type input "0"
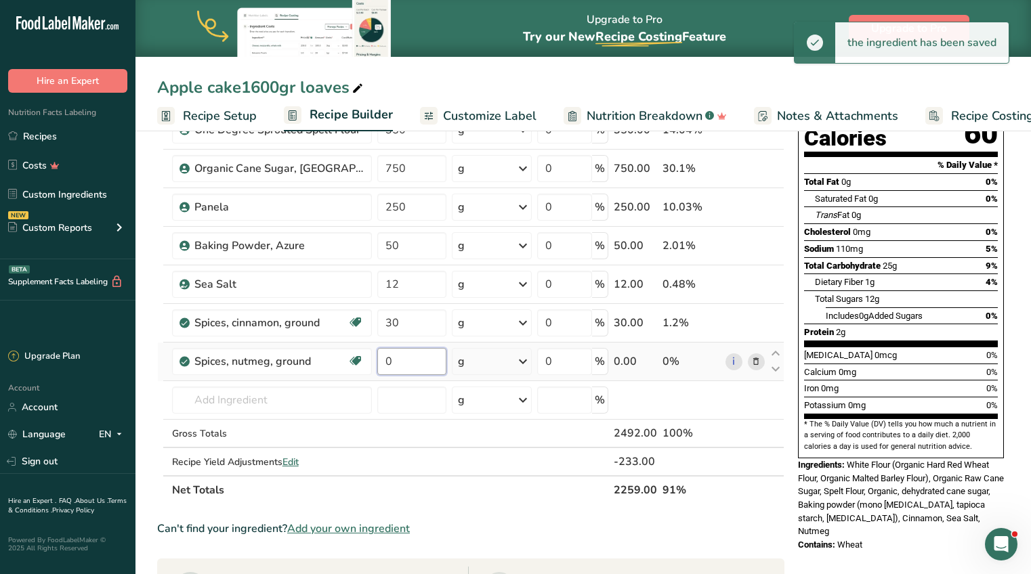
click at [394, 355] on input "0" at bounding box center [411, 361] width 69 height 27
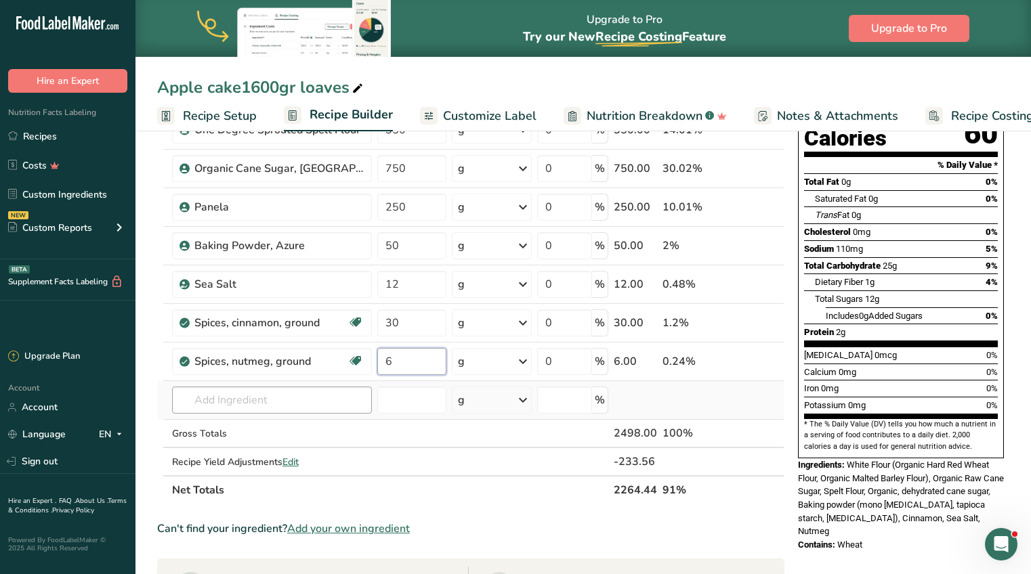
type input "6"
click at [226, 397] on div "Ingredient * Amount * Unit * Waste * .a-a{fill:#347362;}.b-a{fill:#fff;} Grams …" at bounding box center [470, 273] width 627 height 461
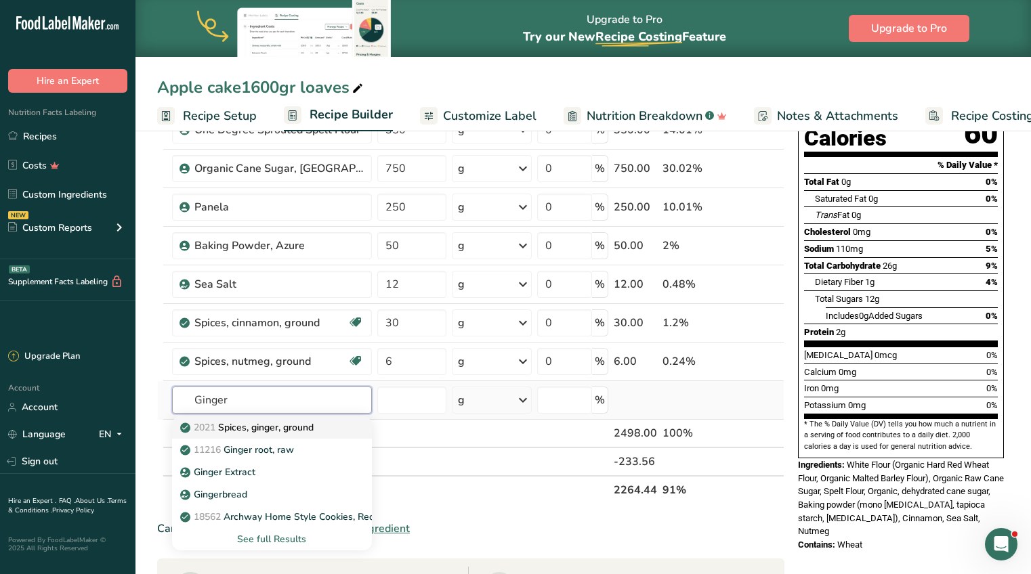
type input "Ginger"
click at [270, 430] on p "2021 Spices, ginger, ground" at bounding box center [248, 428] width 131 height 14
type input "Spices, ginger, ground"
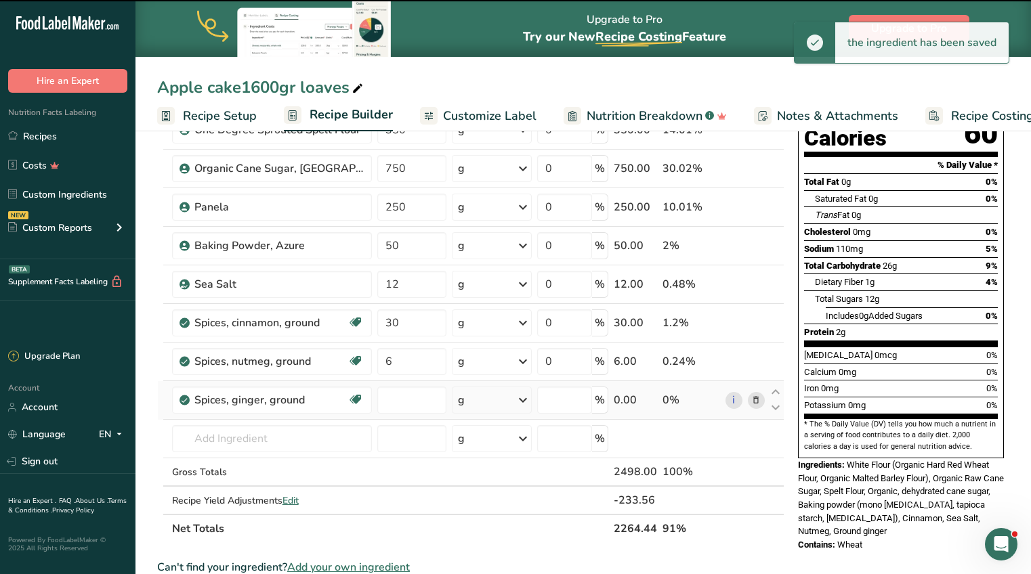
type input "0"
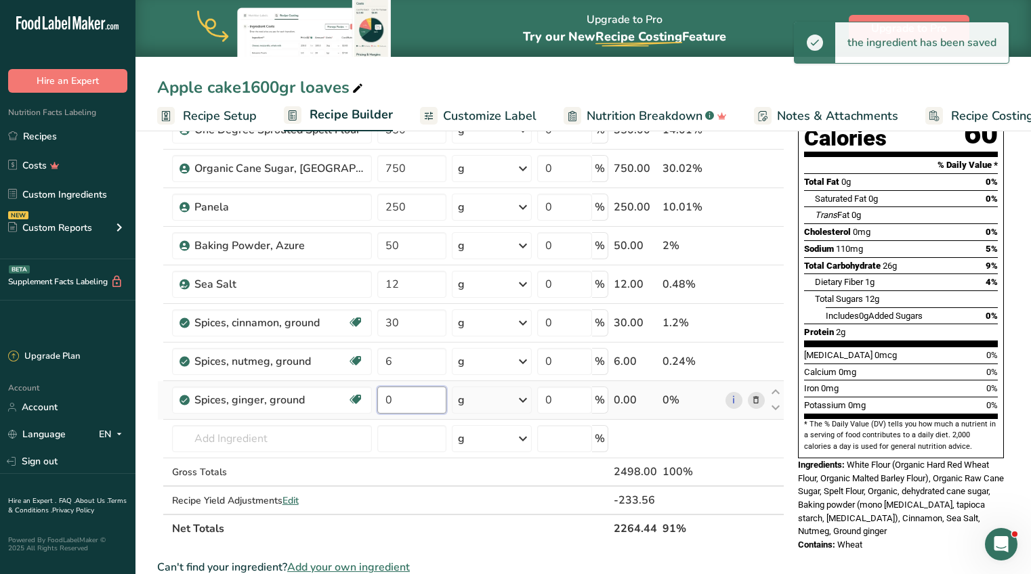
click at [423, 397] on input "0" at bounding box center [411, 400] width 69 height 27
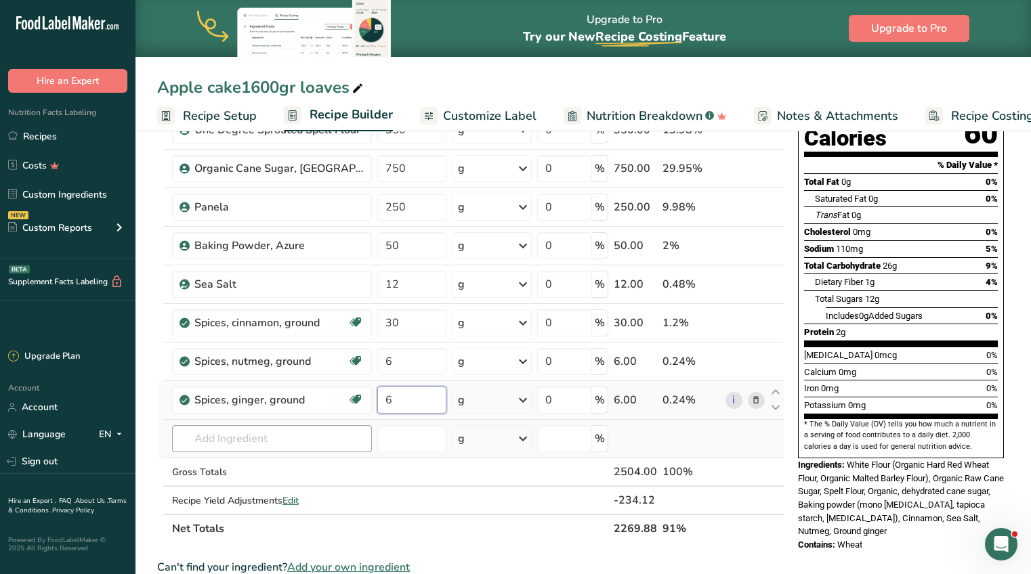
type input "6"
click at [252, 437] on div "Ingredient * Amount * Unit * Waste * .a-a{fill:#347362;}.b-a{fill:#fff;} Grams …" at bounding box center [470, 293] width 627 height 500
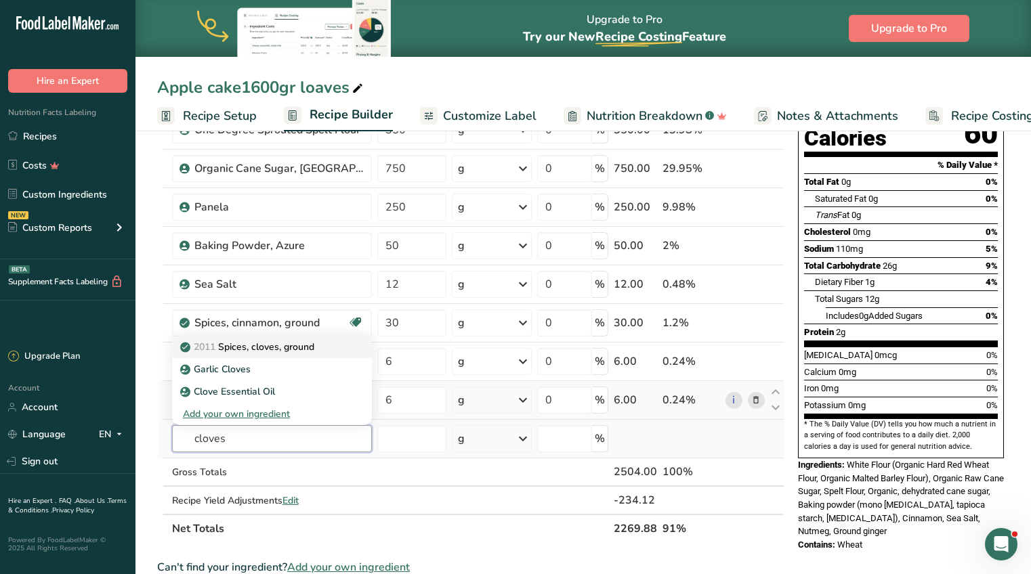
type input "cloves"
click at [303, 341] on p "2011 Spices, cloves, ground" at bounding box center [248, 347] width 131 height 14
type input "Spices, cloves, ground"
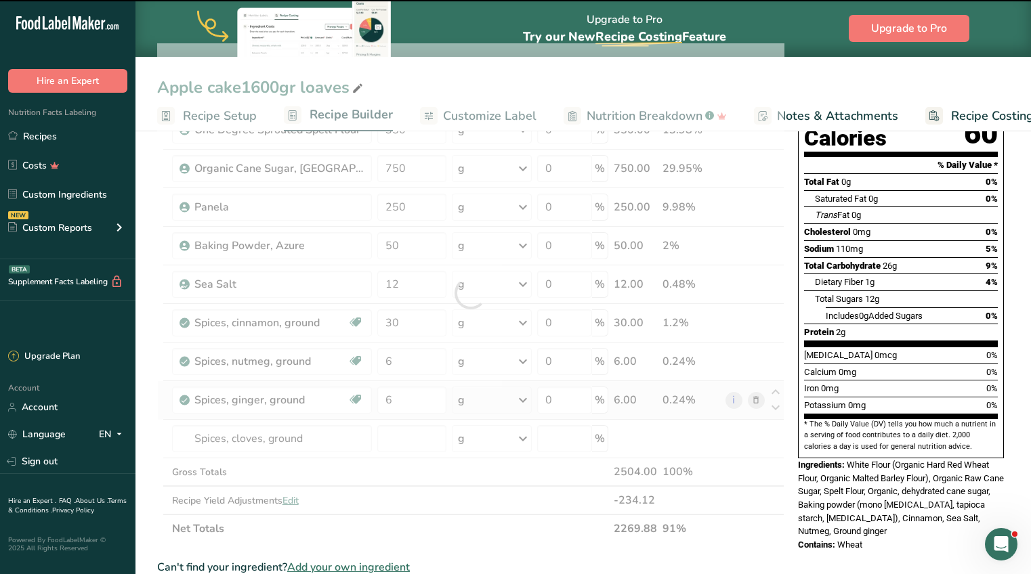
type input "0"
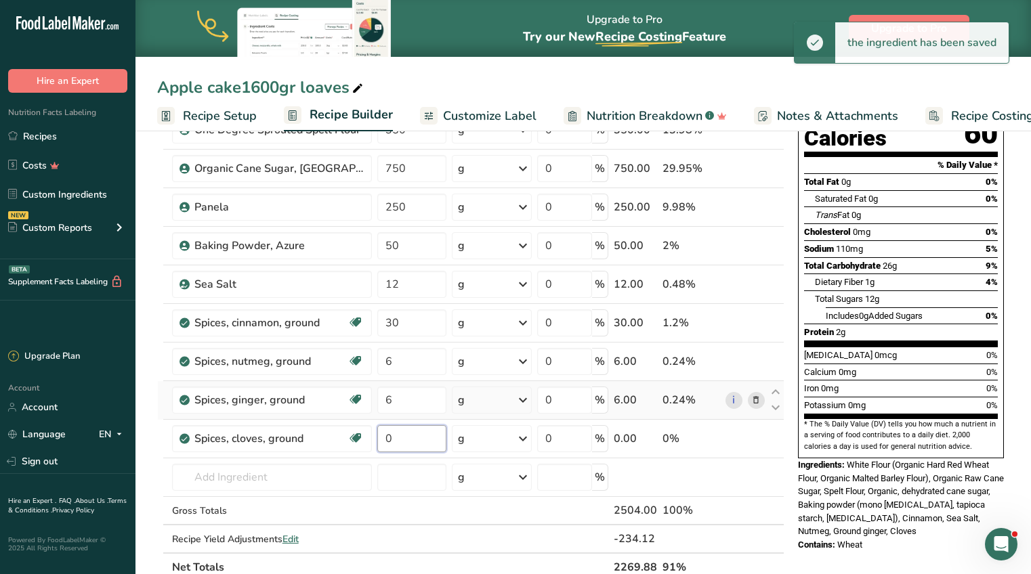
click at [388, 438] on input "0" at bounding box center [411, 438] width 69 height 27
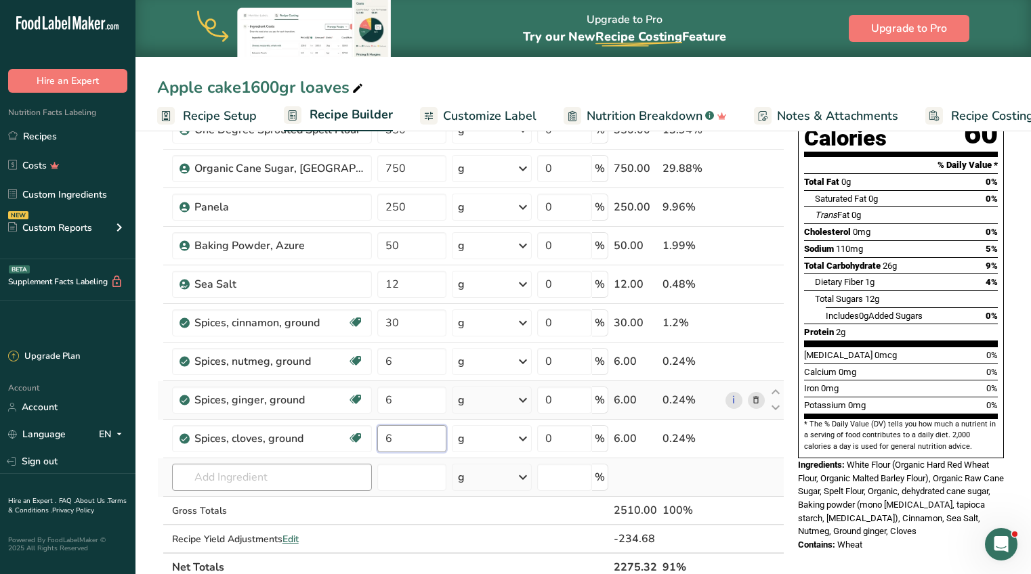
type input "6"
click at [292, 470] on div "Ingredient * Amount * Unit * Waste * .a-a{fill:#347362;}.b-a{fill:#fff;} Grams …" at bounding box center [470, 312] width 627 height 538
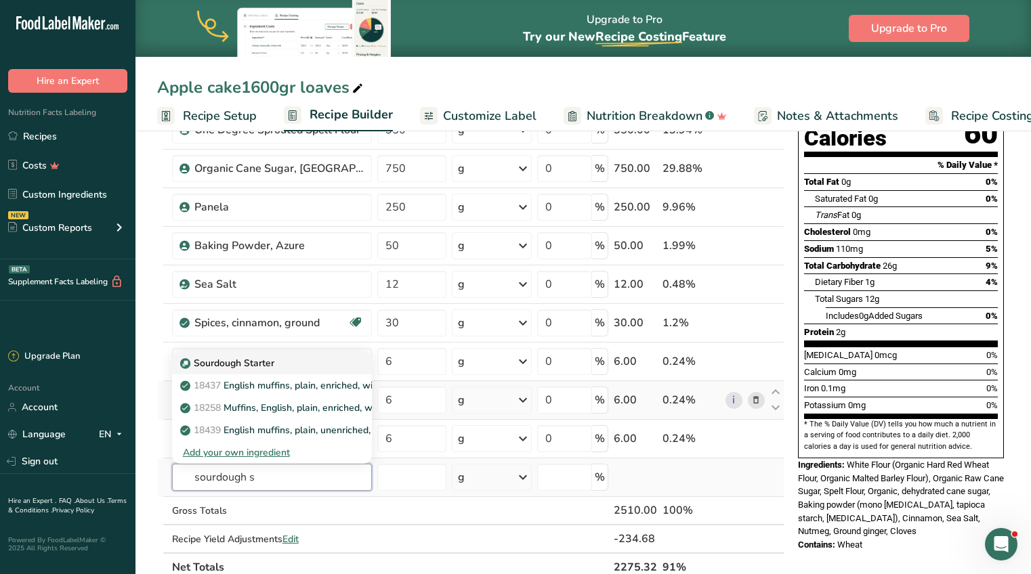
type input "sourdough s"
click at [208, 361] on p "Sourdough Starter" at bounding box center [228, 363] width 91 height 14
type input "Sourdough Starter"
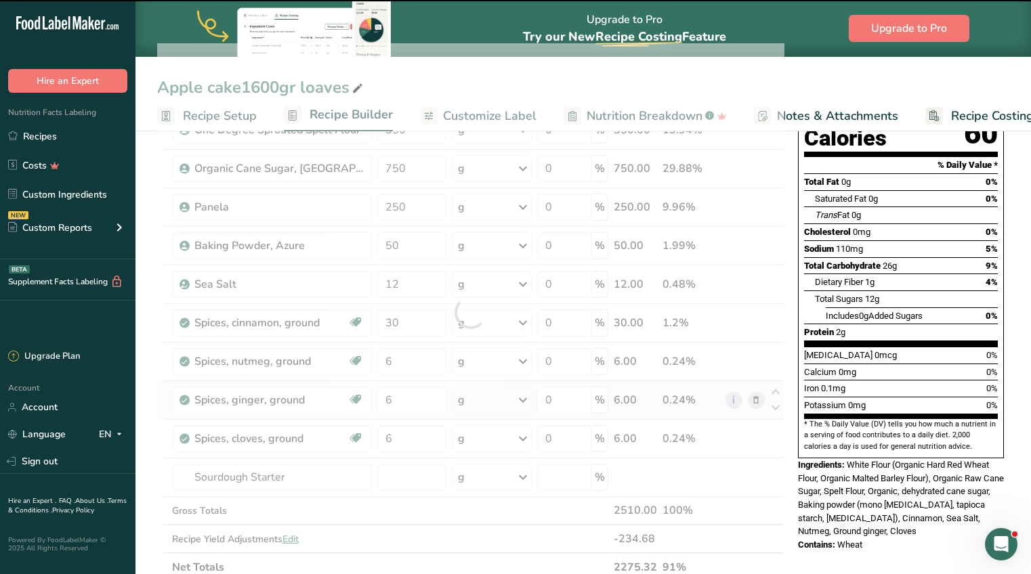
type input "0"
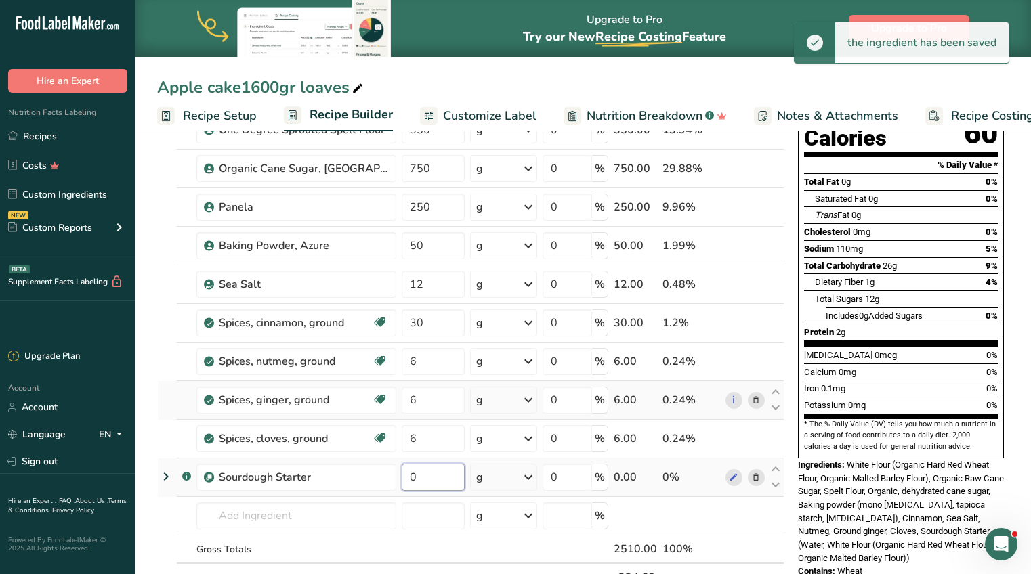
click at [425, 475] on input "0" at bounding box center [433, 477] width 63 height 27
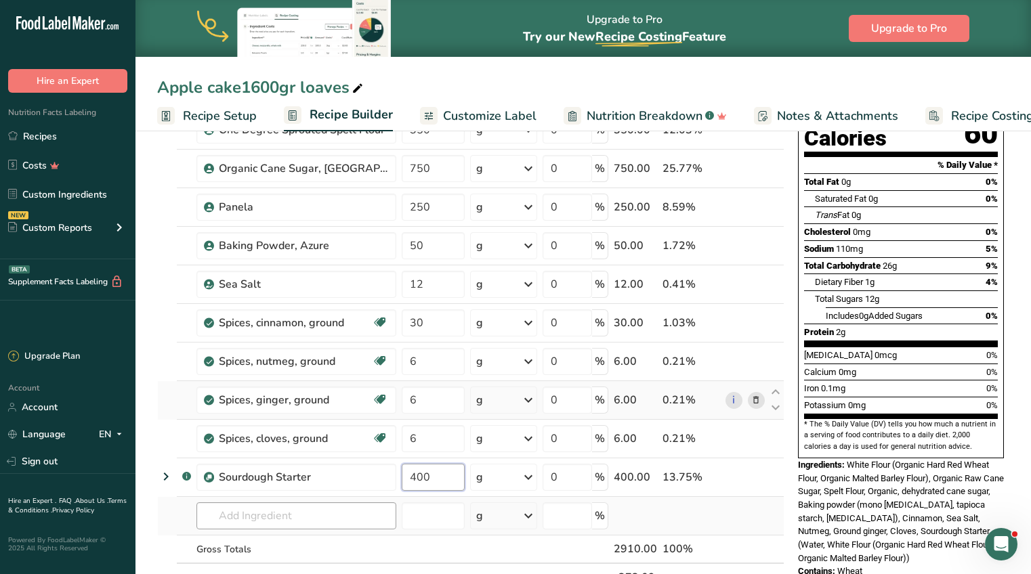
type input "400"
click at [304, 518] on div "Ingredient * Amount * Unit * Waste * .a-a{fill:#347362;}.b-a{fill:#fff;} Grams …" at bounding box center [470, 331] width 627 height 577
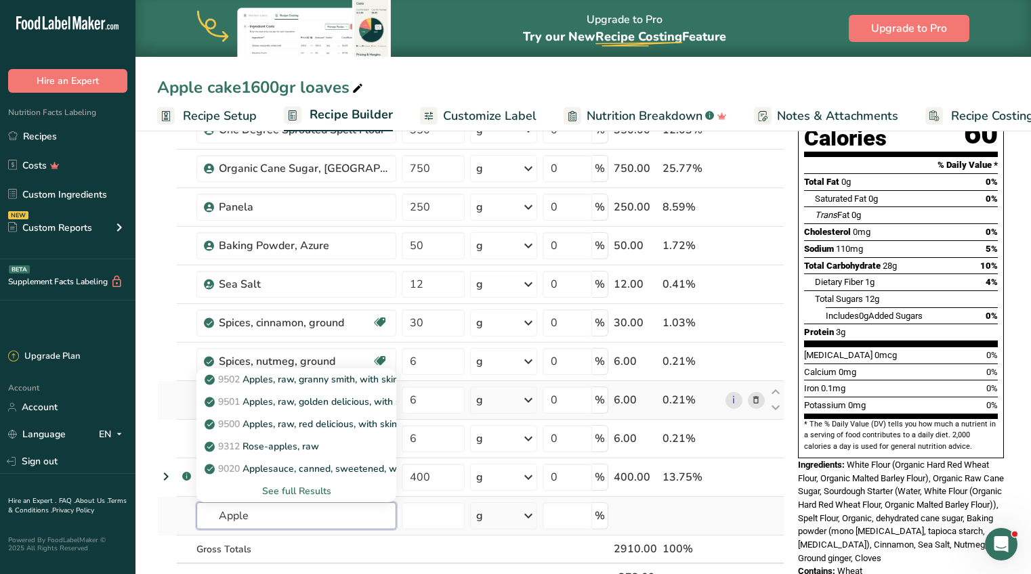
type input "Apple"
click at [295, 490] on div "See full Results" at bounding box center [296, 491] width 178 height 14
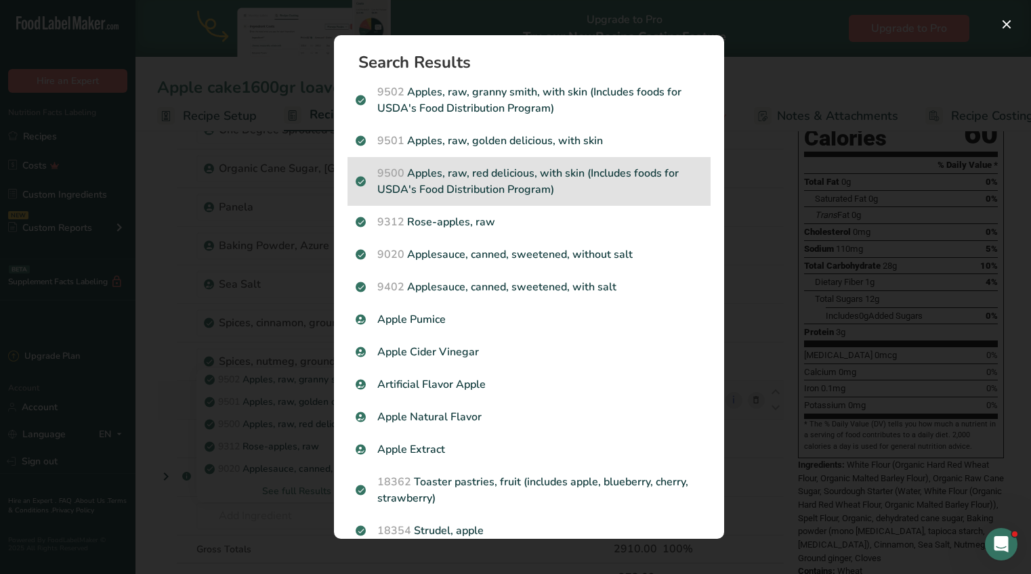
click at [540, 179] on p "9500 Apples, raw, red delicious, with skin (Includes foods for USDA's Food Dist…" at bounding box center [528, 181] width 347 height 33
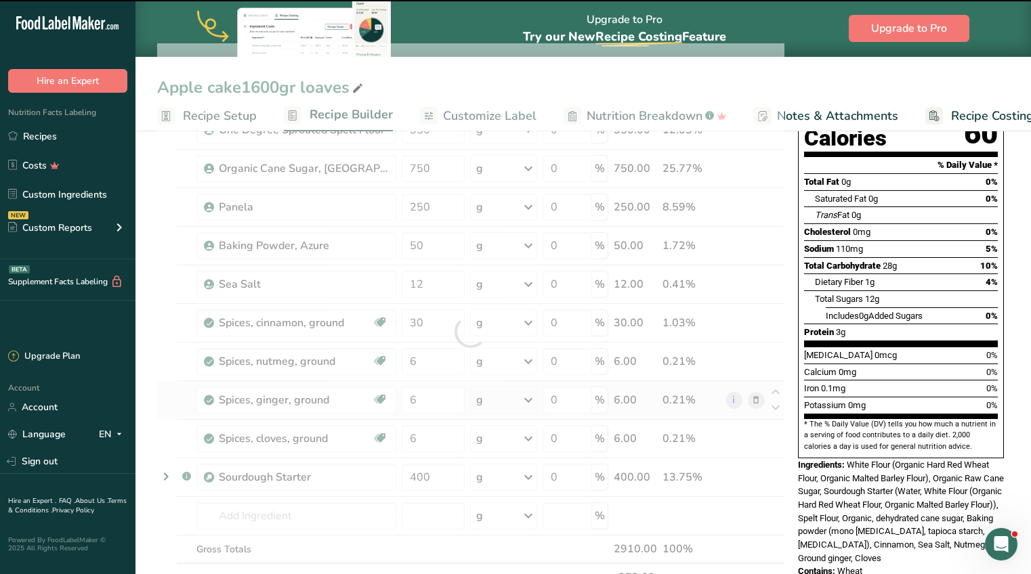
type input "0"
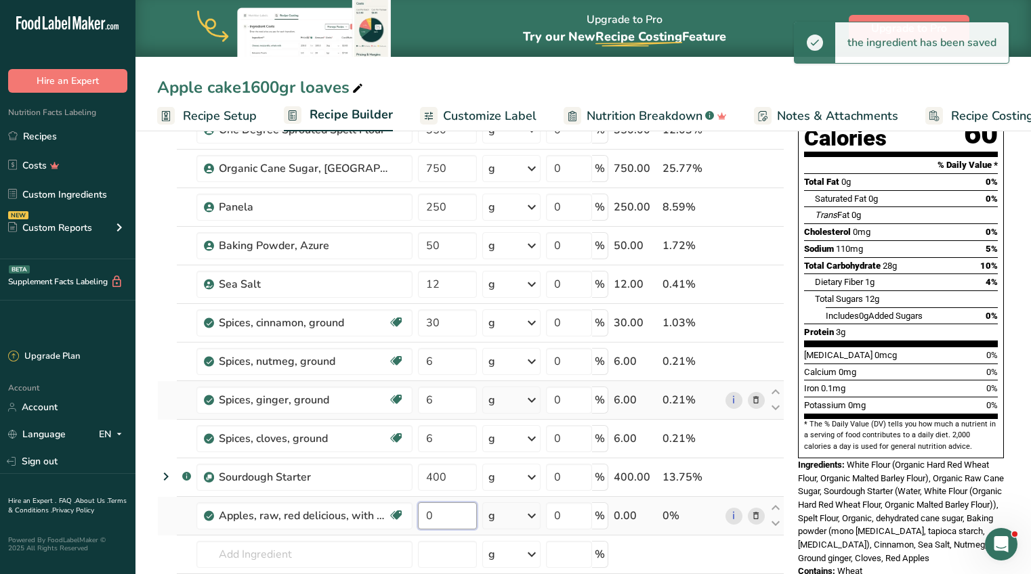
click at [448, 518] on input "0" at bounding box center [447, 515] width 59 height 27
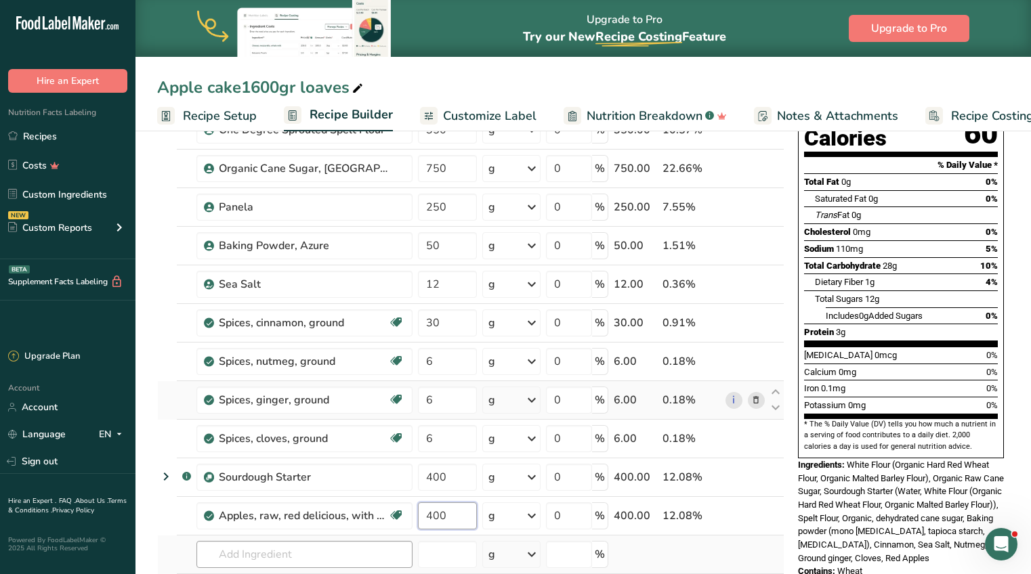
type input "400"
click at [319, 557] on div "Ingredient * Amount * Unit * Waste * .a-a{fill:#347362;}.b-a{fill:#fff;} Grams …" at bounding box center [470, 351] width 627 height 616
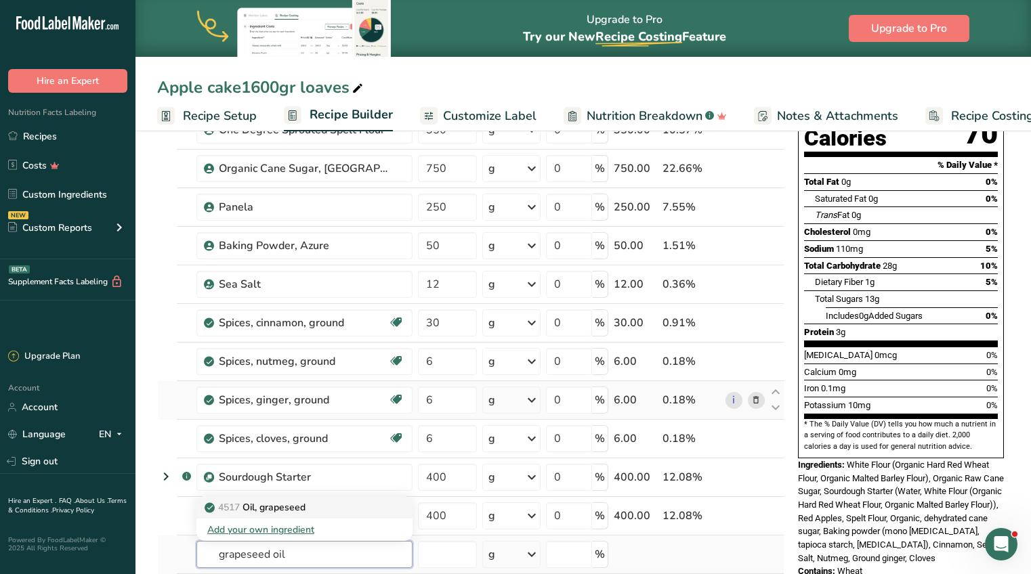
type input "grapeseed oil"
click at [288, 508] on p "4517 Oil, grapeseed" at bounding box center [256, 507] width 98 height 14
type input "Oil, grapeseed"
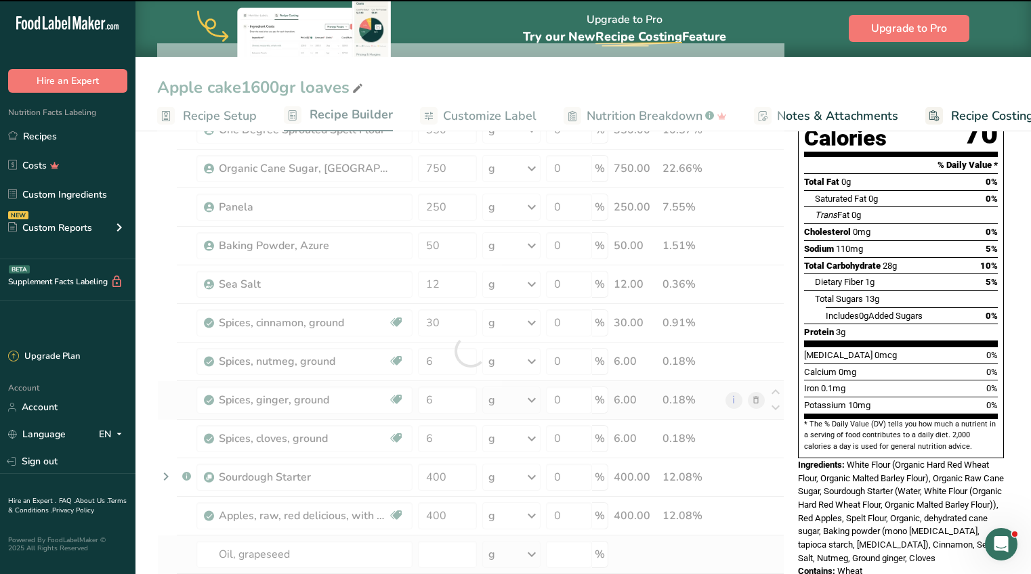
type input "0"
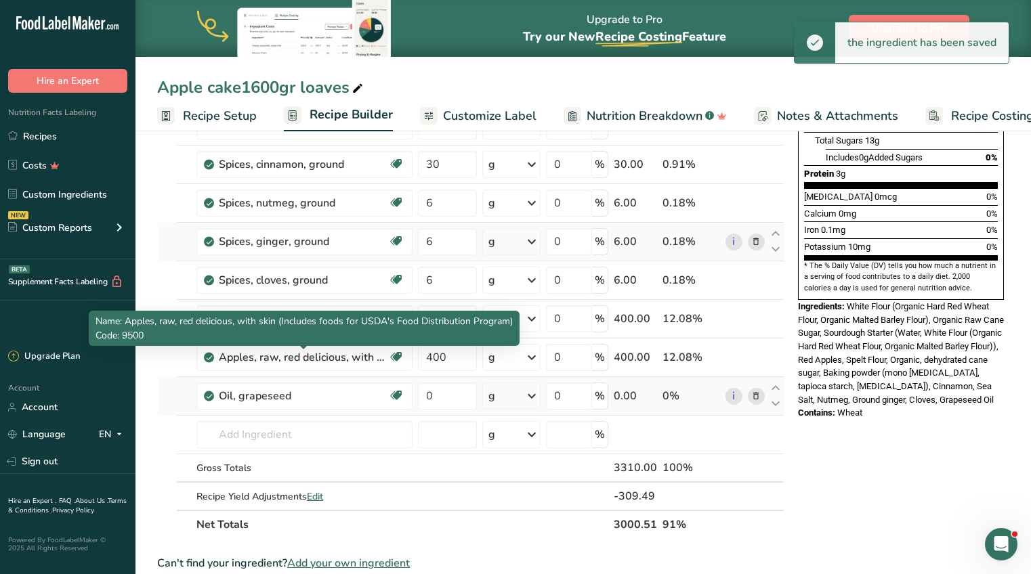
scroll to position [354, 0]
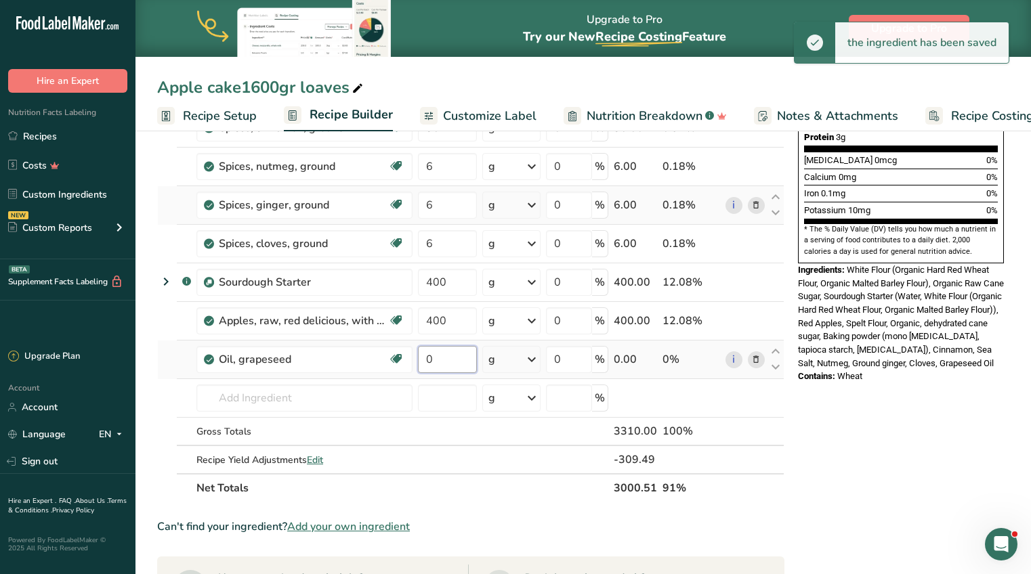
click at [434, 353] on input "0" at bounding box center [447, 359] width 59 height 27
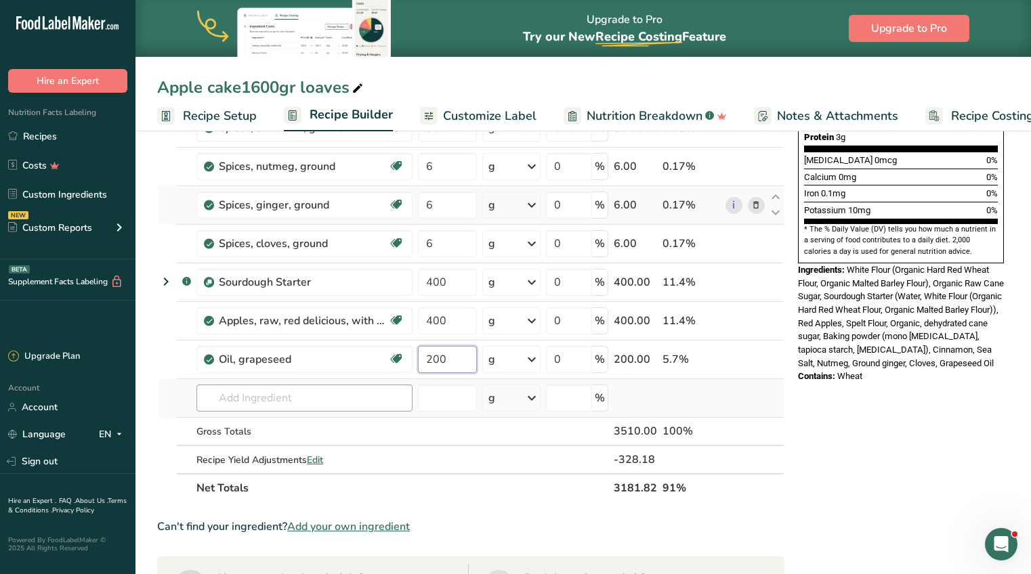
type input "200"
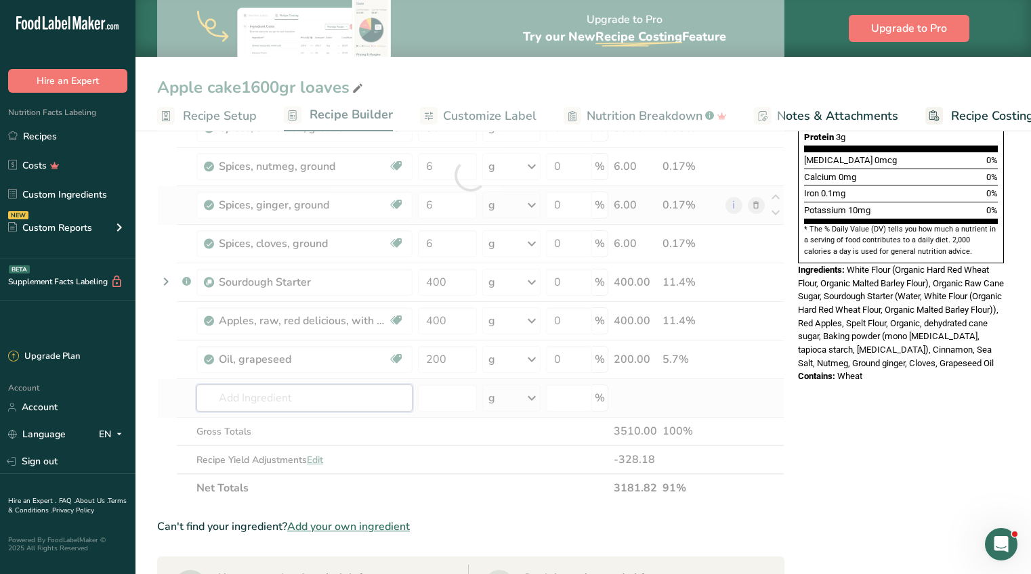
click at [303, 397] on div "Ingredient * Amount * Unit * Waste * .a-a{fill:#347362;}.b-a{fill:#fff;} Grams …" at bounding box center [470, 175] width 627 height 654
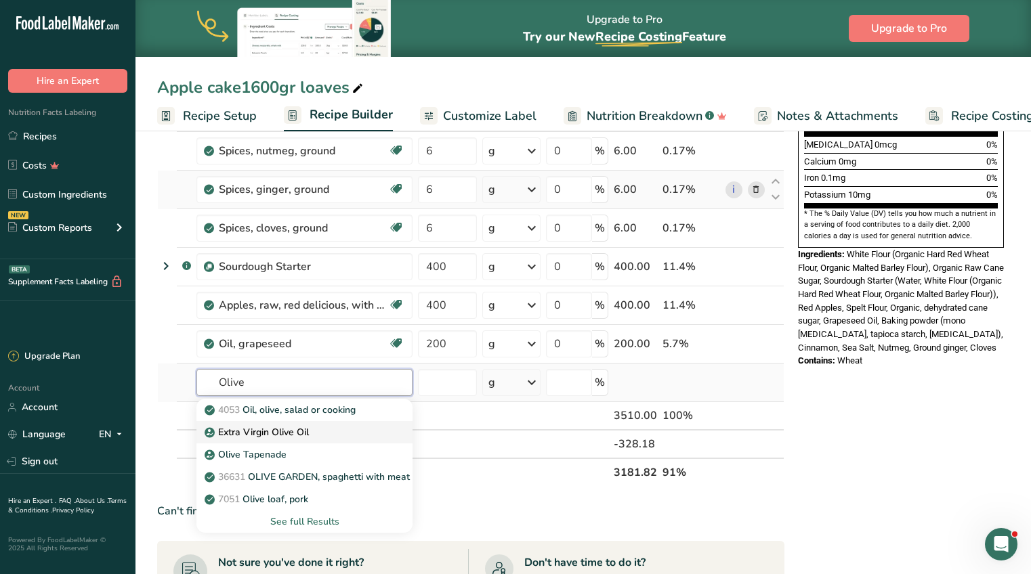
scroll to position [371, 0]
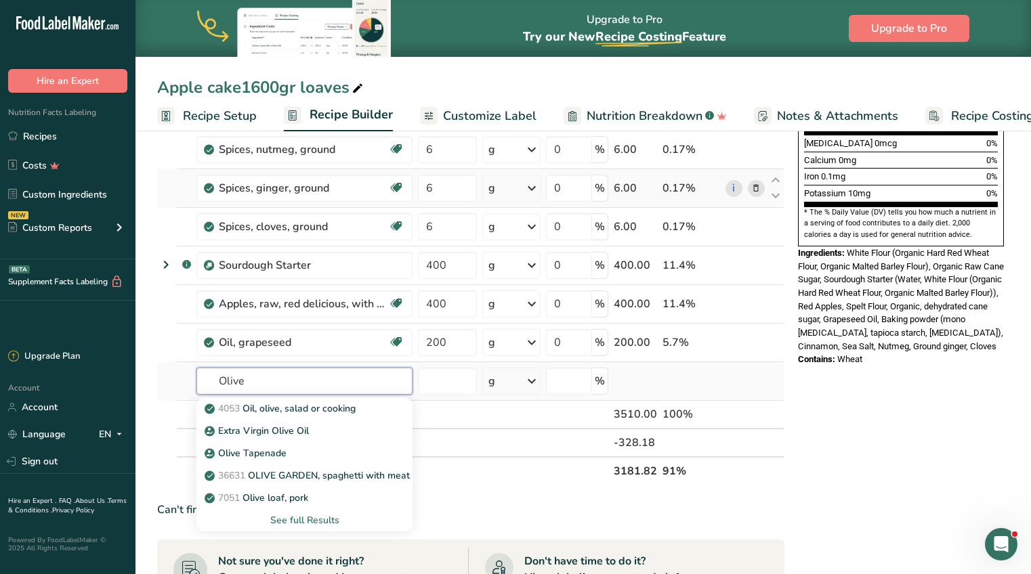
type input "Olive"
click at [305, 517] on div "See full Results" at bounding box center [304, 520] width 194 height 14
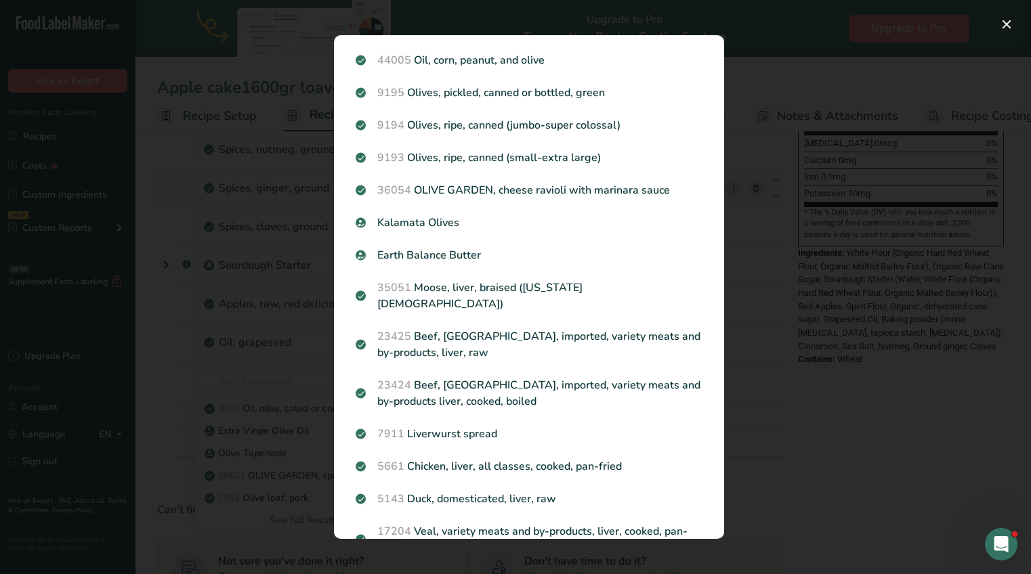
scroll to position [0, 0]
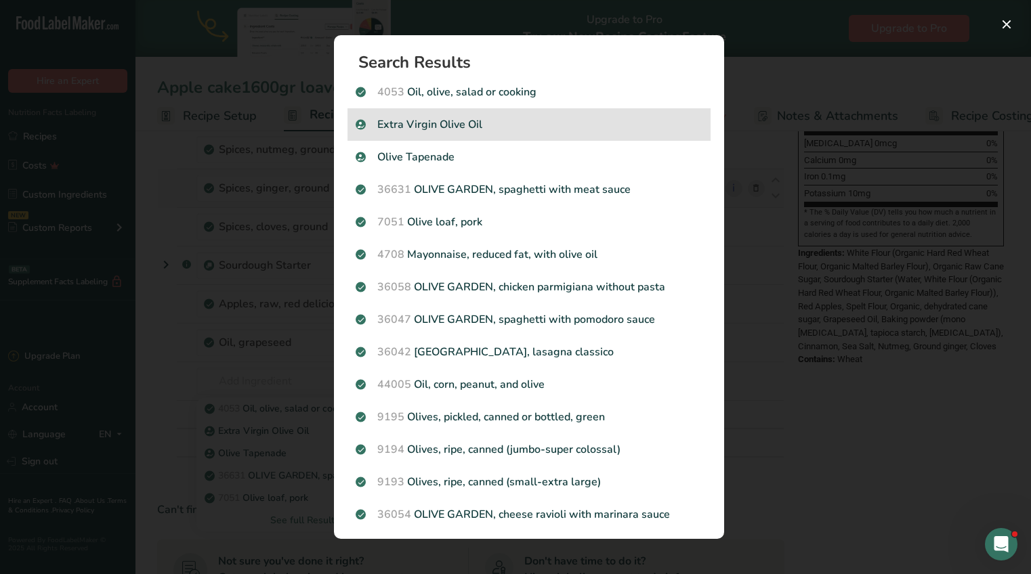
click at [429, 125] on p "Extra Virgin Olive Oil" at bounding box center [528, 124] width 347 height 16
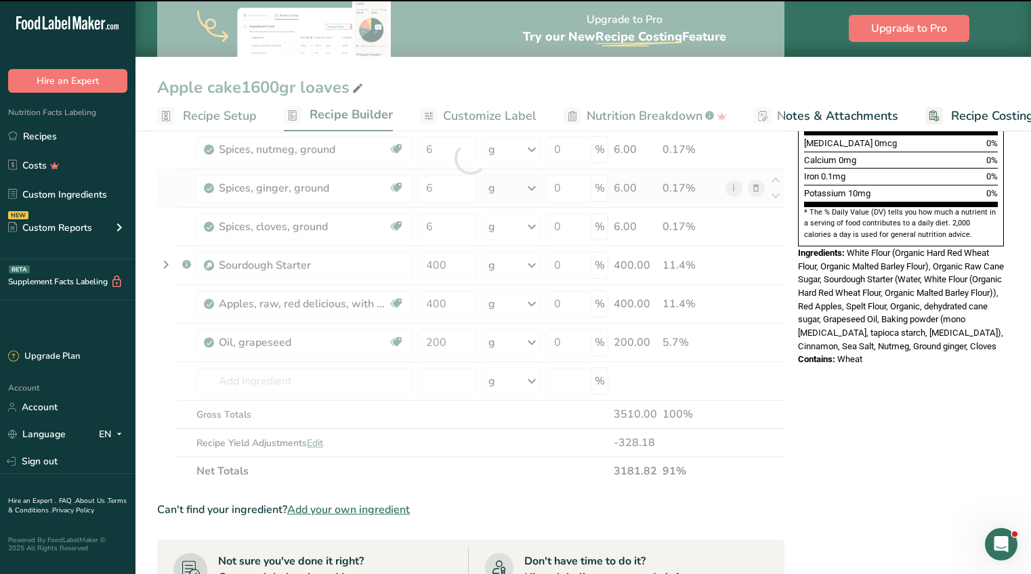
type input "0"
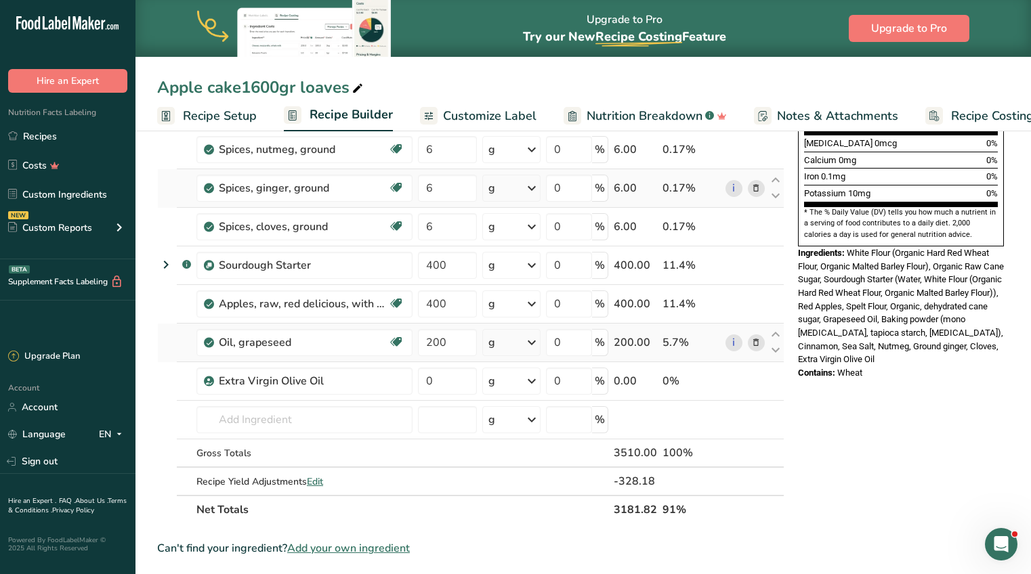
click at [757, 342] on icon at bounding box center [755, 343] width 9 height 14
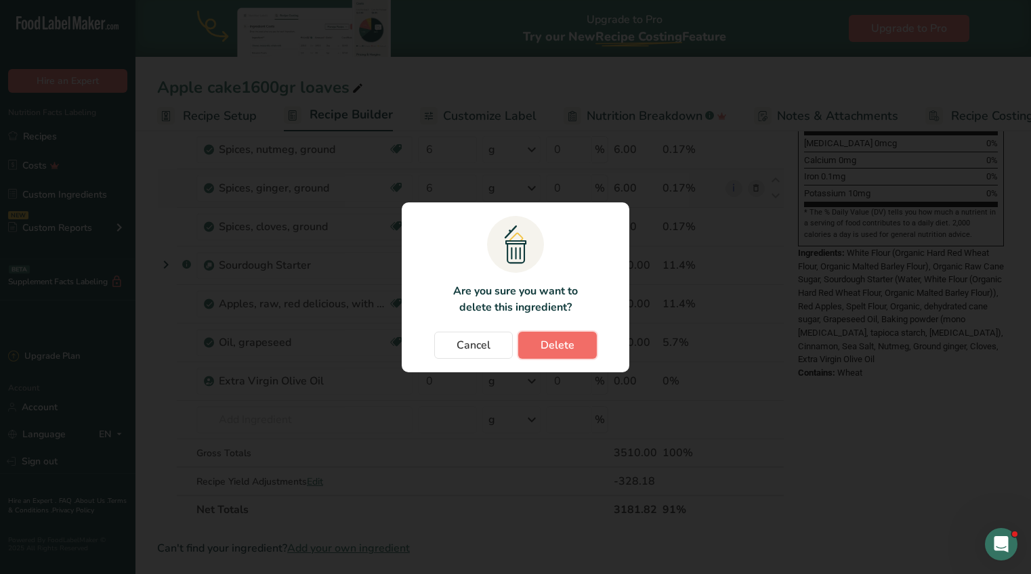
click at [588, 347] on button "Delete" at bounding box center [557, 345] width 79 height 27
type input "0"
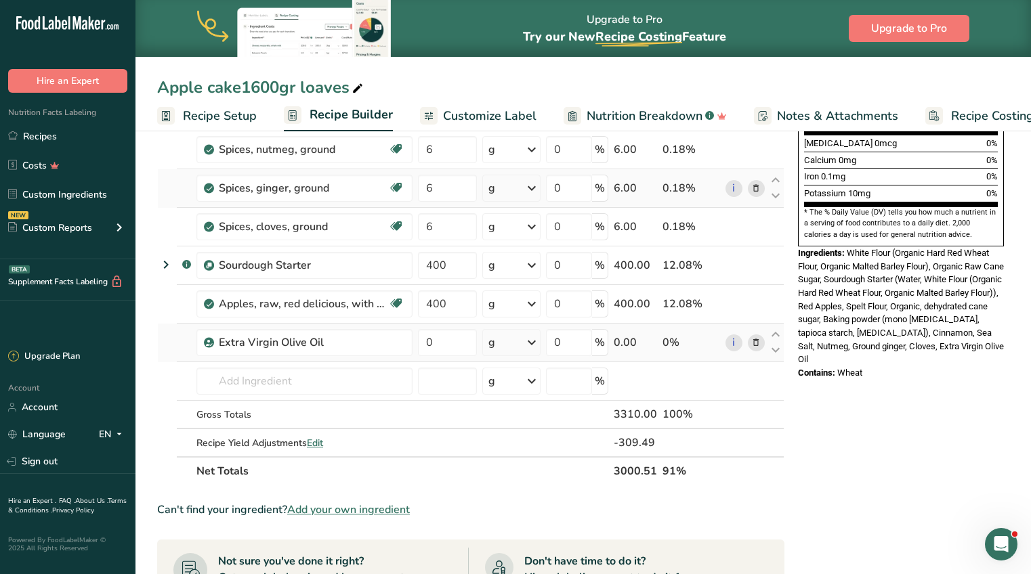
click at [756, 339] on icon at bounding box center [755, 343] width 9 height 14
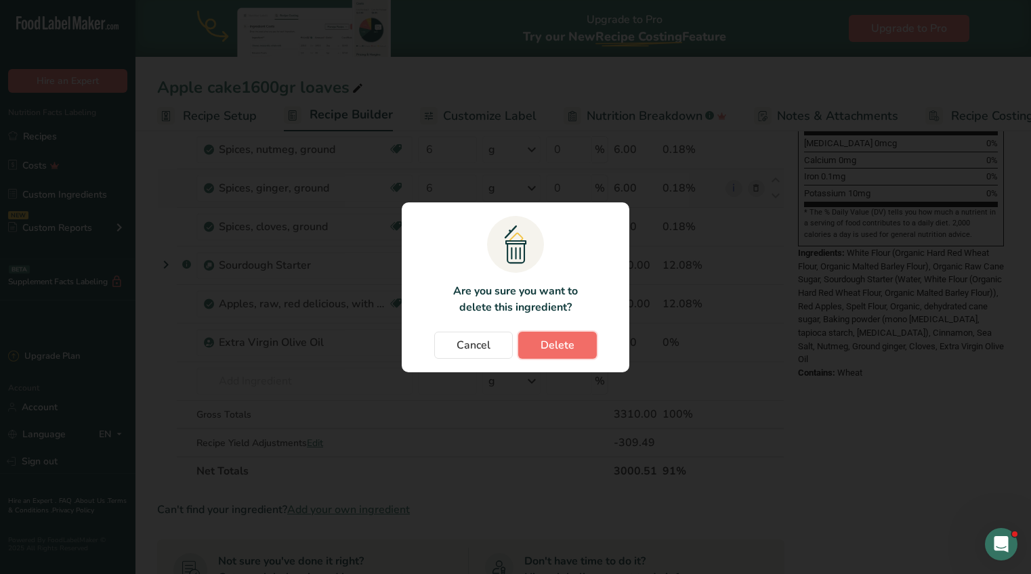
click at [556, 348] on span "Delete" at bounding box center [557, 345] width 34 height 16
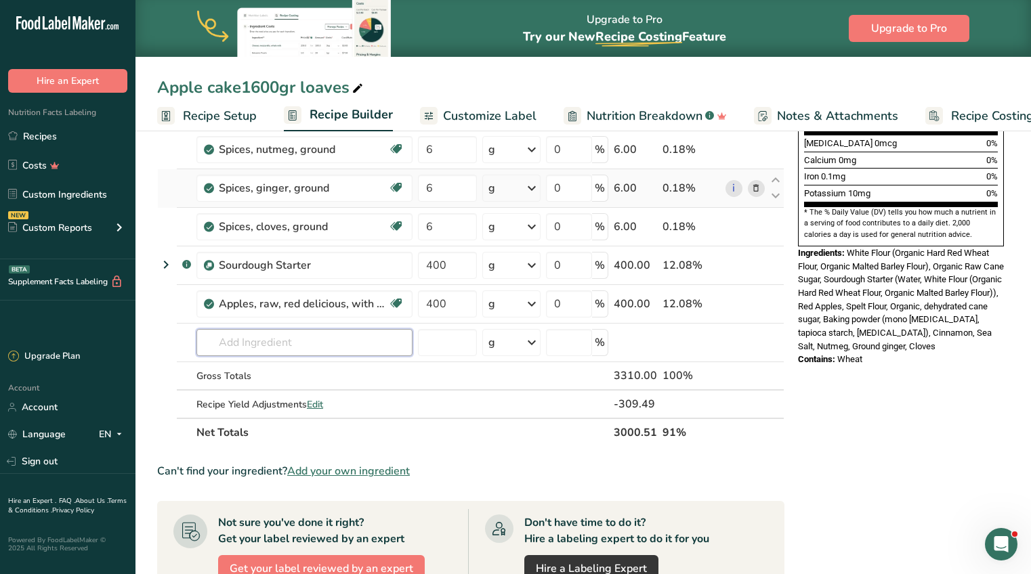
click at [260, 346] on input "text" at bounding box center [304, 342] width 216 height 27
type input "y"
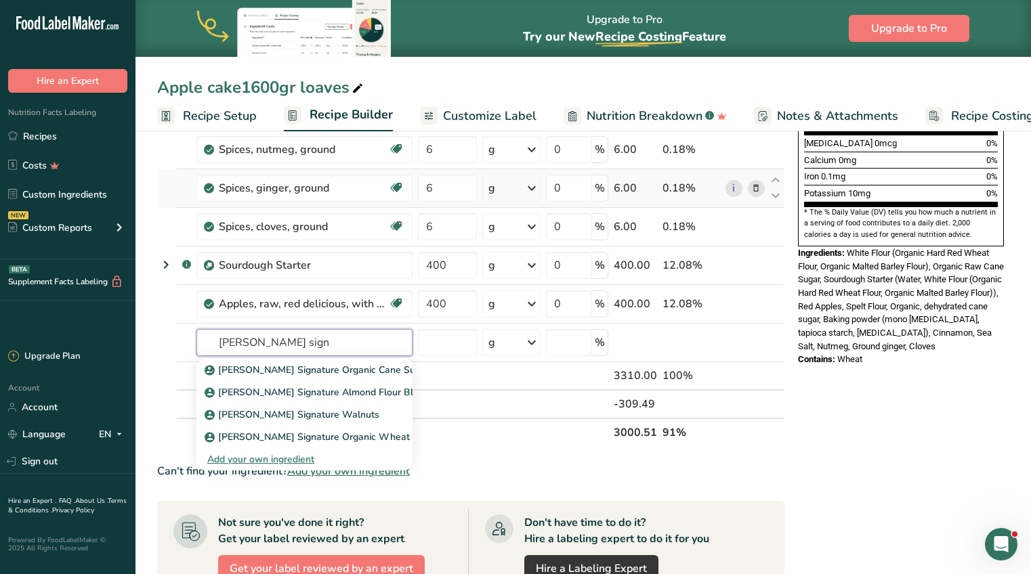
type input "kirkland sign"
click at [244, 456] on div "Add your own ingredient" at bounding box center [304, 459] width 194 height 14
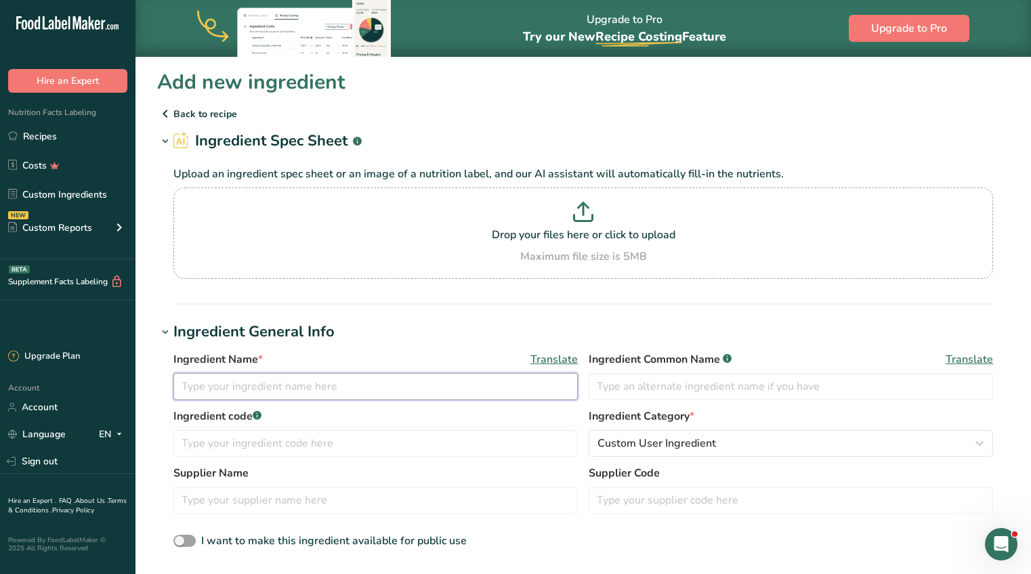
click at [332, 390] on input "text" at bounding box center [375, 386] width 404 height 27
type input "Greapseed oil"
click at [668, 392] on input "text" at bounding box center [790, 386] width 404 height 27
type input "Grapeseed Oil"
click at [180, 387] on input "Greapseed oil" at bounding box center [375, 386] width 404 height 27
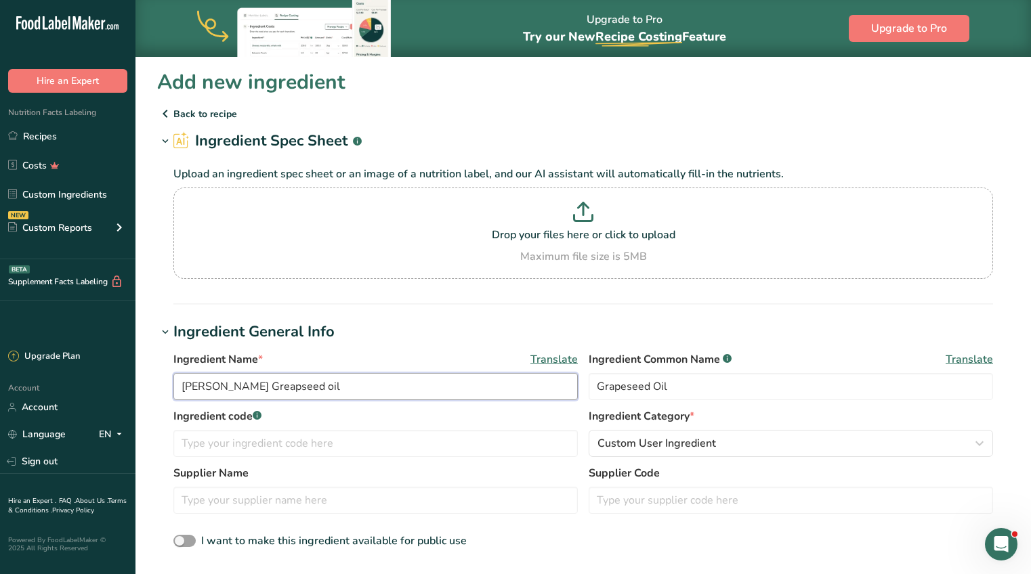
type input "Kirkland Greapseed oil"
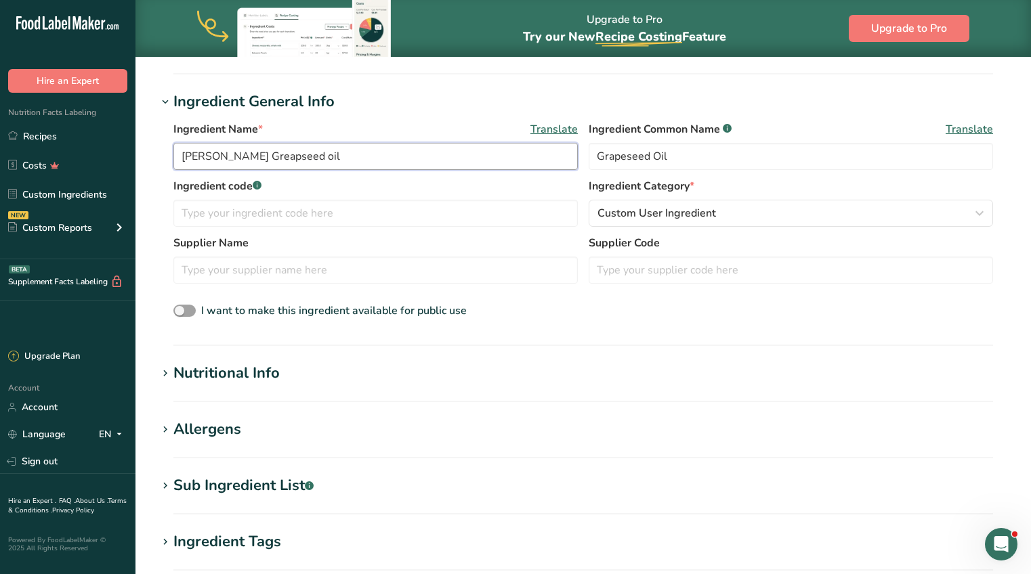
scroll to position [235, 0]
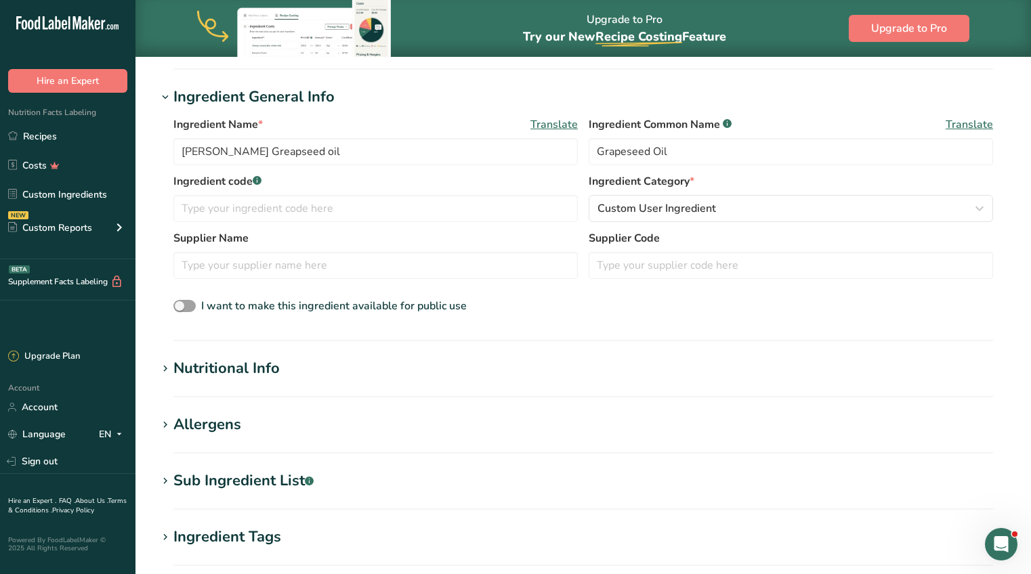
click at [161, 370] on icon at bounding box center [165, 369] width 12 height 19
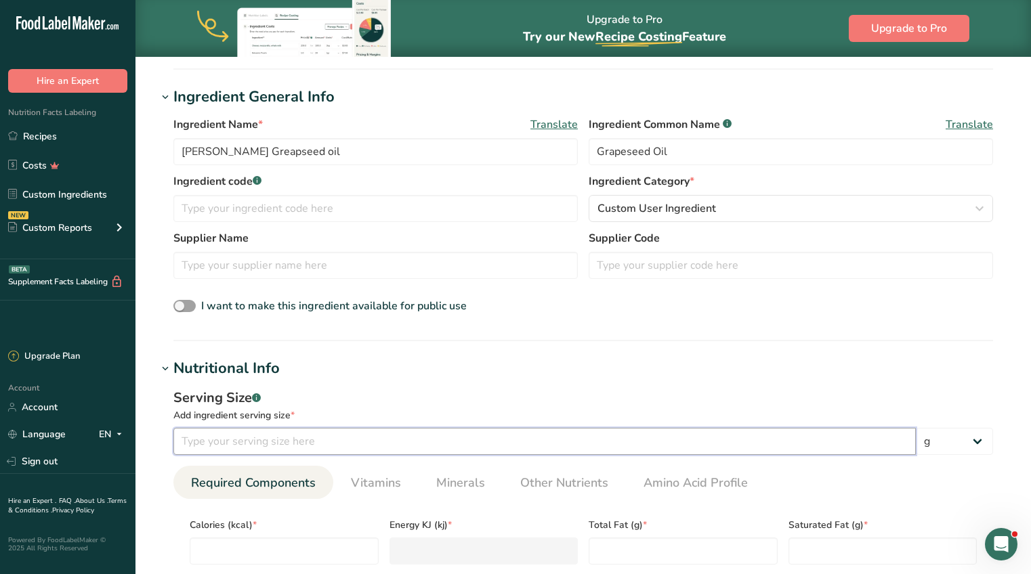
click at [323, 445] on input "number" at bounding box center [544, 441] width 742 height 27
type input "15"
click at [966, 435] on select "g kg mg mcg lb oz l mL fl oz tbsp tsp cup qt gallon" at bounding box center [953, 441] width 77 height 27
select select "17"
click at [915, 428] on select "g kg mg mcg lb oz l mL fl oz tbsp tsp cup qt gallon" at bounding box center [953, 441] width 77 height 27
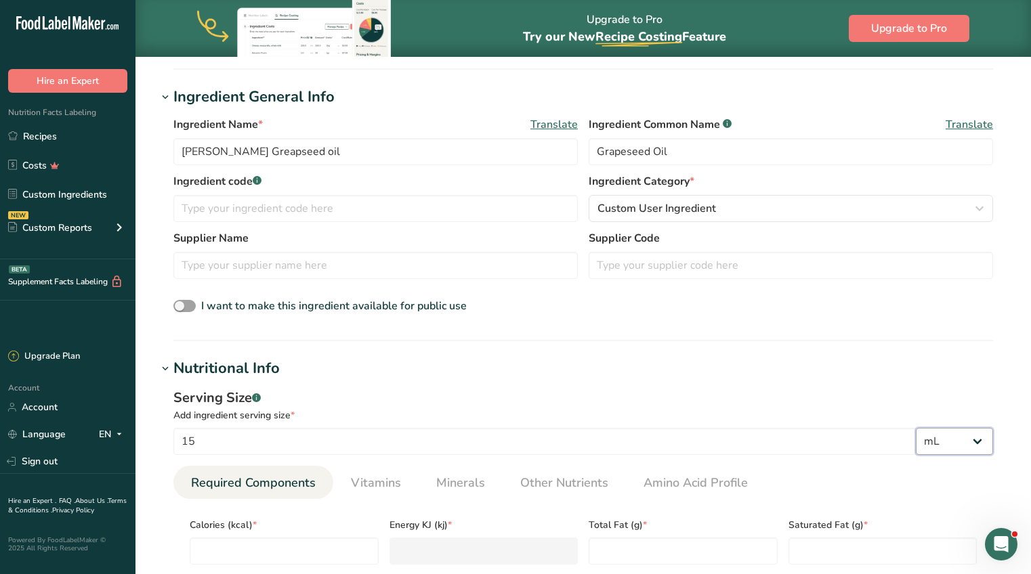
select select "22"
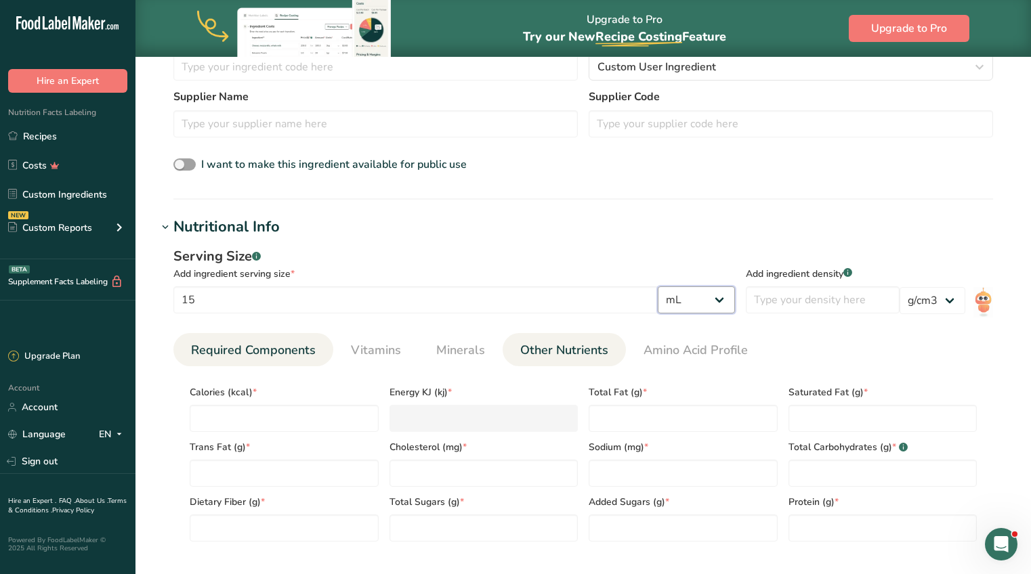
scroll to position [378, 0]
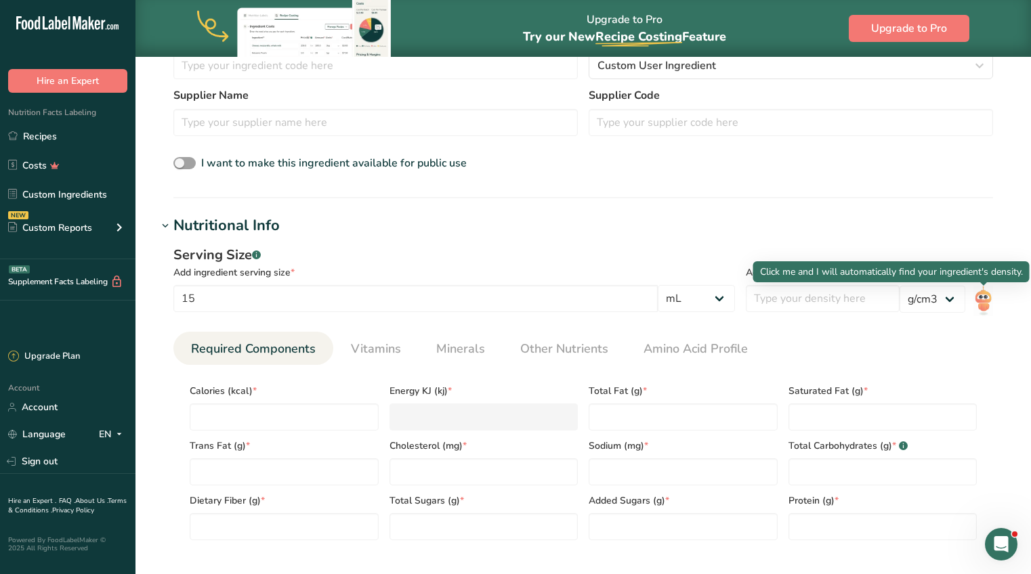
click at [985, 303] on img at bounding box center [983, 301] width 20 height 30
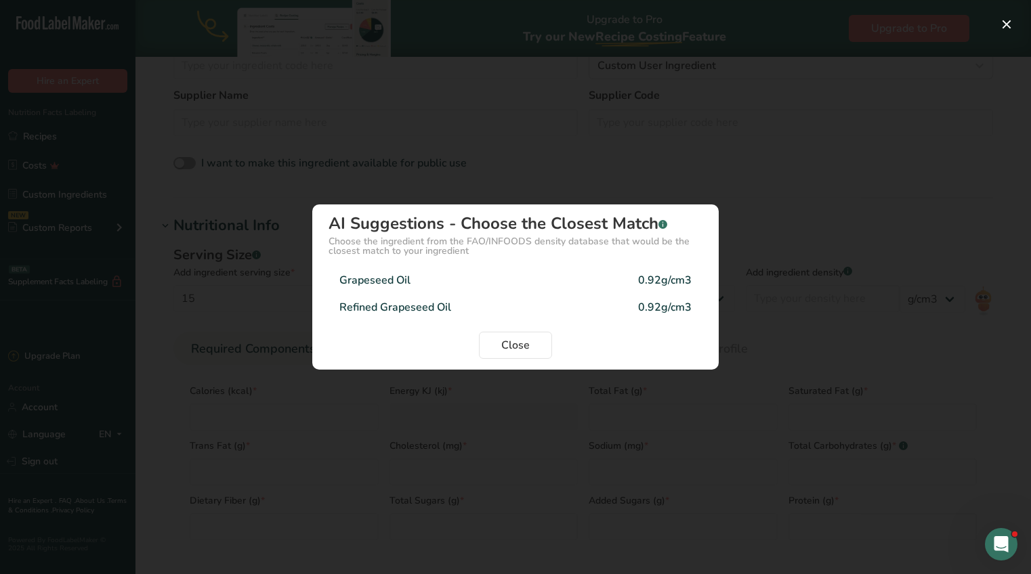
click at [549, 279] on div "Grapeseed Oil 0.92g/cm3" at bounding box center [515, 280] width 374 height 27
type input "0.92"
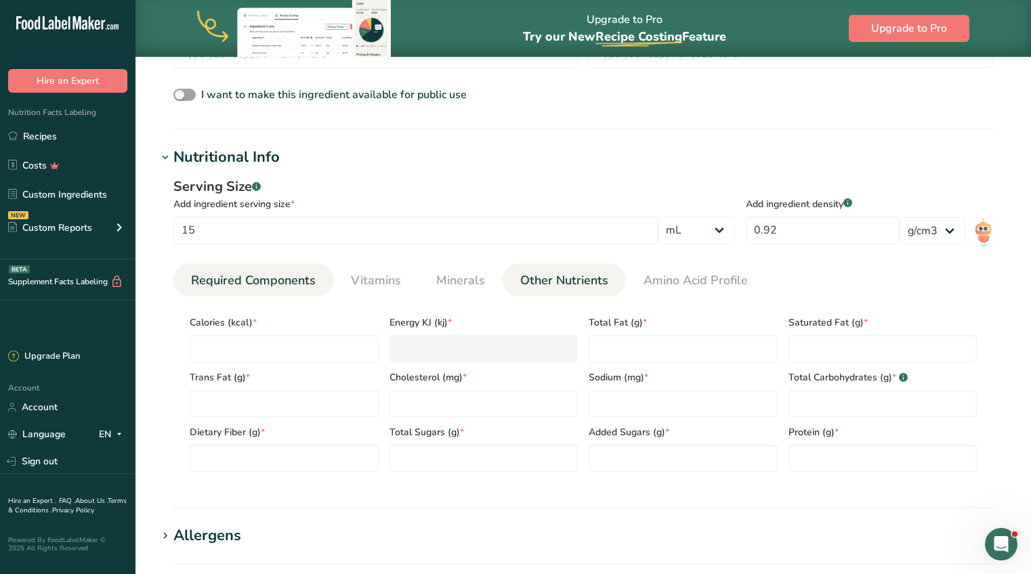
scroll to position [458, 0]
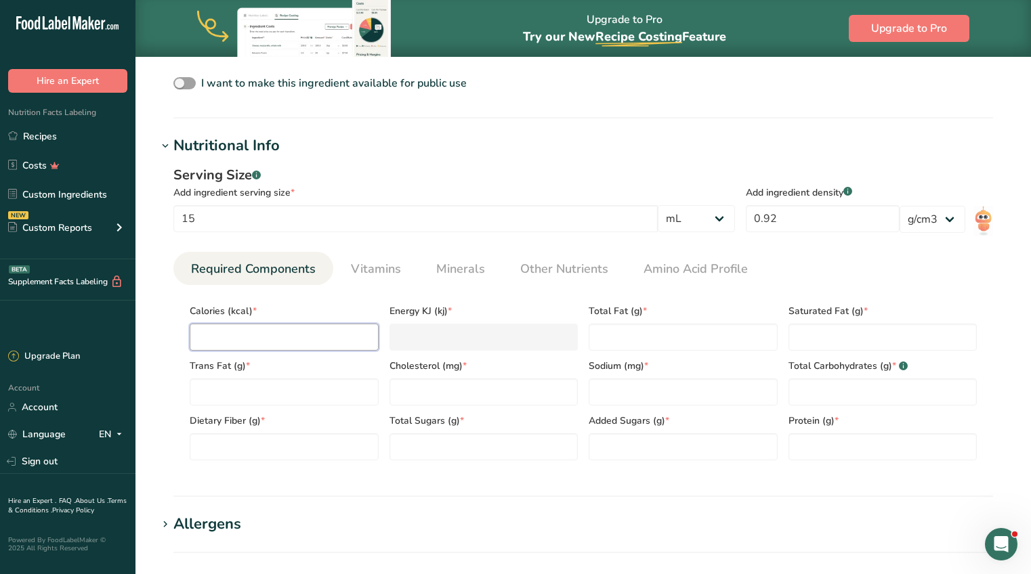
click at [261, 341] on input "number" at bounding box center [284, 337] width 189 height 27
type input "1"
type KJ "4.2"
type input "12"
type KJ "50.2"
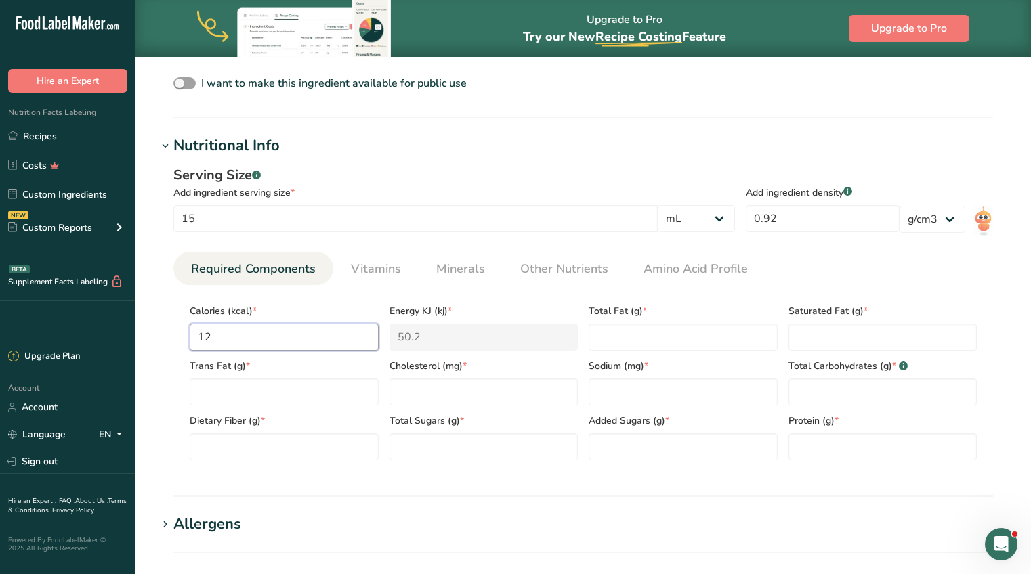
type input "120"
type KJ "502.1"
type input "120"
click at [607, 332] on Fat "number" at bounding box center [682, 337] width 189 height 27
type Fat "14"
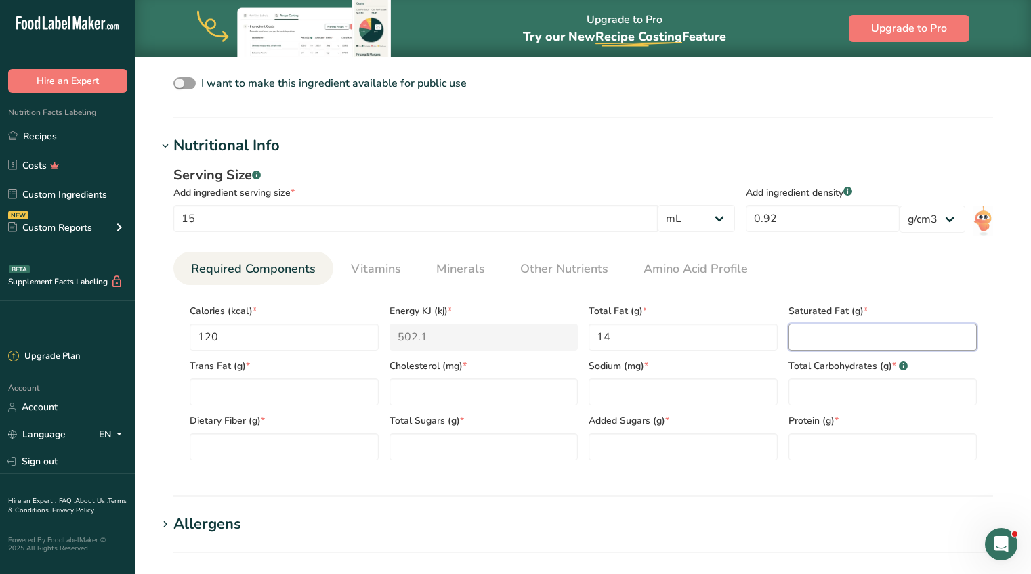
click at [828, 332] on Fat "number" at bounding box center [882, 337] width 189 height 27
type Fat "1.5"
click at [345, 391] on Fat "number" at bounding box center [284, 392] width 189 height 27
type Fat "0"
click at [441, 387] on input "number" at bounding box center [483, 392] width 189 height 27
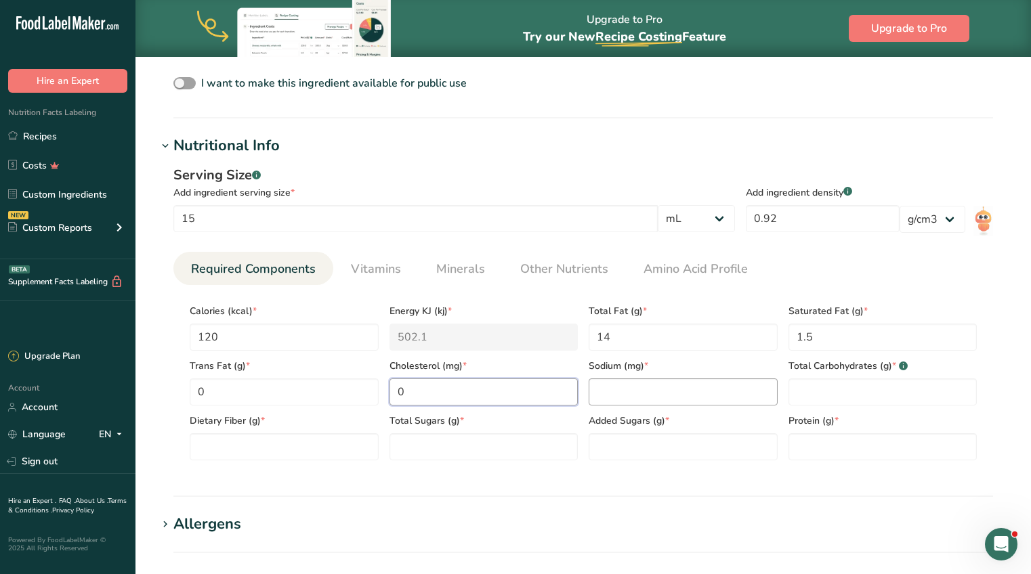
type input "0"
click at [621, 389] on input "number" at bounding box center [682, 392] width 189 height 27
type input "0"
click at [819, 385] on Carbohydrates "number" at bounding box center [882, 392] width 189 height 27
type Carbohydrates "0"
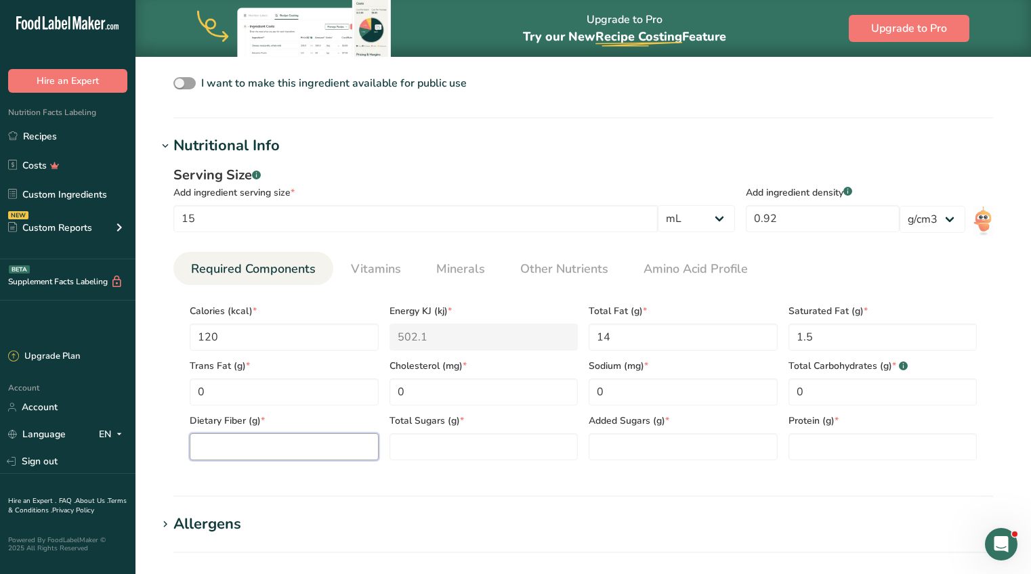
click at [355, 446] on Fiber "number" at bounding box center [284, 446] width 189 height 27
type Fiber "0"
click at [414, 450] on Sugars "number" at bounding box center [483, 446] width 189 height 27
type Sugars "0"
click at [624, 448] on Sugars "number" at bounding box center [682, 446] width 189 height 27
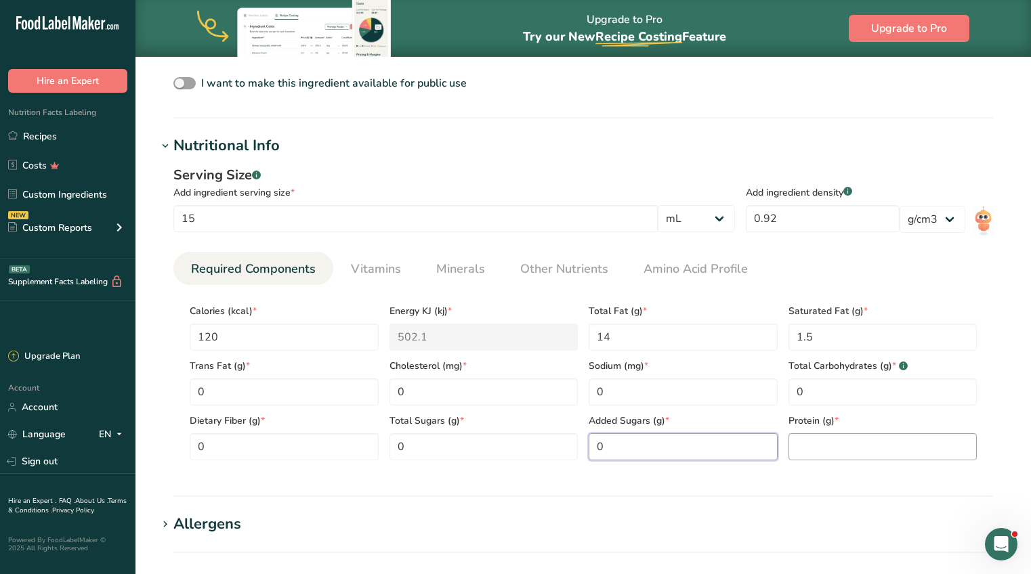
type Sugars "0"
click at [809, 451] on input "number" at bounding box center [882, 446] width 189 height 27
type input "0"
click at [710, 475] on div "Serving Size .a-a{fill:#347362;}.b-a{fill:#fff;} Add ingredient serving size * …" at bounding box center [583, 318] width 852 height 322
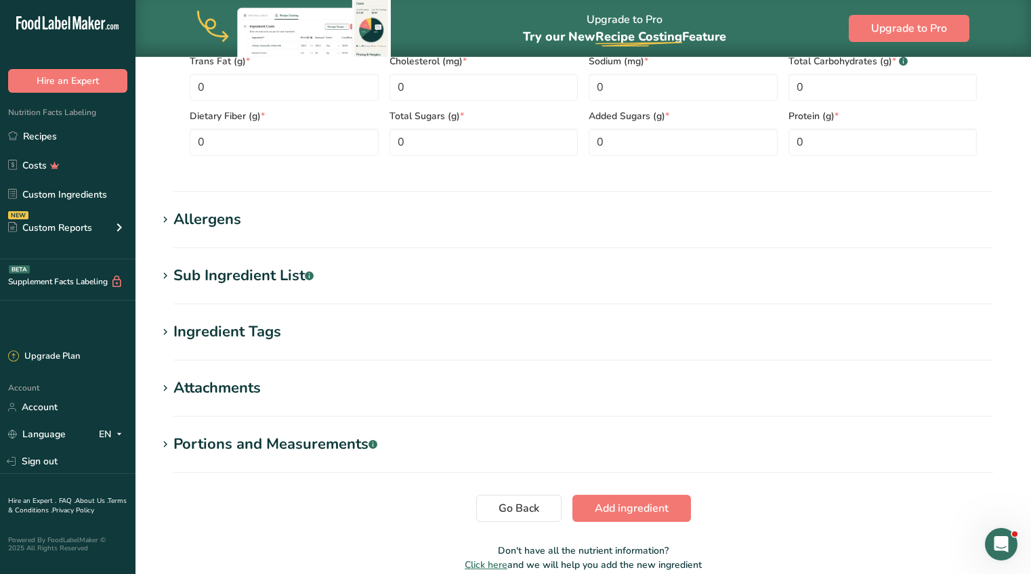
scroll to position [767, 0]
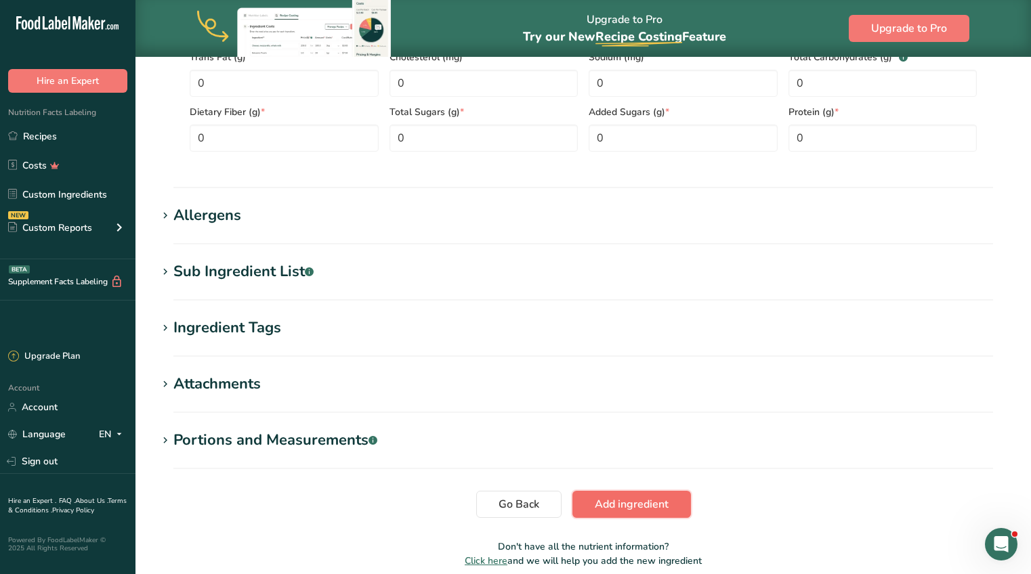
click at [620, 502] on span "Add ingredient" at bounding box center [632, 504] width 74 height 16
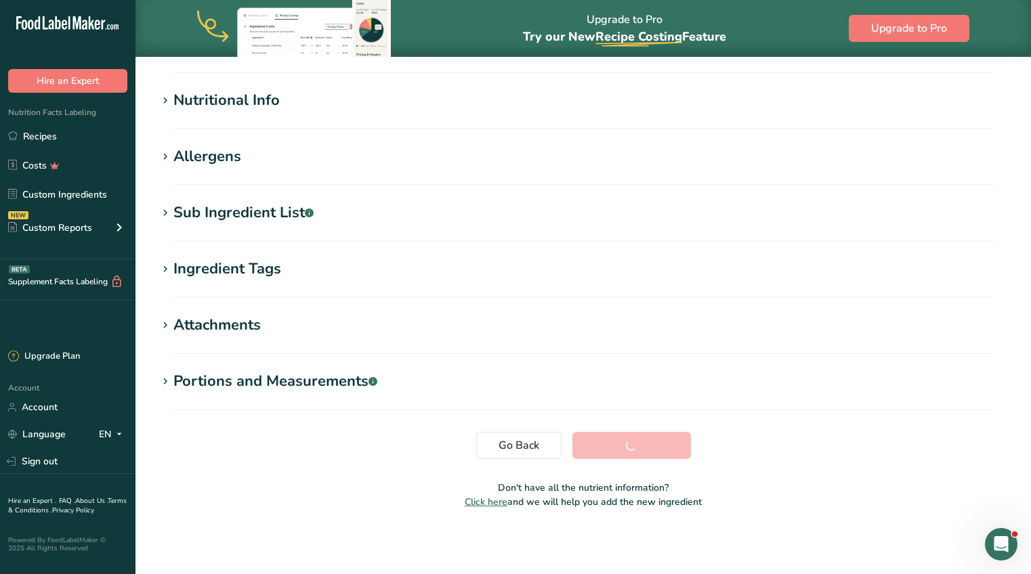
scroll to position [153, 0]
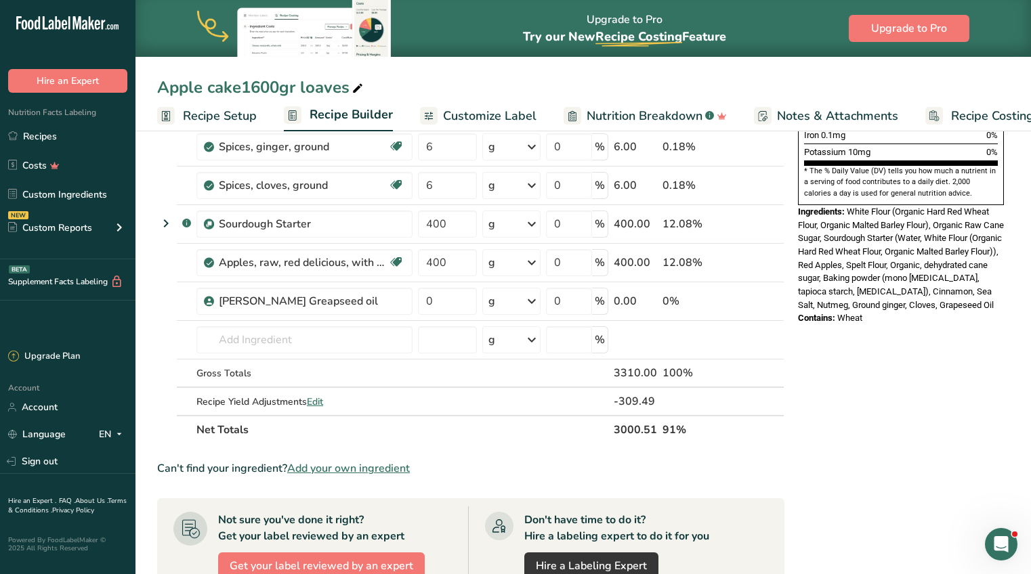
scroll to position [446, 0]
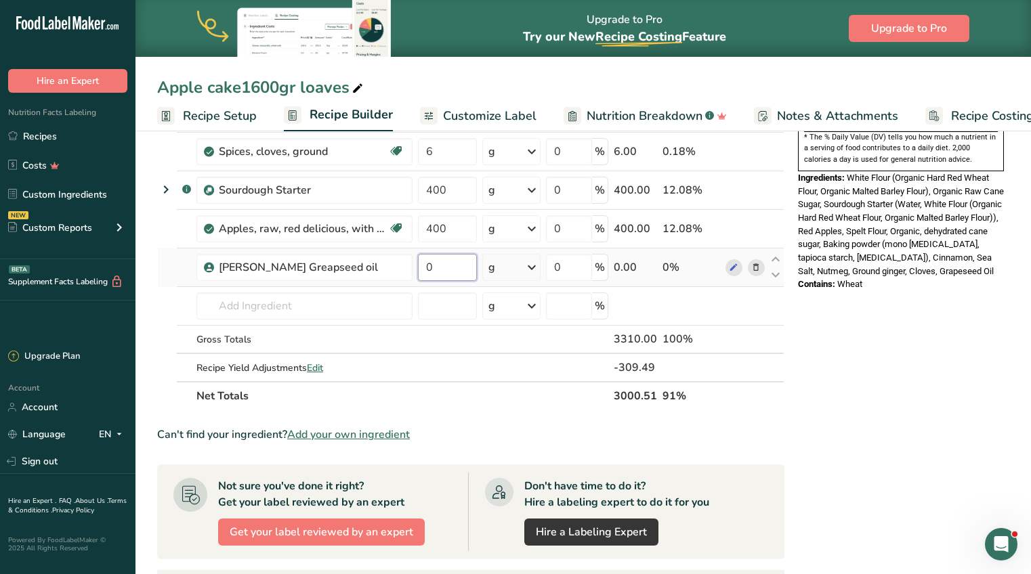
click at [443, 267] on input "0" at bounding box center [447, 267] width 59 height 27
type input "200"
click at [305, 307] on div "Ingredient * Amount * Unit * Waste * .a-a{fill:#347362;}.b-a{fill:#fff;} Grams …" at bounding box center [470, 83] width 627 height 654
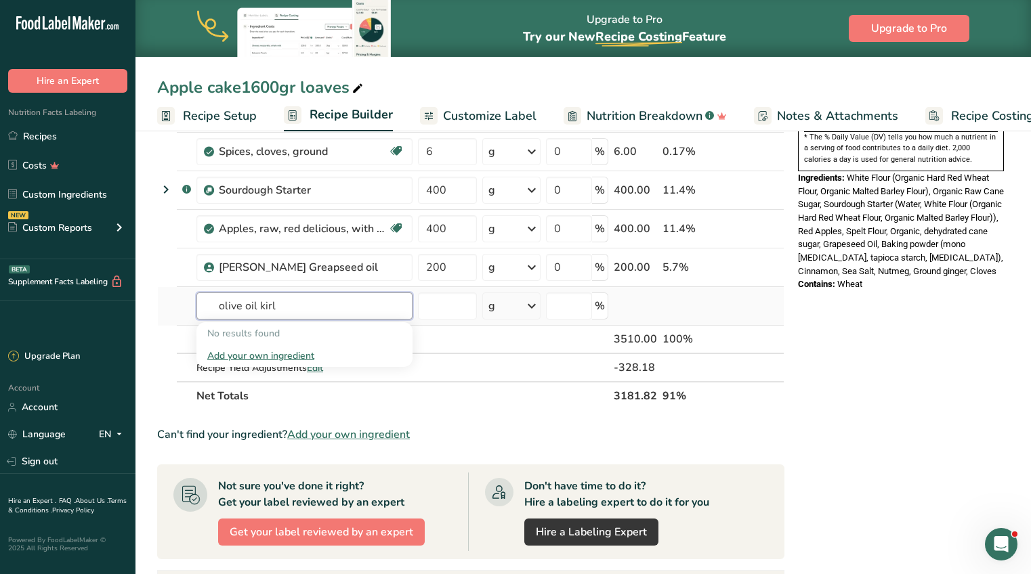
type input "olive oil kirl"
click at [233, 355] on div "Add your own ingredient" at bounding box center [304, 356] width 194 height 14
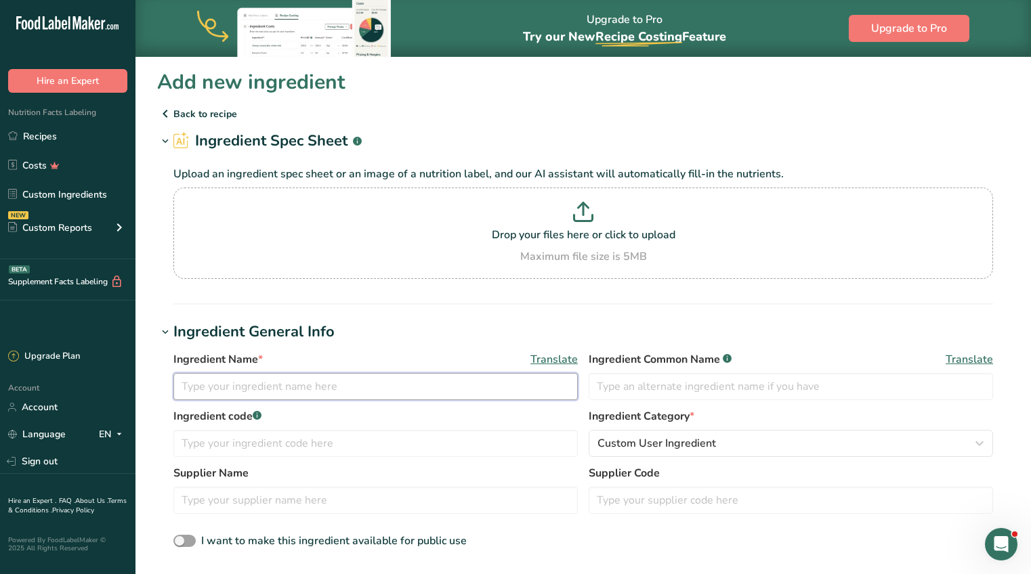
click at [209, 385] on input "text" at bounding box center [375, 386] width 404 height 27
type input "Kirkland signature Olive oil"
click at [617, 383] on input "text" at bounding box center [790, 386] width 404 height 27
type input "Olive Oil"
click at [277, 448] on input "text" at bounding box center [375, 443] width 404 height 27
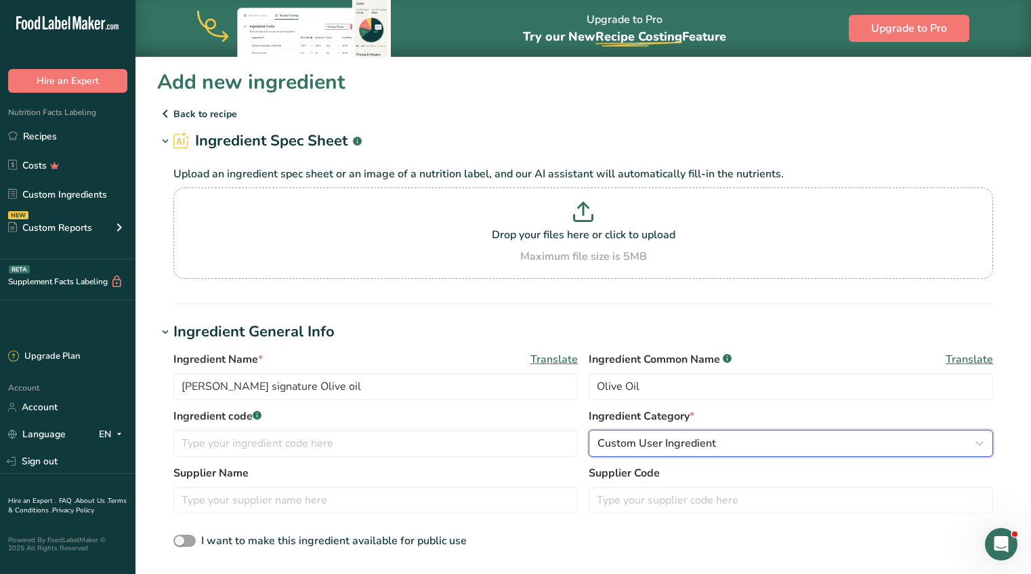
click at [616, 451] on span "Custom User Ingredient" at bounding box center [656, 443] width 118 height 16
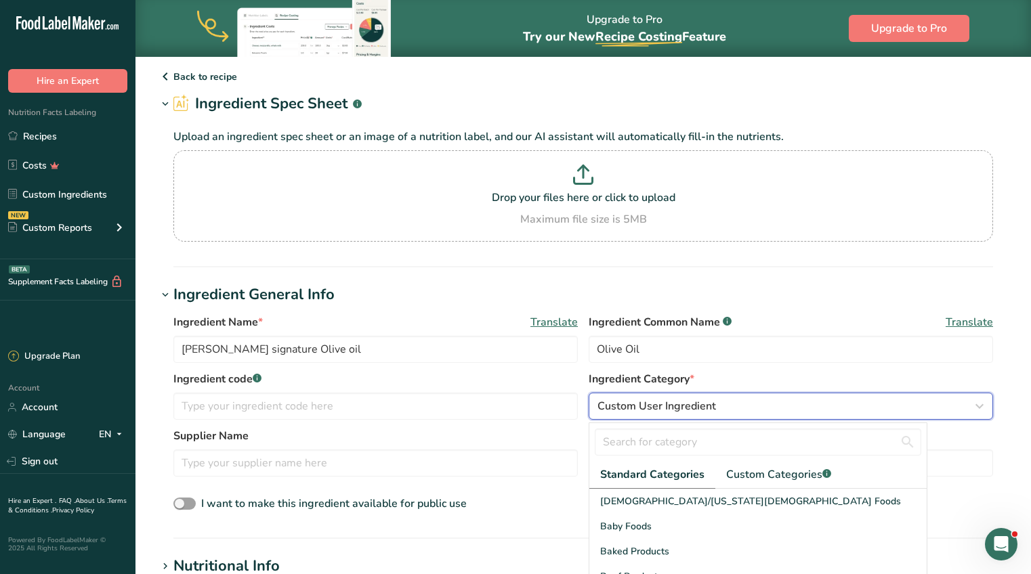
scroll to position [39, 0]
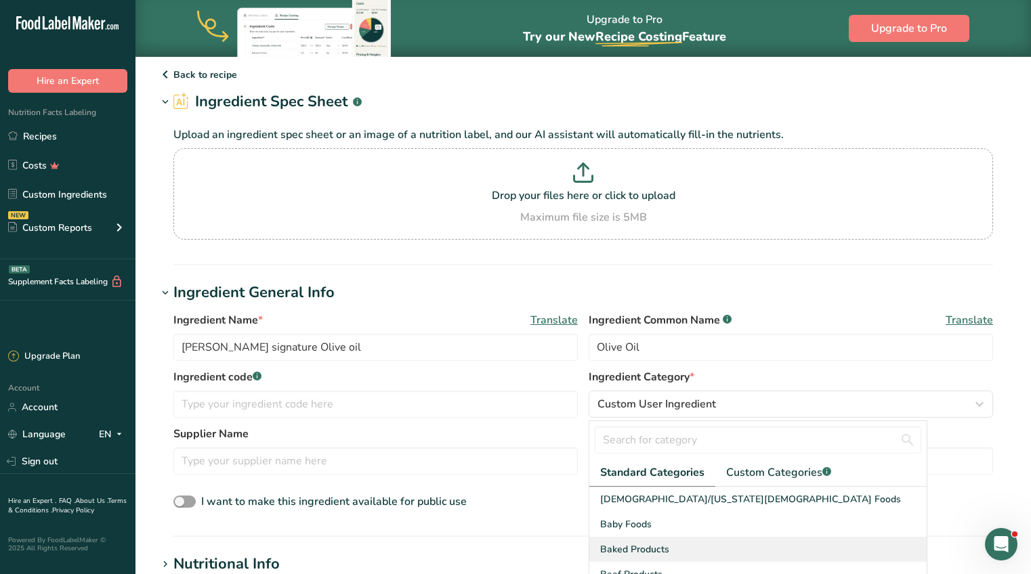
click at [621, 545] on span "Baked Products" at bounding box center [634, 549] width 69 height 14
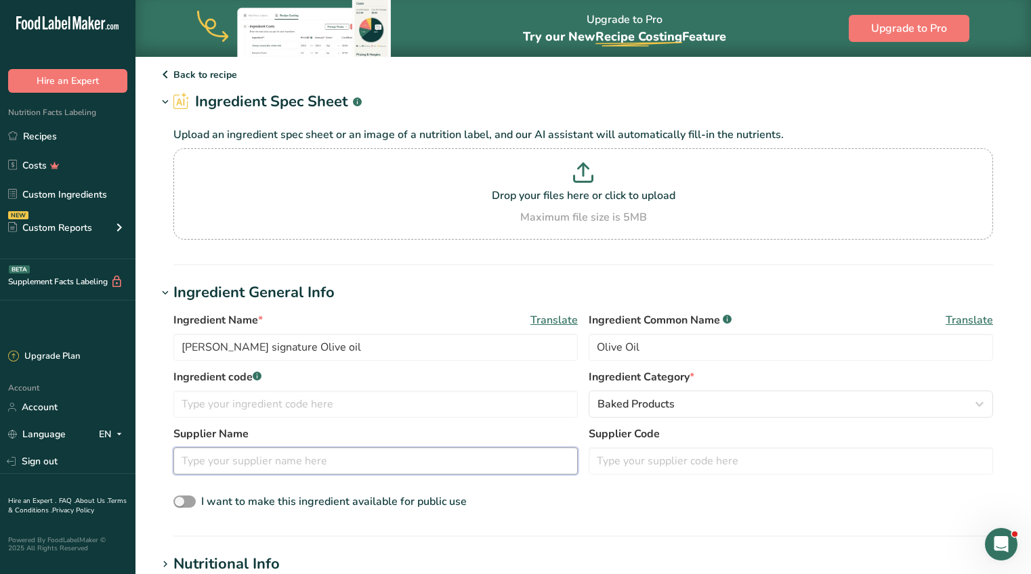
click at [469, 458] on input "text" at bounding box center [375, 461] width 404 height 27
type input "Costco"
click at [620, 491] on div "Ingredient Name * Translate Kirkland signature Olive oil Ingredient Common Name…" at bounding box center [583, 411] width 852 height 215
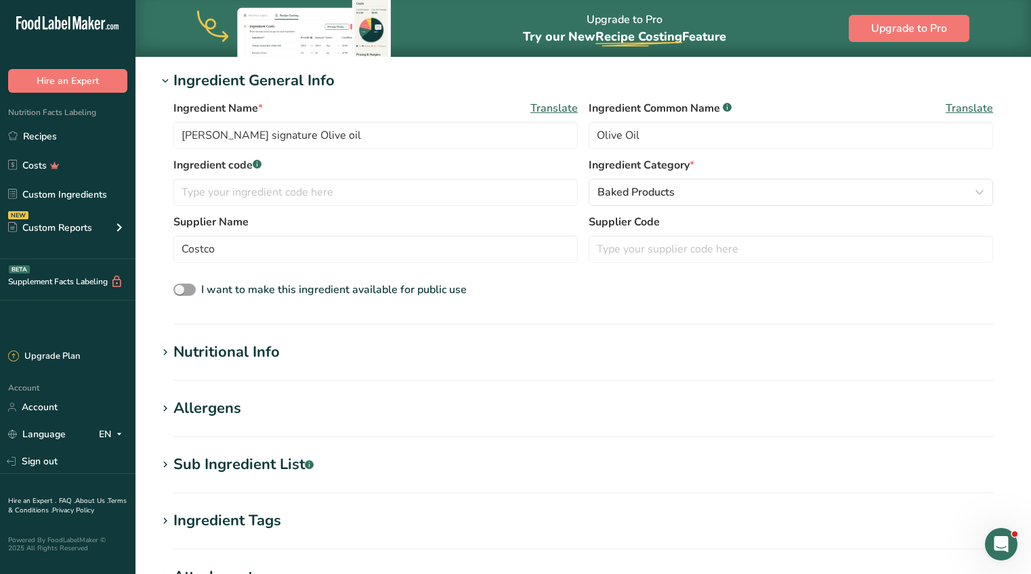
scroll to position [257, 0]
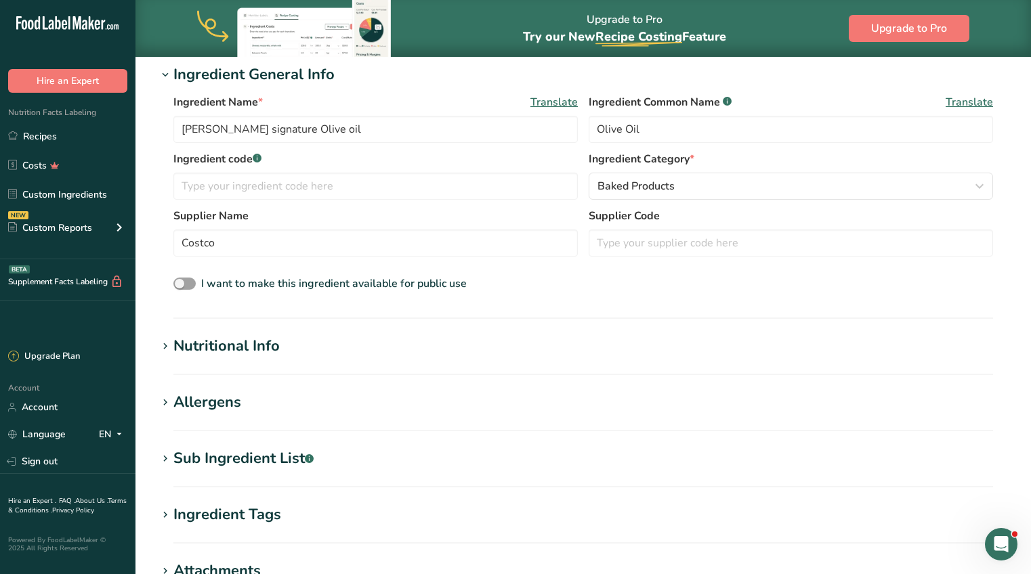
click at [163, 342] on icon at bounding box center [165, 346] width 12 height 19
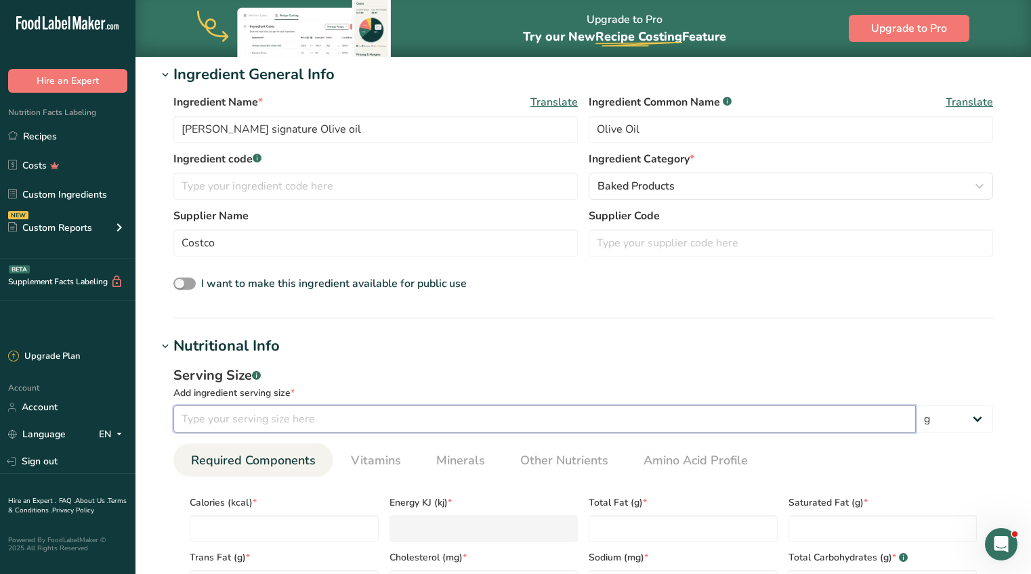
click at [201, 419] on input "number" at bounding box center [544, 419] width 742 height 27
type input "15"
click at [939, 429] on select "g kg mg mcg lb oz l mL fl oz tbsp tsp cup qt gallon" at bounding box center [953, 419] width 77 height 27
select select "17"
click at [915, 406] on select "g kg mg mcg lb oz l mL fl oz tbsp tsp cup qt gallon" at bounding box center [953, 419] width 77 height 27
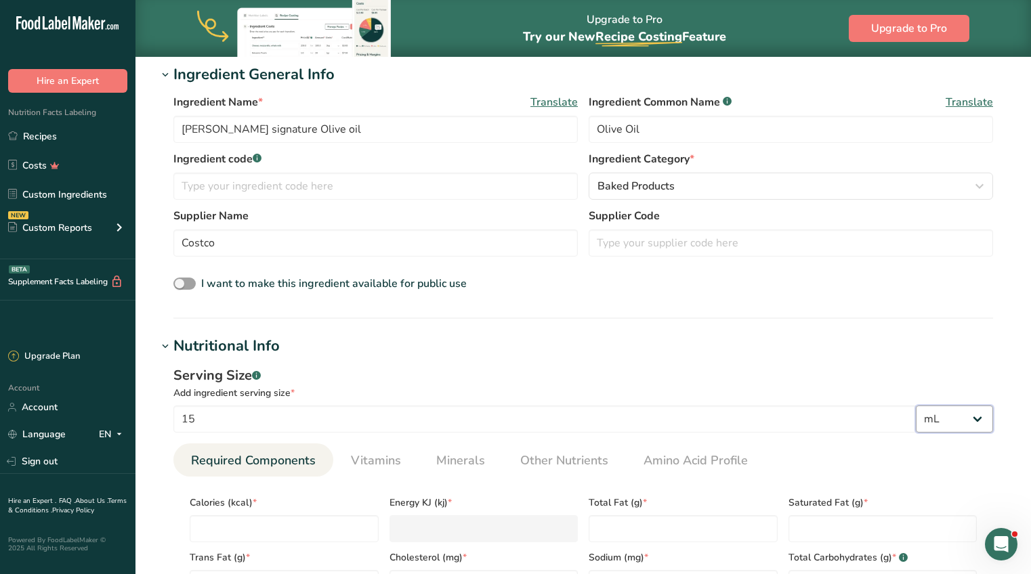
select select "22"
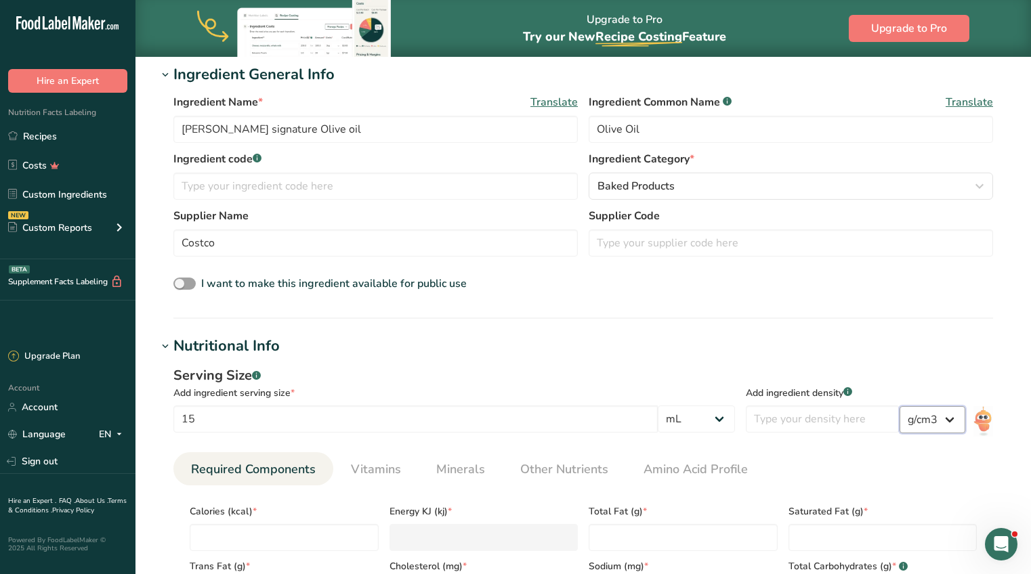
click at [945, 417] on select "lb/ft3 g/cm3" at bounding box center [932, 419] width 66 height 27
click at [899, 406] on select "lb/ft3 g/cm3" at bounding box center [932, 419] width 66 height 27
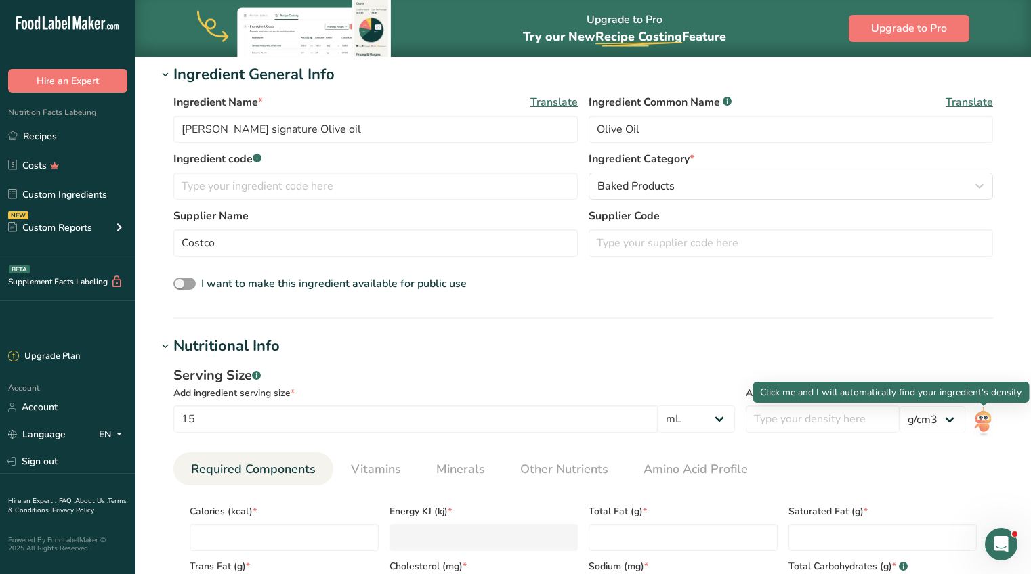
click at [983, 421] on img at bounding box center [983, 421] width 20 height 30
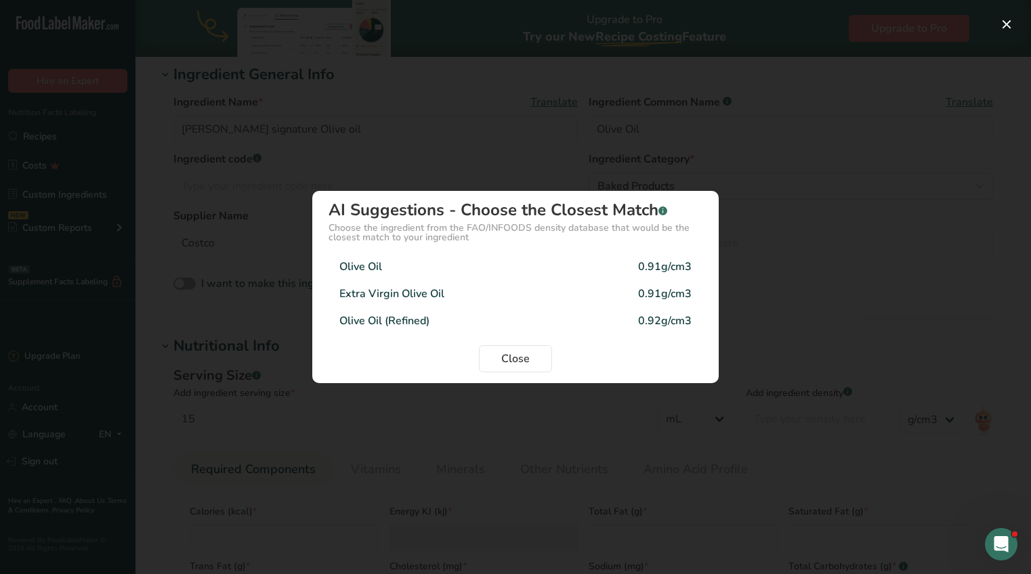
click at [678, 266] on div "0.91g/cm3" at bounding box center [664, 267] width 53 height 16
type input "0.91"
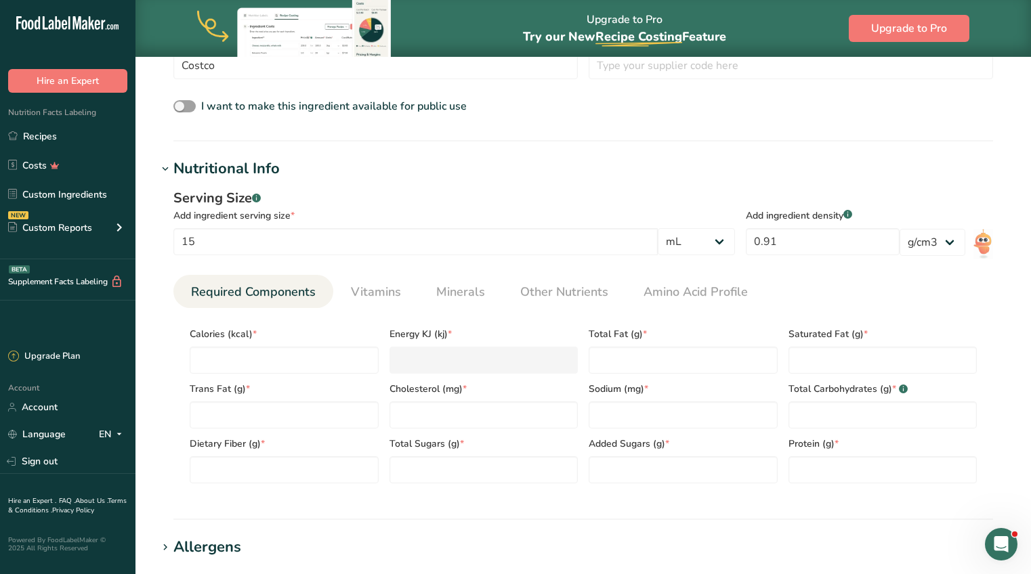
scroll to position [435, 0]
click at [277, 362] on input "number" at bounding box center [284, 359] width 189 height 27
type input "1"
type KJ "4.2"
type input "12"
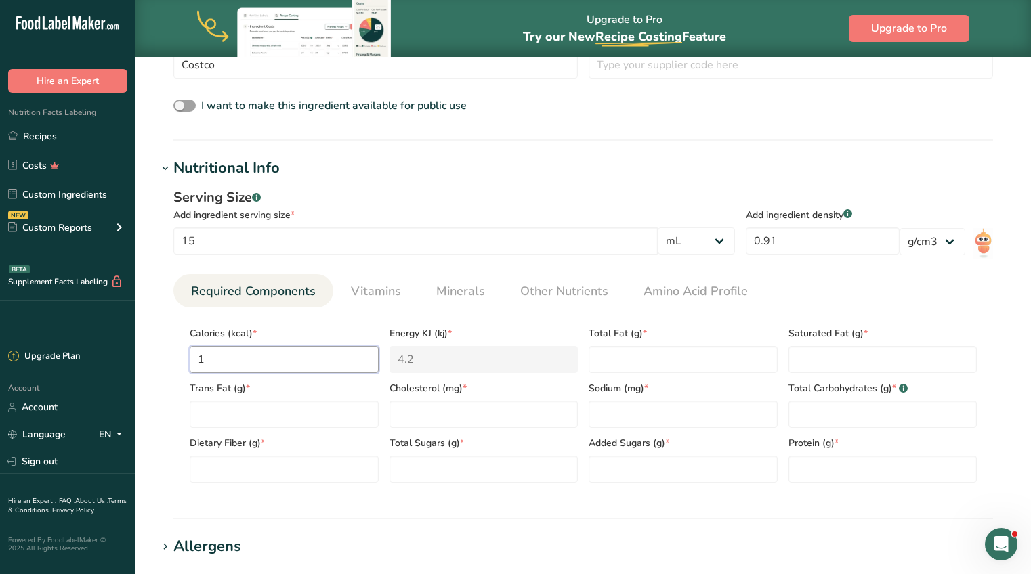
type KJ "50.2"
type input "120"
type KJ "502.1"
type input "120"
click at [595, 358] on Fat "number" at bounding box center [682, 359] width 189 height 27
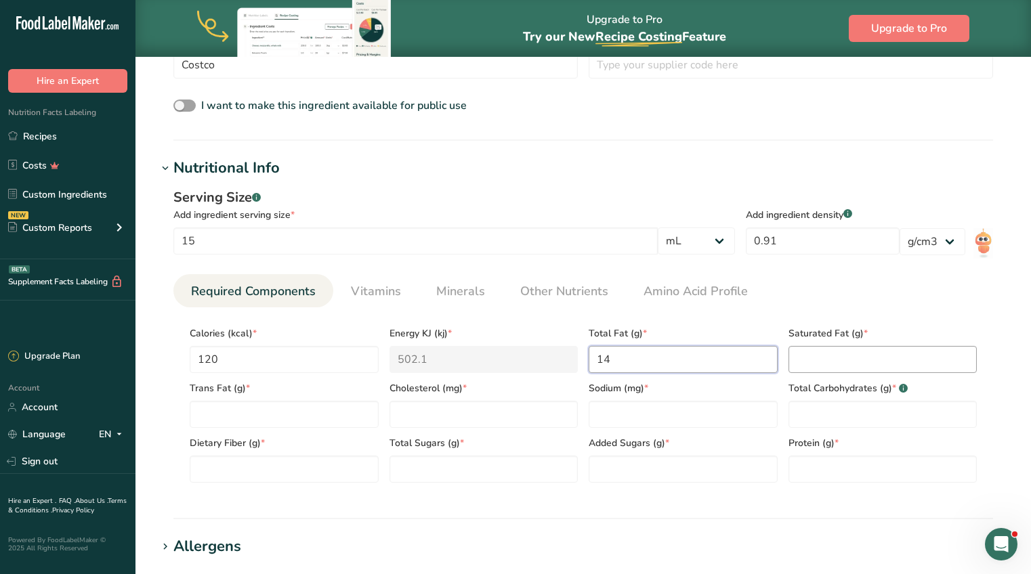
type Fat "14"
click at [907, 357] on Fat "number" at bounding box center [882, 359] width 189 height 27
type Fat "2"
click at [337, 410] on Fat "number" at bounding box center [284, 414] width 189 height 27
type Fat "0"
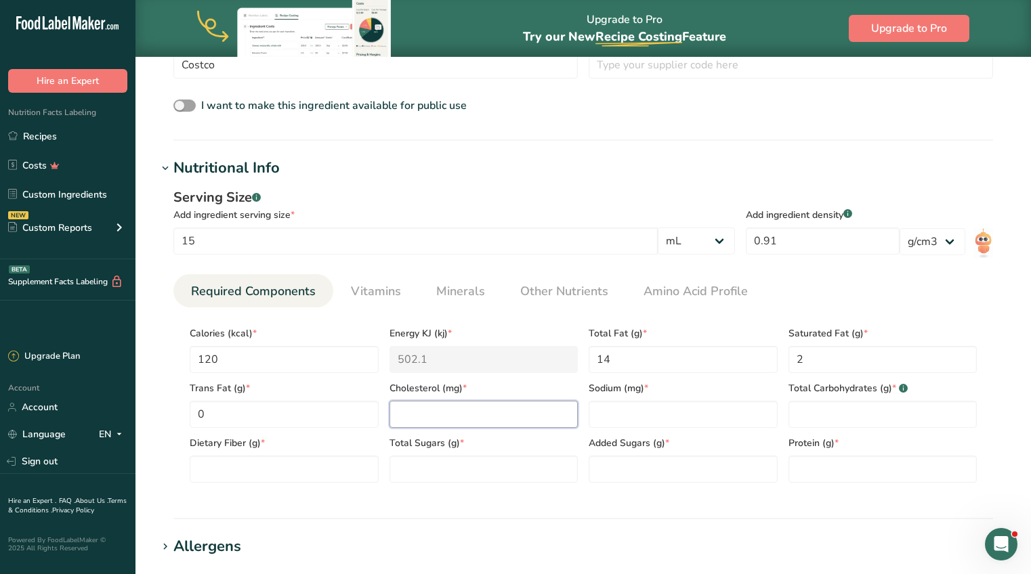
click at [462, 408] on input "number" at bounding box center [483, 414] width 189 height 27
type input "0"
click at [600, 416] on input "number" at bounding box center [682, 414] width 189 height 27
type input "0"
click at [844, 403] on Carbohydrates "number" at bounding box center [882, 414] width 189 height 27
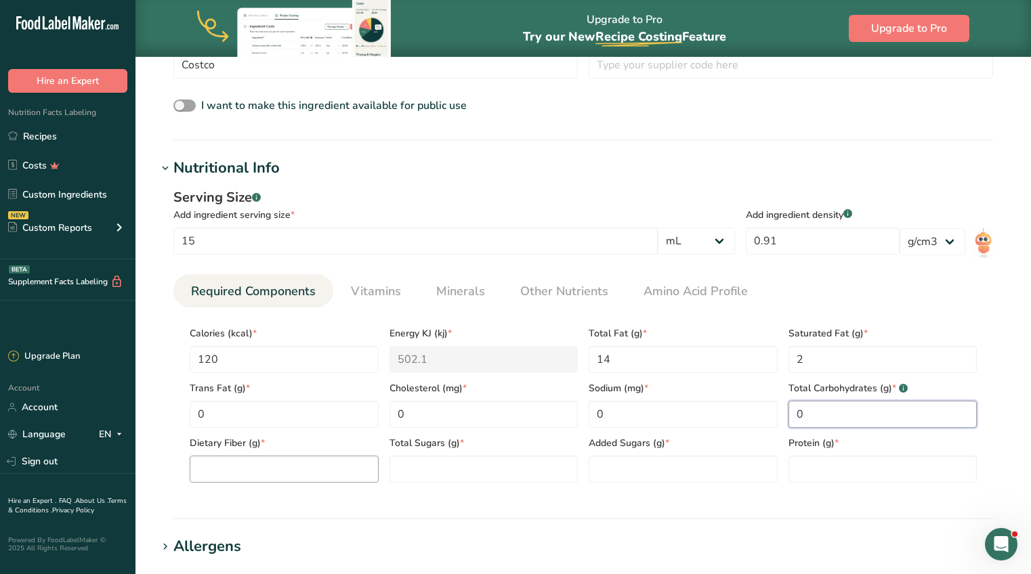
type Carbohydrates "0"
click at [313, 464] on Fiber "number" at bounding box center [284, 469] width 189 height 27
type Fiber "0"
click at [427, 462] on Sugars "number" at bounding box center [483, 469] width 189 height 27
type Sugars "0"
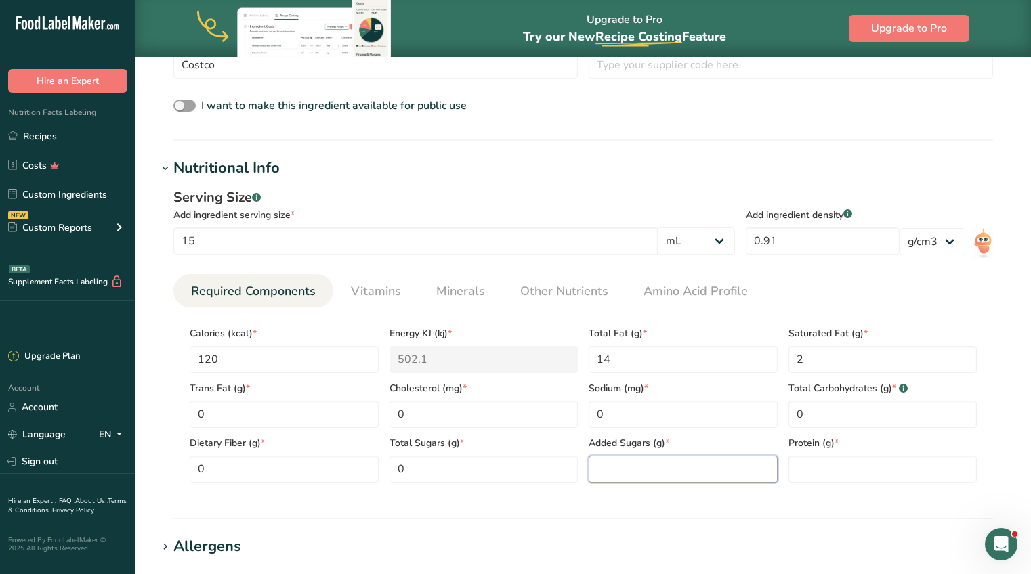
click at [618, 472] on Sugars "number" at bounding box center [682, 469] width 189 height 27
type Sugars "0"
click at [836, 471] on input "number" at bounding box center [882, 469] width 189 height 27
type input "0"
click at [677, 508] on section "Nutritional Info Serving Size .a-a{fill:#347362;}.b-a{fill:#fff;} Add ingredien…" at bounding box center [583, 338] width 852 height 362
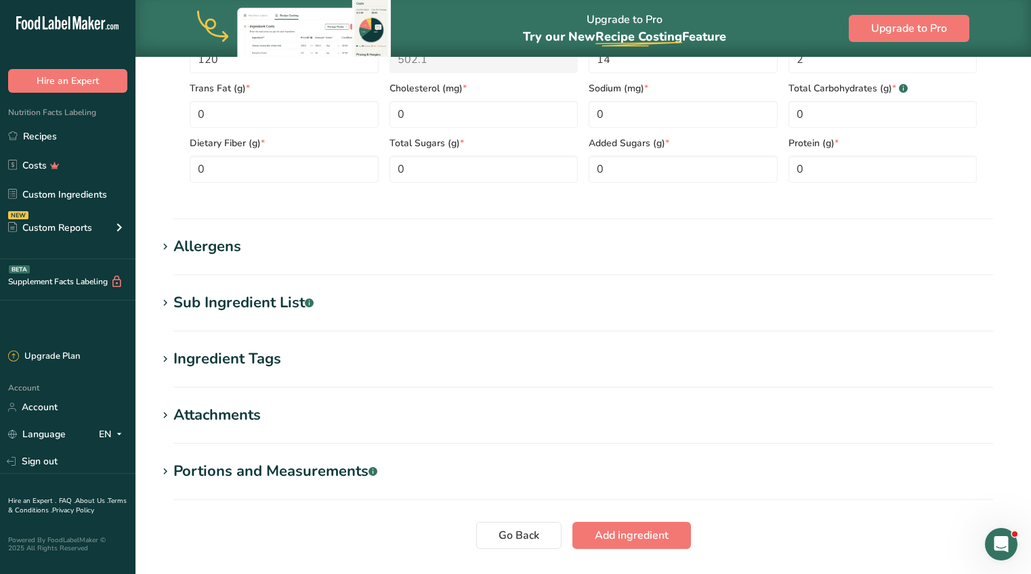
scroll to position [753, 0]
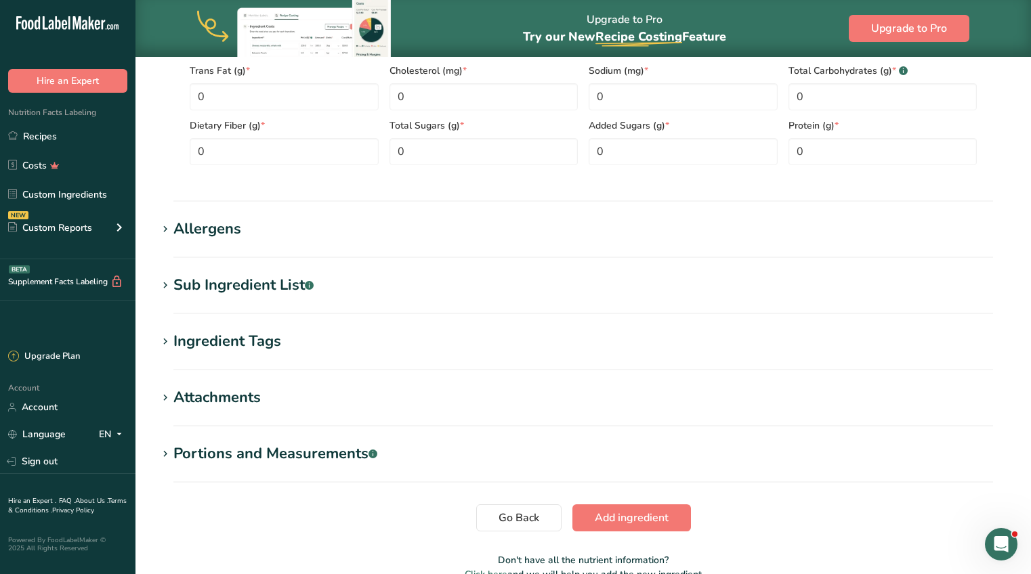
click at [167, 285] on icon at bounding box center [165, 285] width 12 height 19
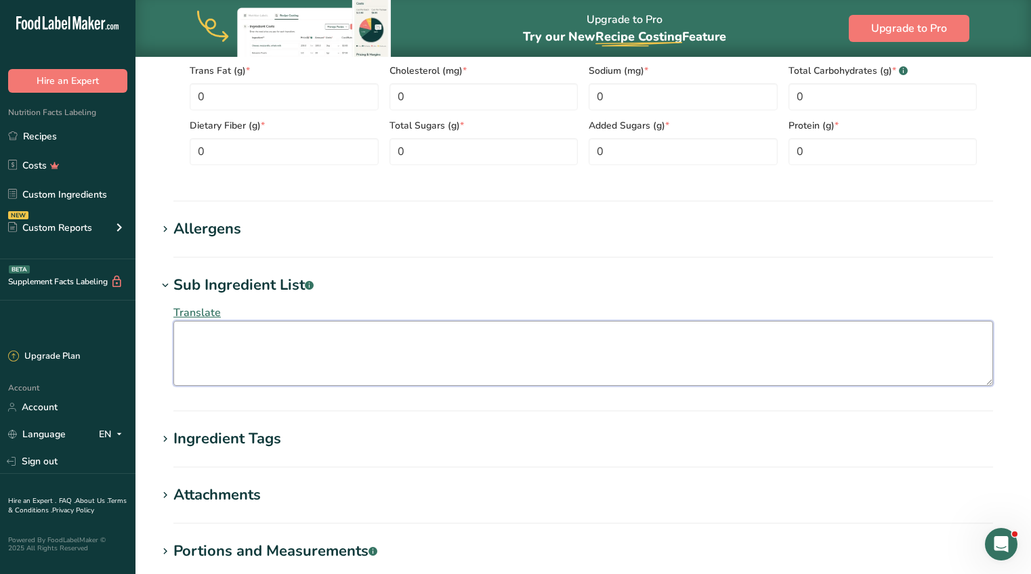
click at [207, 335] on textarea at bounding box center [582, 353] width 819 height 65
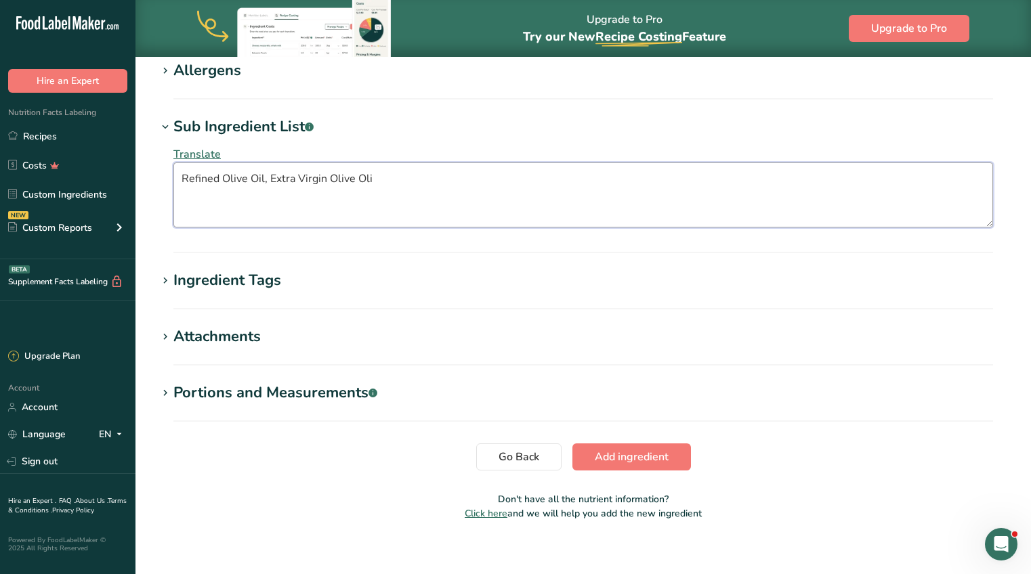
scroll to position [923, 0]
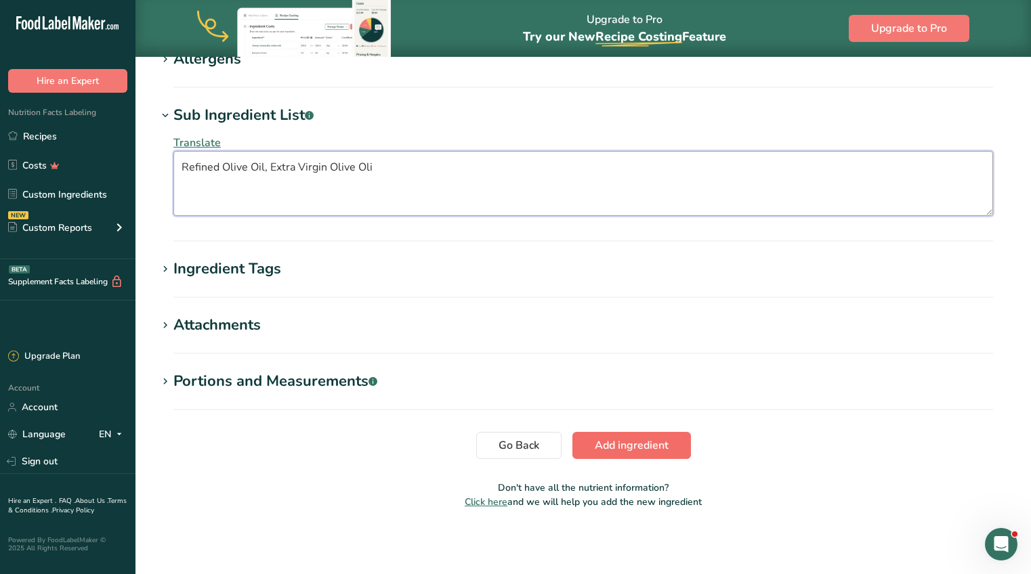
type textarea "Refined Olive Oil, Extra Virgin Olive Oli"
click at [630, 446] on span "Add ingredient" at bounding box center [632, 445] width 74 height 16
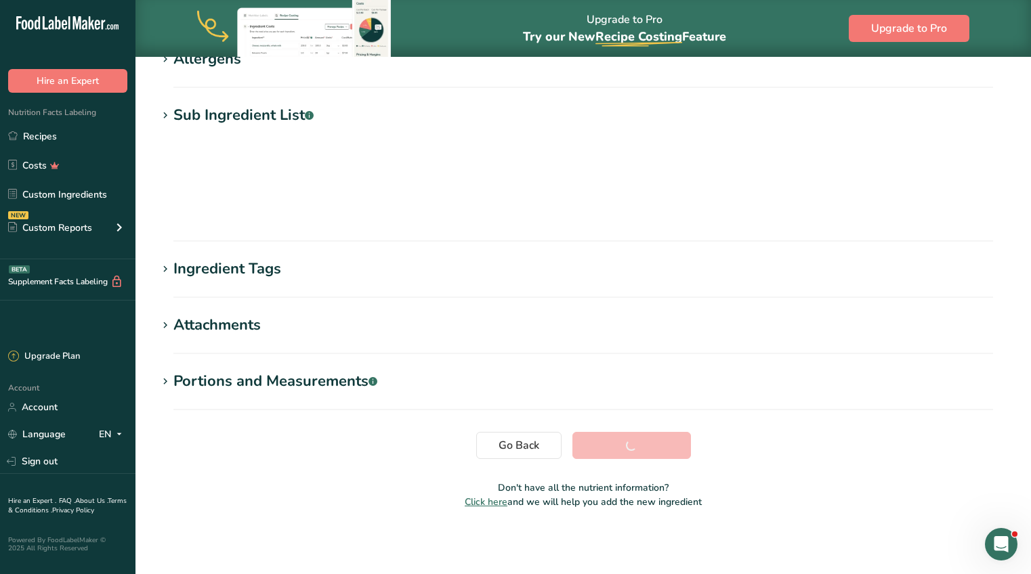
scroll to position [153, 0]
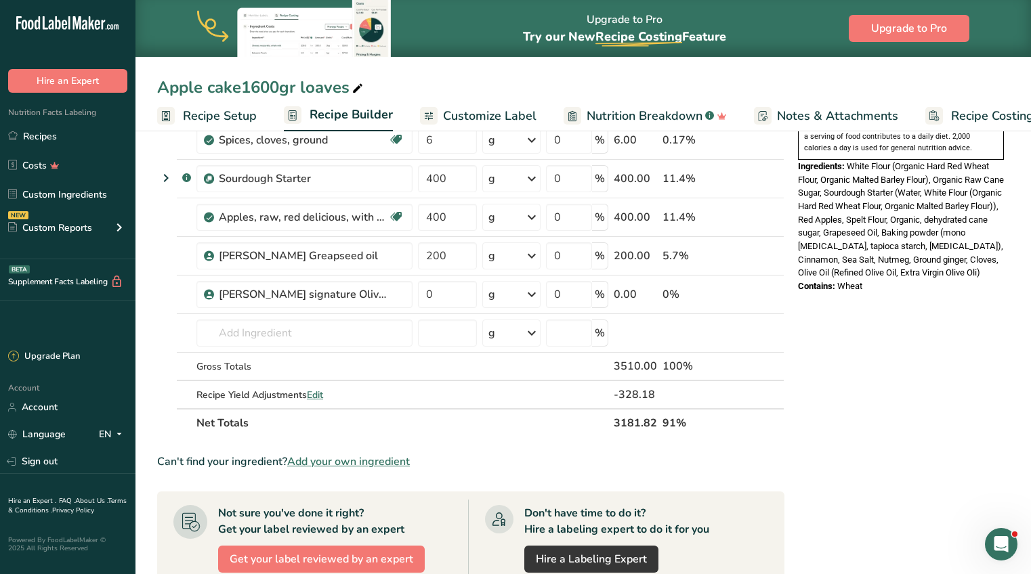
scroll to position [459, 0]
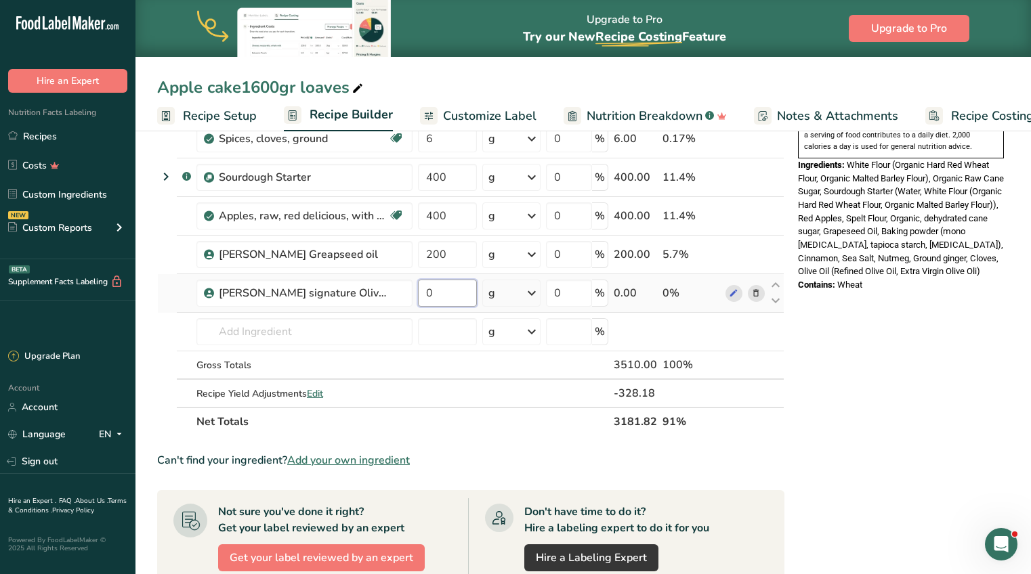
click at [436, 294] on input "0" at bounding box center [447, 293] width 59 height 27
type input "200"
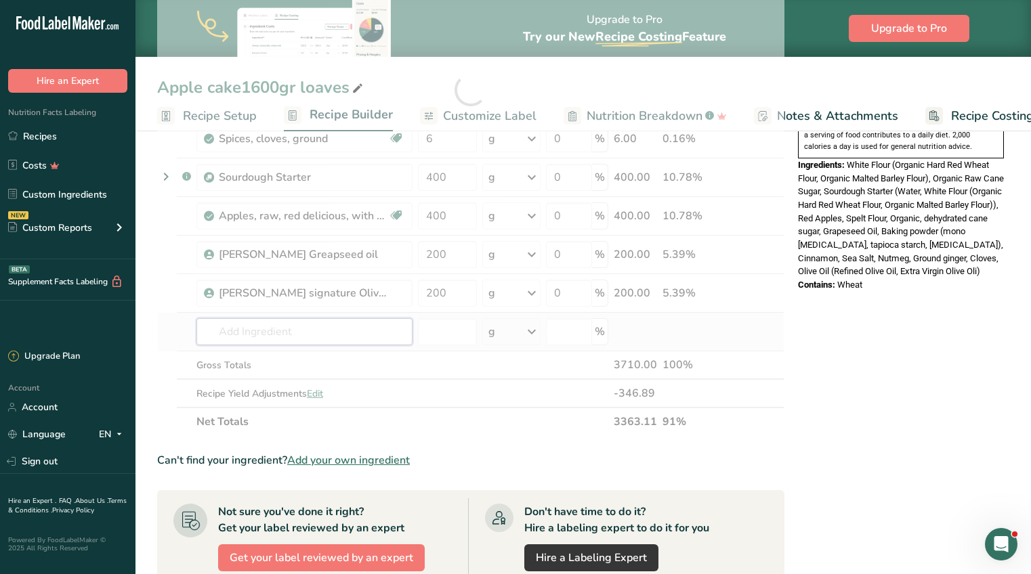
click at [335, 328] on div "Ingredient * Amount * Unit * Waste * .a-a{fill:#347362;}.b-a{fill:#fff;} Grams …" at bounding box center [470, 89] width 627 height 693
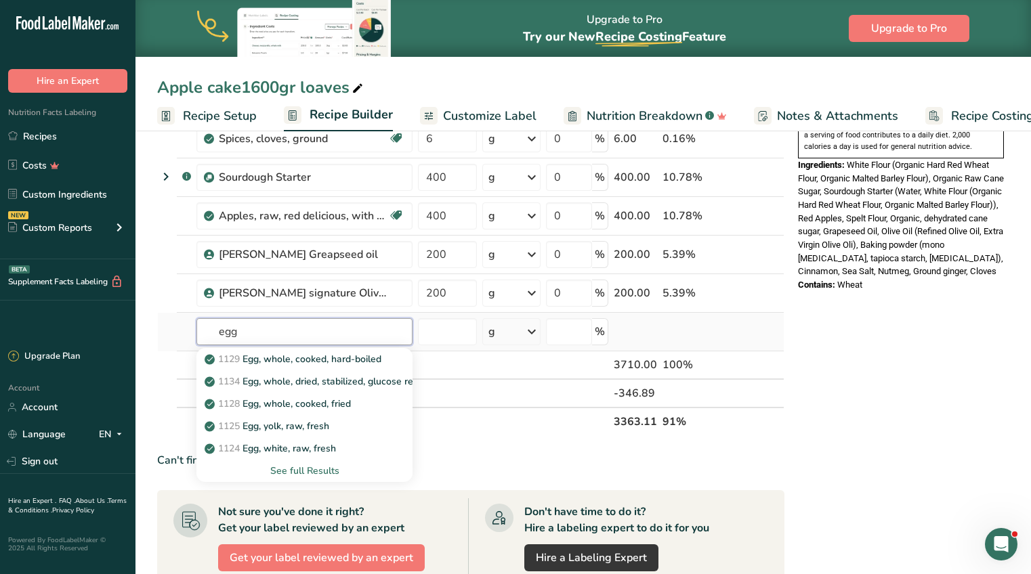
type input "egg"
click at [321, 469] on div "See full Results" at bounding box center [304, 471] width 194 height 14
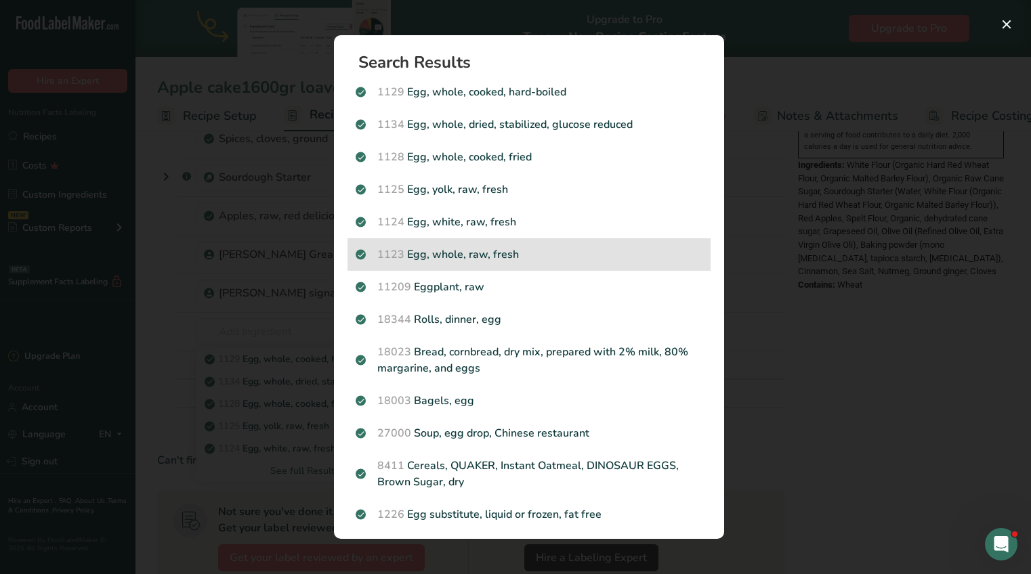
click at [544, 255] on p "1123 Egg, whole, raw, fresh" at bounding box center [528, 254] width 347 height 16
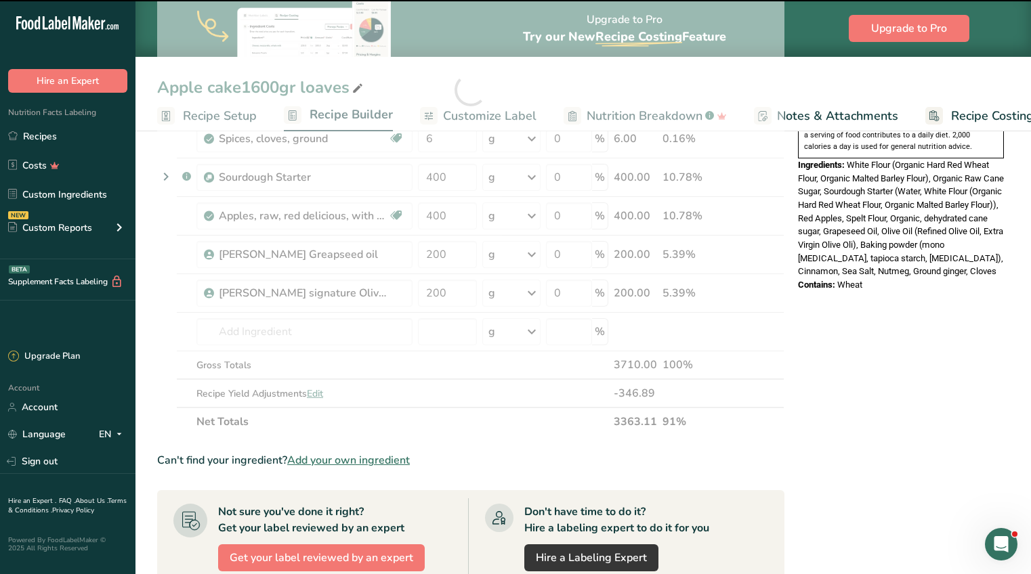
type input "0"
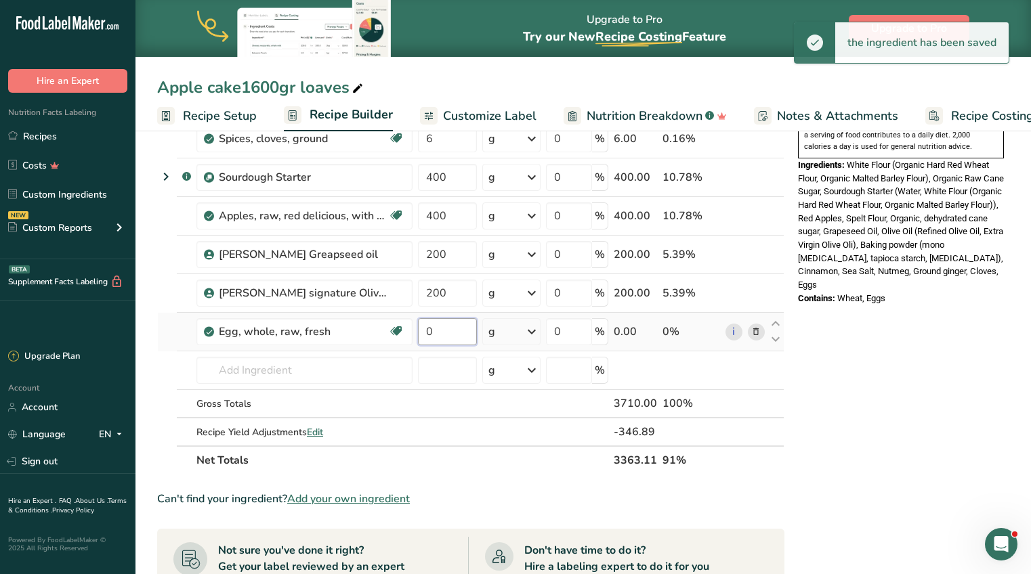
click at [460, 335] on input "0" at bounding box center [447, 331] width 59 height 27
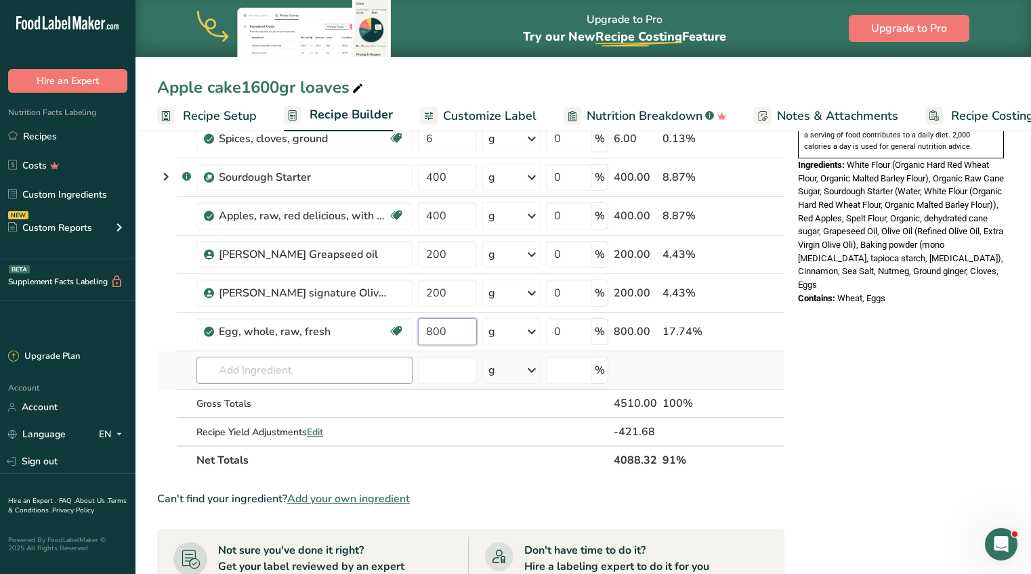
type input "800"
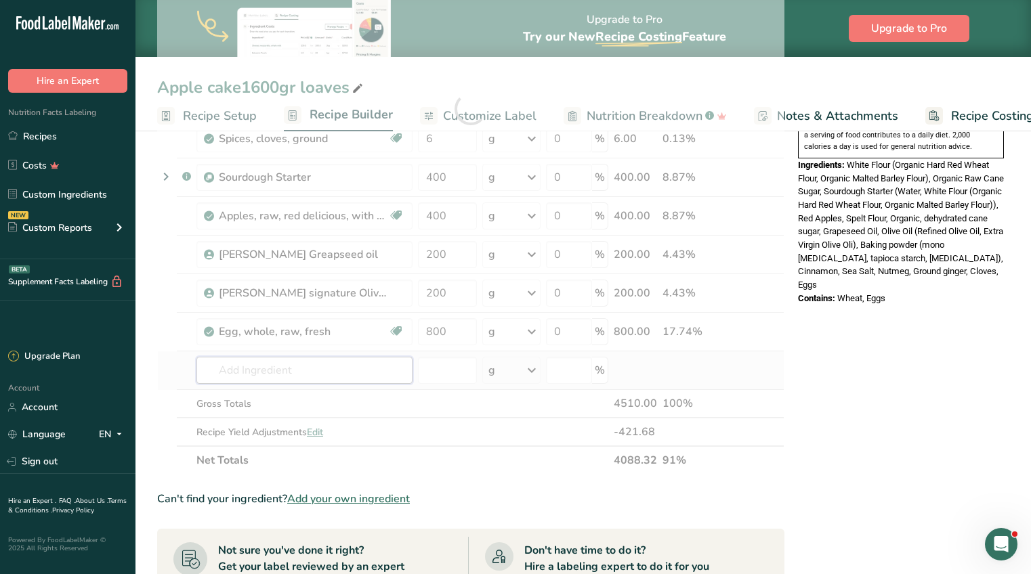
click at [389, 363] on div "Ingredient * Amount * Unit * Waste * .a-a{fill:#347362;}.b-a{fill:#fff;} Grams …" at bounding box center [470, 108] width 627 height 731
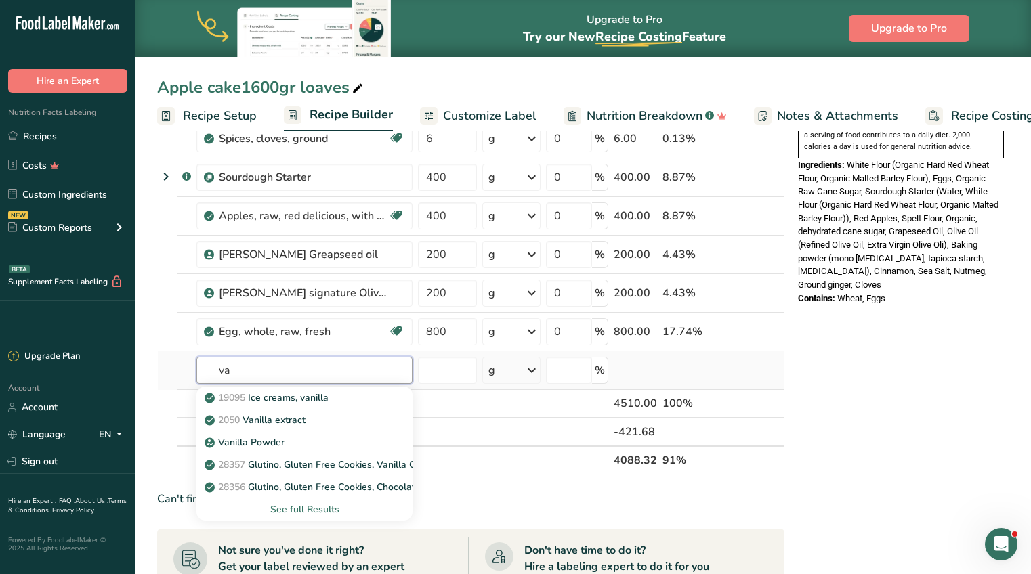
type input "v"
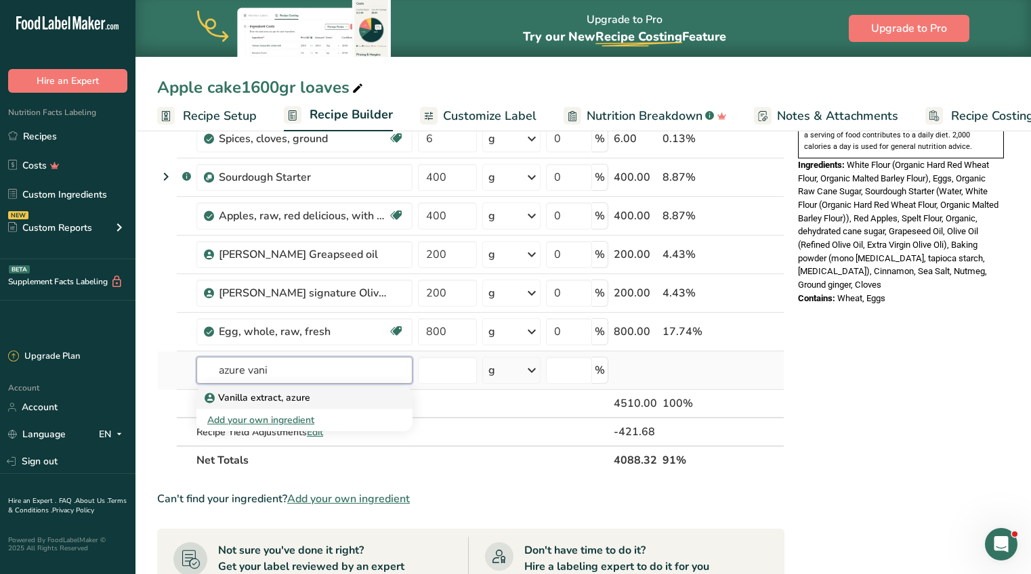
type input "azure vani"
click at [279, 401] on p "Vanilla extract, azure" at bounding box center [258, 398] width 103 height 14
type input "Vanilla extract, azure"
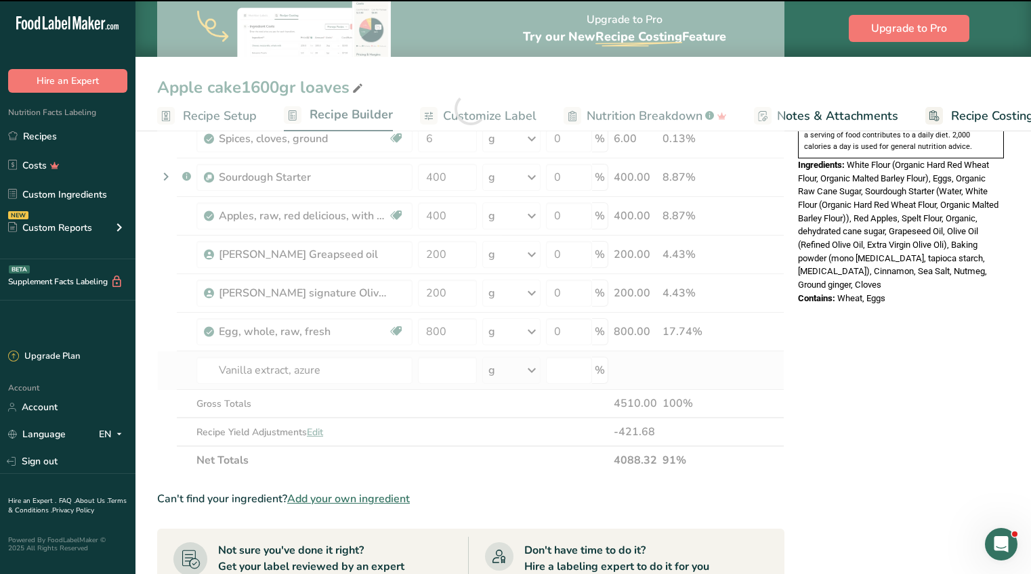
type input "0"
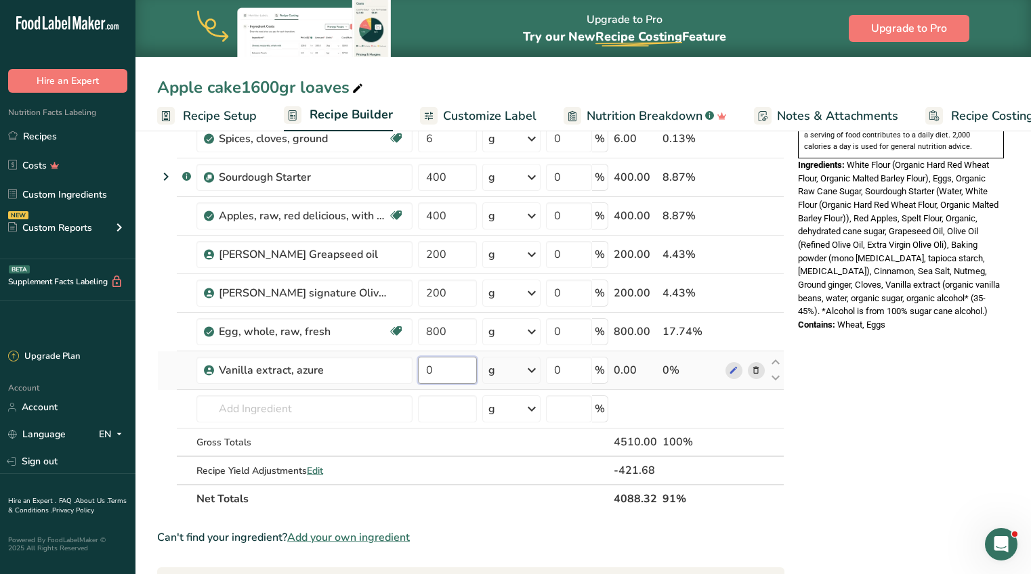
click at [443, 366] on input "0" at bounding box center [447, 370] width 59 height 27
type input "10"
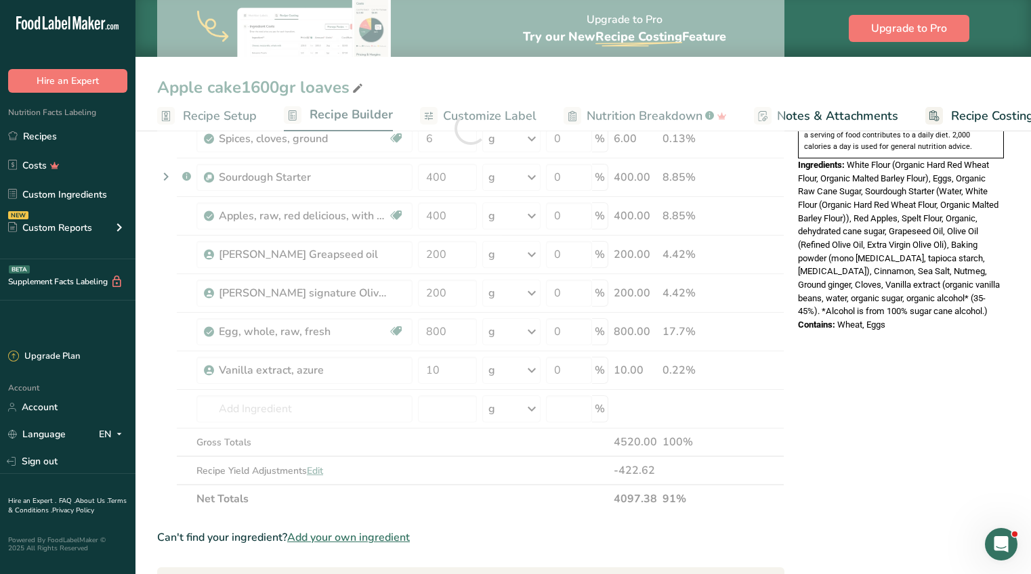
click at [806, 463] on div "Nutrition Facts 8 Servings Per Container Serving Size 57g Amount Per Serving Ca…" at bounding box center [900, 329] width 217 height 1281
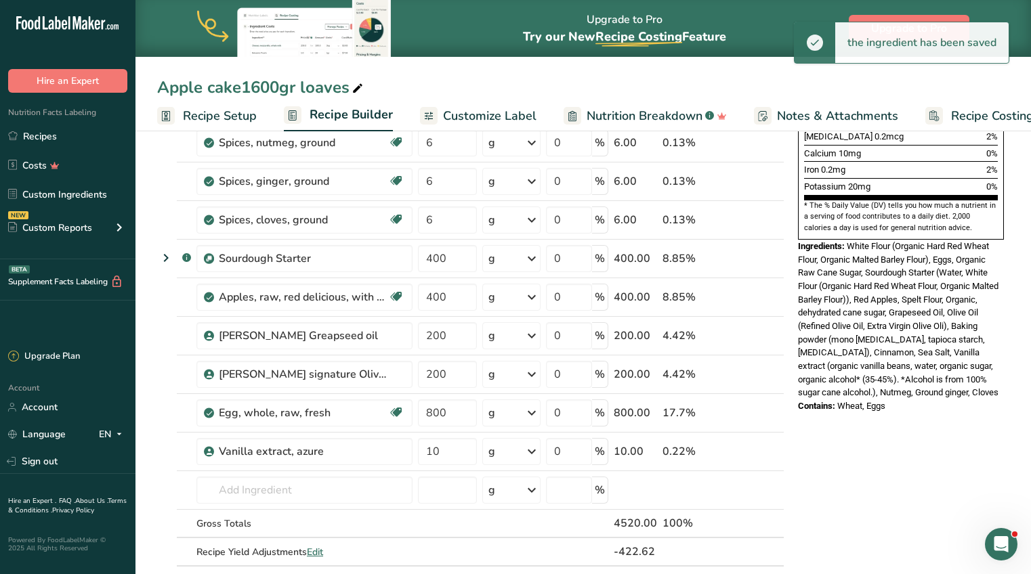
scroll to position [0, 0]
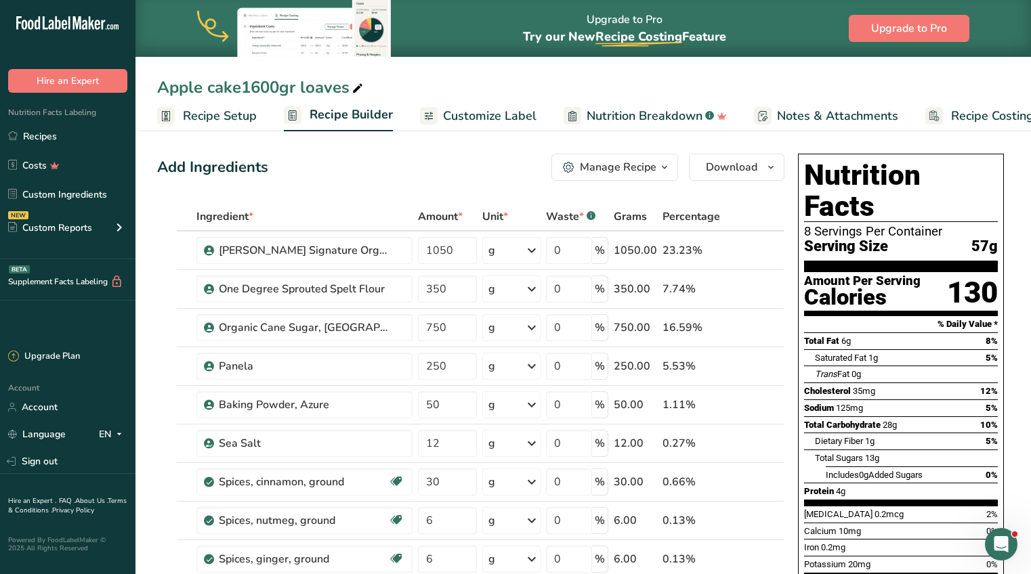
click at [432, 176] on div "Add Ingredients Manage Recipe Delete Recipe Duplicate Recipe Scale Recipe Save …" at bounding box center [470, 167] width 627 height 27
click at [662, 167] on icon "button" at bounding box center [664, 167] width 11 height 17
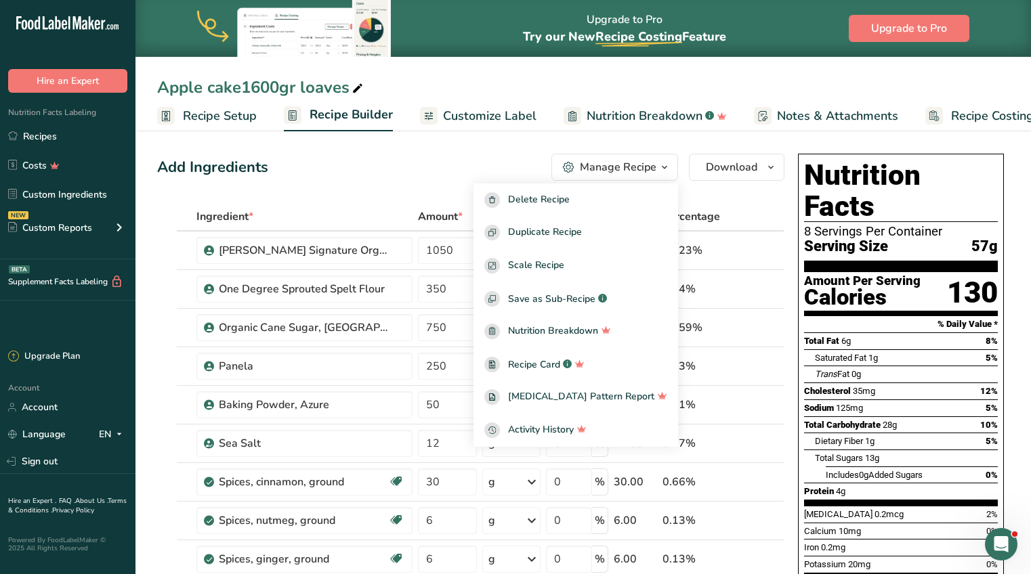
click at [662, 167] on icon "button" at bounding box center [664, 167] width 11 height 17
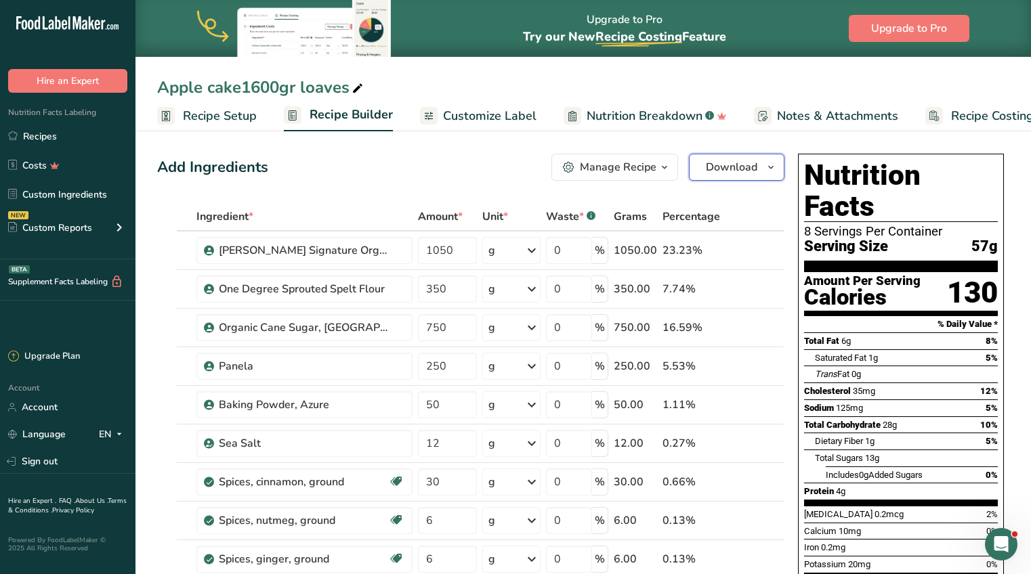
click at [756, 164] on span "Download" at bounding box center [731, 167] width 51 height 16
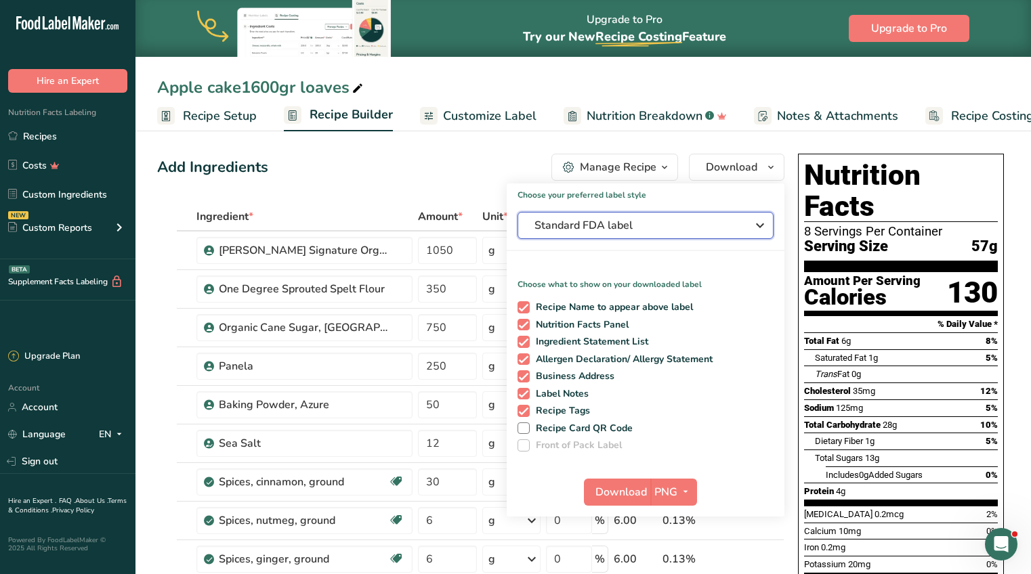
click at [671, 231] on span "Standard FDA label" at bounding box center [635, 225] width 203 height 16
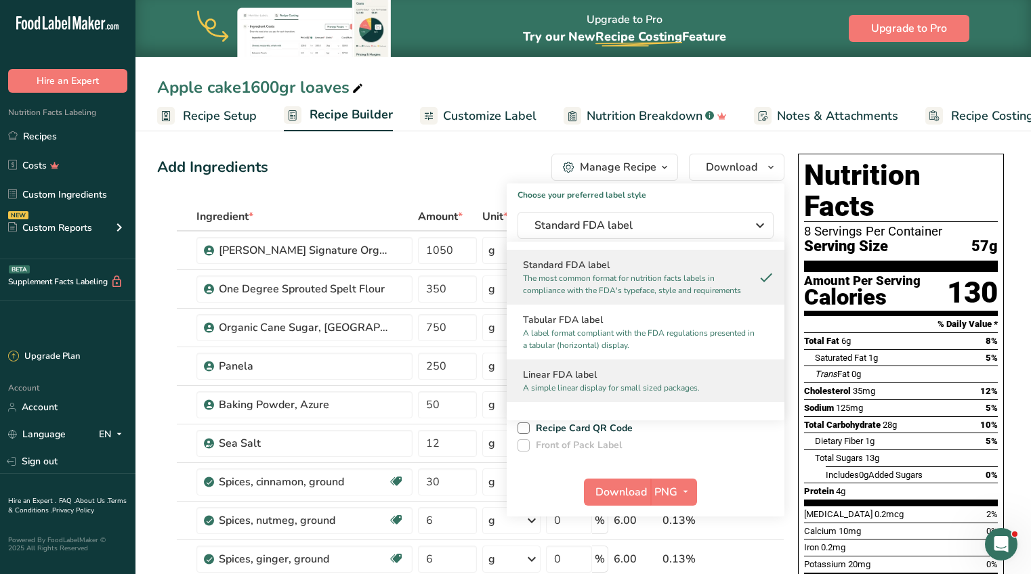
click at [616, 376] on h2 "Linear FDA label" at bounding box center [645, 375] width 245 height 14
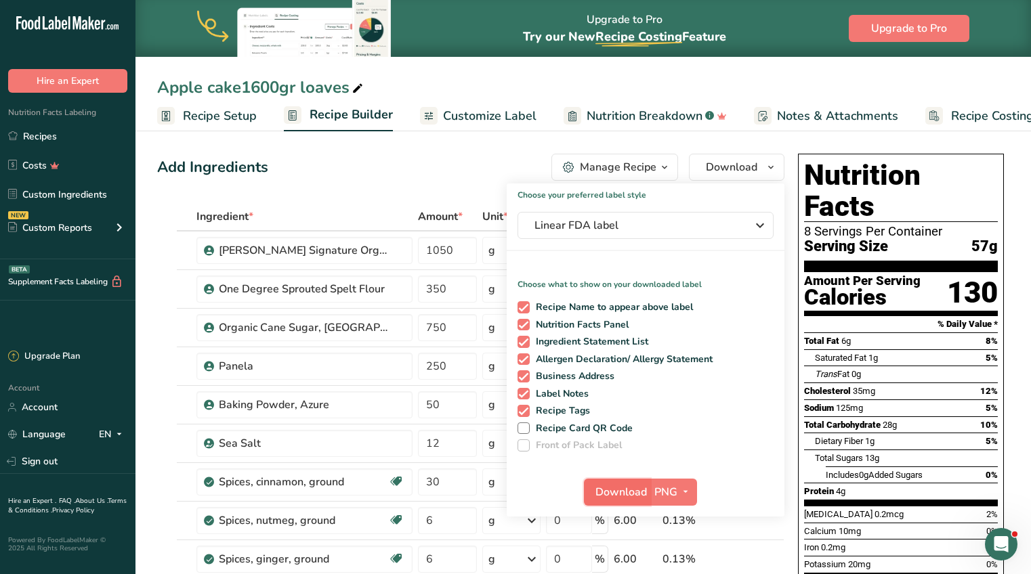
click at [622, 494] on span "Download" at bounding box center [620, 492] width 51 height 16
